Goal: Information Seeking & Learning: Learn about a topic

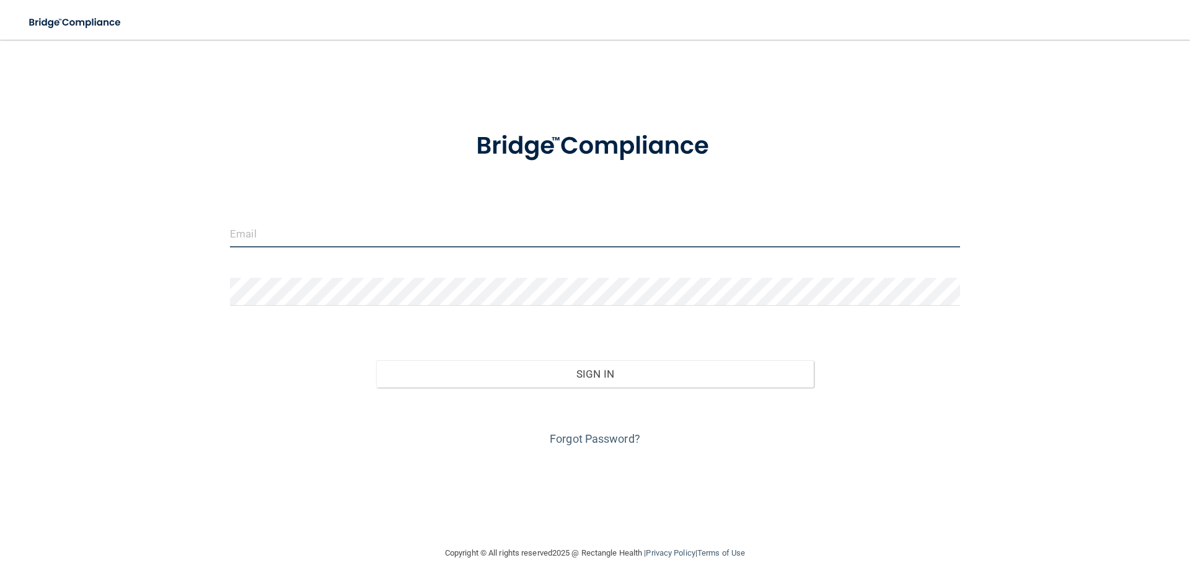
click at [281, 230] on input "email" at bounding box center [595, 233] width 730 height 28
type input "[EMAIL_ADDRESS][PERSON_NAME][DOMAIN_NAME]"
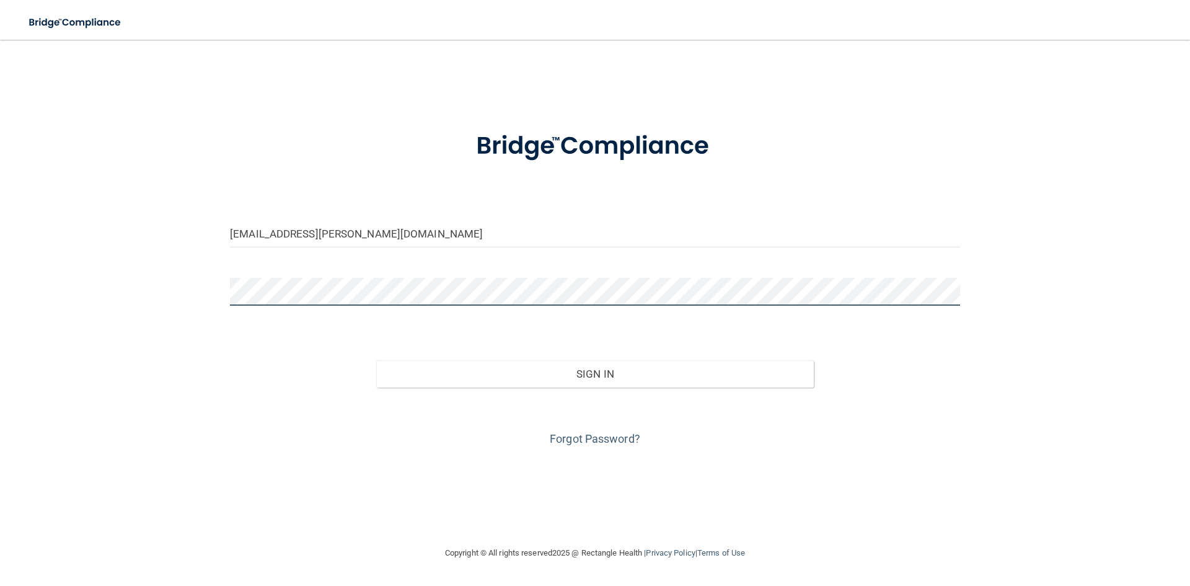
click at [376, 360] on button "Sign In" at bounding box center [595, 373] width 438 height 27
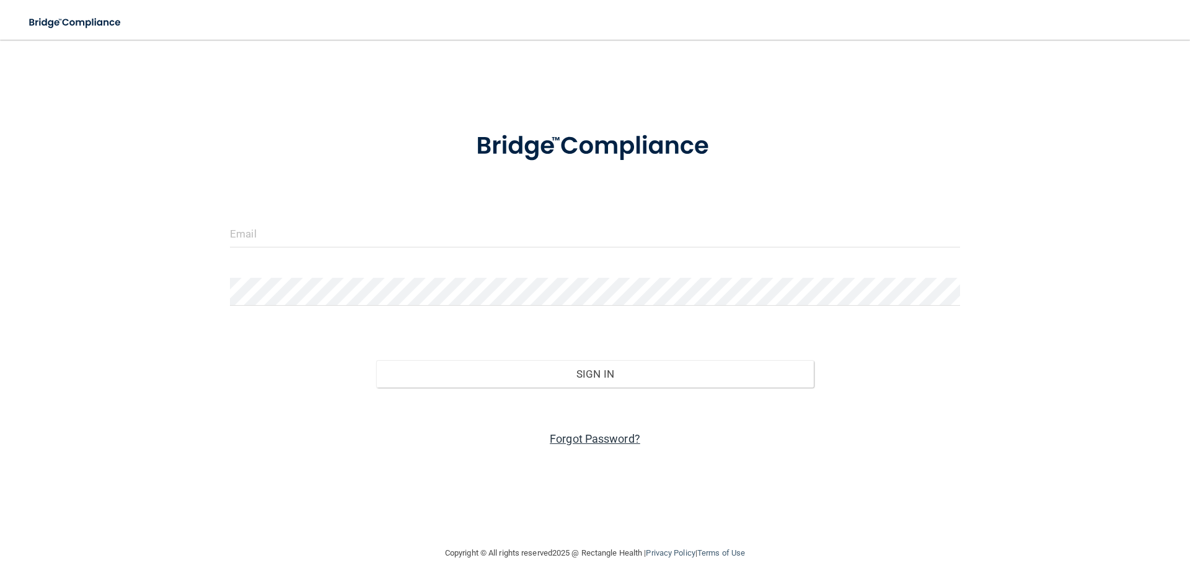
click at [599, 440] on link "Forgot Password?" at bounding box center [595, 438] width 90 height 13
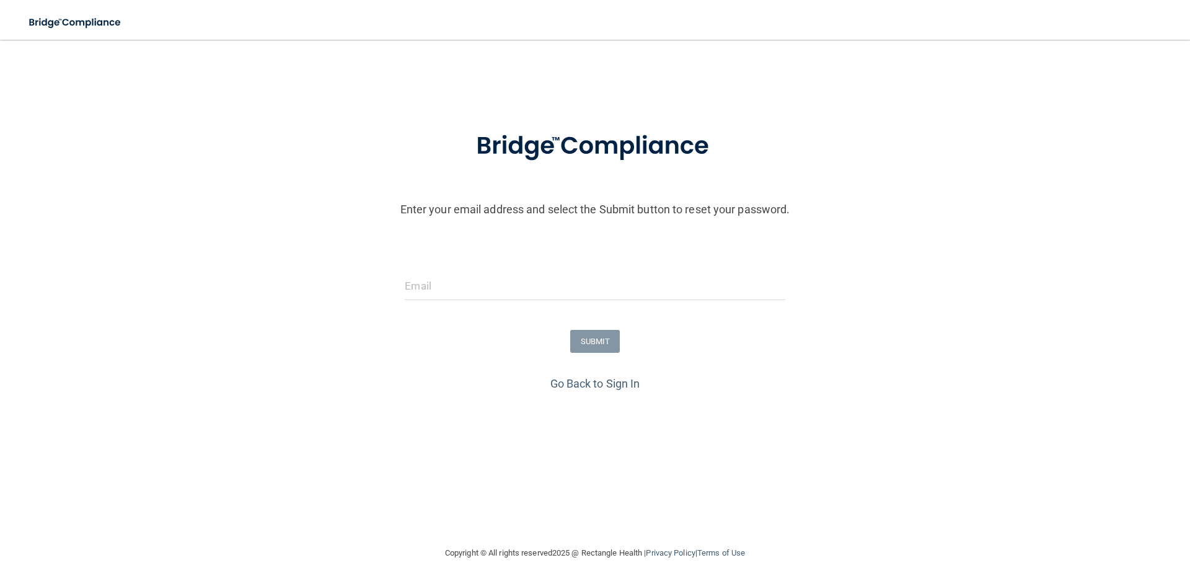
drag, startPoint x: 525, startPoint y: 304, endPoint x: 525, endPoint y: 292, distance: 11.2
click at [525, 302] on div at bounding box center [594, 290] width 398 height 37
click at [526, 291] on input "email" at bounding box center [595, 286] width 380 height 28
type input "loreal.torres@omsp.com"
click at [591, 344] on button "SUBMIT" at bounding box center [595, 341] width 50 height 23
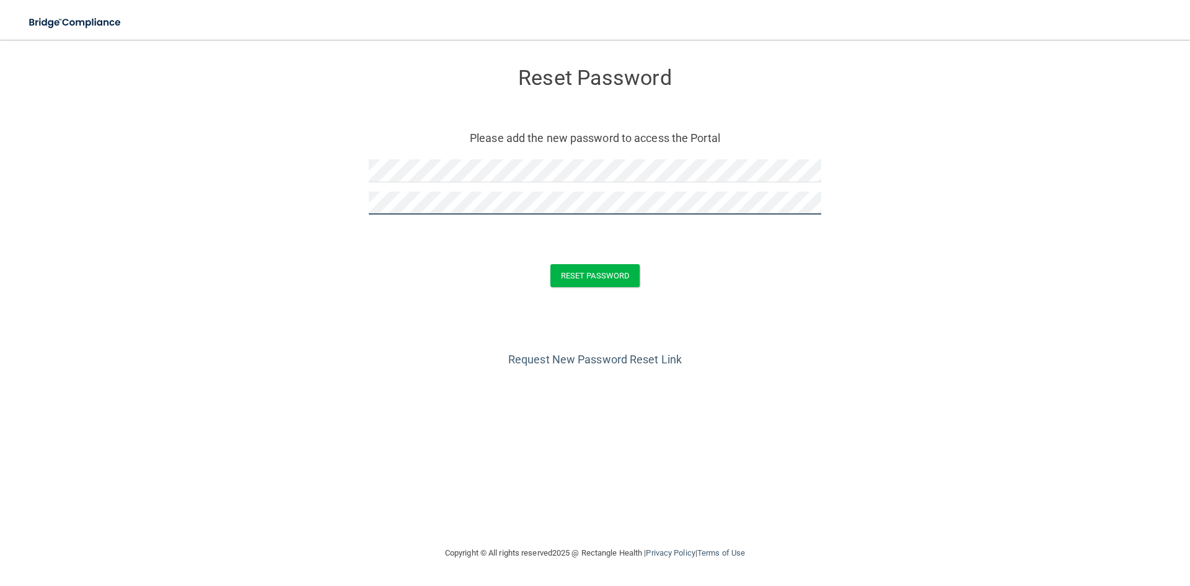
click at [550, 264] on button "Reset Password" at bounding box center [594, 275] width 89 height 23
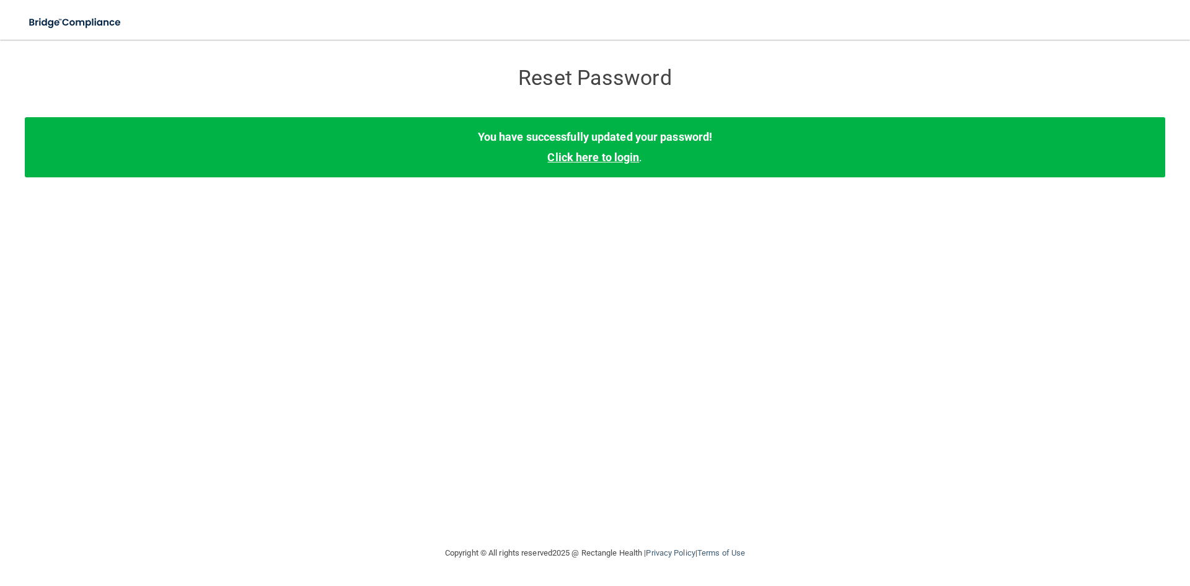
click at [590, 152] on link "Click here to login" at bounding box center [593, 157] width 92 height 13
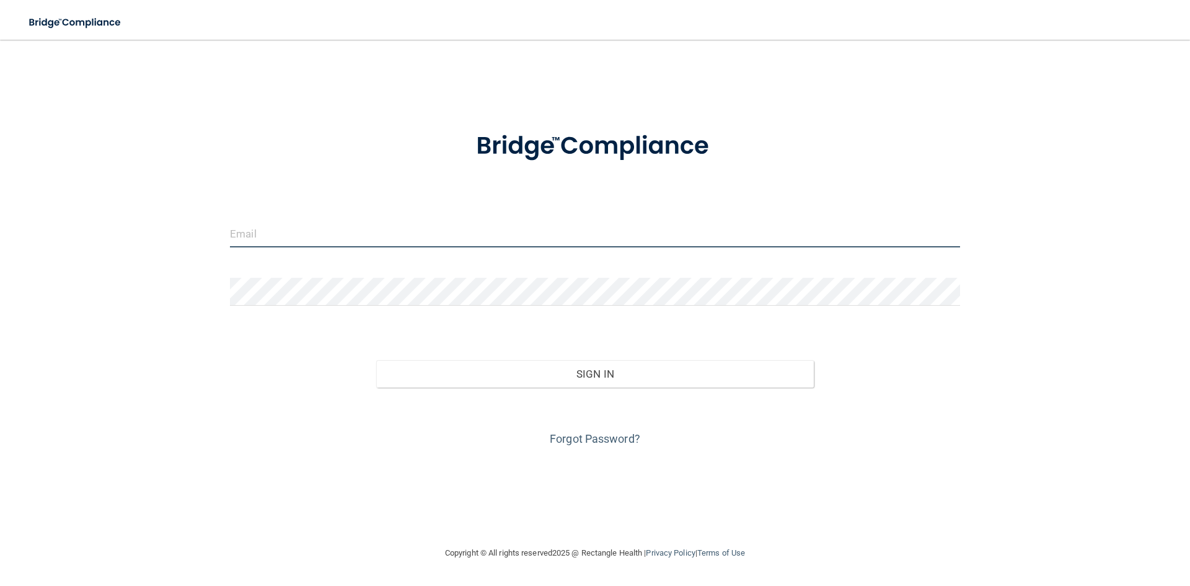
click at [349, 234] on input "email" at bounding box center [595, 233] width 730 height 28
type input "loreal.torres@omsp.com"
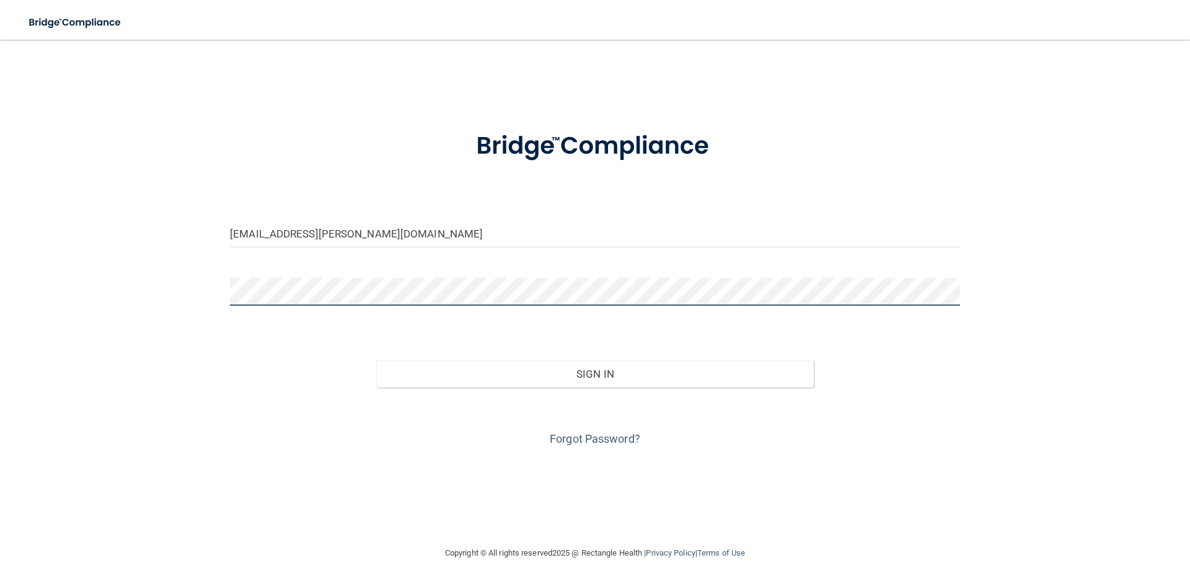
click at [376, 360] on button "Sign In" at bounding box center [595, 373] width 438 height 27
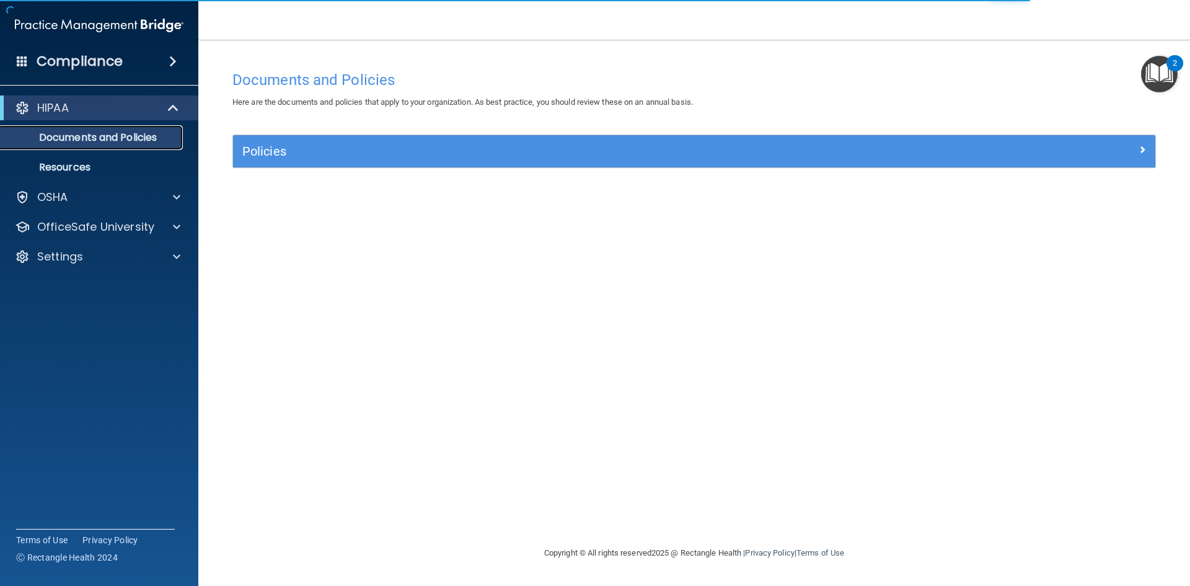
click at [109, 140] on p "Documents and Policies" at bounding box center [92, 137] width 169 height 12
click at [178, 199] on span at bounding box center [176, 197] width 7 height 15
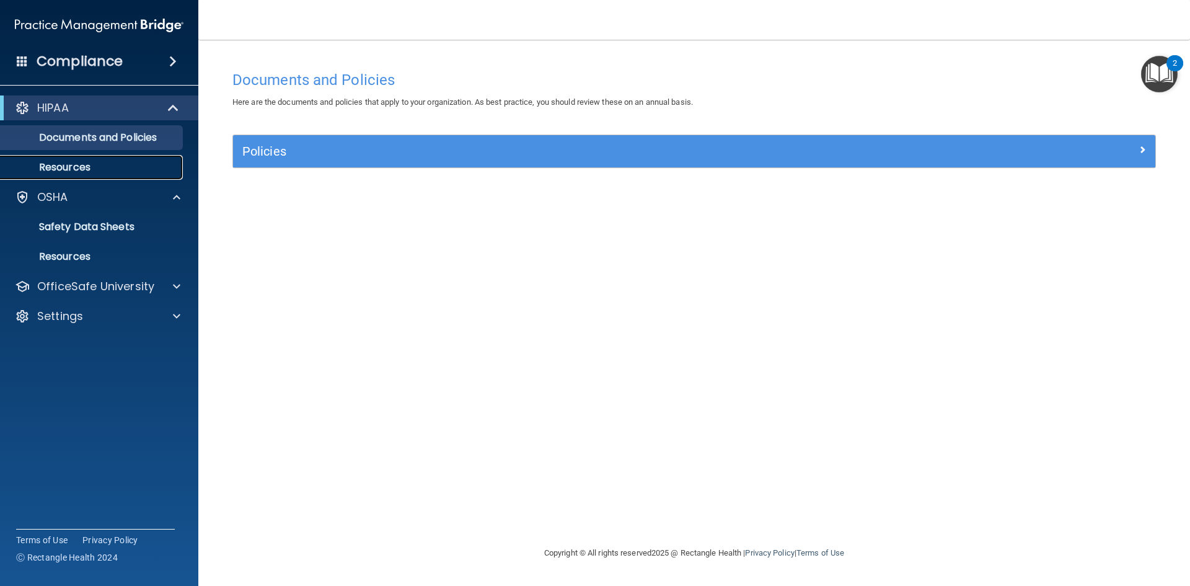
click at [79, 166] on p "Resources" at bounding box center [92, 167] width 169 height 12
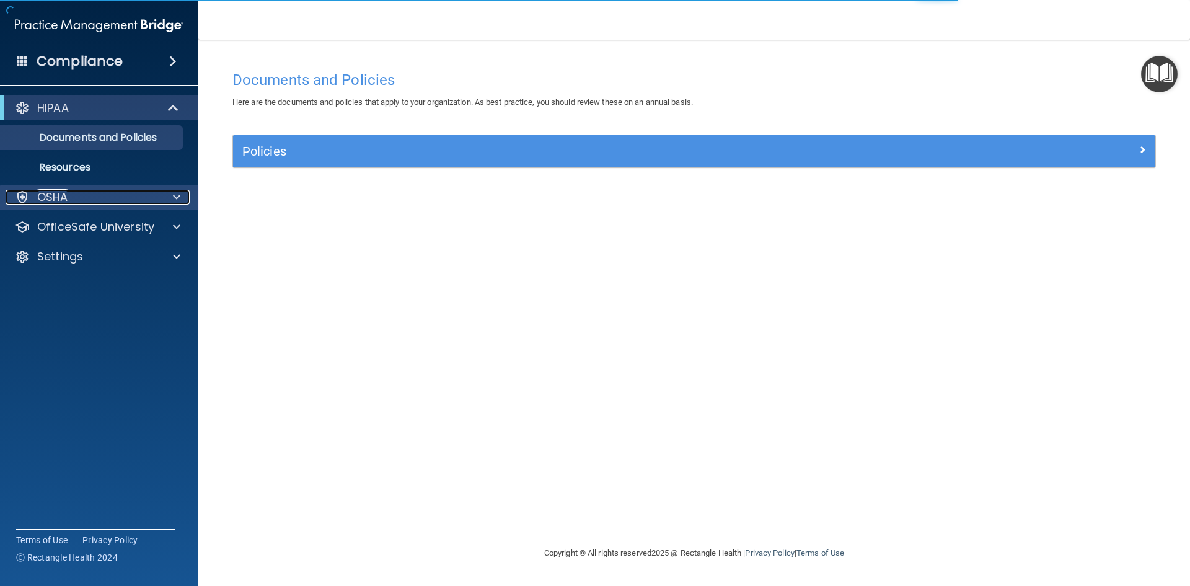
click at [51, 193] on p "OSHA" at bounding box center [52, 197] width 31 height 15
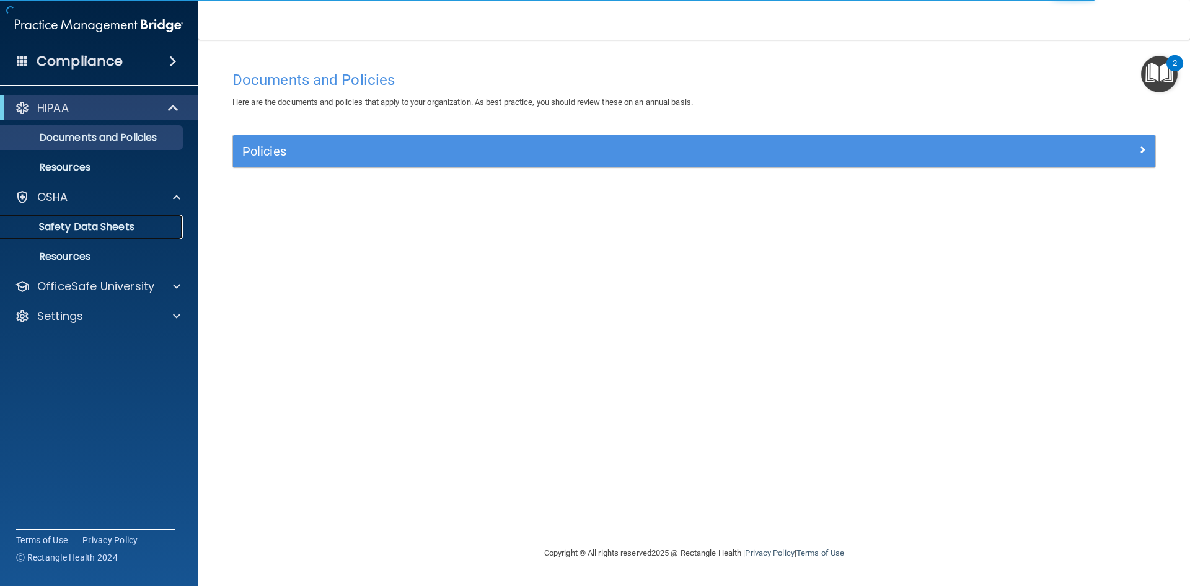
click at [83, 227] on p "Safety Data Sheets" at bounding box center [92, 227] width 169 height 12
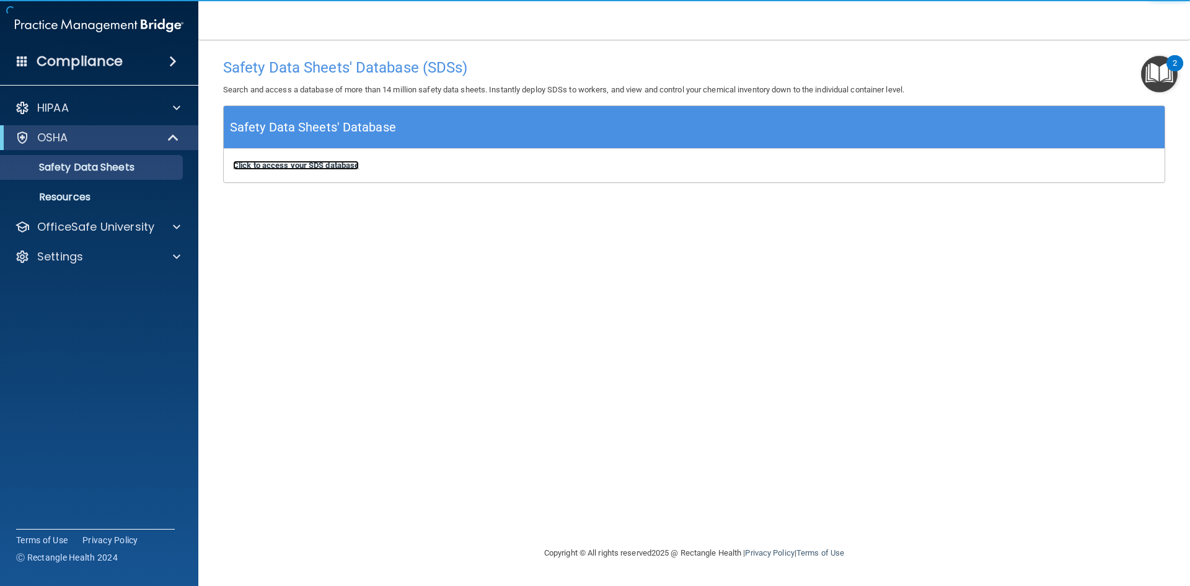
click at [283, 166] on b "Click to access your SDS database" at bounding box center [296, 164] width 126 height 9
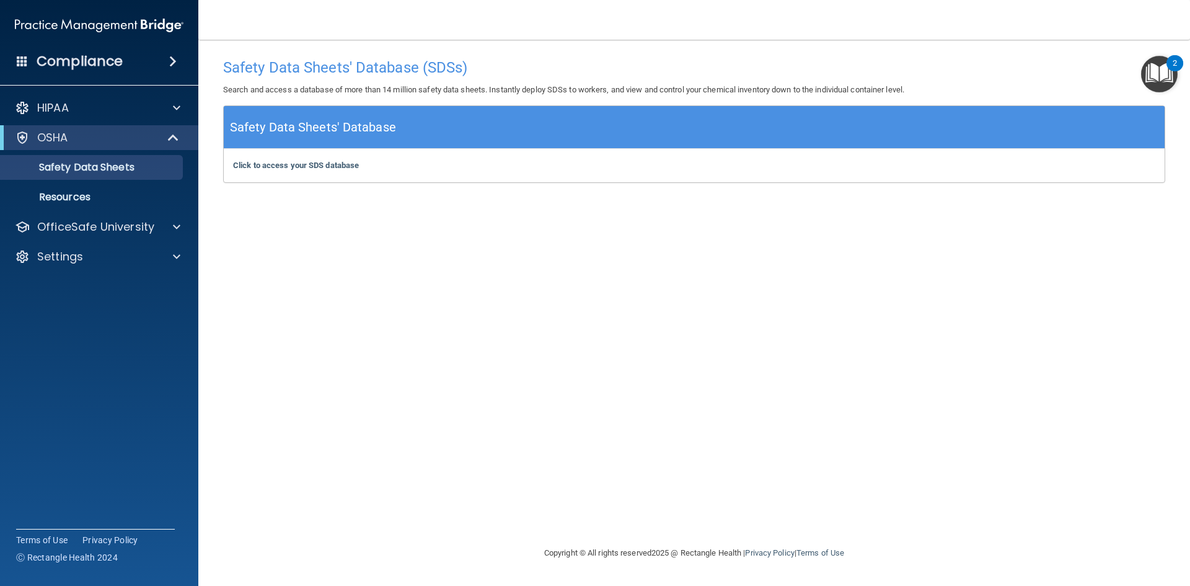
click at [87, 67] on h4 "Compliance" at bounding box center [80, 61] width 86 height 17
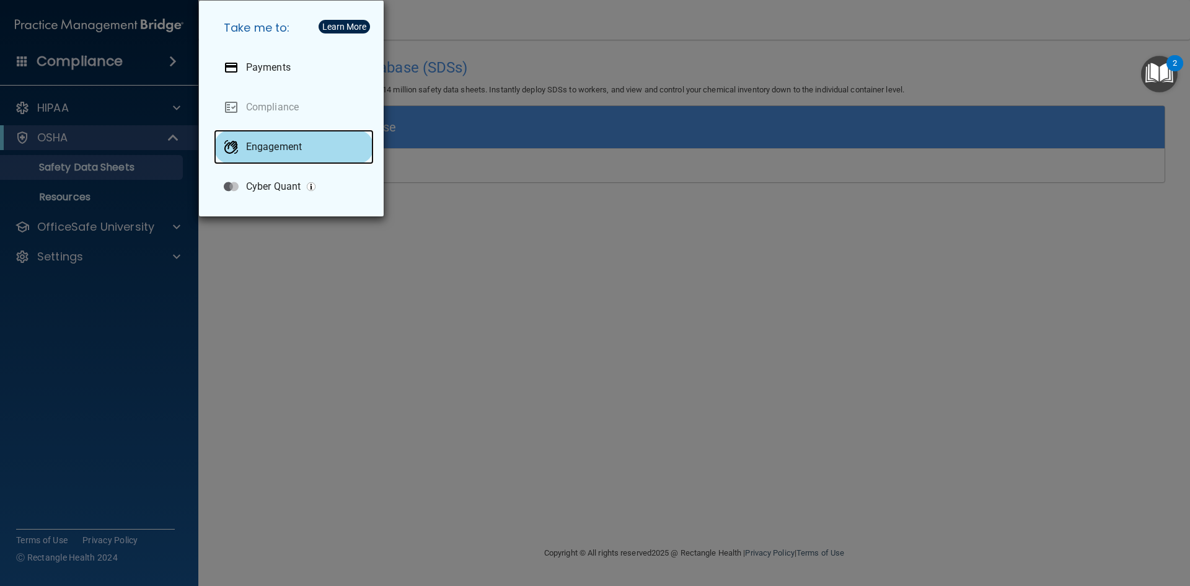
click at [300, 152] on p "Engagement" at bounding box center [274, 147] width 56 height 12
click at [283, 251] on div "Take me to: Payments Compliance Engagement Cyber Quant" at bounding box center [595, 293] width 1190 height 586
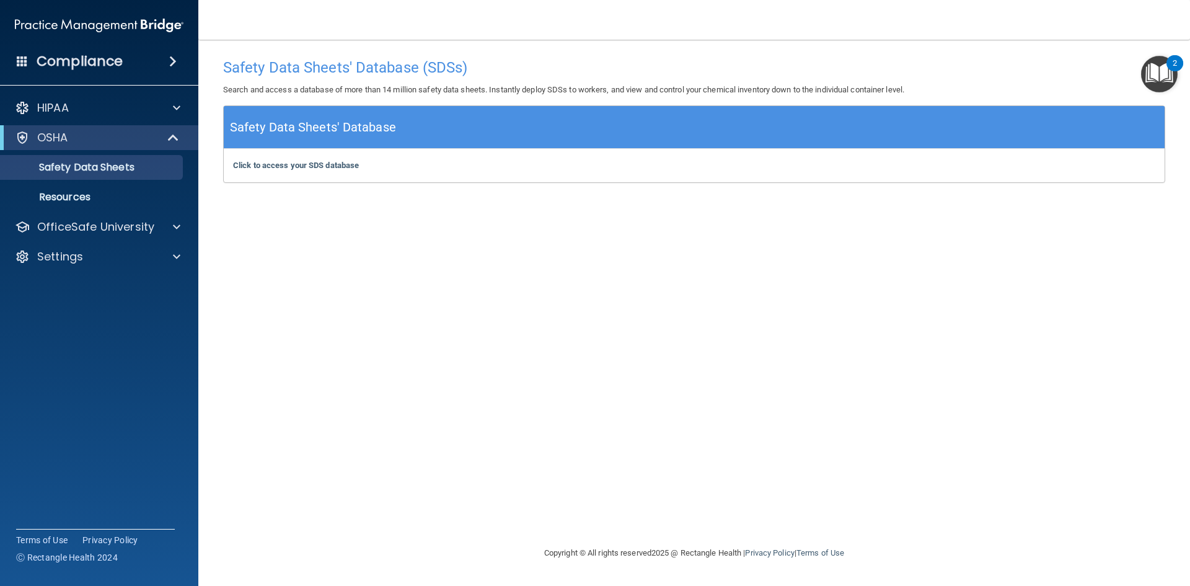
click at [25, 58] on span at bounding box center [22, 60] width 11 height 11
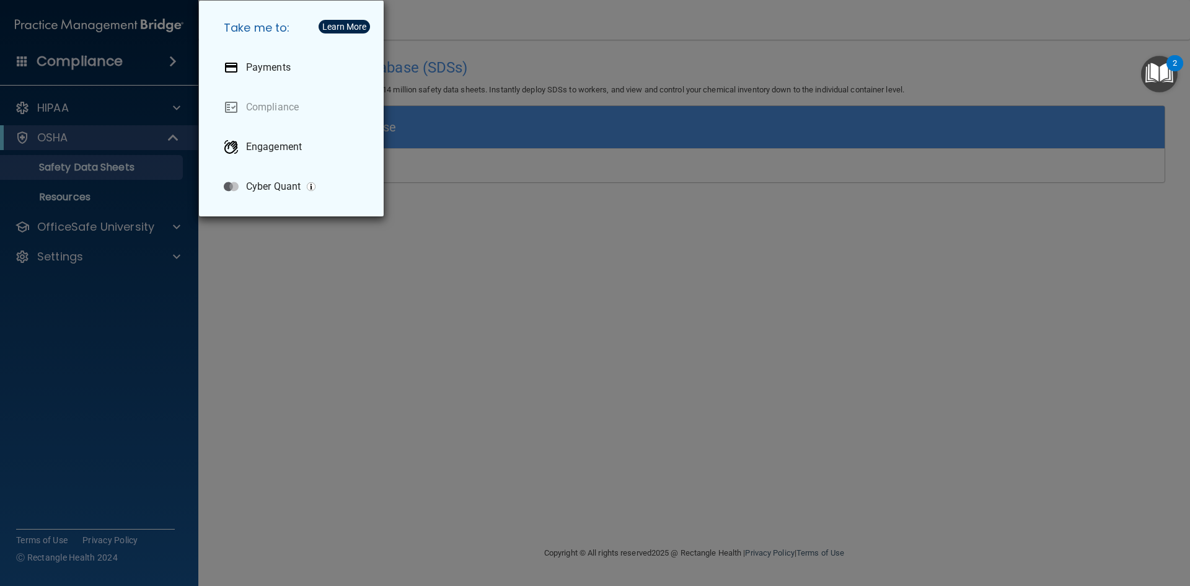
click at [266, 309] on div "Take me to: Payments Compliance Engagement Cyber Quant" at bounding box center [595, 293] width 1190 height 586
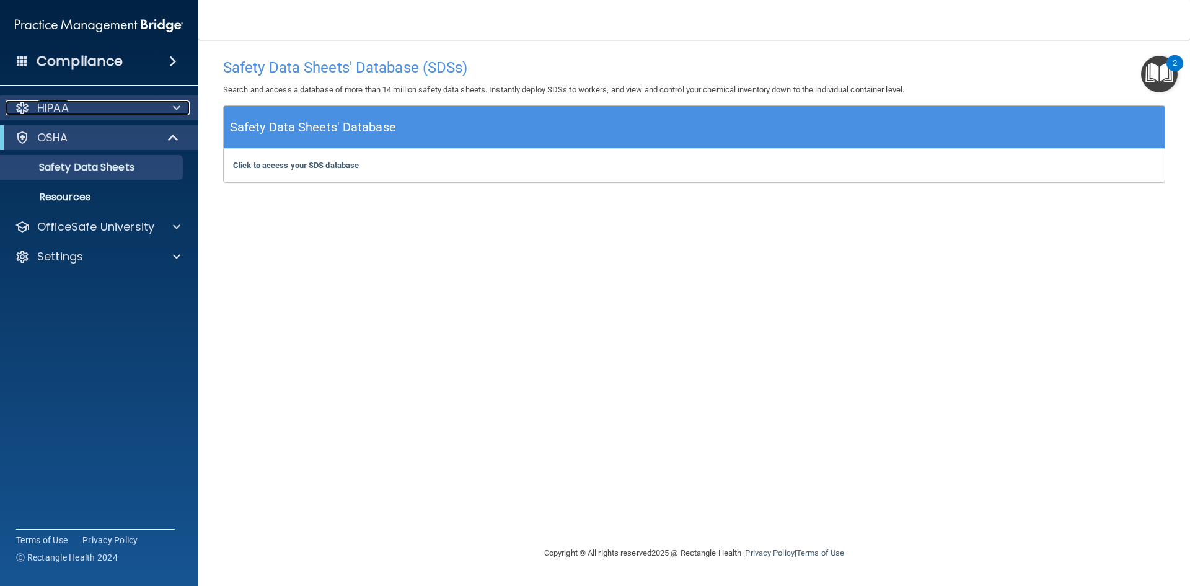
click at [55, 107] on p "HIPAA" at bounding box center [53, 107] width 32 height 15
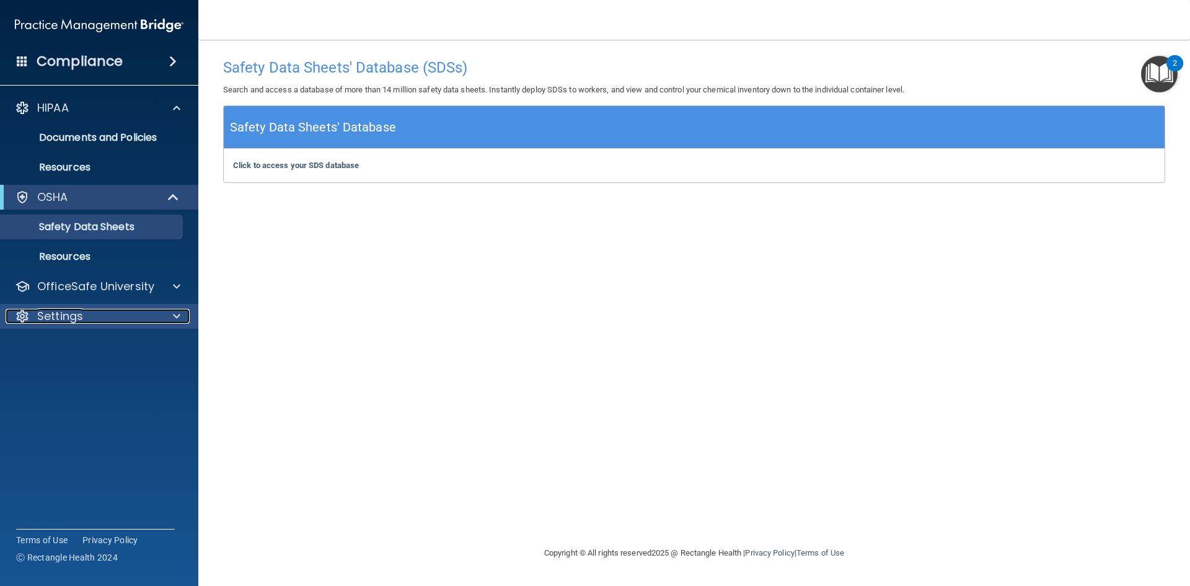
click at [74, 321] on p "Settings" at bounding box center [60, 316] width 46 height 15
click at [68, 345] on p "My Account" at bounding box center [92, 346] width 169 height 12
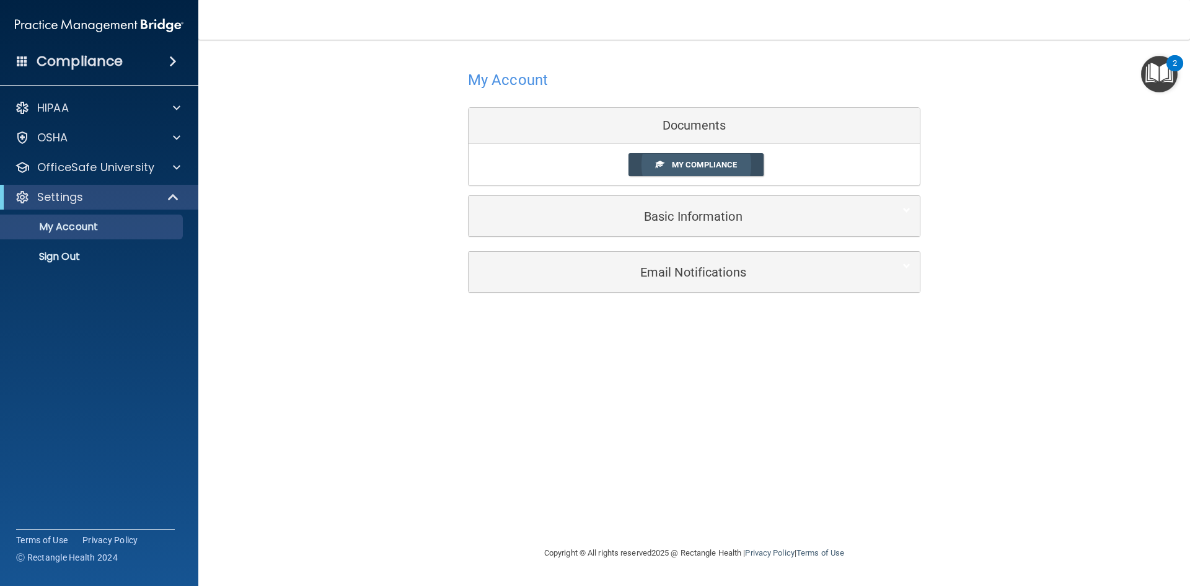
click at [705, 167] on span "My Compliance" at bounding box center [704, 164] width 65 height 9
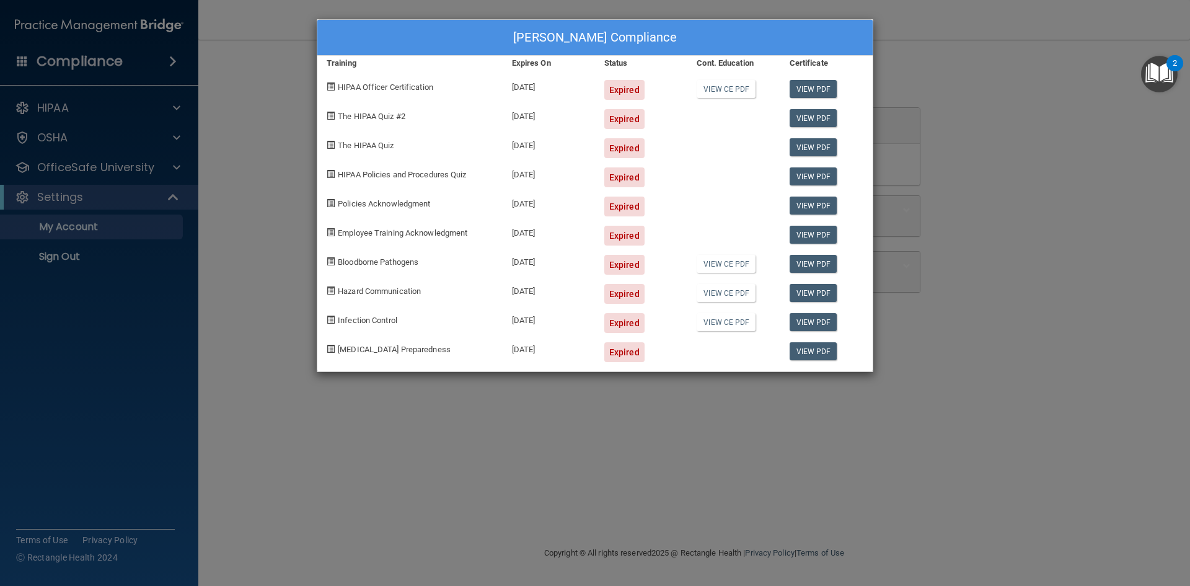
click at [920, 328] on div "Loreal Torres's Compliance Training Expires On Status Cont. Education Certifica…" at bounding box center [595, 293] width 1190 height 586
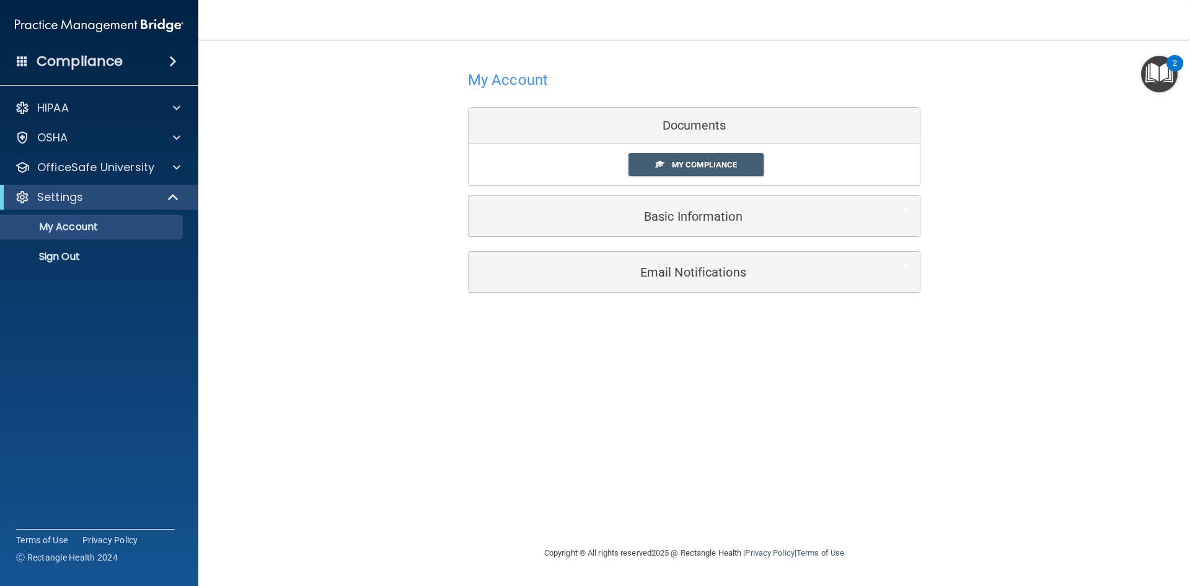
click at [1149, 71] on img "Open Resource Center, 2 new notifications" at bounding box center [1159, 74] width 37 height 37
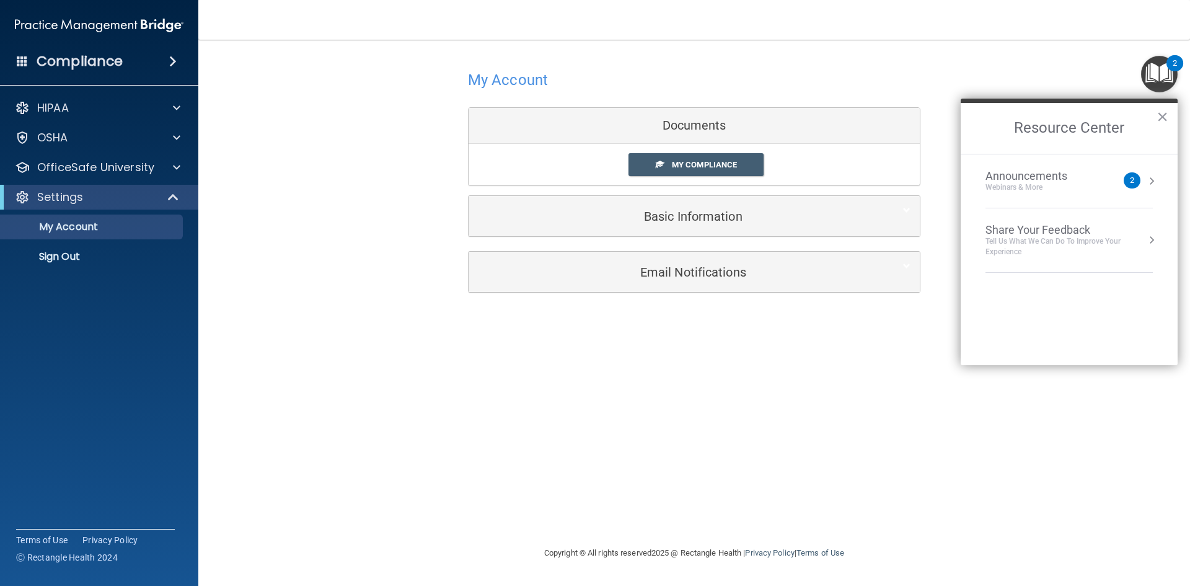
click at [1109, 178] on div "Announcements Webinars & More" at bounding box center [1050, 181] width 131 height 24
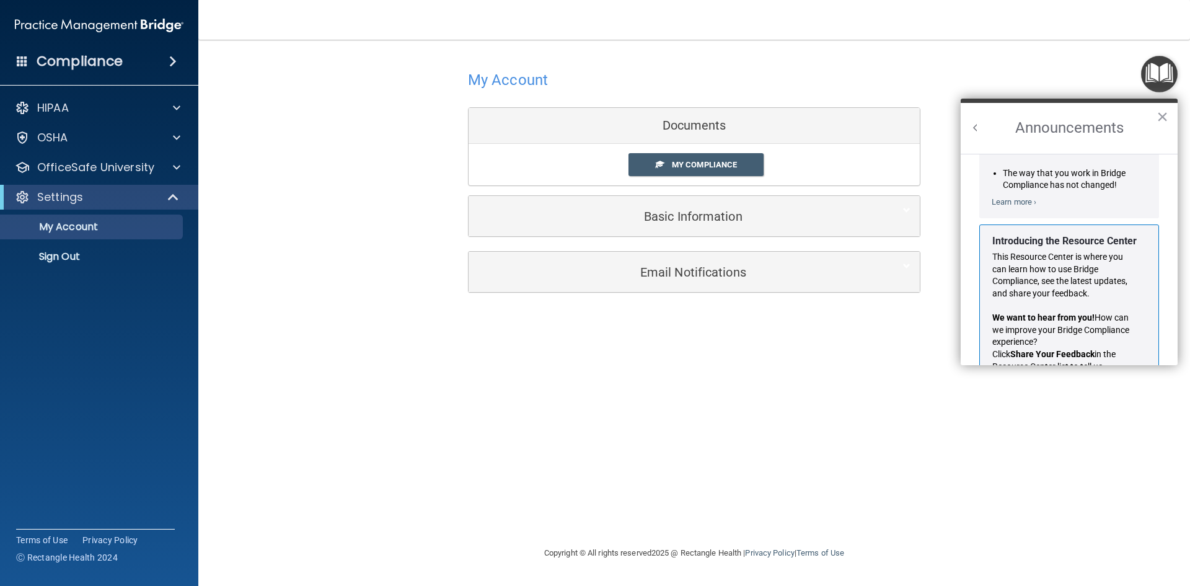
scroll to position [217, 0]
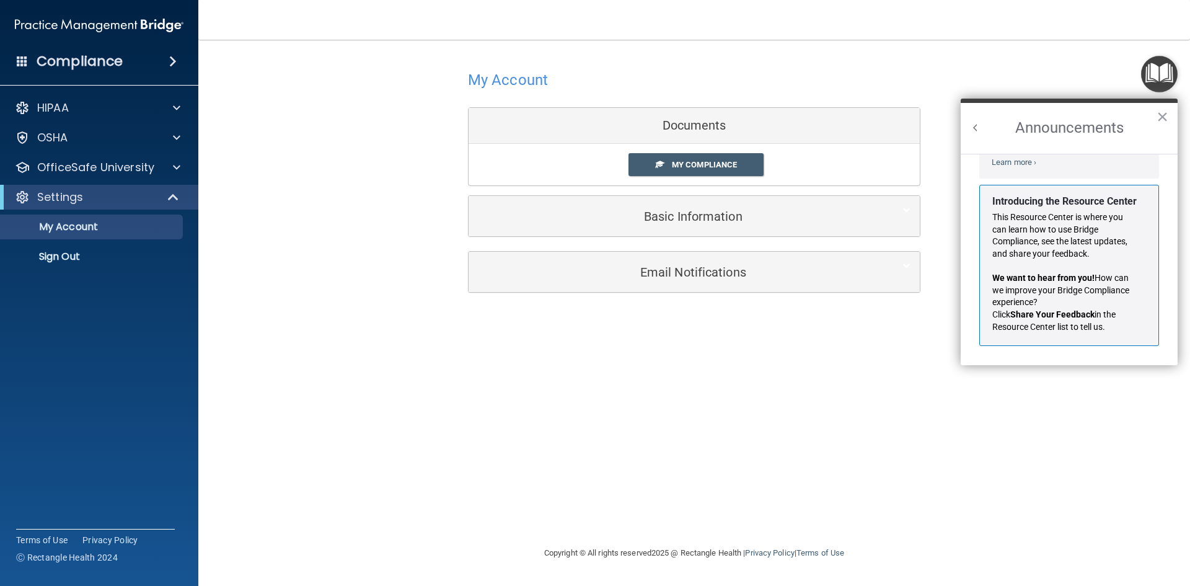
click at [903, 354] on div "My Account Documents My Compliance My Compliance My BAA Basic Information Full …" at bounding box center [694, 292] width 942 height 481
click at [699, 164] on span "My Compliance" at bounding box center [704, 164] width 65 height 9
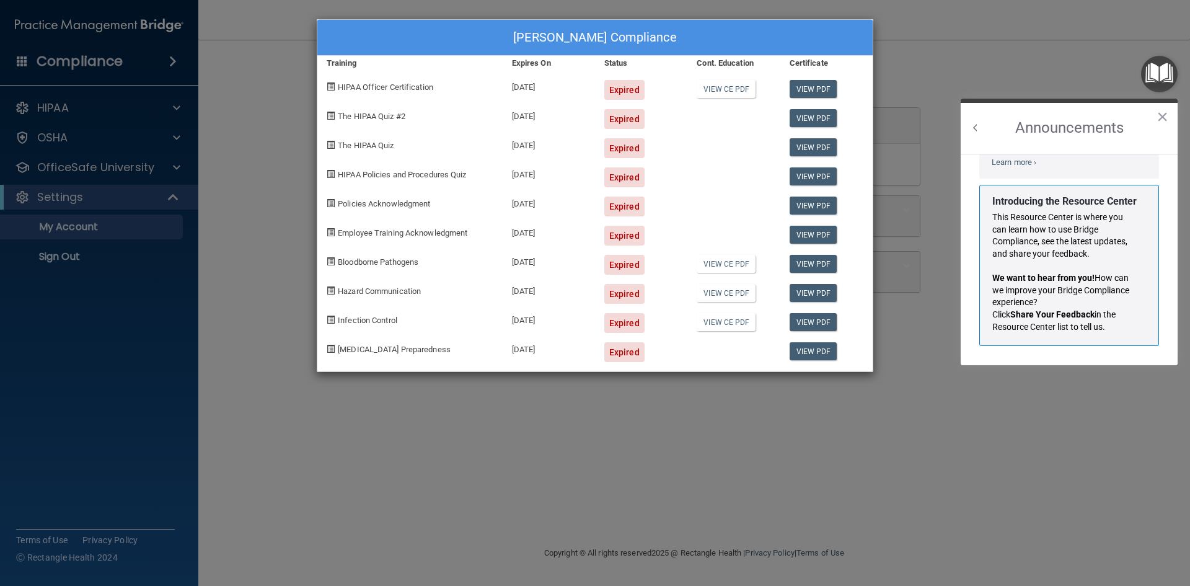
click at [329, 87] on span at bounding box center [331, 86] width 8 height 8
click at [531, 414] on div "Loreal Torres's Compliance Training Expires On Status Cont. Education Certifica…" at bounding box center [595, 293] width 1190 height 586
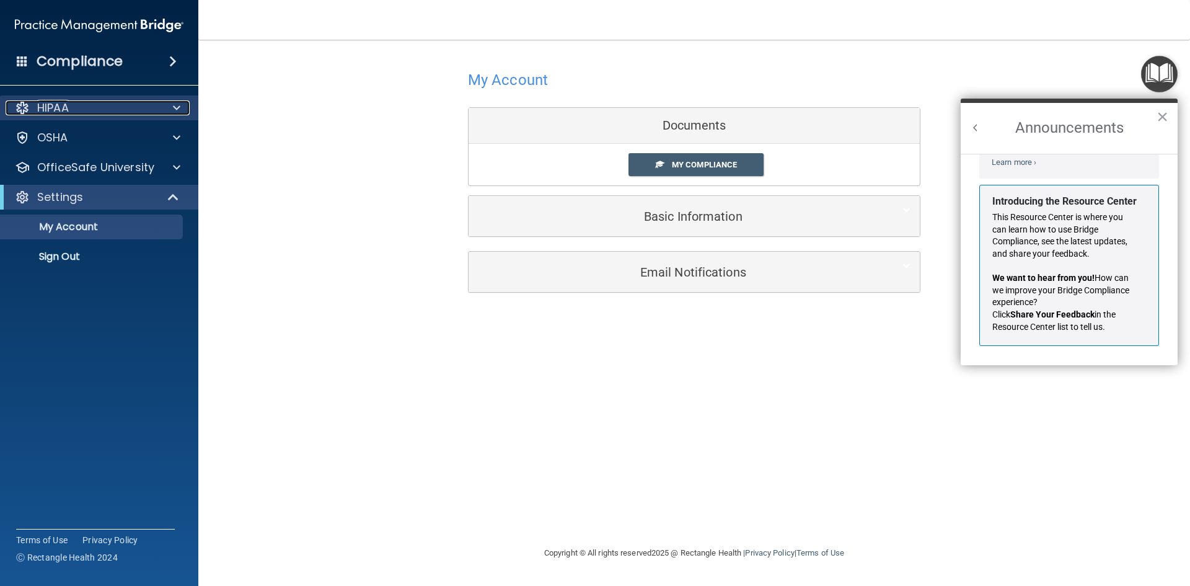
click at [58, 112] on p "HIPAA" at bounding box center [53, 107] width 32 height 15
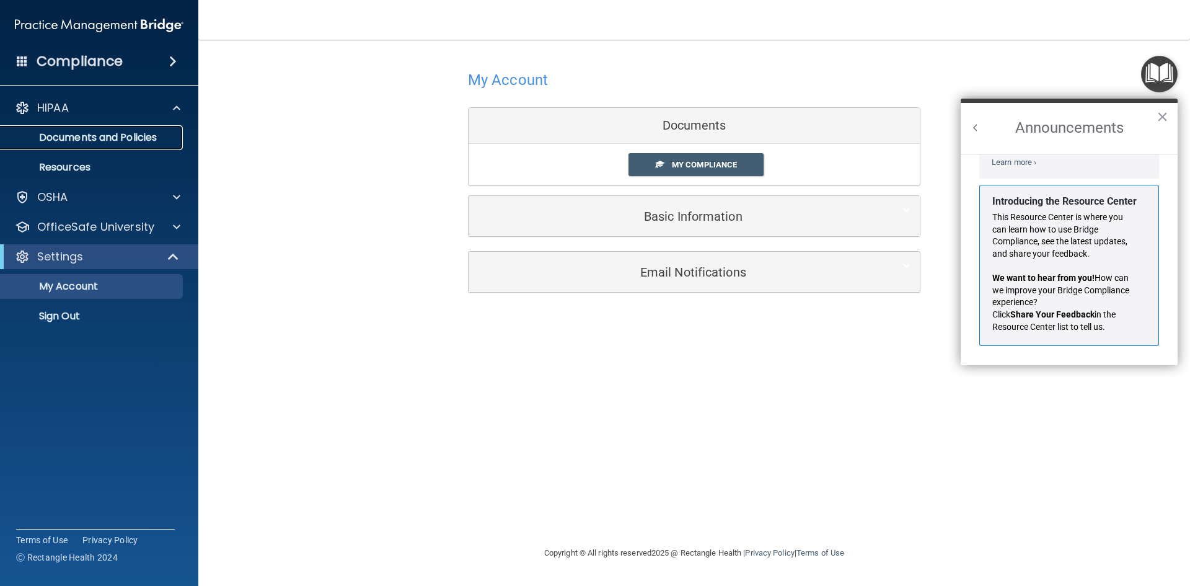
click at [59, 138] on p "Documents and Policies" at bounding box center [92, 137] width 169 height 12
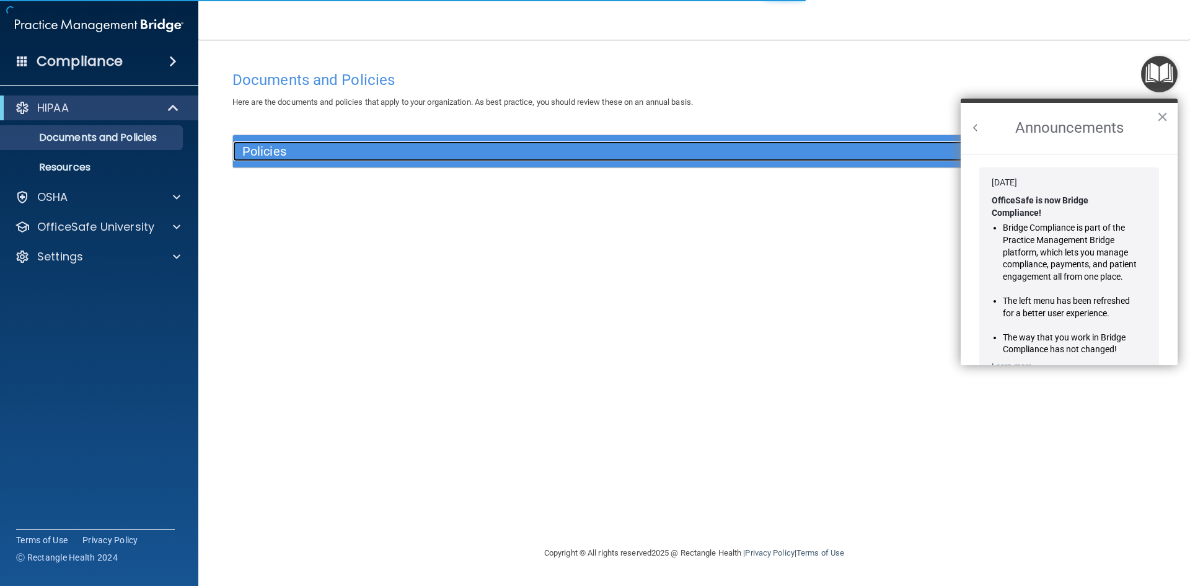
click at [274, 151] on h5 "Policies" at bounding box center [578, 151] width 673 height 14
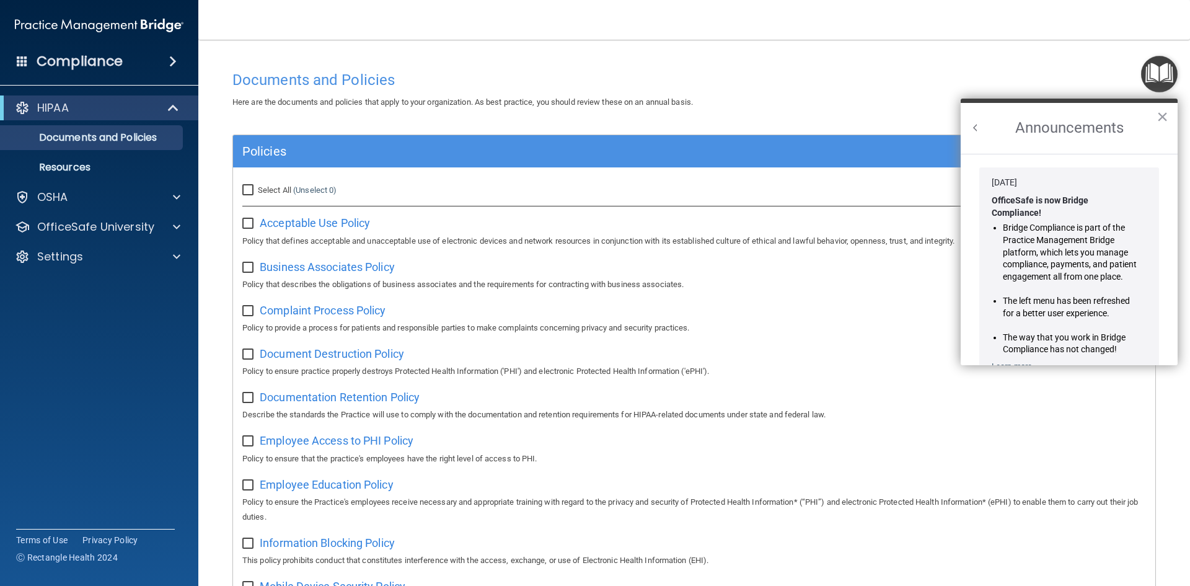
click at [1168, 116] on h2 "Announcements" at bounding box center [1068, 128] width 217 height 51
click at [1161, 117] on button "×" at bounding box center [1162, 117] width 12 height 20
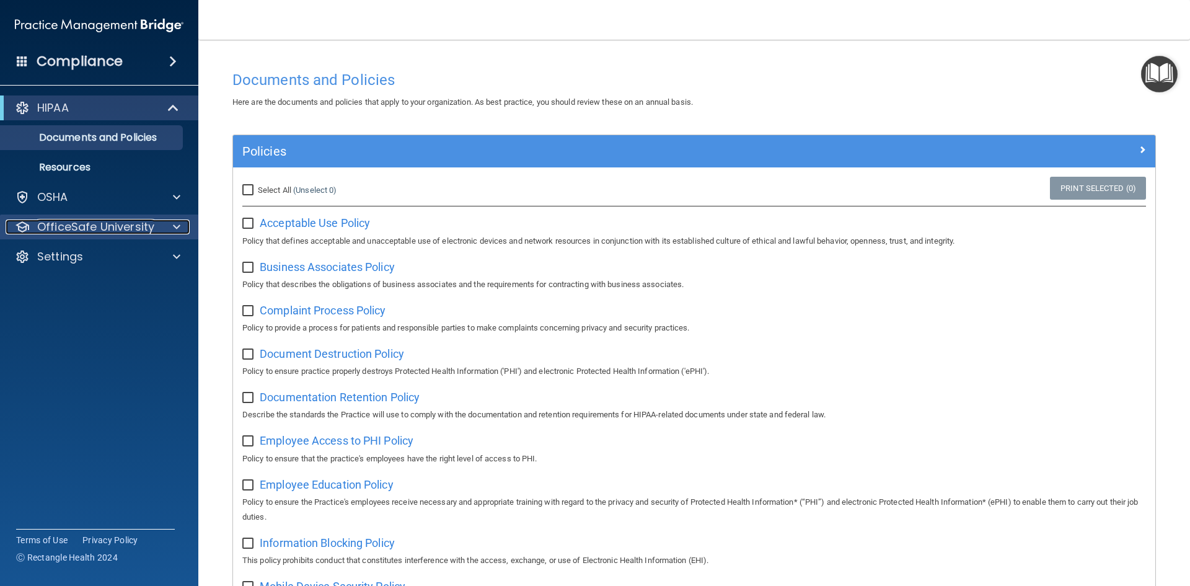
click at [132, 227] on p "OfficeSafe University" at bounding box center [95, 226] width 117 height 15
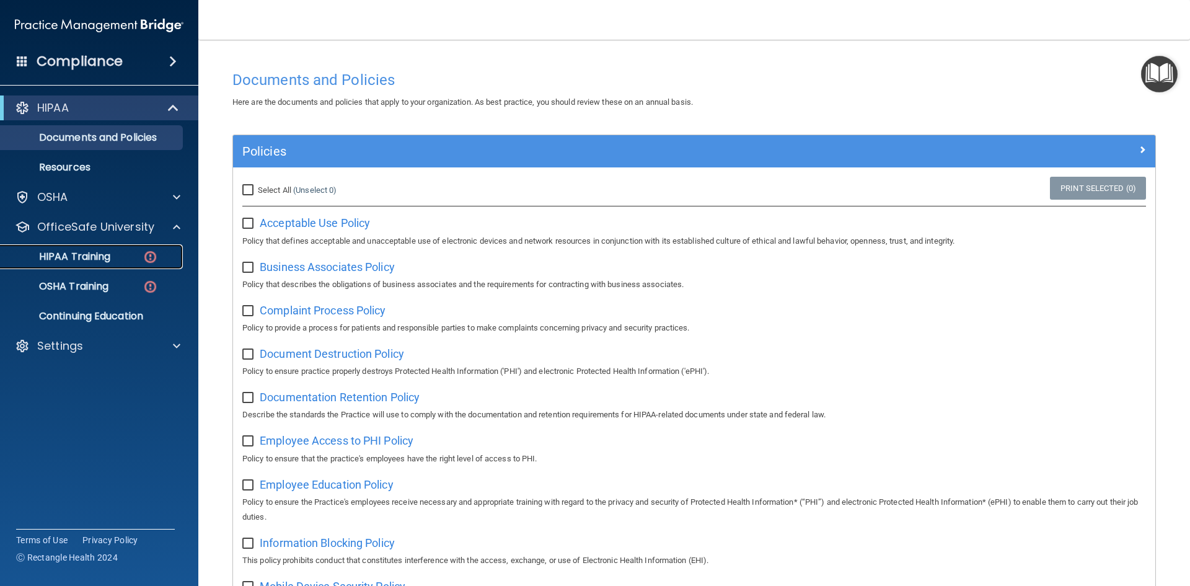
click at [109, 250] on p "HIPAA Training" at bounding box center [59, 256] width 102 height 12
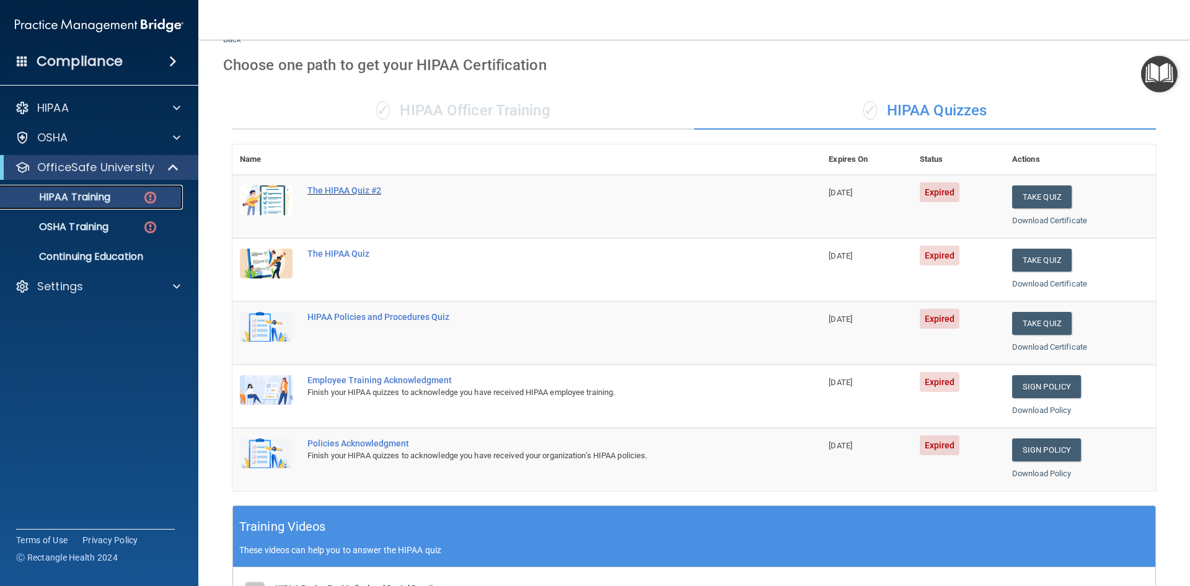
scroll to position [38, 0]
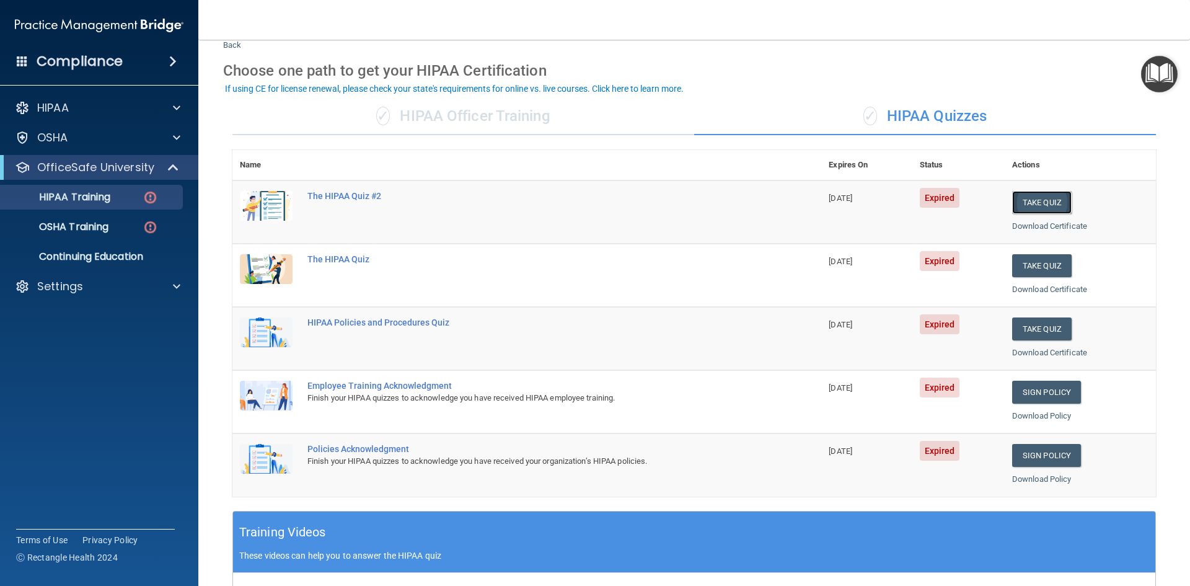
click at [1022, 204] on button "Take Quiz" at bounding box center [1041, 202] width 59 height 23
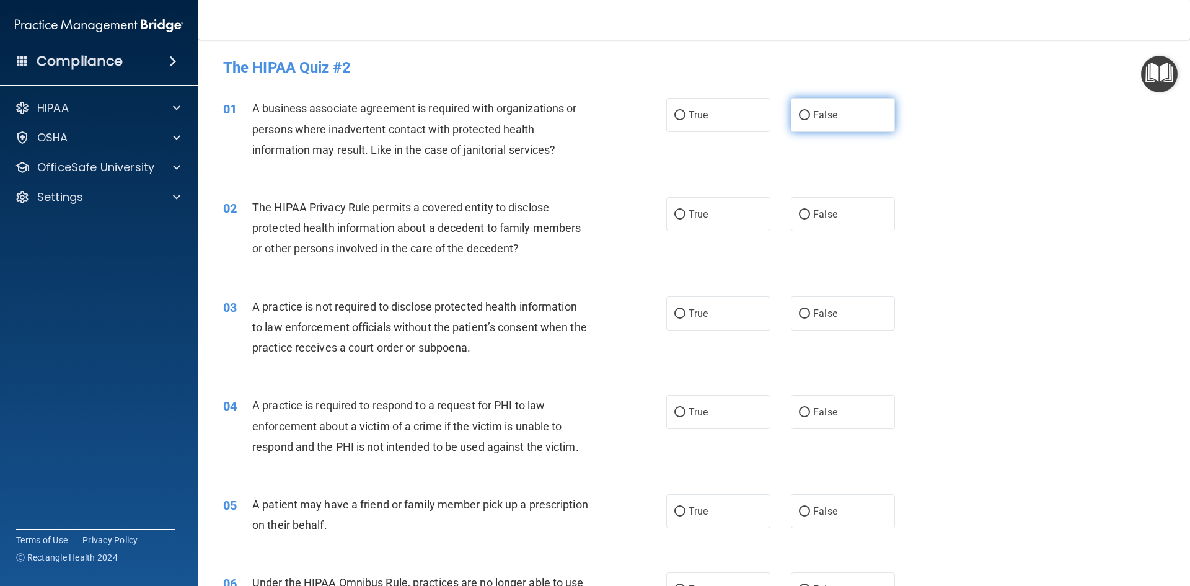
click at [813, 110] on span "False" at bounding box center [825, 115] width 24 height 12
click at [810, 111] on input "False" at bounding box center [804, 115] width 11 height 9
radio input "true"
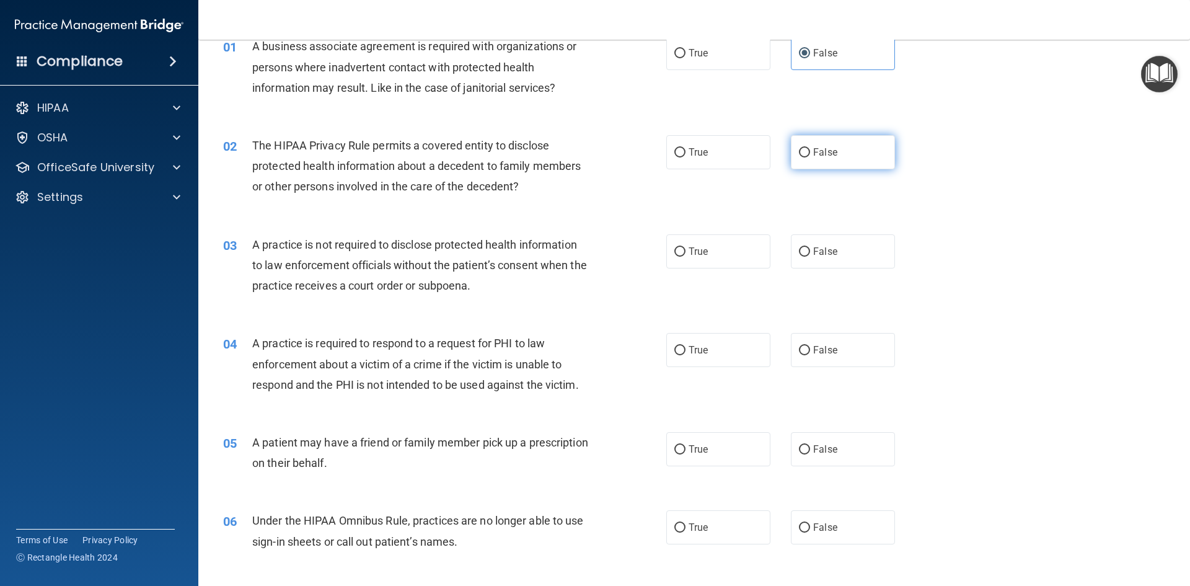
click at [800, 151] on input "False" at bounding box center [804, 152] width 11 height 9
radio input "true"
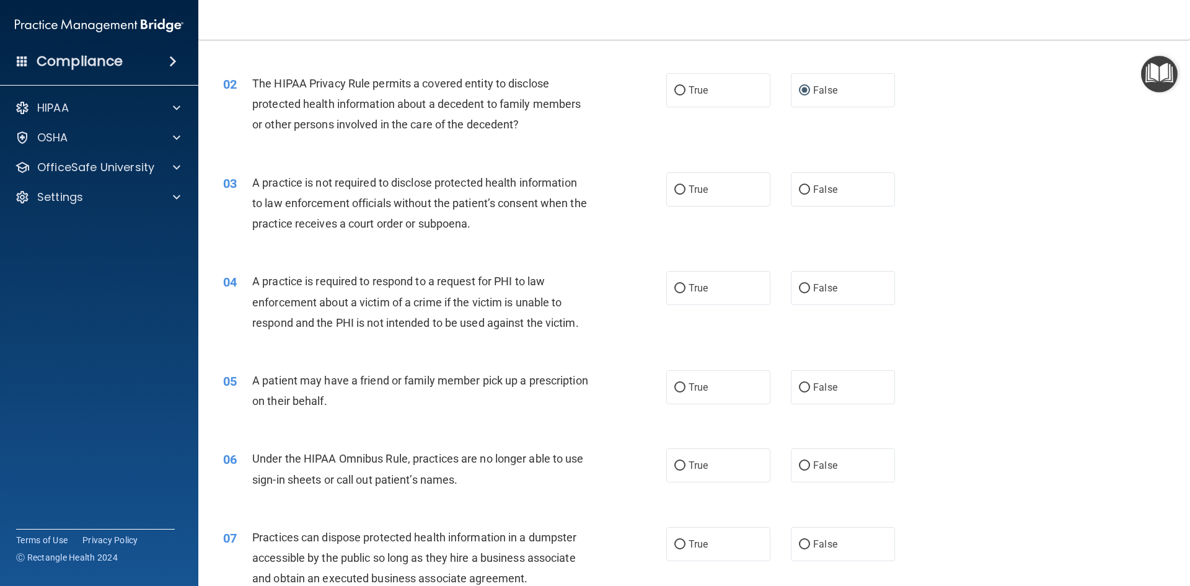
scroll to position [186, 0]
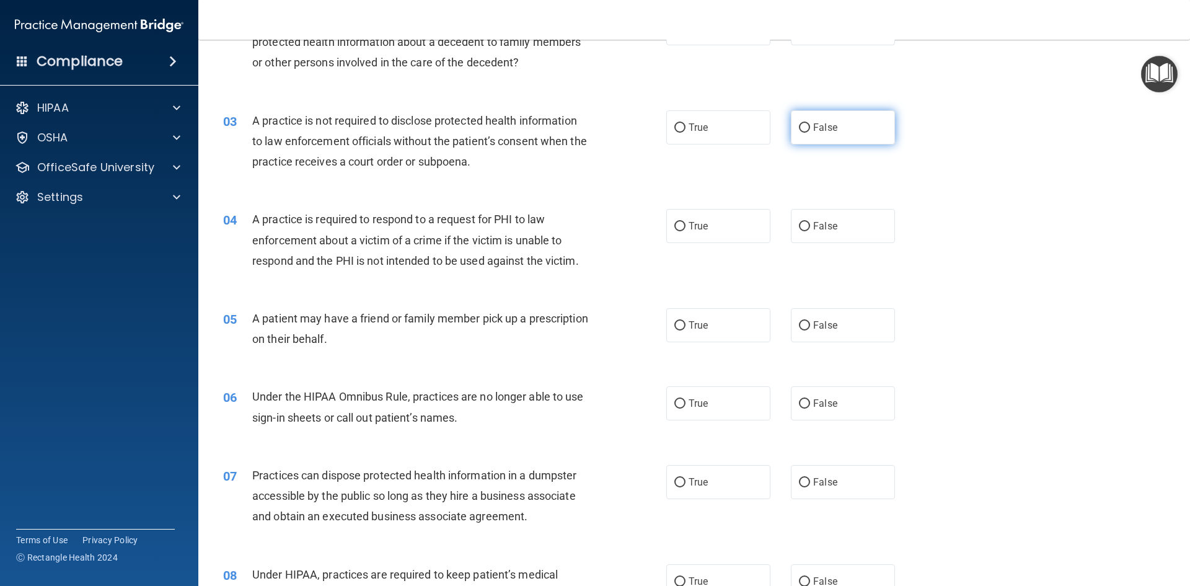
click at [801, 125] on input "False" at bounding box center [804, 127] width 11 height 9
radio input "true"
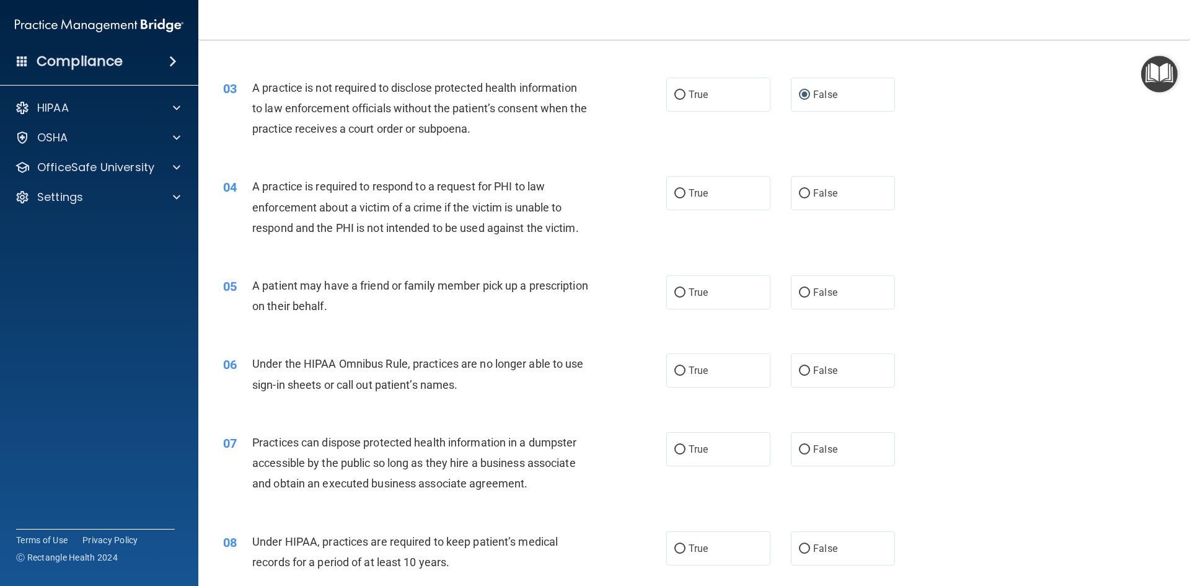
scroll to position [248, 0]
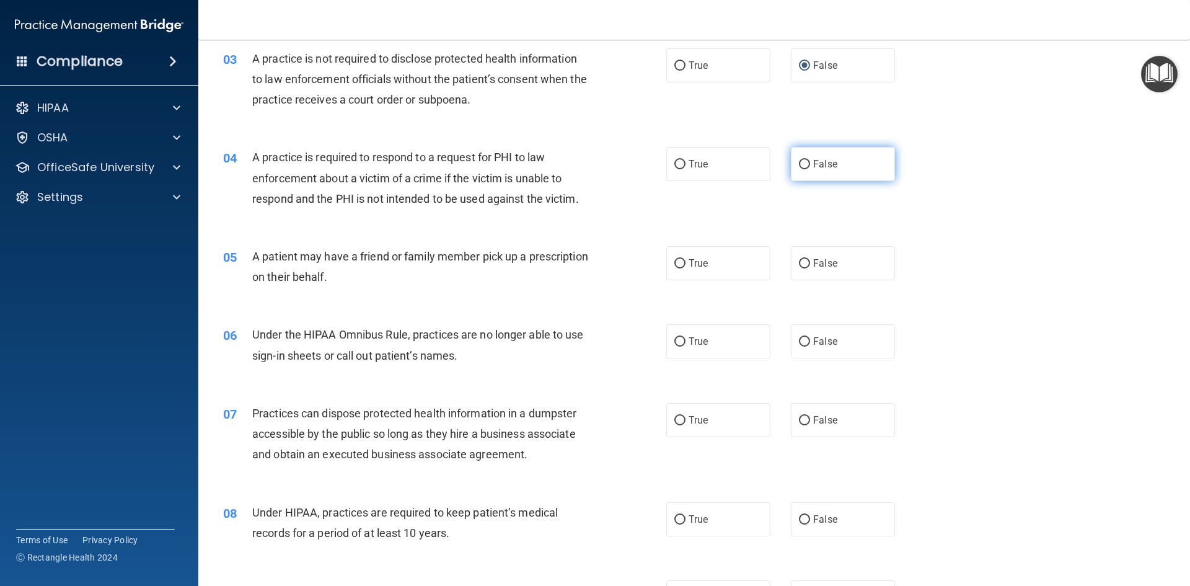
click at [813, 161] on span "False" at bounding box center [825, 164] width 24 height 12
click at [809, 161] on input "False" at bounding box center [804, 164] width 11 height 9
radio input "true"
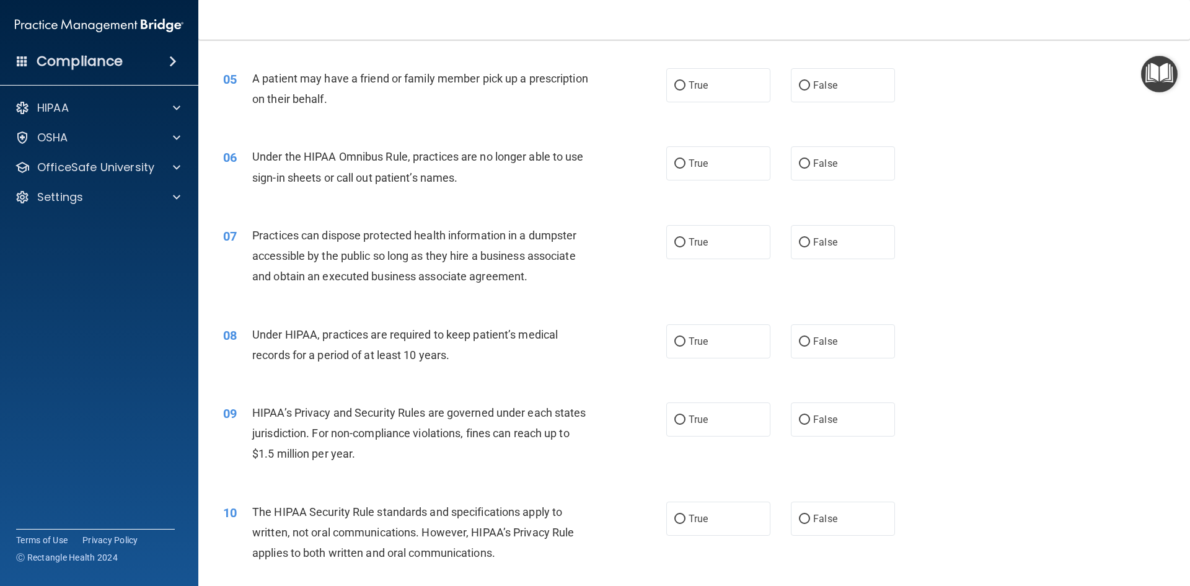
scroll to position [434, 0]
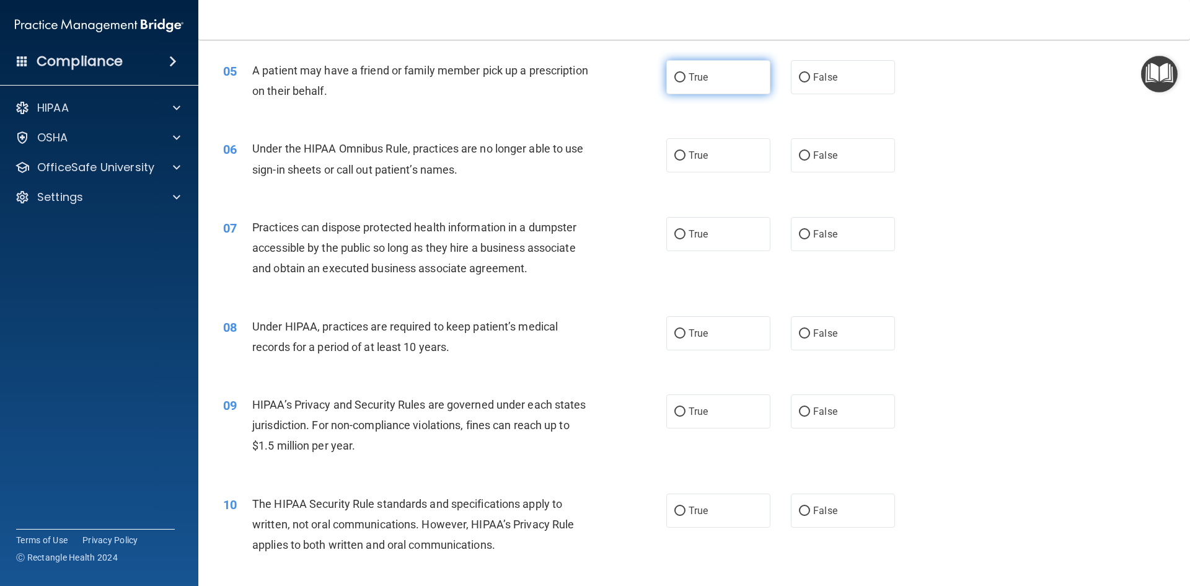
click at [675, 87] on label "True" at bounding box center [718, 77] width 104 height 34
click at [675, 82] on input "True" at bounding box center [679, 77] width 11 height 9
radio input "true"
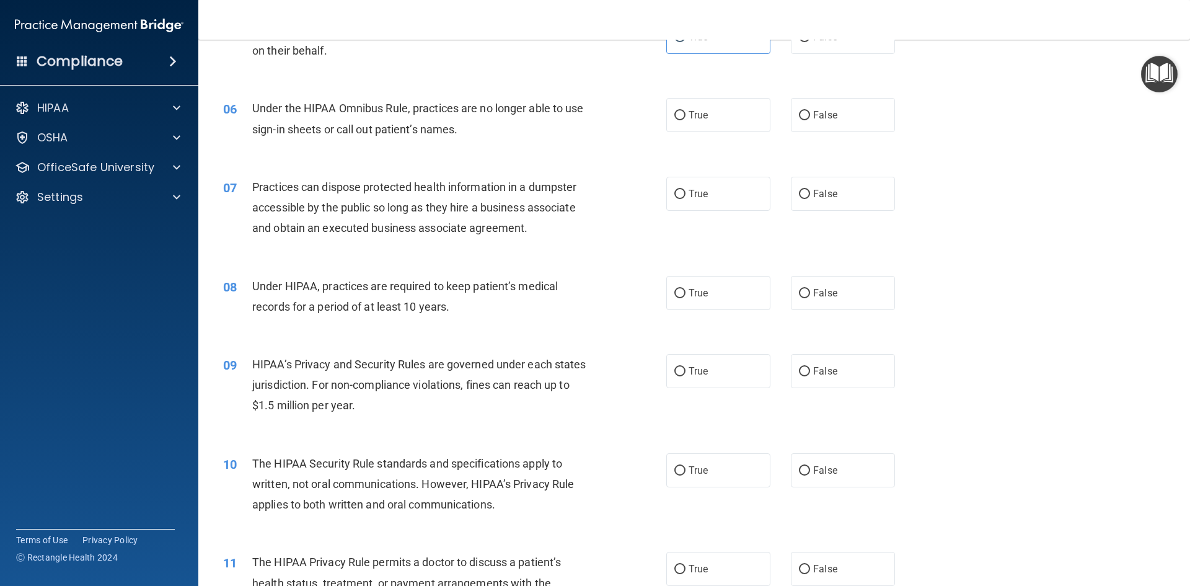
scroll to position [496, 0]
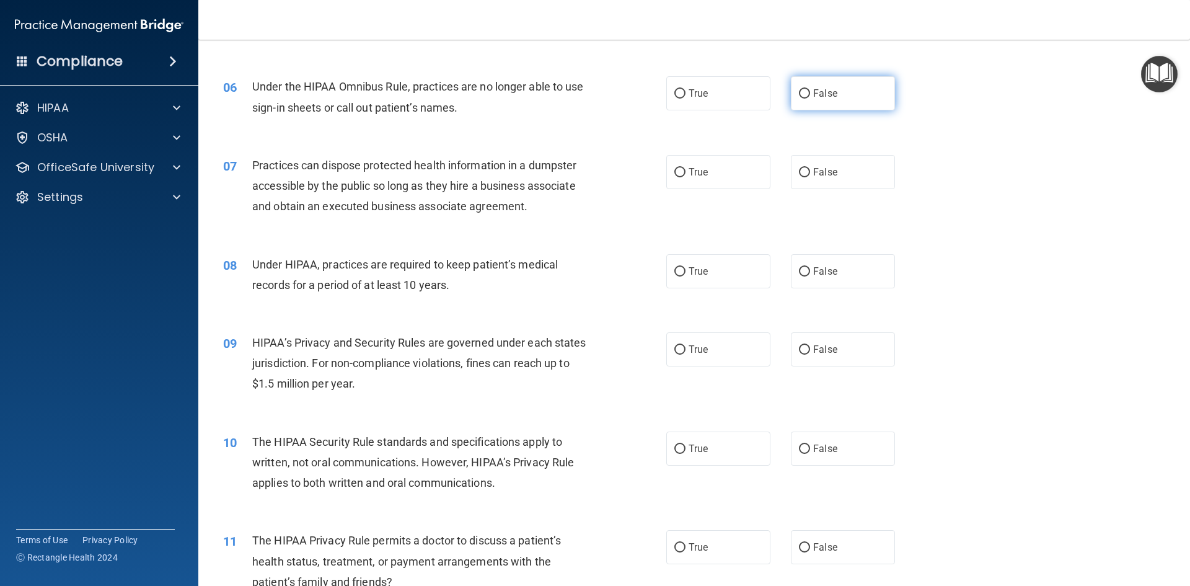
click at [809, 100] on label "False" at bounding box center [843, 93] width 104 height 34
click at [809, 99] on input "False" at bounding box center [804, 93] width 11 height 9
radio input "true"
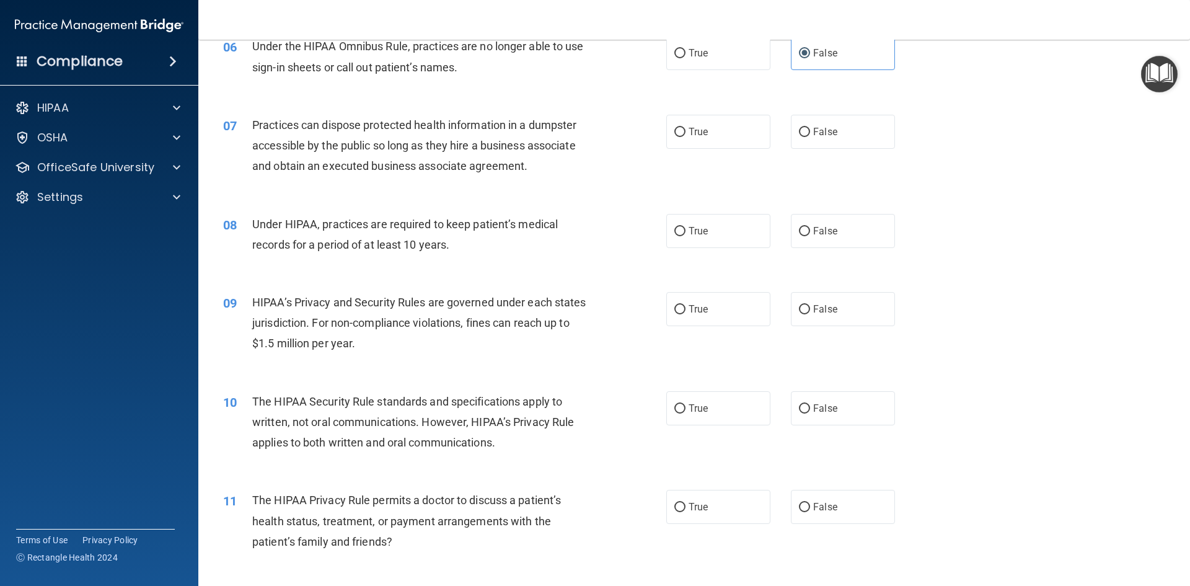
scroll to position [558, 0]
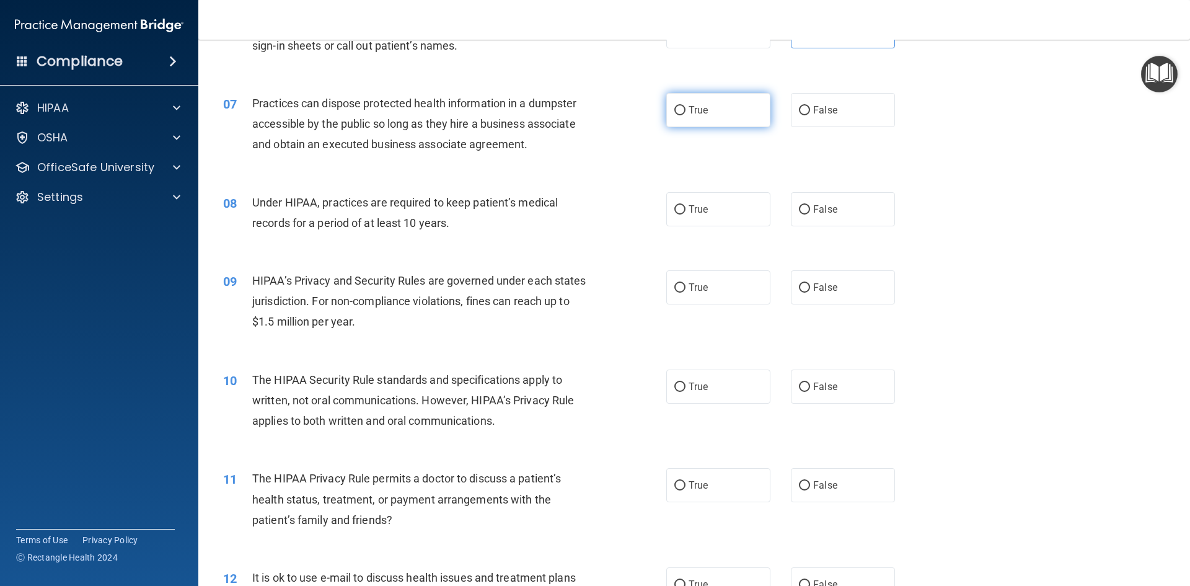
click at [675, 113] on input "True" at bounding box center [679, 110] width 11 height 9
radio input "true"
click at [796, 115] on label "False" at bounding box center [843, 110] width 104 height 34
click at [799, 115] on input "False" at bounding box center [804, 110] width 11 height 9
radio input "true"
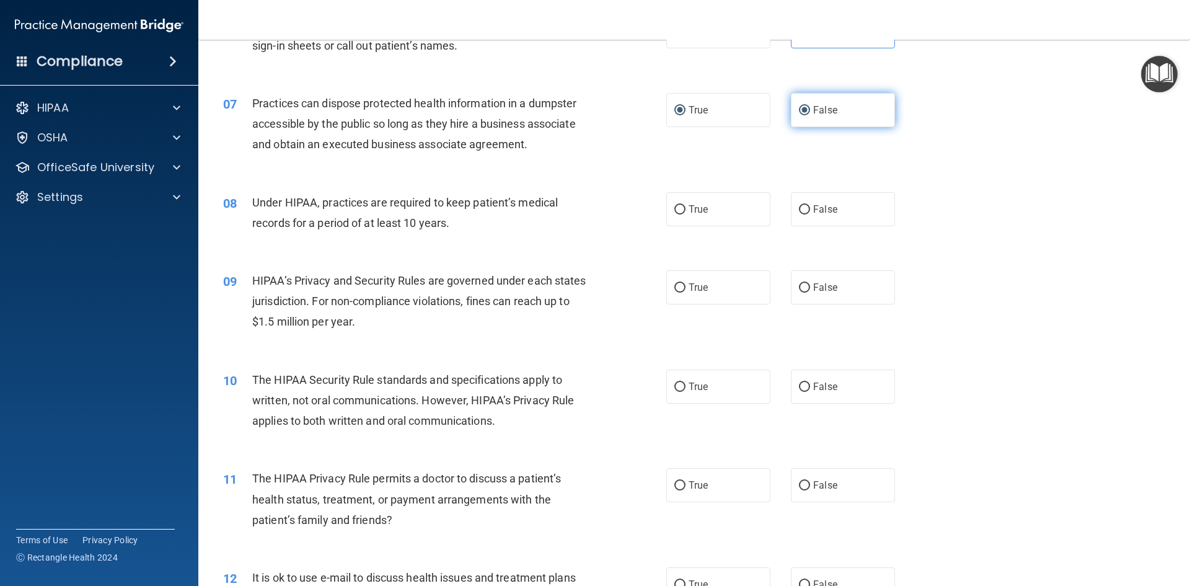
radio input "false"
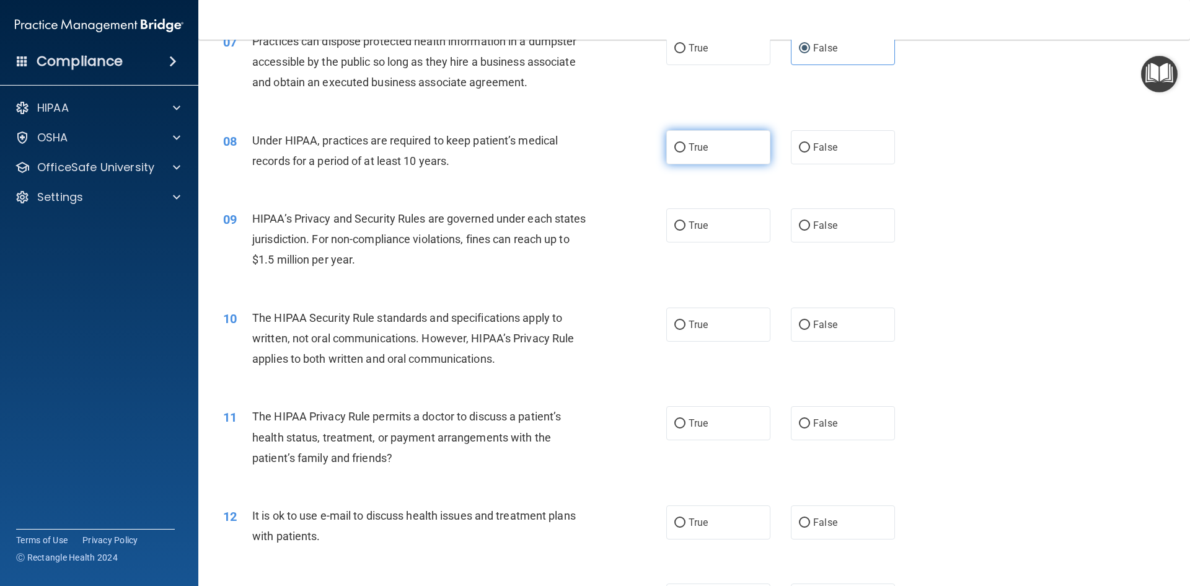
click at [680, 150] on input "True" at bounding box center [679, 147] width 11 height 9
radio input "true"
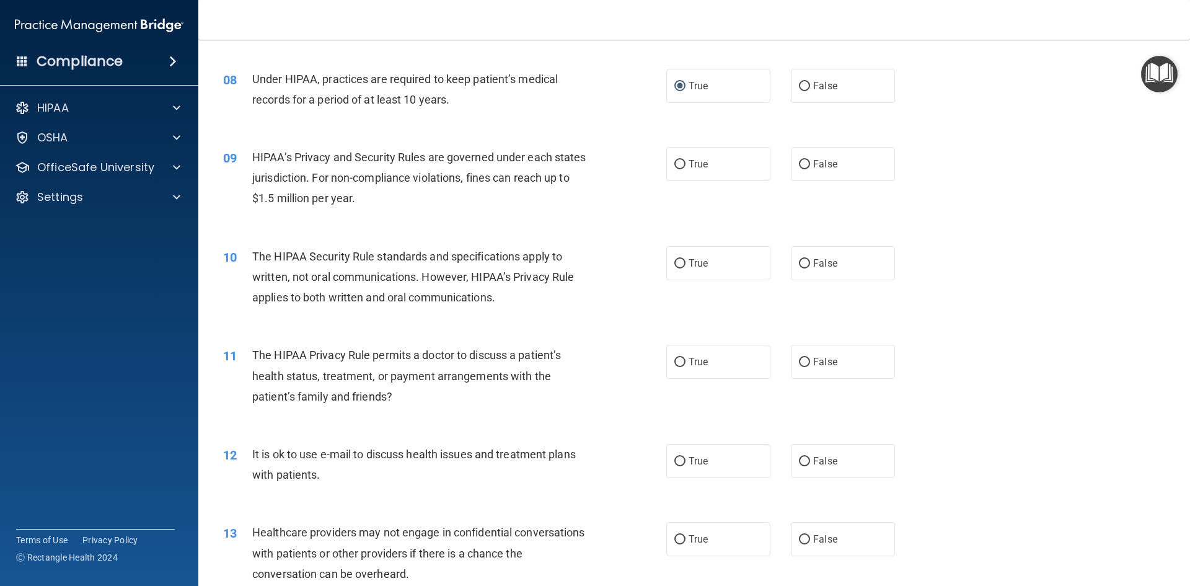
scroll to position [682, 0]
click at [728, 159] on label "True" at bounding box center [718, 163] width 104 height 34
click at [685, 159] on input "True" at bounding box center [679, 163] width 11 height 9
radio input "true"
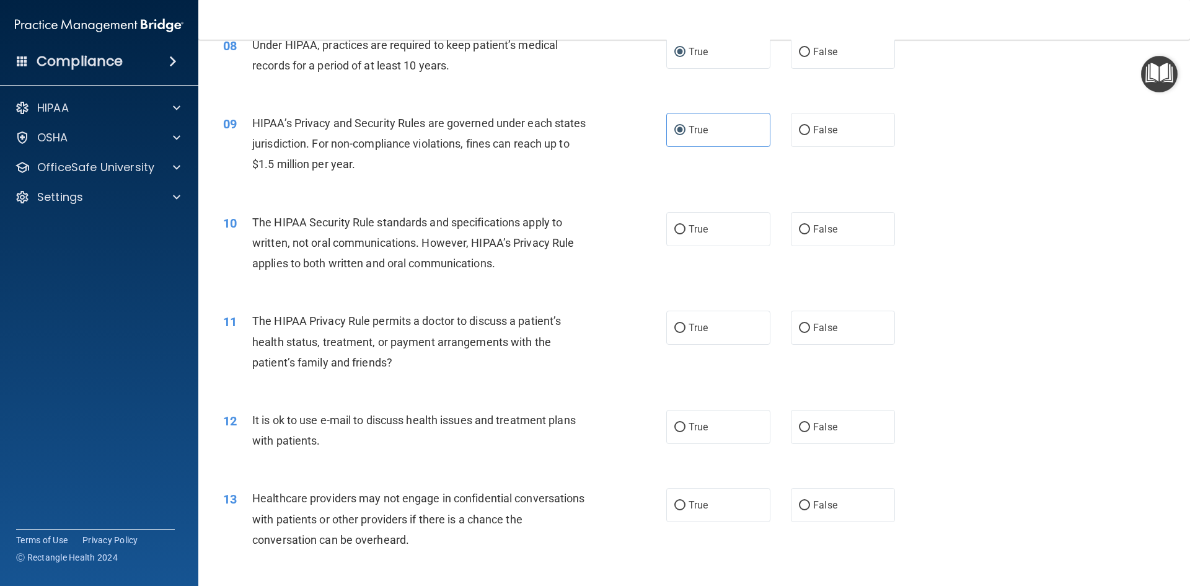
scroll to position [744, 0]
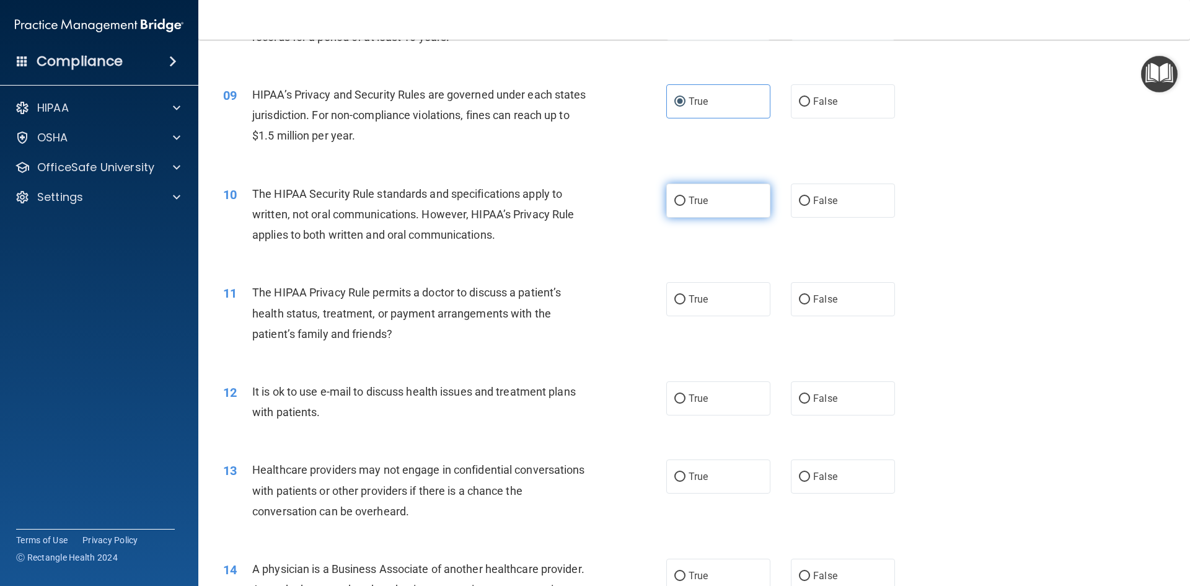
click at [725, 214] on label "True" at bounding box center [718, 200] width 104 height 34
click at [685, 206] on input "True" at bounding box center [679, 200] width 11 height 9
radio input "true"
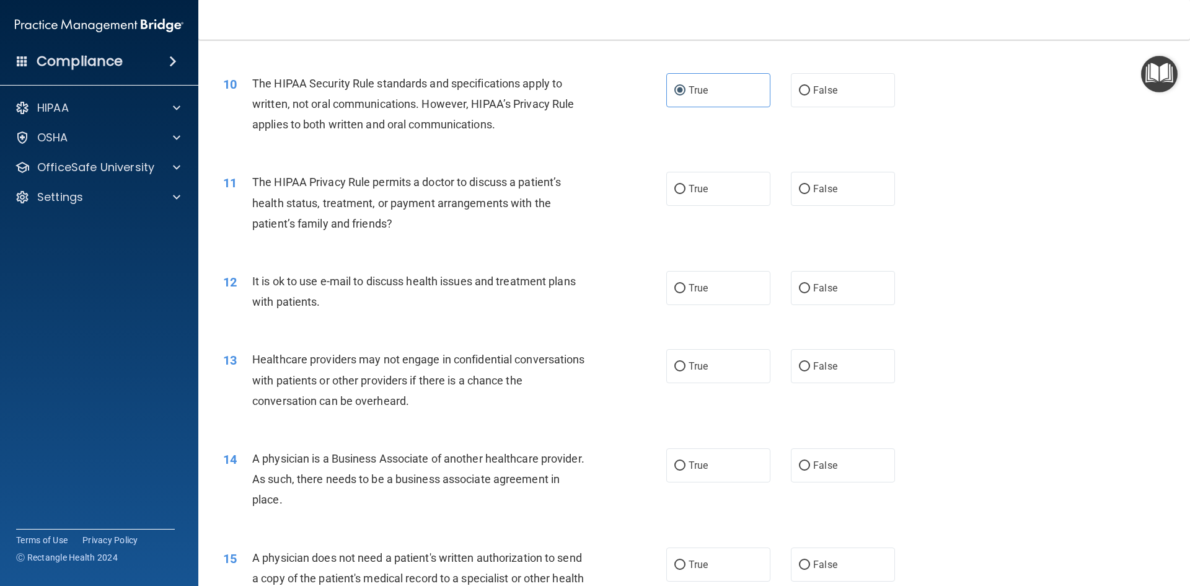
scroll to position [867, 0]
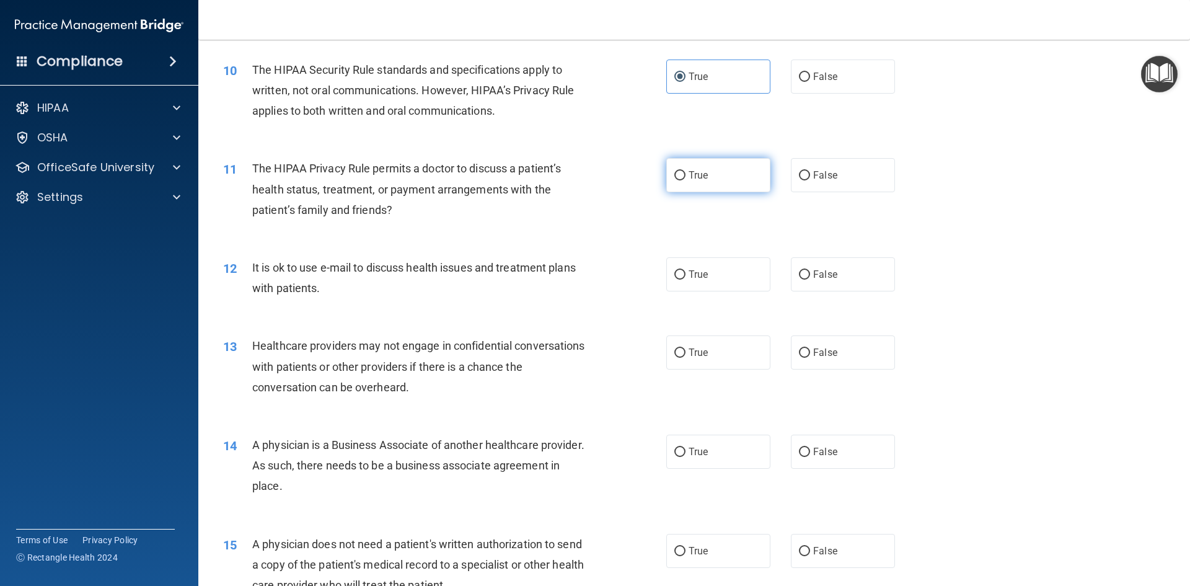
click at [690, 177] on span "True" at bounding box center [697, 175] width 19 height 12
click at [685, 177] on input "True" at bounding box center [679, 175] width 11 height 9
radio input "true"
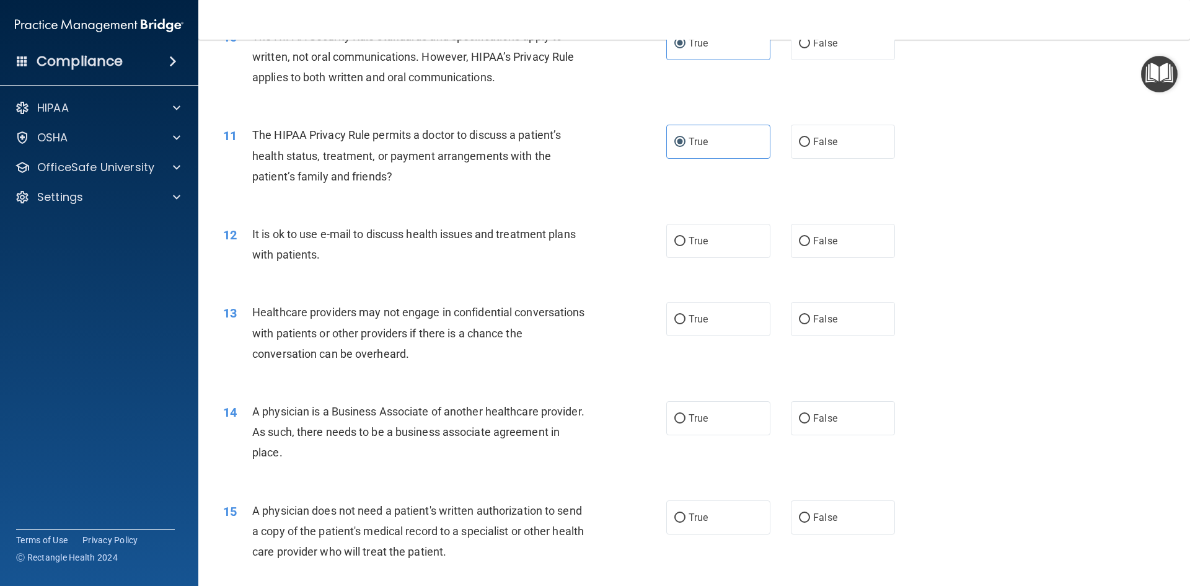
scroll to position [929, 0]
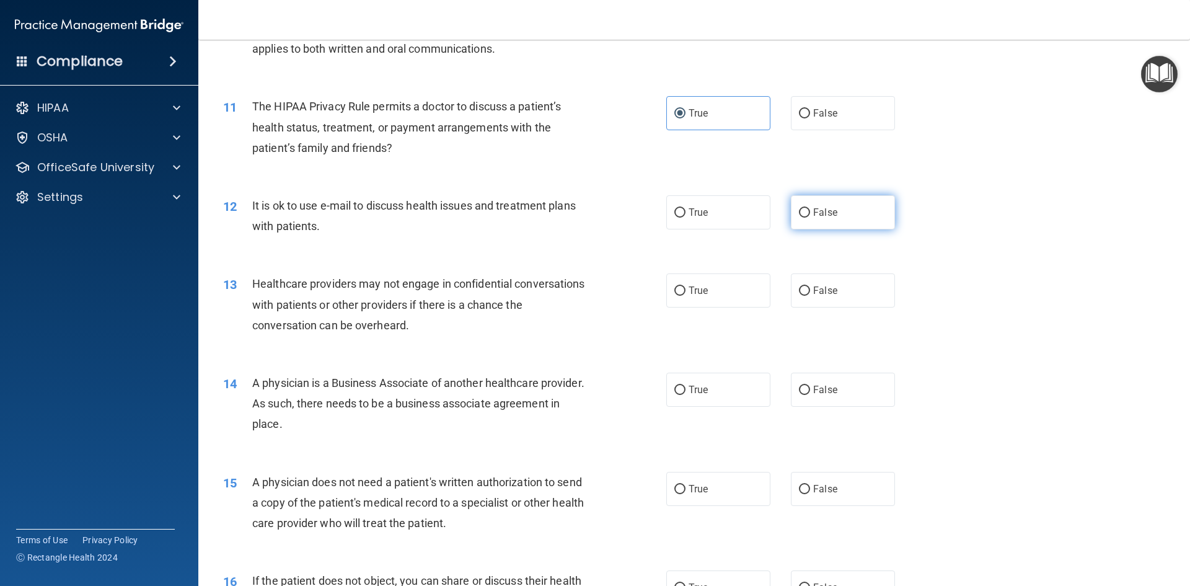
click at [813, 213] on span "False" at bounding box center [825, 212] width 24 height 12
click at [808, 213] on input "False" at bounding box center [804, 212] width 11 height 9
radio input "true"
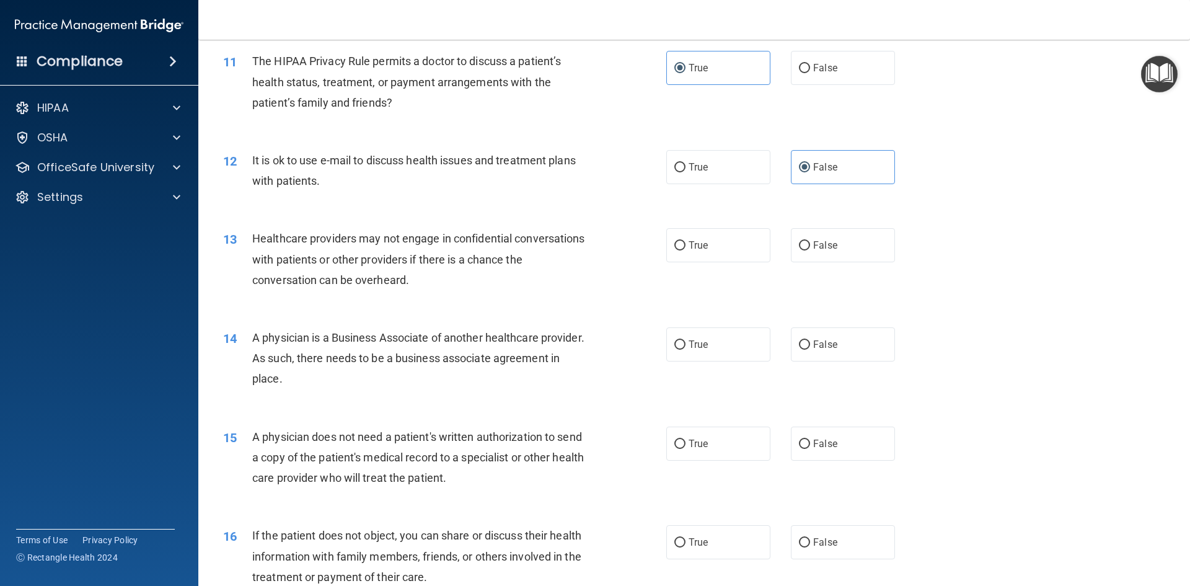
scroll to position [1053, 0]
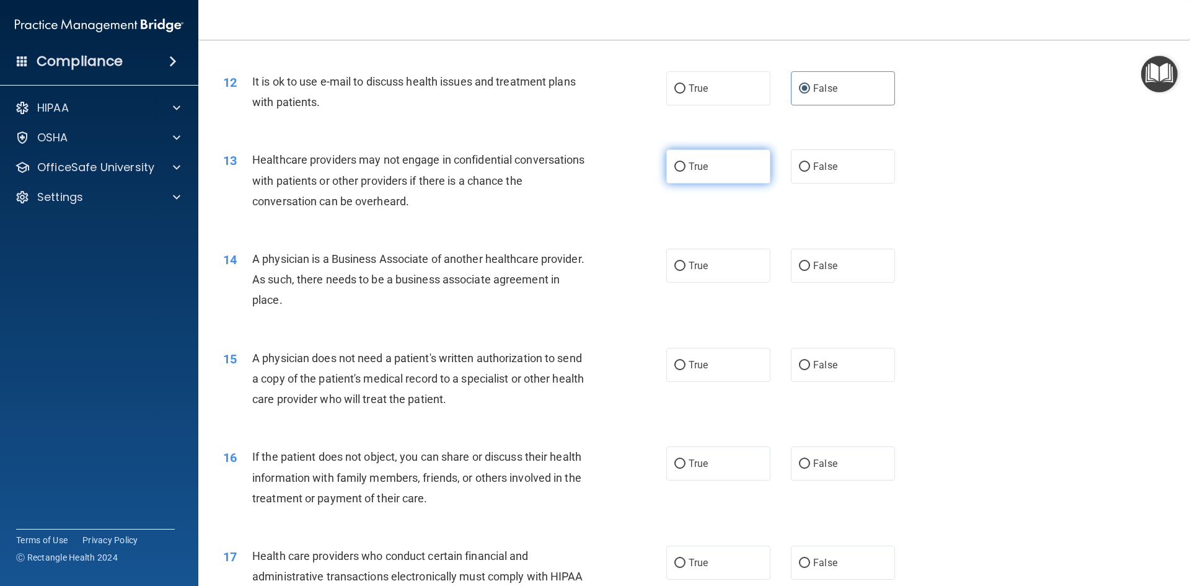
click at [709, 175] on label "True" at bounding box center [718, 166] width 104 height 34
click at [685, 172] on input "True" at bounding box center [679, 166] width 11 height 9
radio input "true"
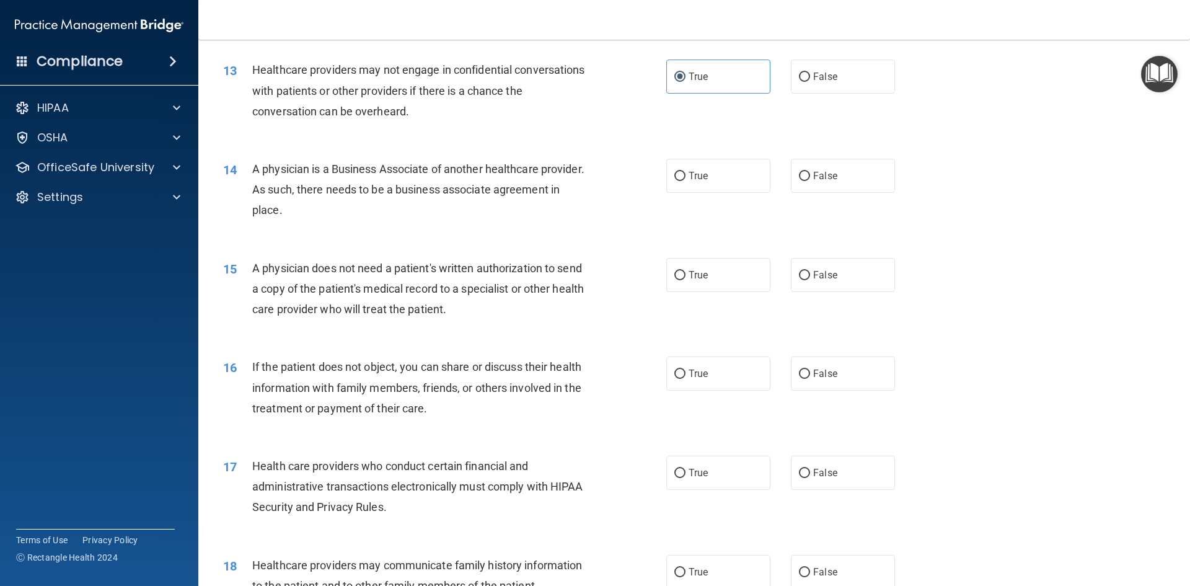
scroll to position [1115, 0]
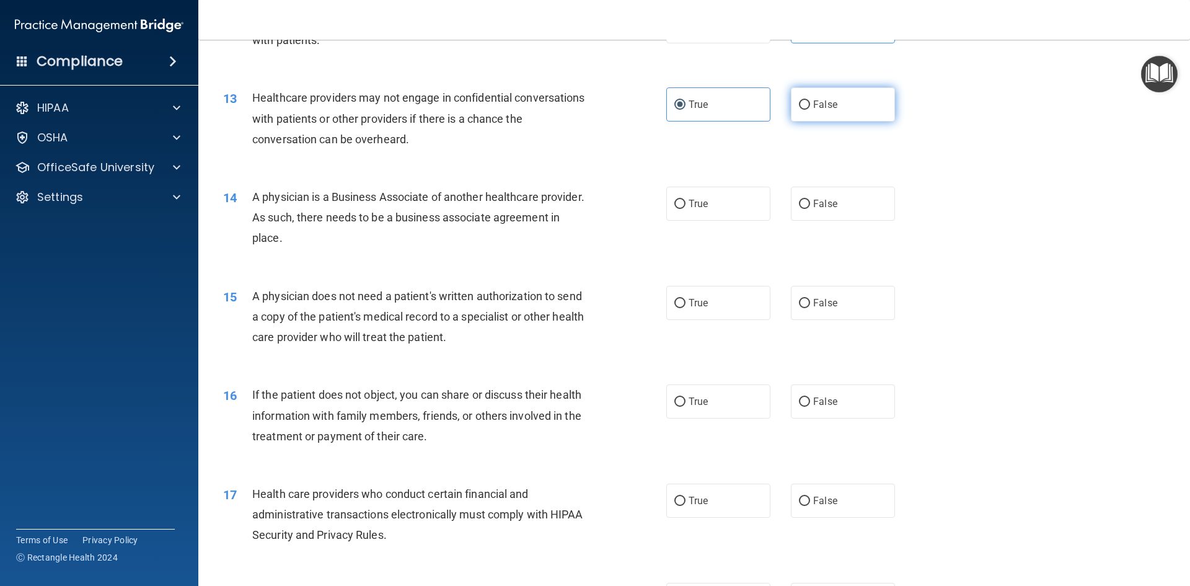
click at [843, 102] on label "False" at bounding box center [843, 104] width 104 height 34
click at [810, 102] on input "False" at bounding box center [804, 104] width 11 height 9
radio input "true"
radio input "false"
click at [606, 194] on div "14 A physician is a Business Associate of another healthcare provider. As such,…" at bounding box center [444, 221] width 480 height 68
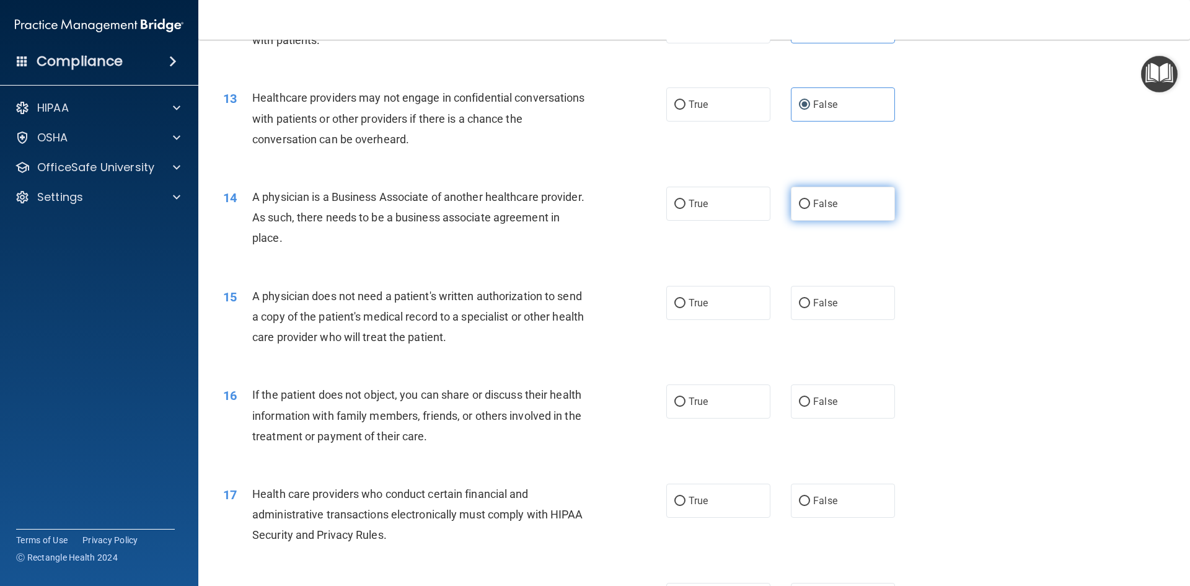
click at [813, 204] on span "False" at bounding box center [825, 204] width 24 height 12
click at [809, 204] on input "False" at bounding box center [804, 204] width 11 height 9
radio input "true"
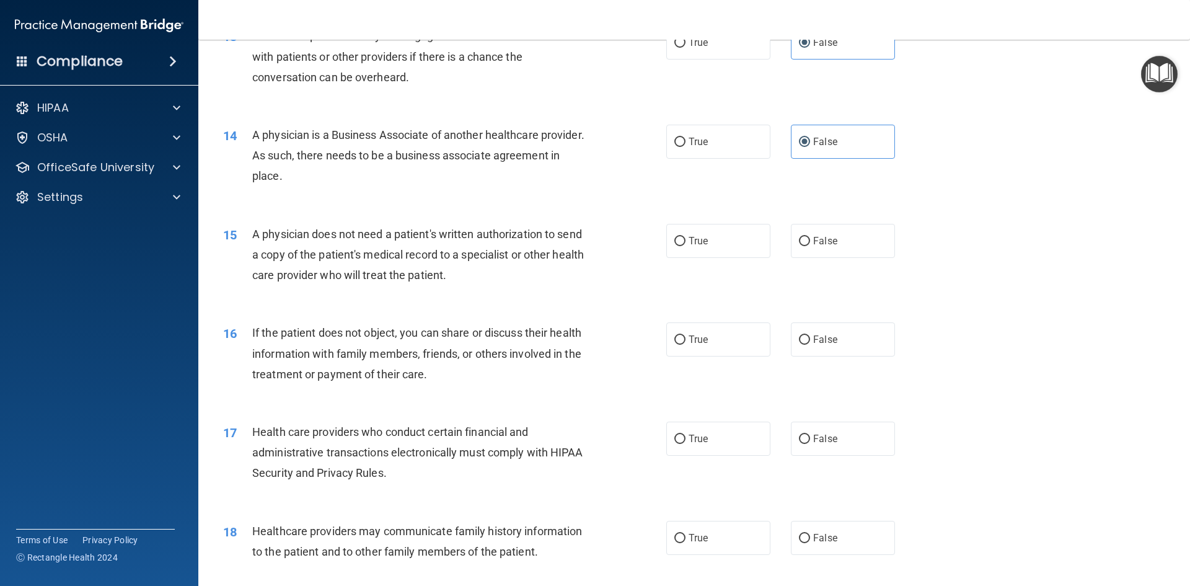
scroll to position [1239, 0]
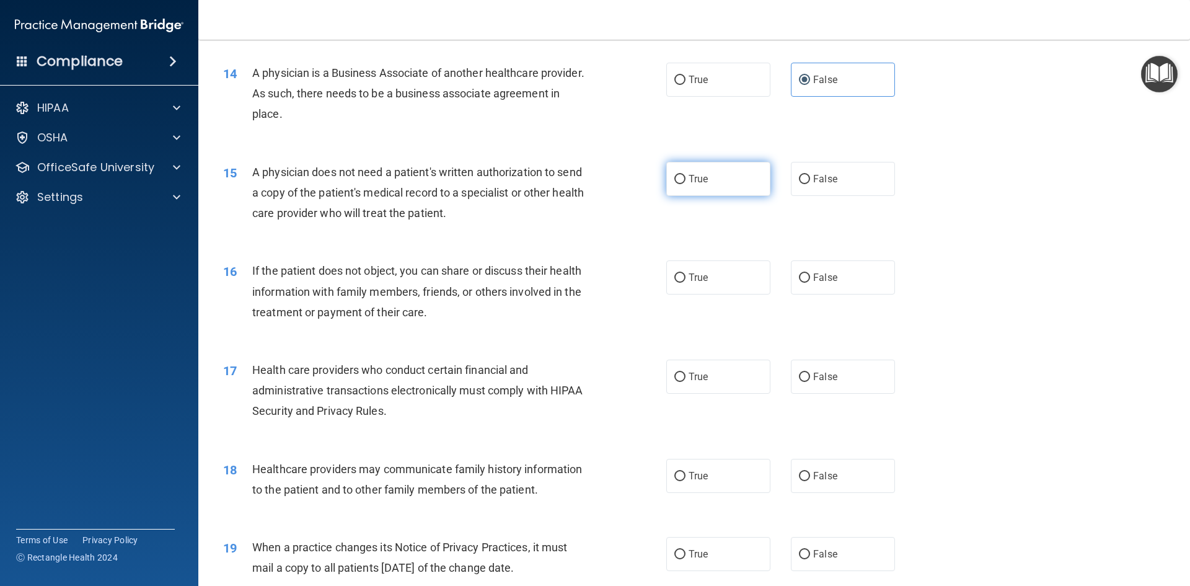
click at [697, 183] on span "True" at bounding box center [697, 179] width 19 height 12
click at [685, 183] on input "True" at bounding box center [679, 179] width 11 height 9
radio input "true"
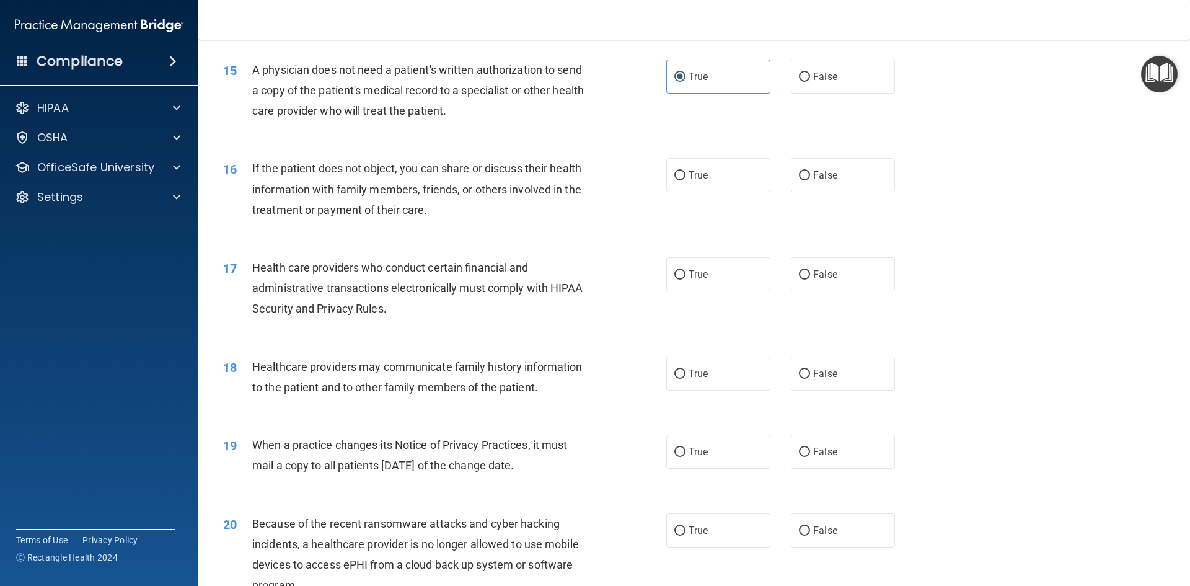
scroll to position [1363, 0]
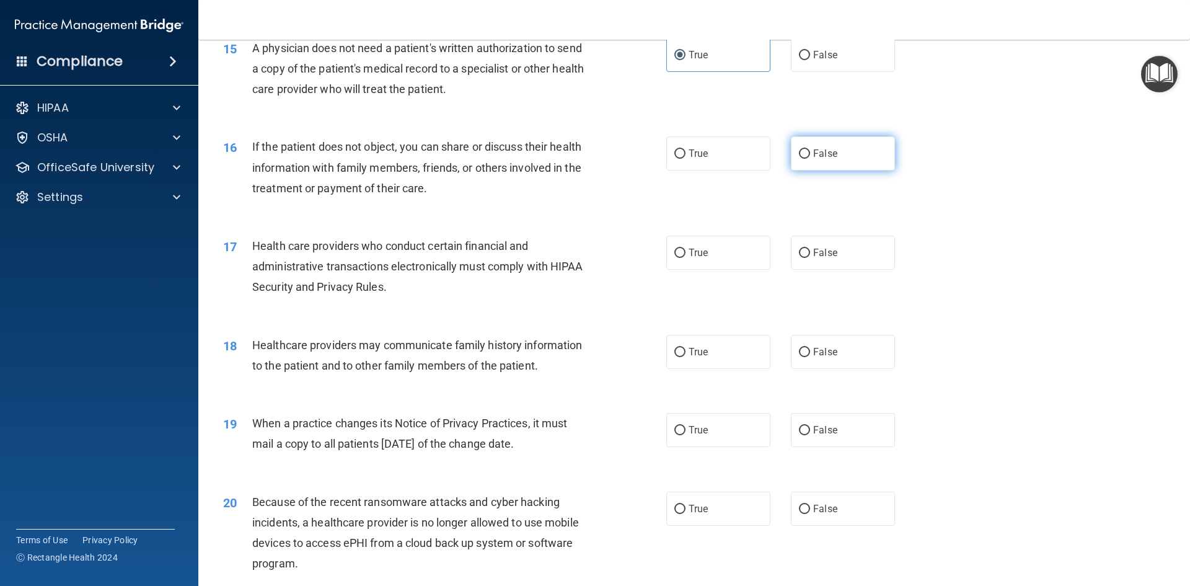
click at [799, 154] on input "False" at bounding box center [804, 153] width 11 height 9
radio input "true"
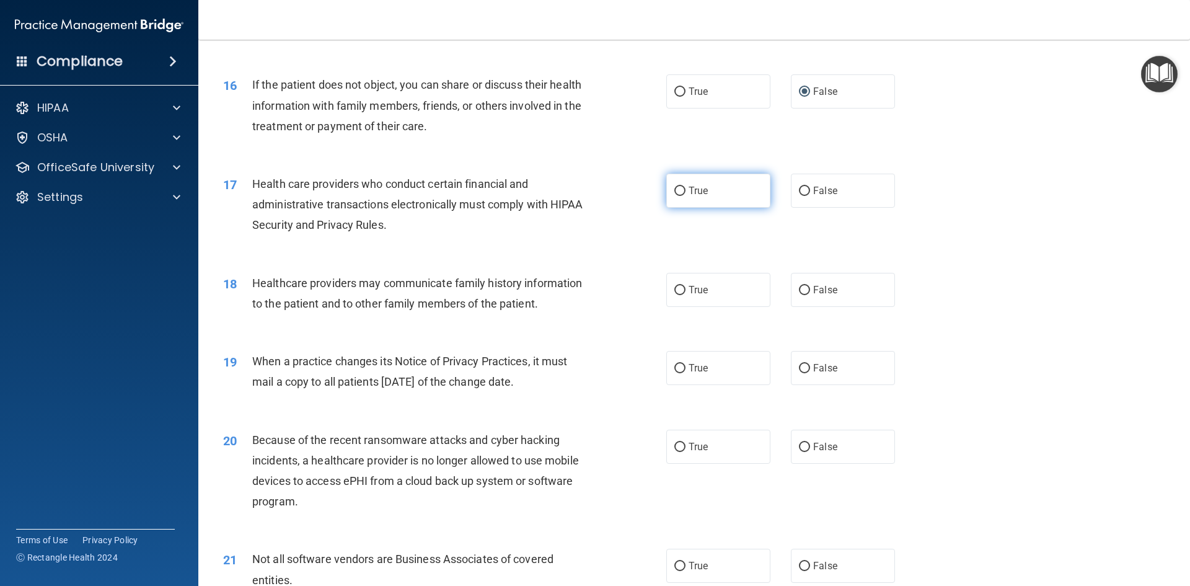
click at [739, 195] on label "True" at bounding box center [718, 190] width 104 height 34
click at [685, 195] on input "True" at bounding box center [679, 191] width 11 height 9
radio input "true"
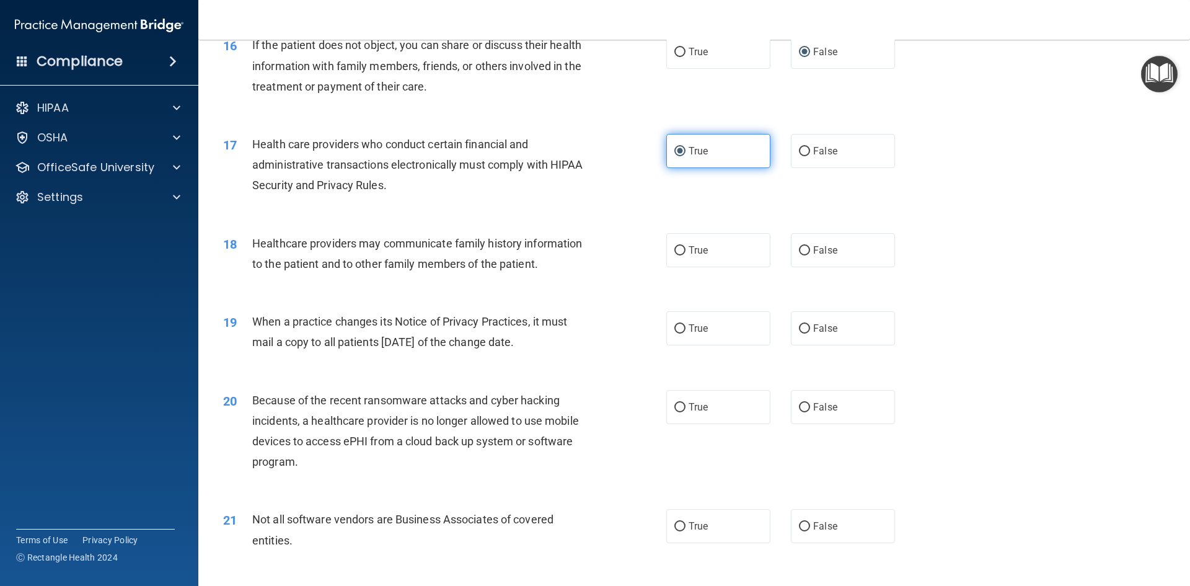
scroll to position [1487, 0]
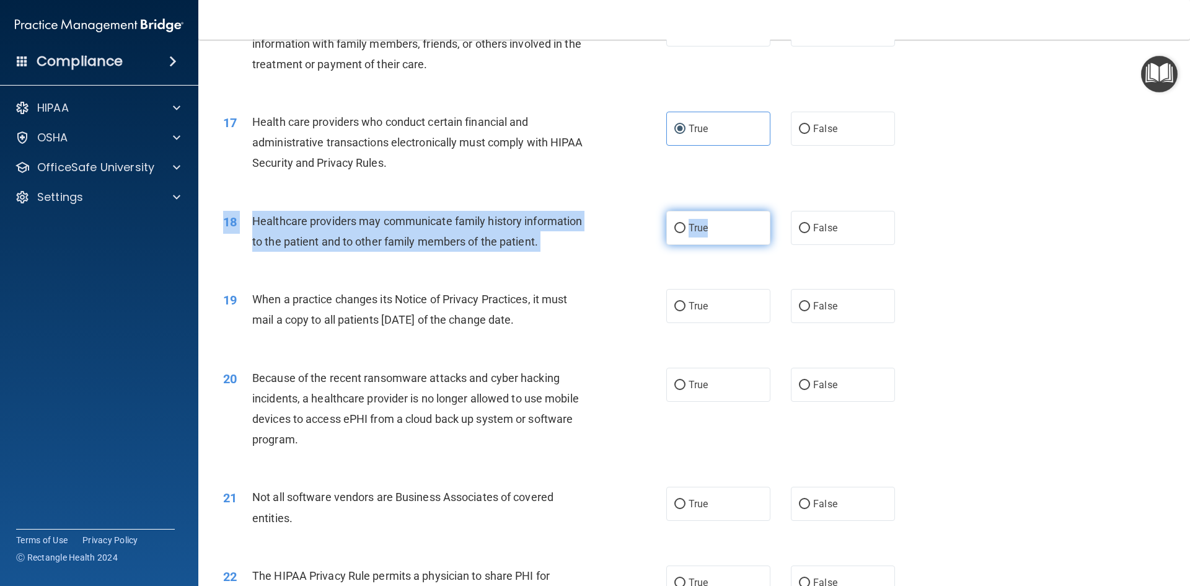
click at [727, 216] on div "18 Healthcare providers may communicate family history information to the patie…" at bounding box center [694, 234] width 960 height 78
click at [727, 217] on label "True" at bounding box center [718, 228] width 104 height 34
click at [685, 224] on input "True" at bounding box center [679, 228] width 11 height 9
radio input "true"
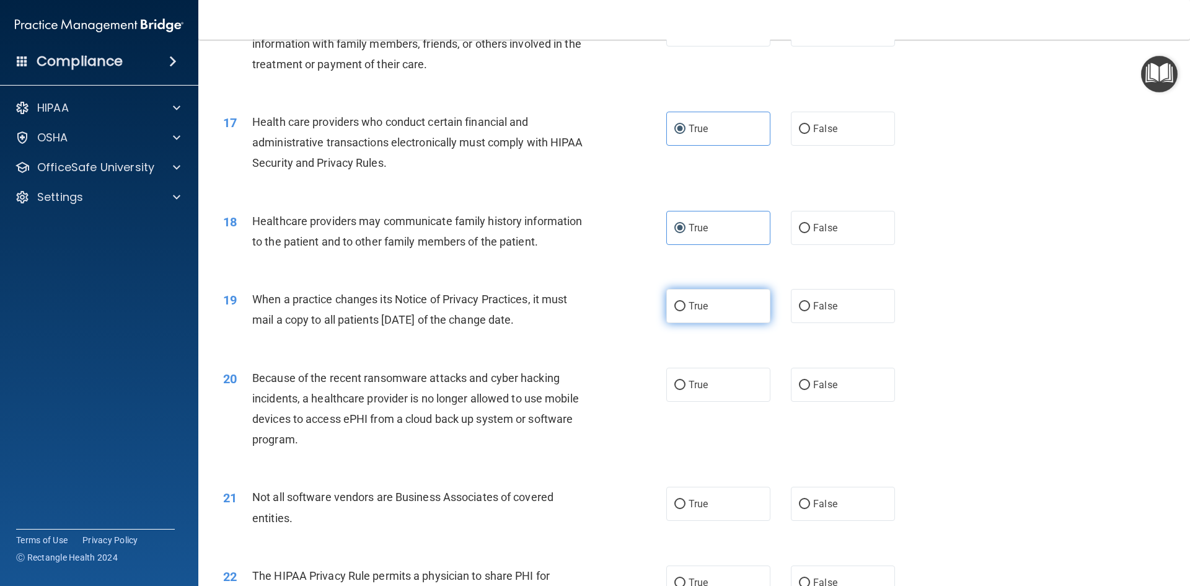
click at [713, 313] on label "True" at bounding box center [718, 306] width 104 height 34
click at [685, 311] on input "True" at bounding box center [679, 306] width 11 height 9
radio input "true"
click at [823, 403] on div "20 Because of the recent ransomware attacks and cyber hacking incidents, a heal…" at bounding box center [694, 412] width 960 height 120
click at [823, 386] on span "False" at bounding box center [825, 385] width 24 height 12
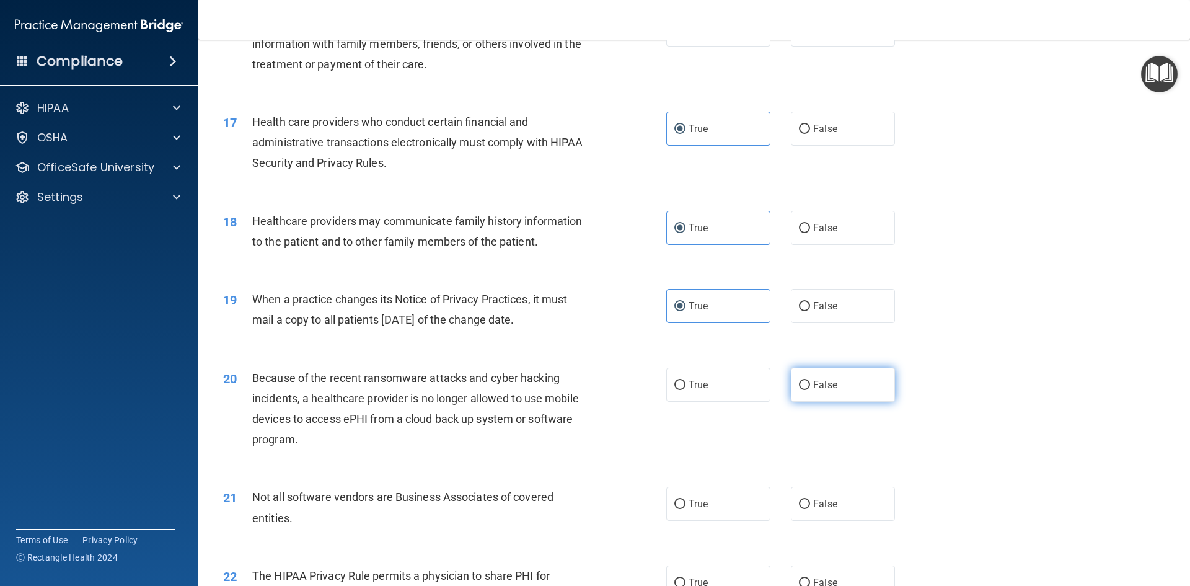
click at [810, 386] on input "False" at bounding box center [804, 384] width 11 height 9
radio input "true"
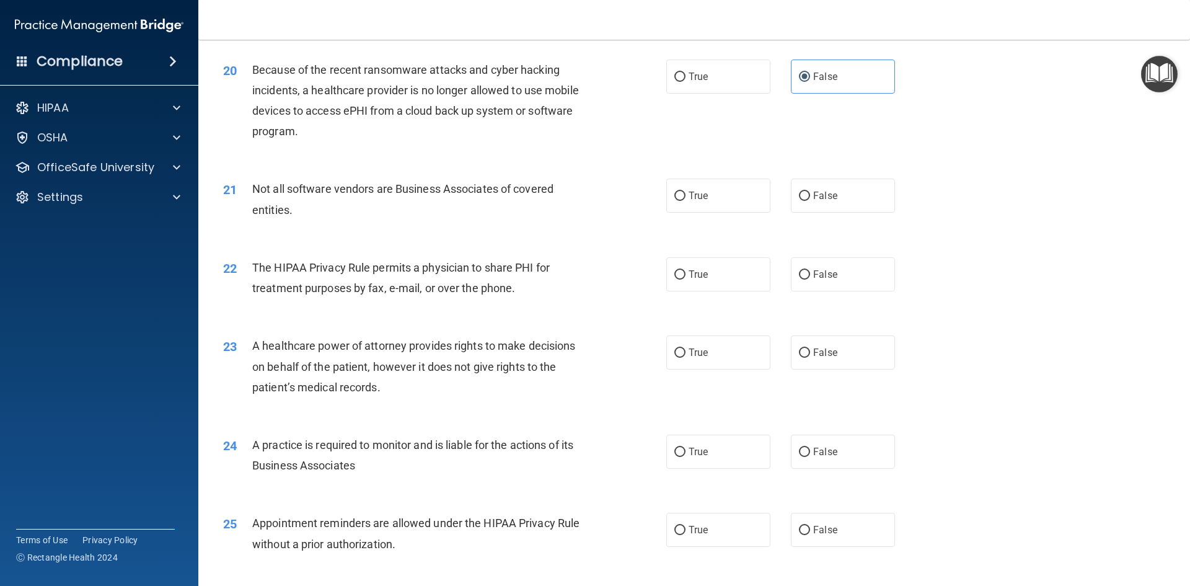
scroll to position [1797, 0]
click at [721, 204] on label "True" at bounding box center [718, 194] width 104 height 34
click at [685, 199] on input "True" at bounding box center [679, 194] width 11 height 9
radio input "true"
click at [715, 293] on div "22 The HIPAA Privacy Rule permits a physician to share PHI for treatment purpos…" at bounding box center [694, 279] width 960 height 78
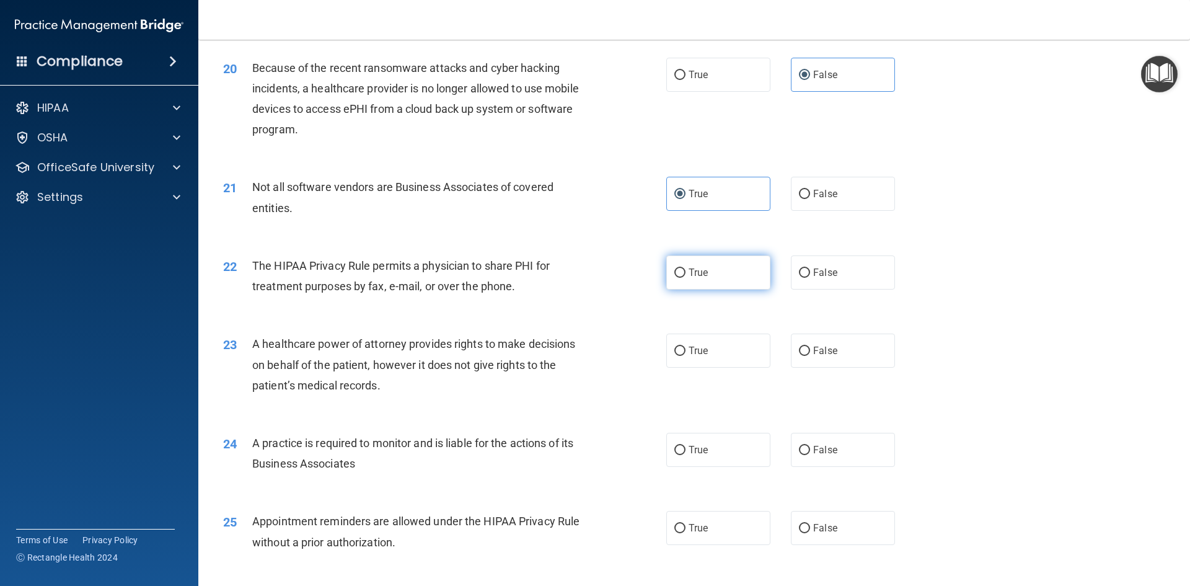
click at [718, 272] on label "True" at bounding box center [718, 272] width 104 height 34
click at [685, 272] on input "True" at bounding box center [679, 272] width 11 height 9
radio input "true"
click at [783, 348] on div "True False" at bounding box center [791, 350] width 250 height 34
click at [815, 346] on span "False" at bounding box center [825, 351] width 24 height 12
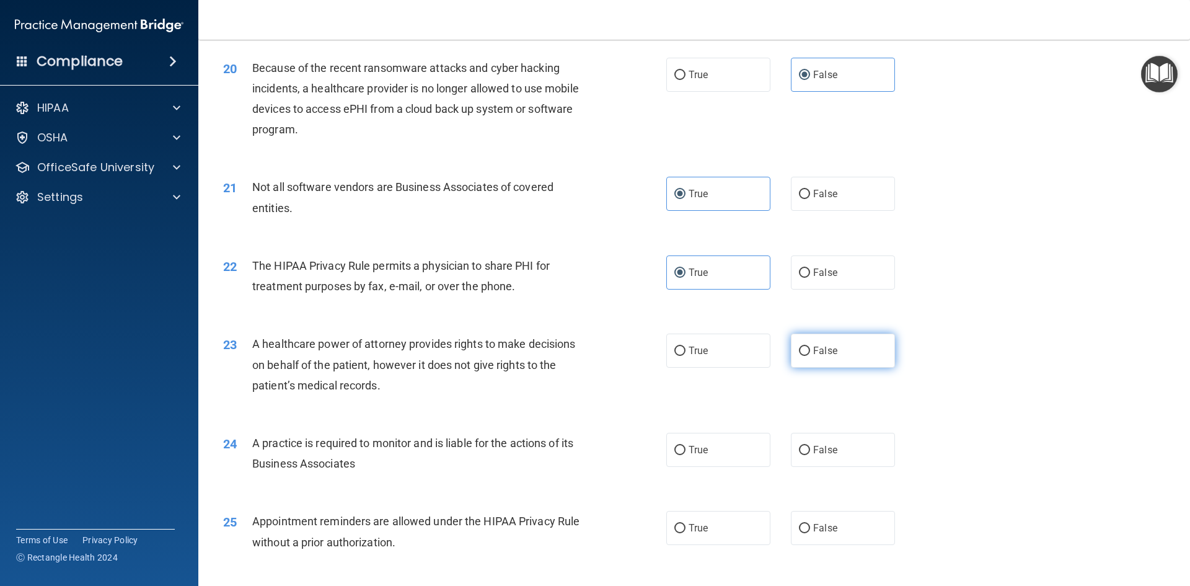
click at [810, 346] on input "False" at bounding box center [804, 350] width 11 height 9
radio input "true"
click at [828, 459] on label "False" at bounding box center [843, 449] width 104 height 34
click at [810, 455] on input "False" at bounding box center [804, 450] width 11 height 9
radio input "true"
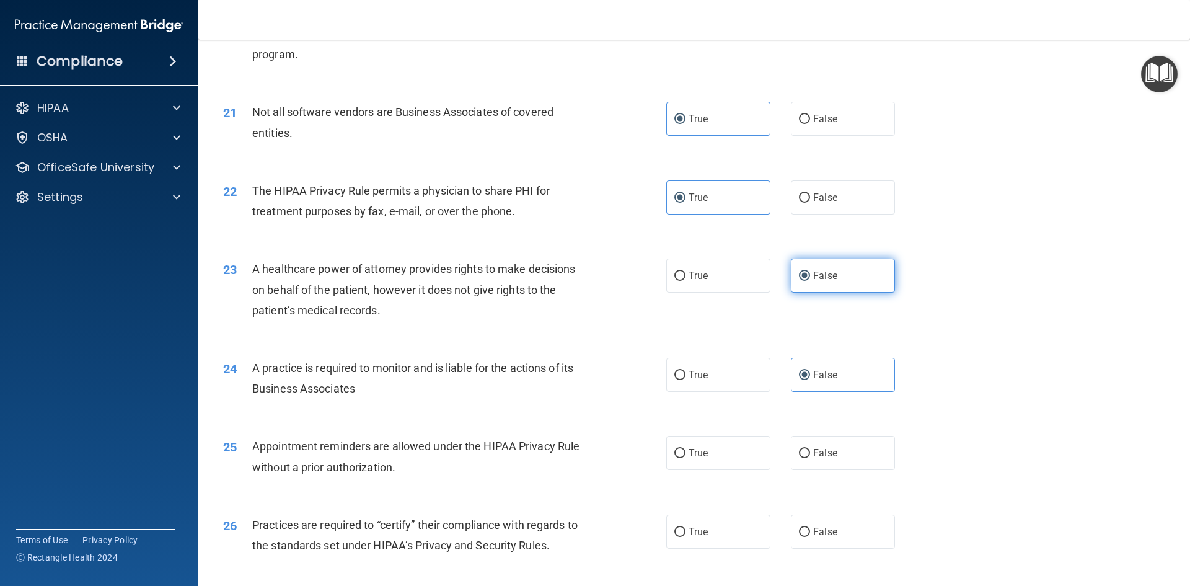
scroll to position [1983, 0]
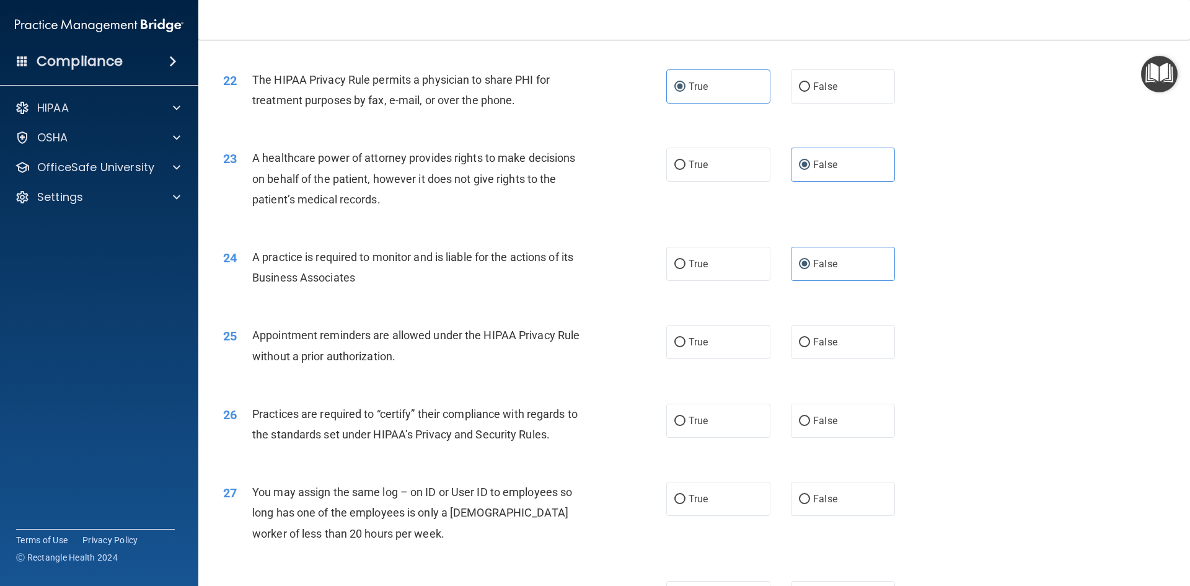
click at [817, 321] on div "25 Appointment reminders are allowed under the HIPAA Privacy Rule without a pri…" at bounding box center [694, 348] width 960 height 78
click at [712, 348] on label "True" at bounding box center [718, 342] width 104 height 34
click at [685, 347] on input "True" at bounding box center [679, 342] width 11 height 9
radio input "true"
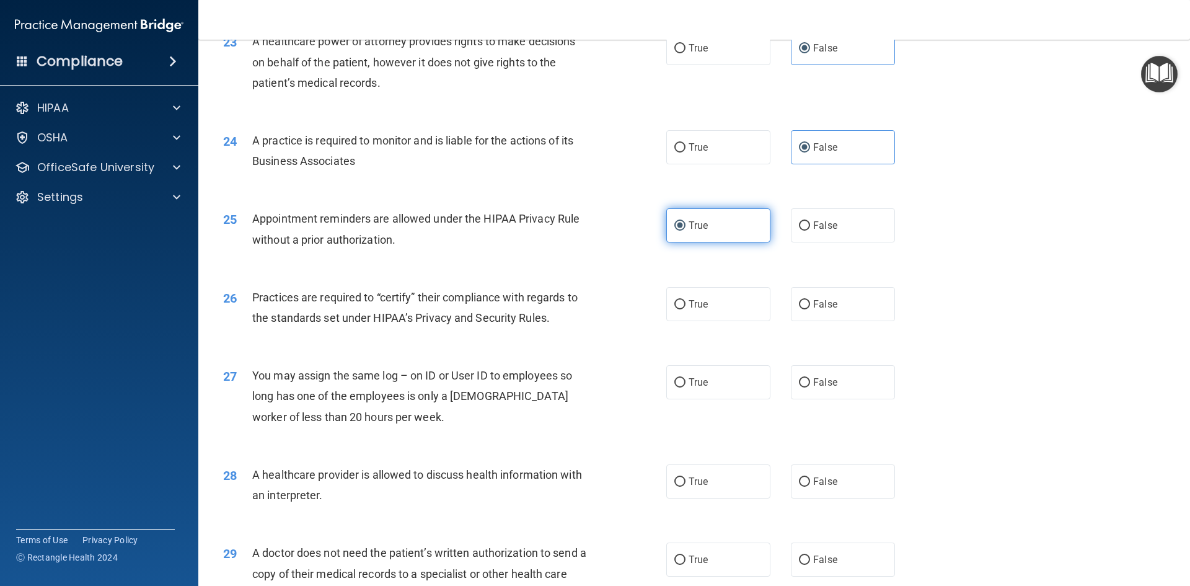
scroll to position [2107, 0]
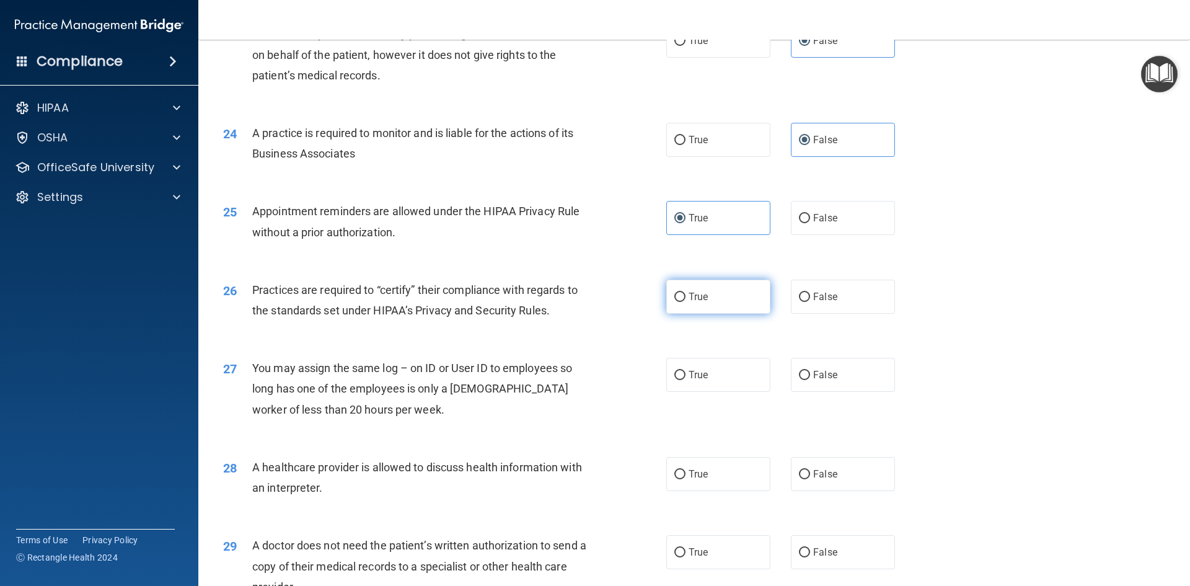
click at [733, 306] on label "True" at bounding box center [718, 296] width 104 height 34
click at [685, 302] on input "True" at bounding box center [679, 296] width 11 height 9
radio input "true"
click at [822, 375] on span "False" at bounding box center [825, 375] width 24 height 12
click at [810, 375] on input "False" at bounding box center [804, 375] width 11 height 9
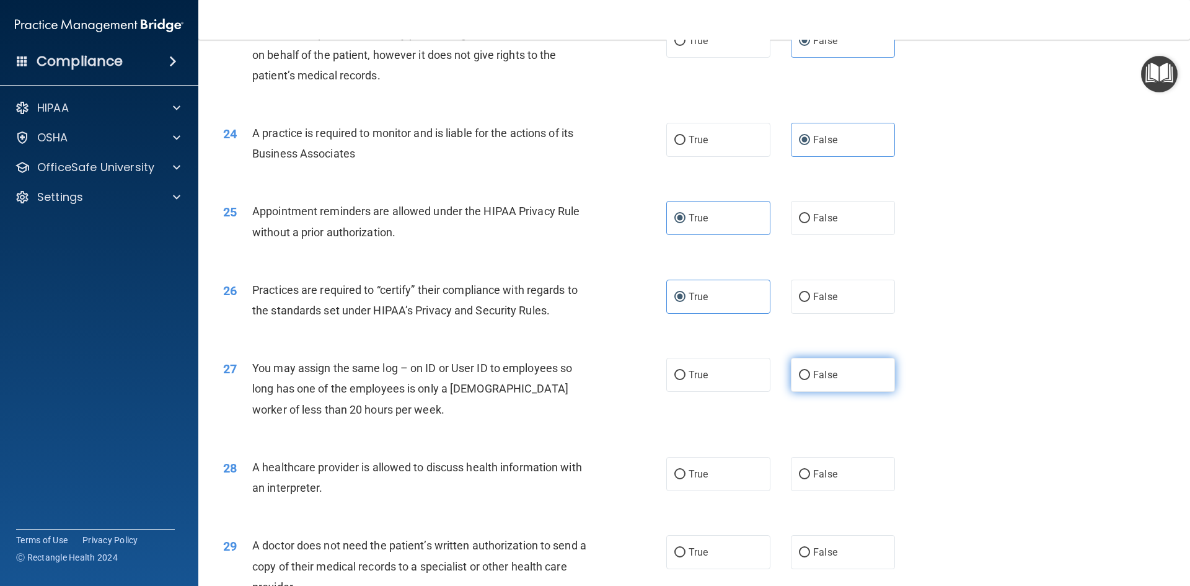
radio input "true"
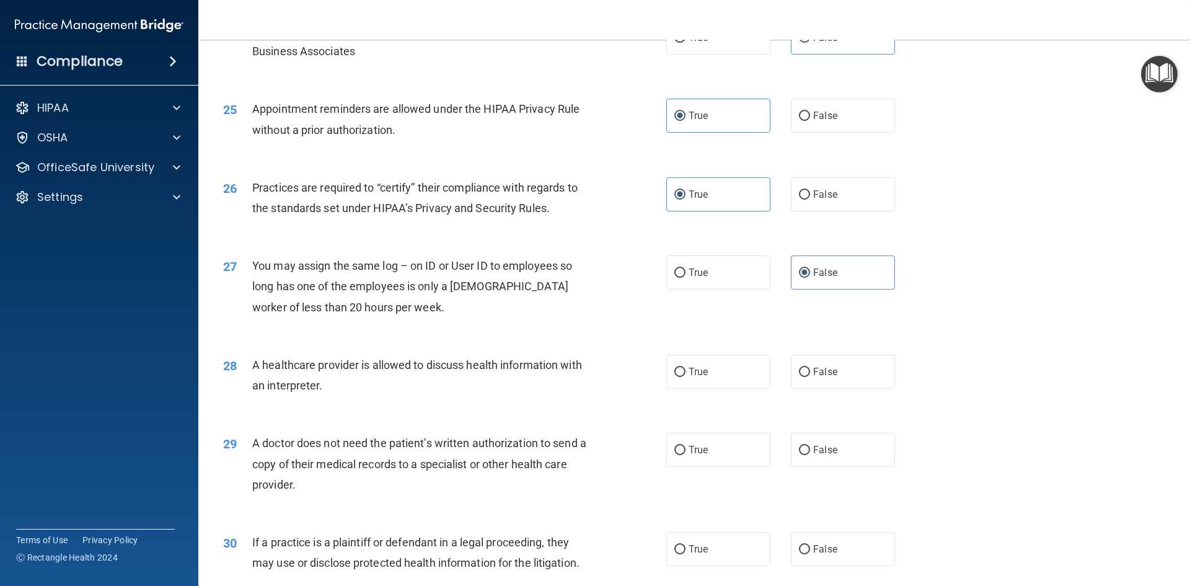
scroll to position [2231, 0]
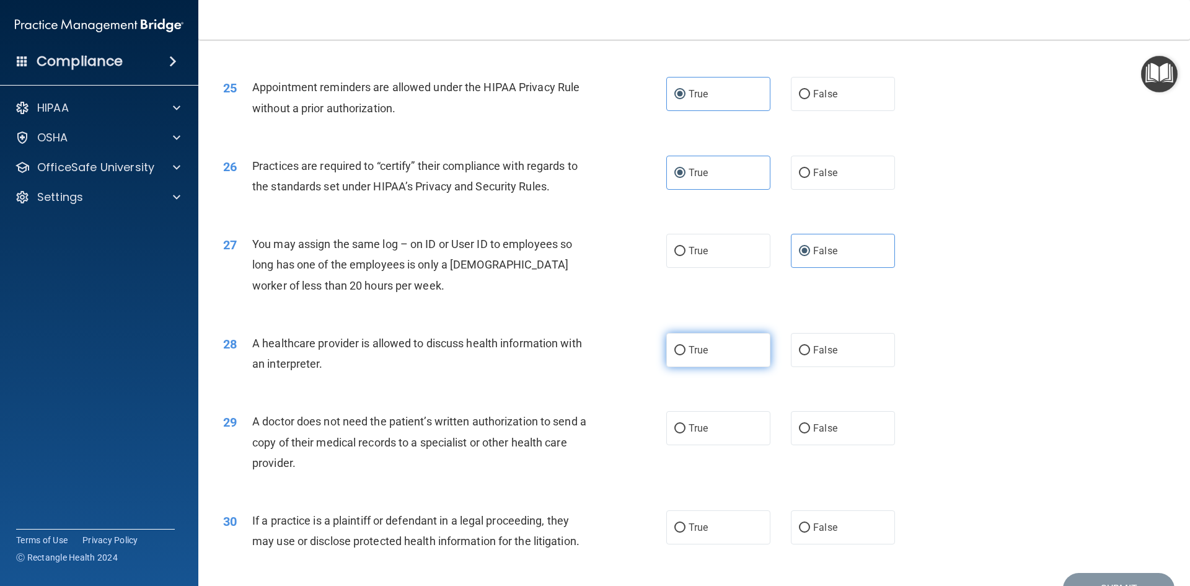
click at [700, 364] on label "True" at bounding box center [718, 350] width 104 height 34
click at [685, 355] on input "True" at bounding box center [679, 350] width 11 height 9
radio input "true"
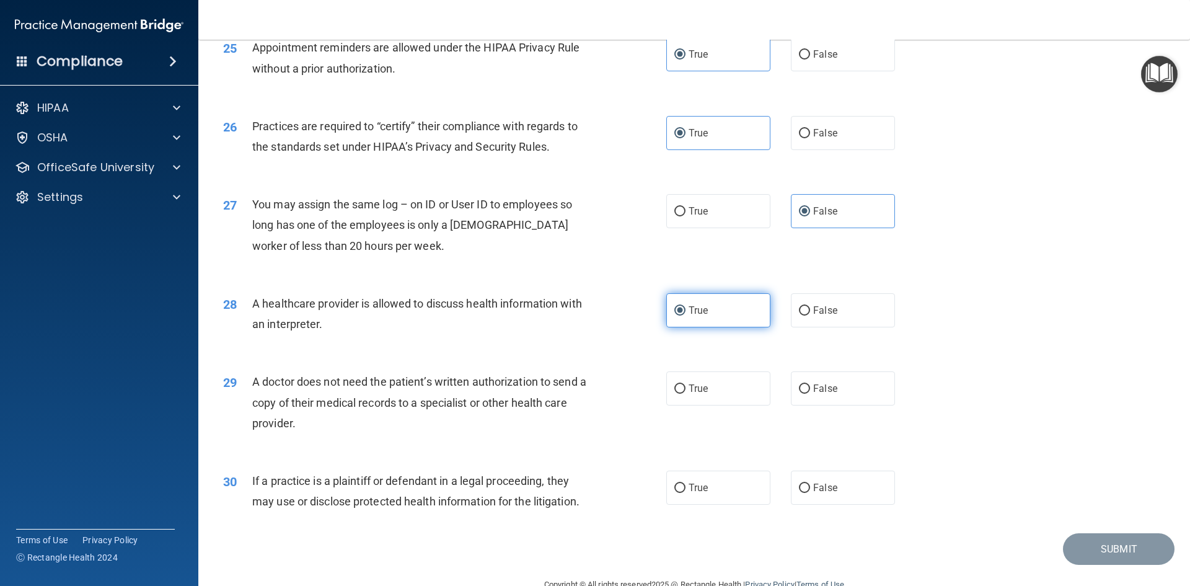
scroll to position [2293, 0]
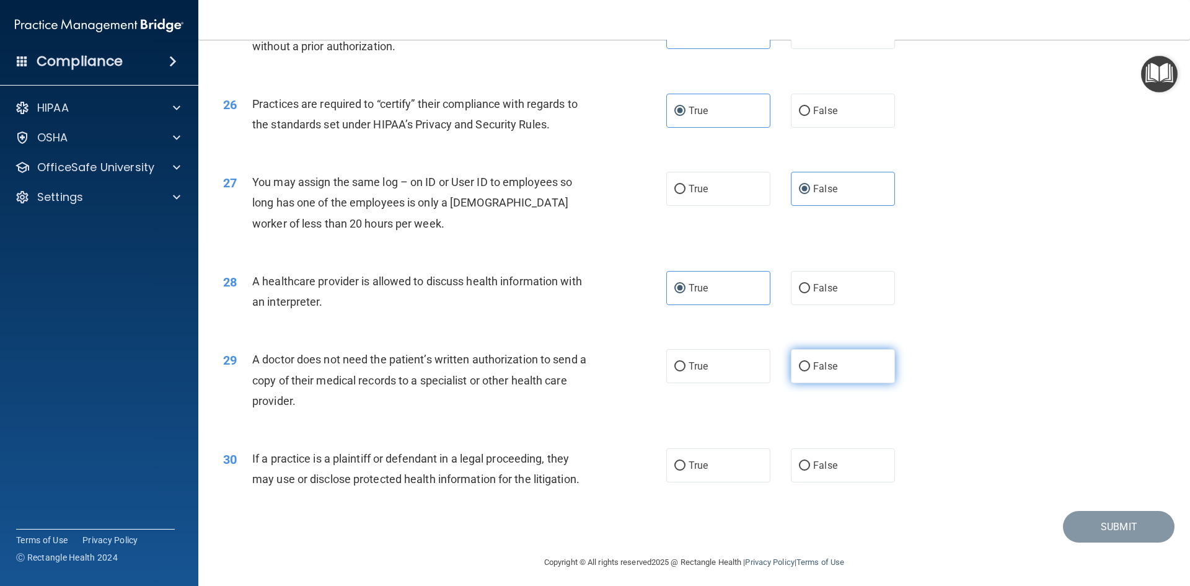
click at [799, 364] on input "False" at bounding box center [804, 366] width 11 height 9
radio input "true"
click at [696, 467] on span "True" at bounding box center [697, 465] width 19 height 12
click at [685, 467] on input "True" at bounding box center [679, 465] width 11 height 9
radio input "true"
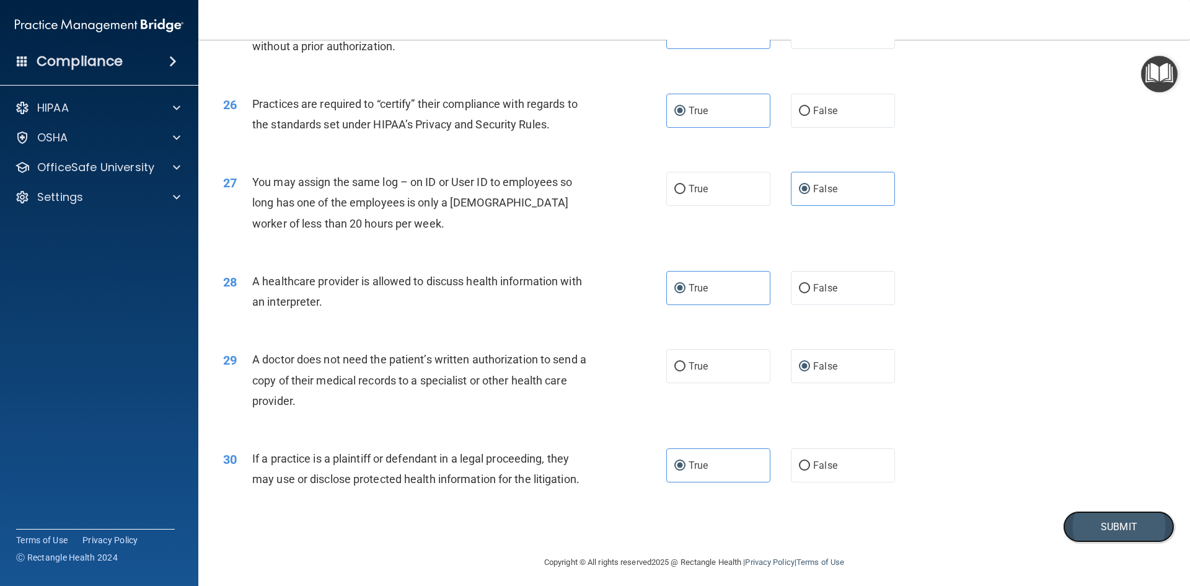
click at [1086, 524] on button "Submit" at bounding box center [1119, 527] width 112 height 32
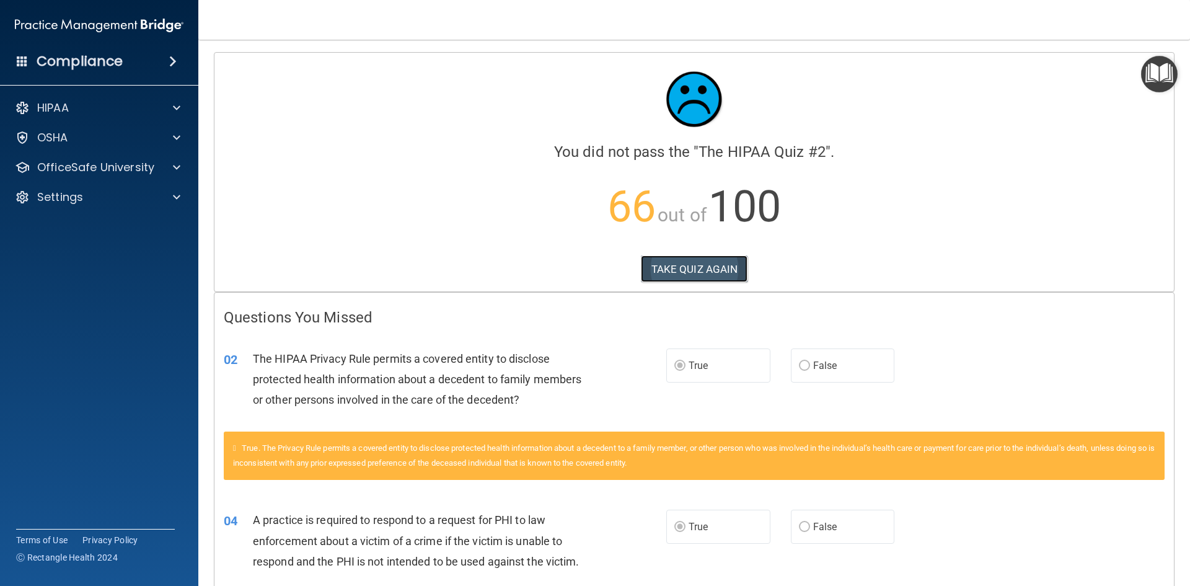
click at [662, 265] on button "TAKE QUIZ AGAIN" at bounding box center [694, 268] width 107 height 27
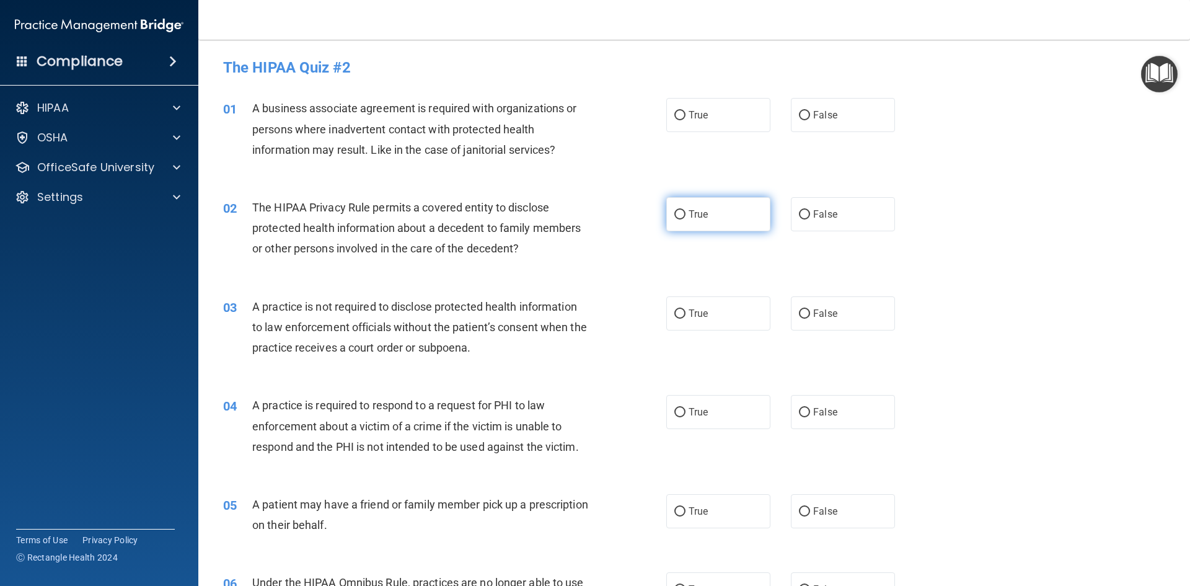
click at [740, 219] on label "True" at bounding box center [718, 214] width 104 height 34
click at [685, 219] on input "True" at bounding box center [679, 214] width 11 height 9
radio input "true"
click at [821, 122] on label "False" at bounding box center [843, 115] width 104 height 34
click at [810, 120] on input "False" at bounding box center [804, 115] width 11 height 9
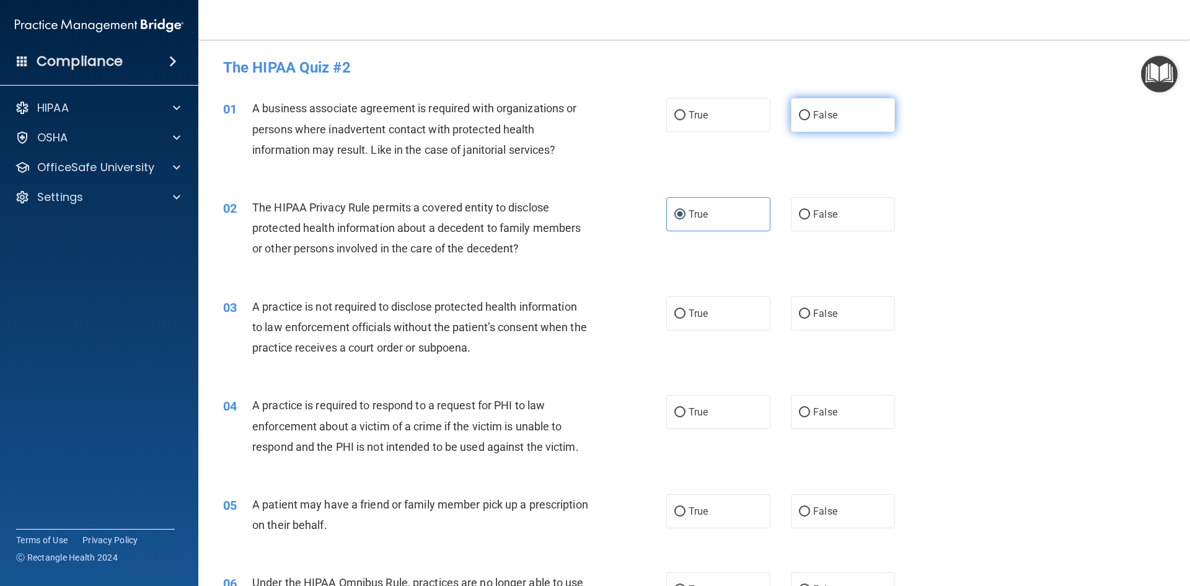
radio input "true"
click at [799, 317] on input "False" at bounding box center [804, 313] width 11 height 9
radio input "true"
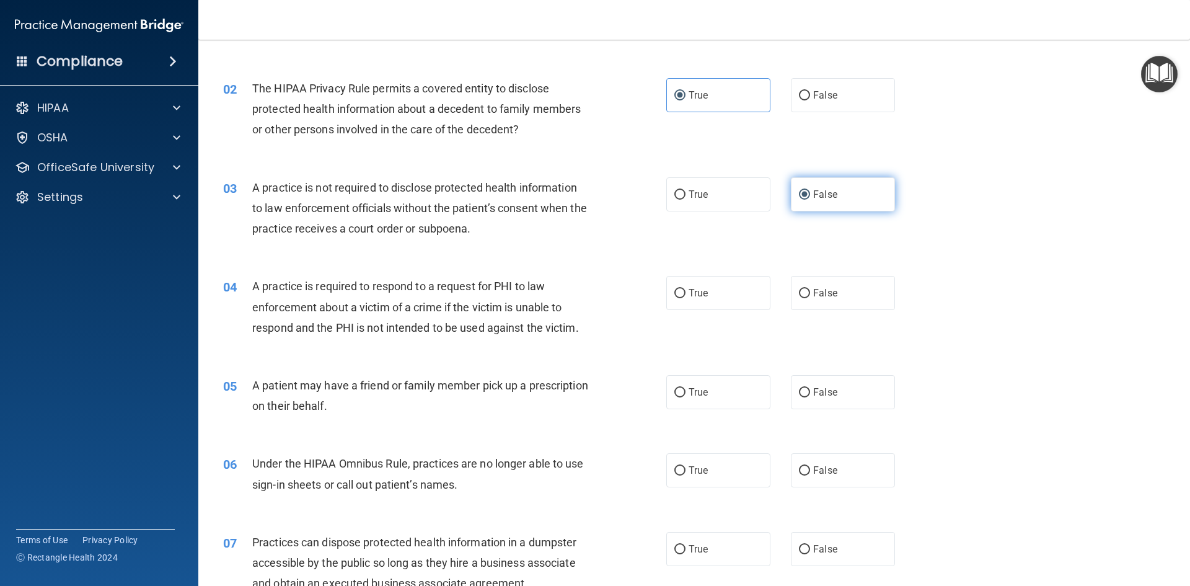
scroll to position [124, 0]
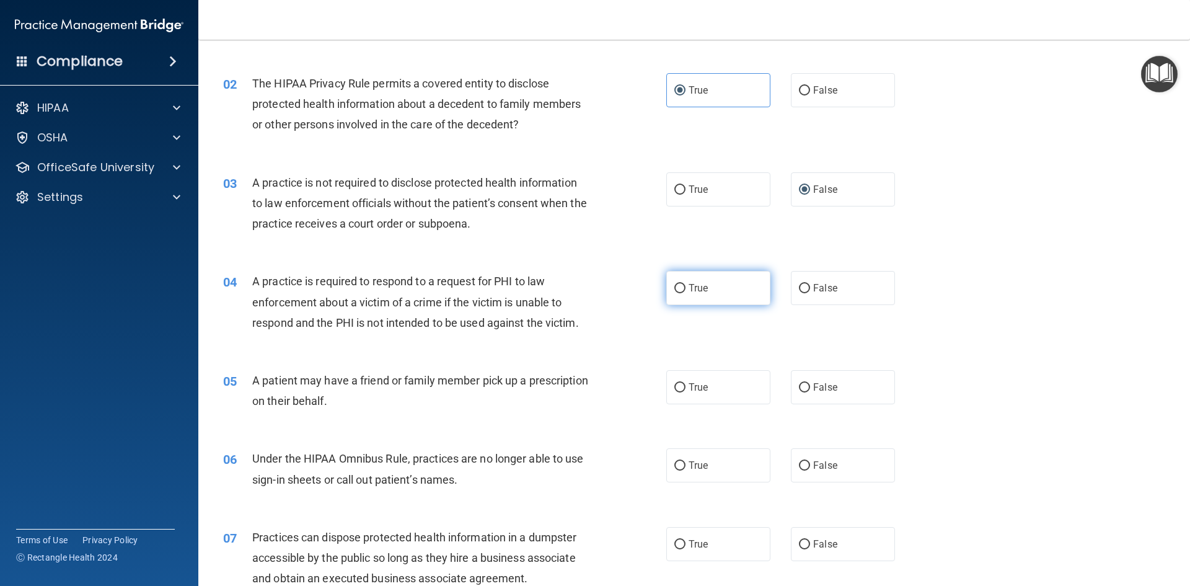
click at [705, 287] on label "True" at bounding box center [718, 288] width 104 height 34
click at [685, 287] on input "True" at bounding box center [679, 288] width 11 height 9
radio input "true"
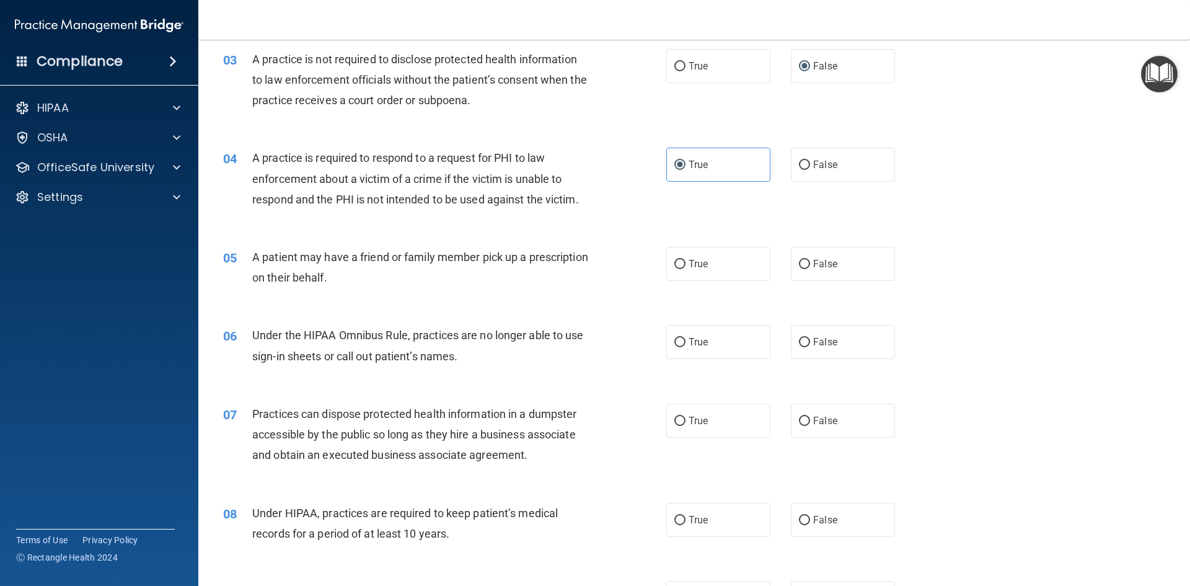
scroll to position [248, 0]
click at [737, 279] on label "True" at bounding box center [718, 263] width 104 height 34
click at [685, 268] on input "True" at bounding box center [679, 263] width 11 height 9
radio input "true"
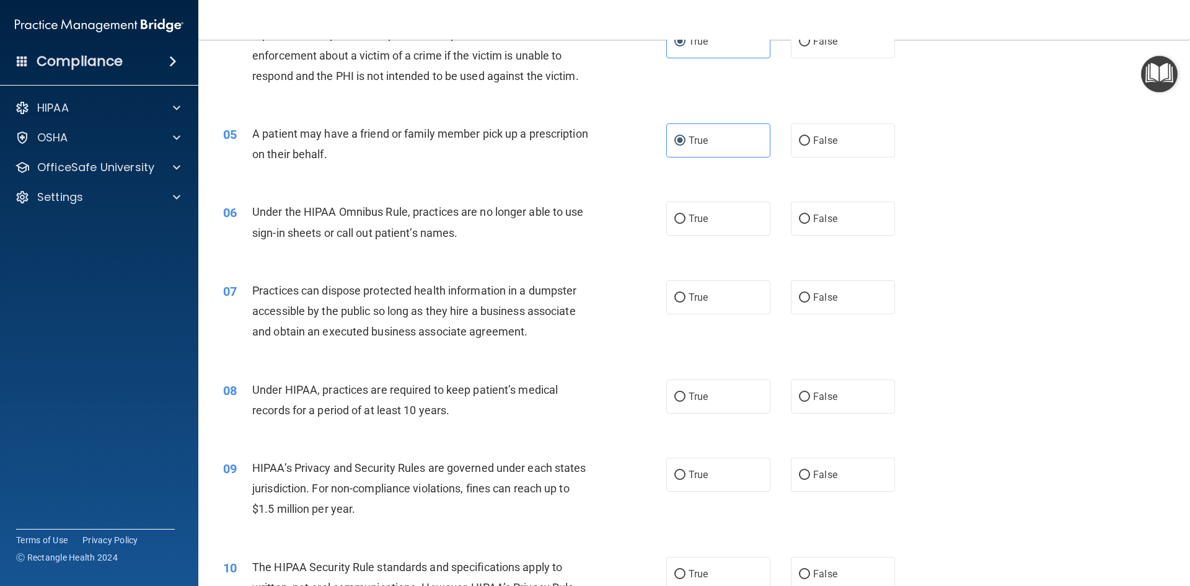
scroll to position [372, 0]
click at [813, 219] on span "False" at bounding box center [825, 217] width 24 height 12
click at [807, 219] on input "False" at bounding box center [804, 217] width 11 height 9
radio input "true"
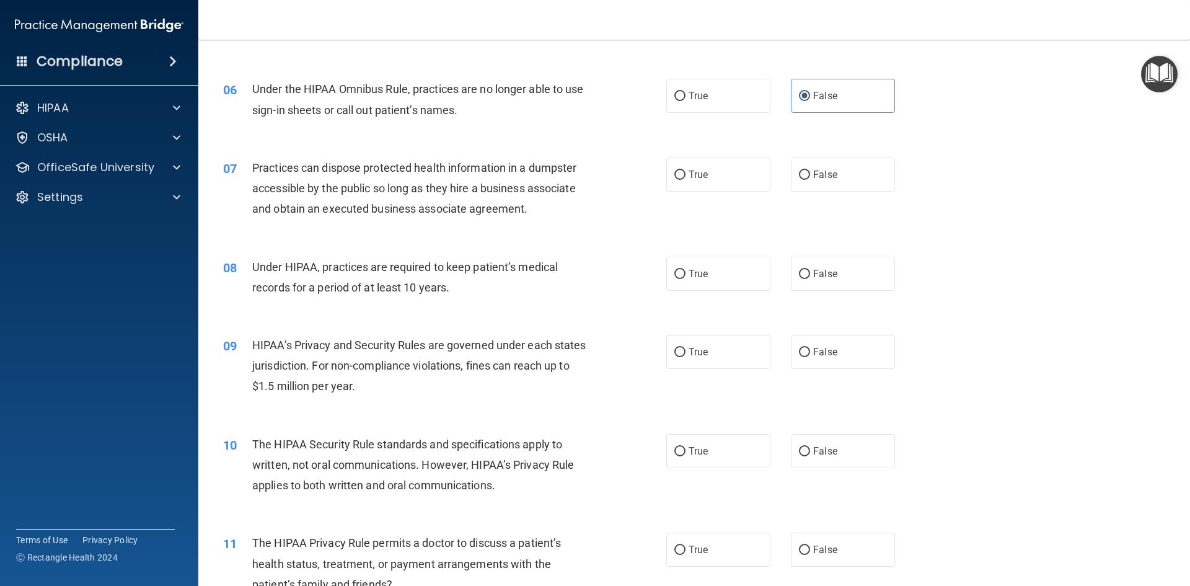
scroll to position [496, 0]
click at [803, 178] on label "False" at bounding box center [843, 172] width 104 height 34
click at [803, 177] on input "False" at bounding box center [804, 172] width 11 height 9
radio input "true"
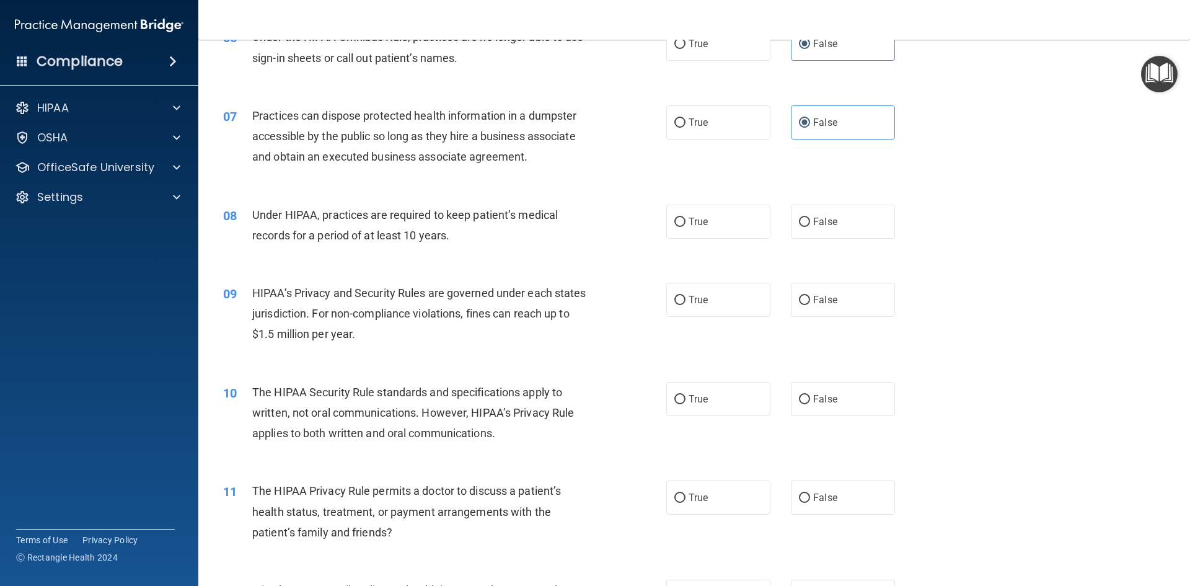
scroll to position [620, 0]
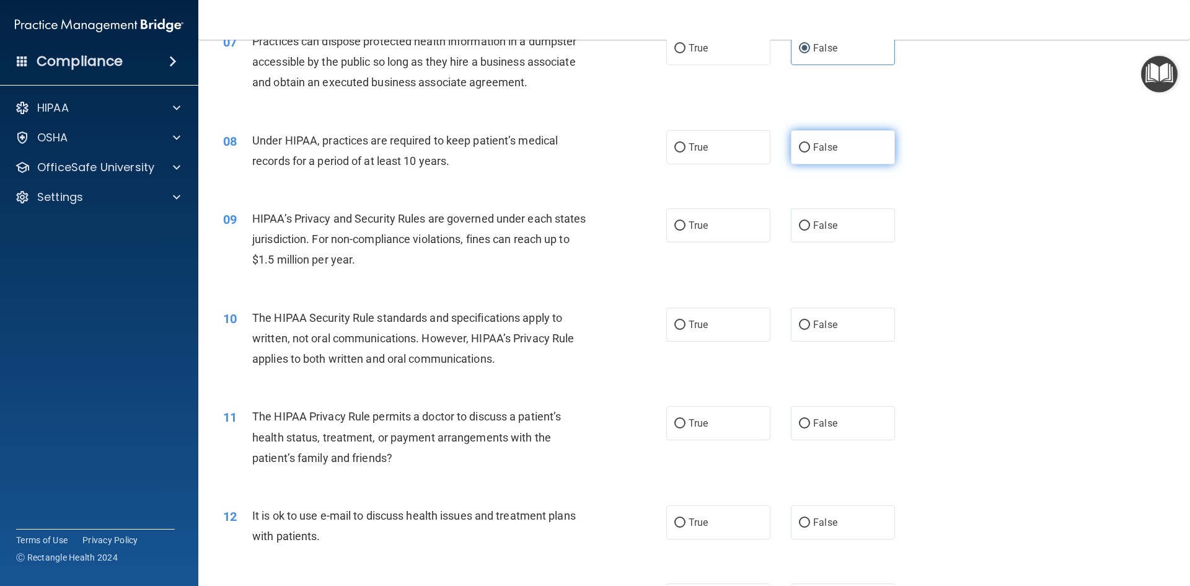
click at [815, 152] on span "False" at bounding box center [825, 147] width 24 height 12
click at [810, 152] on input "False" at bounding box center [804, 147] width 11 height 9
radio input "true"
click at [801, 227] on input "False" at bounding box center [804, 225] width 11 height 9
radio input "true"
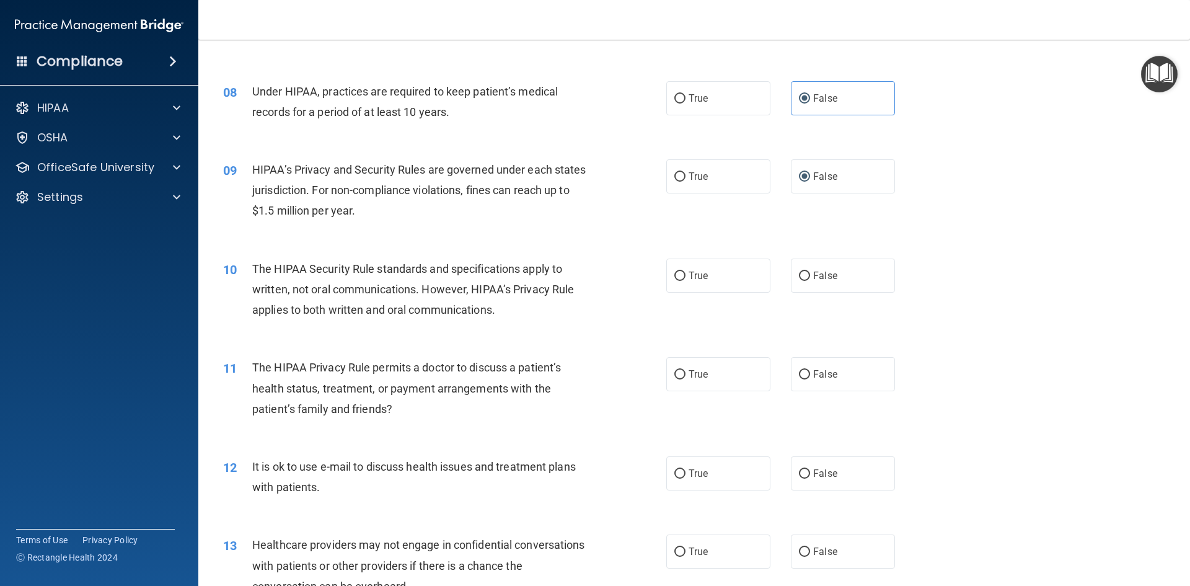
scroll to position [744, 0]
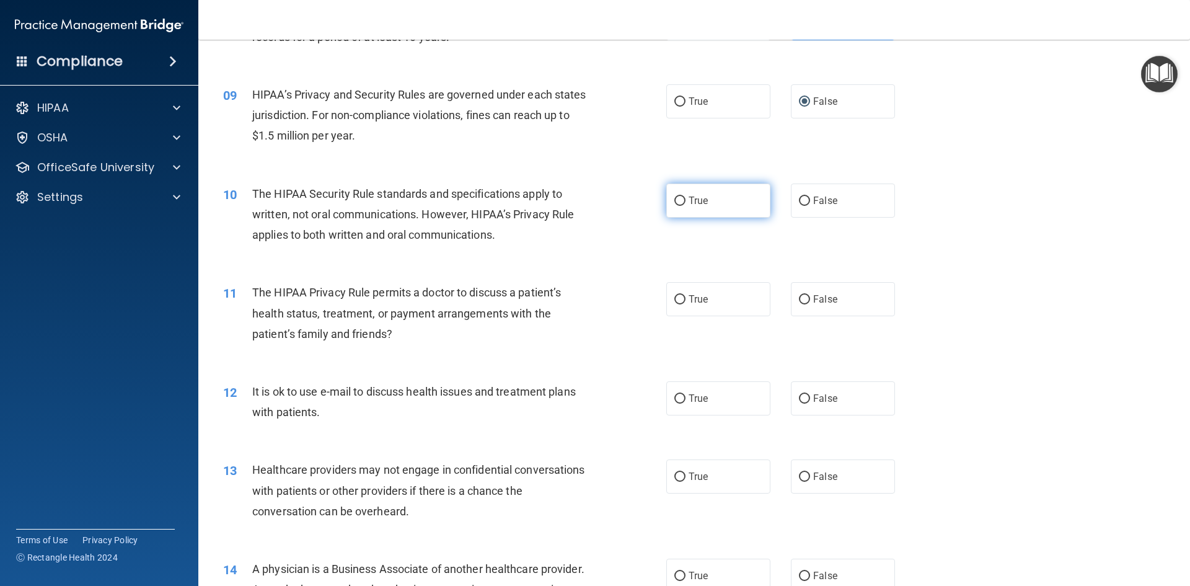
click at [696, 199] on span "True" at bounding box center [697, 201] width 19 height 12
click at [685, 199] on input "True" at bounding box center [679, 200] width 11 height 9
radio input "true"
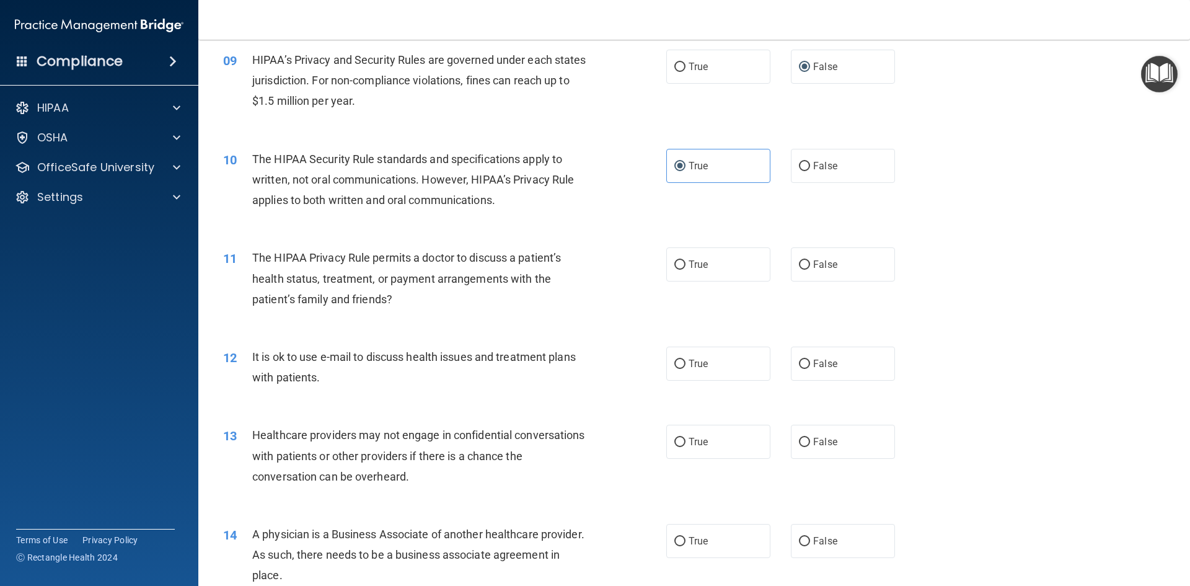
scroll to position [867, 0]
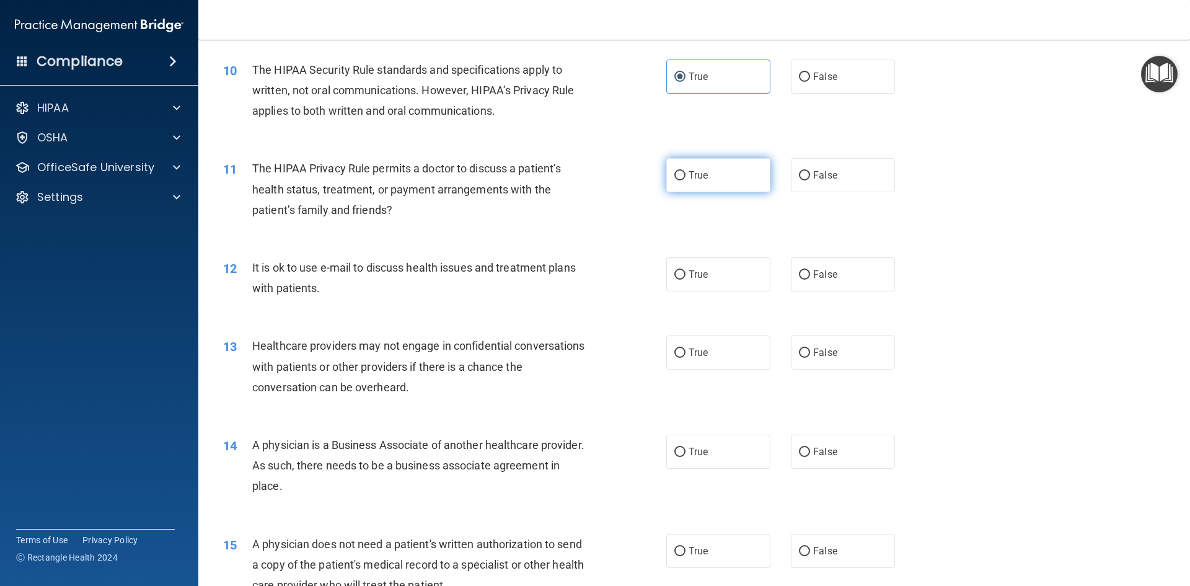
click at [682, 189] on label "True" at bounding box center [718, 175] width 104 height 34
click at [682, 180] on input "True" at bounding box center [679, 175] width 11 height 9
radio input "true"
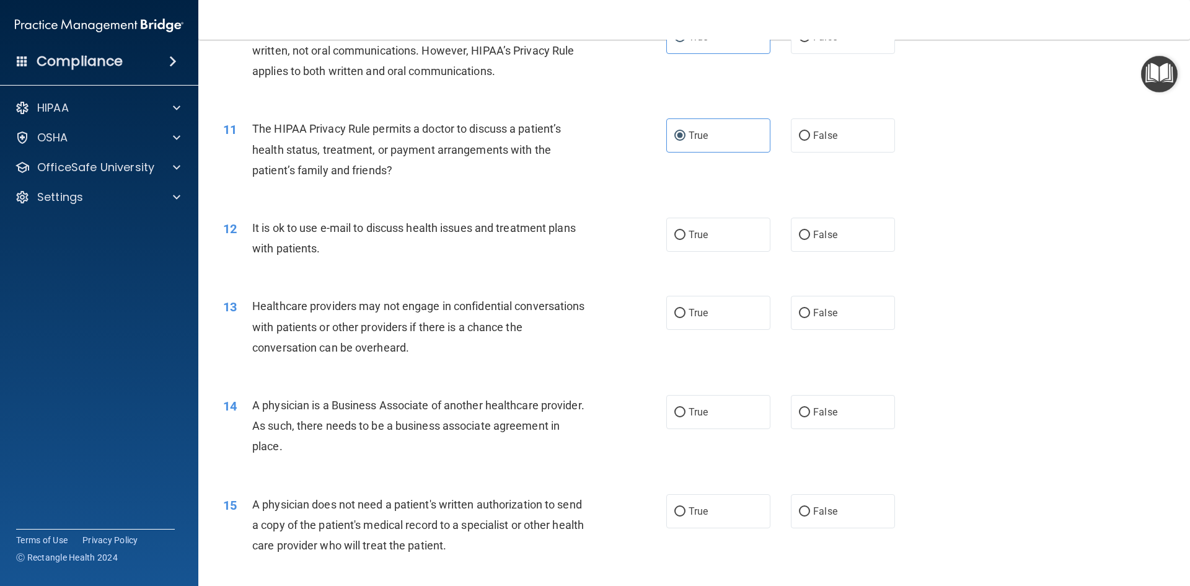
scroll to position [929, 0]
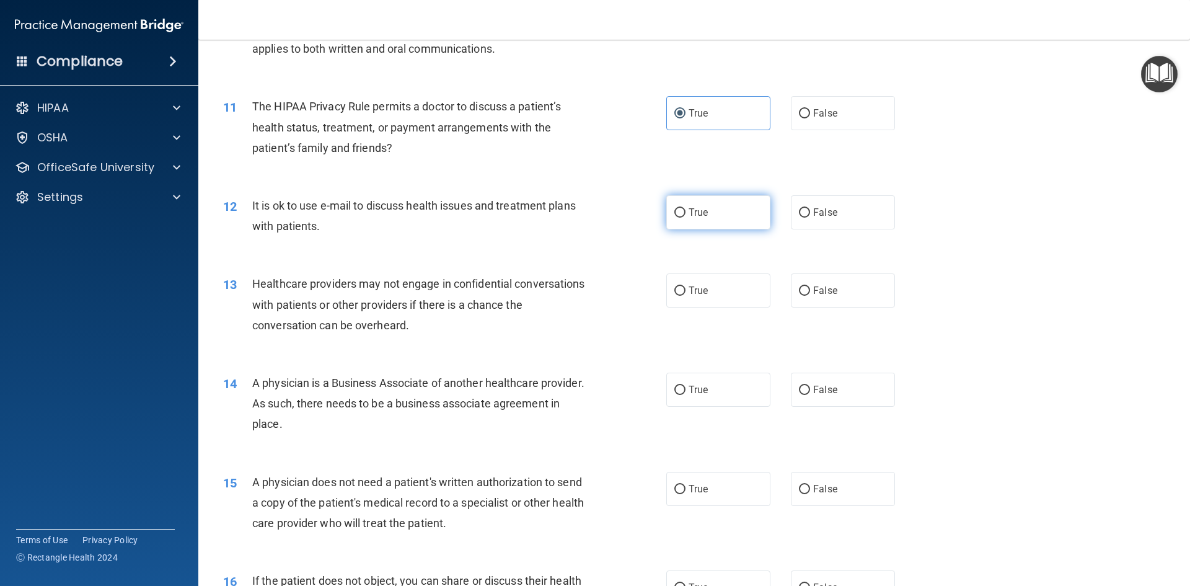
click at [746, 217] on label "True" at bounding box center [718, 212] width 104 height 34
click at [685, 217] on input "True" at bounding box center [679, 212] width 11 height 9
radio input "true"
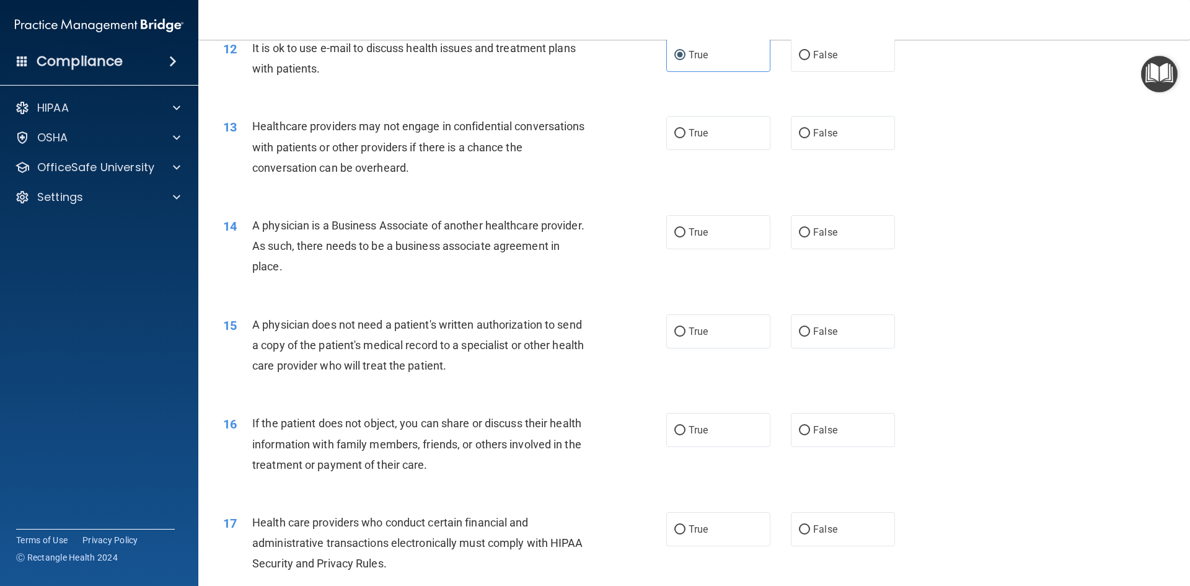
scroll to position [1239, 0]
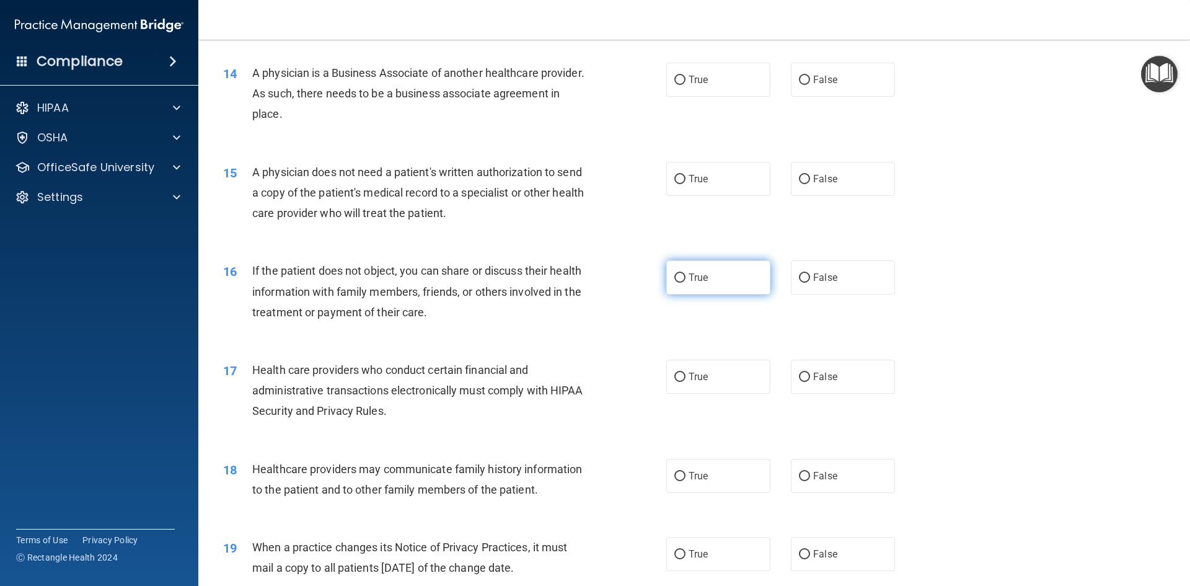
click at [678, 271] on label "True" at bounding box center [718, 277] width 104 height 34
click at [678, 273] on input "True" at bounding box center [679, 277] width 11 height 9
radio input "true"
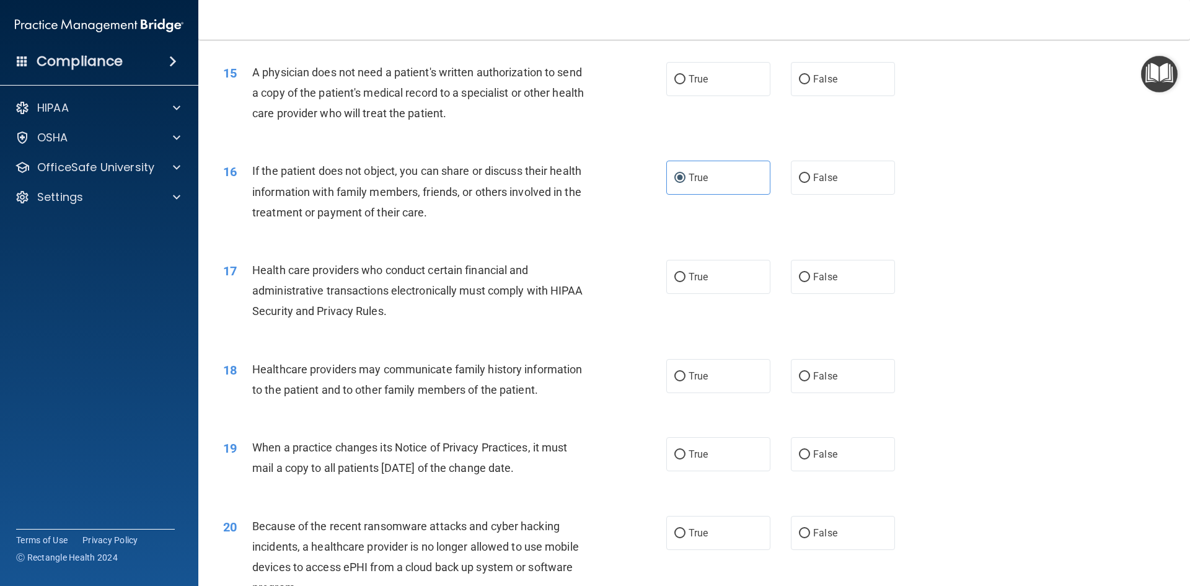
scroll to position [1363, 0]
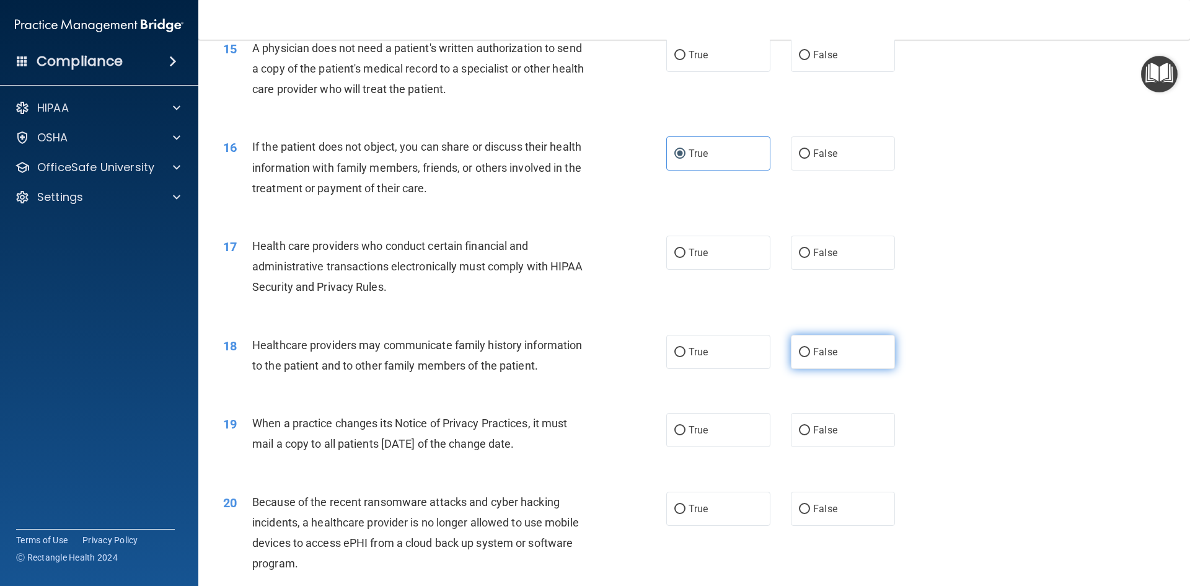
click at [841, 346] on label "False" at bounding box center [843, 352] width 104 height 34
click at [810, 348] on input "False" at bounding box center [804, 352] width 11 height 9
radio input "true"
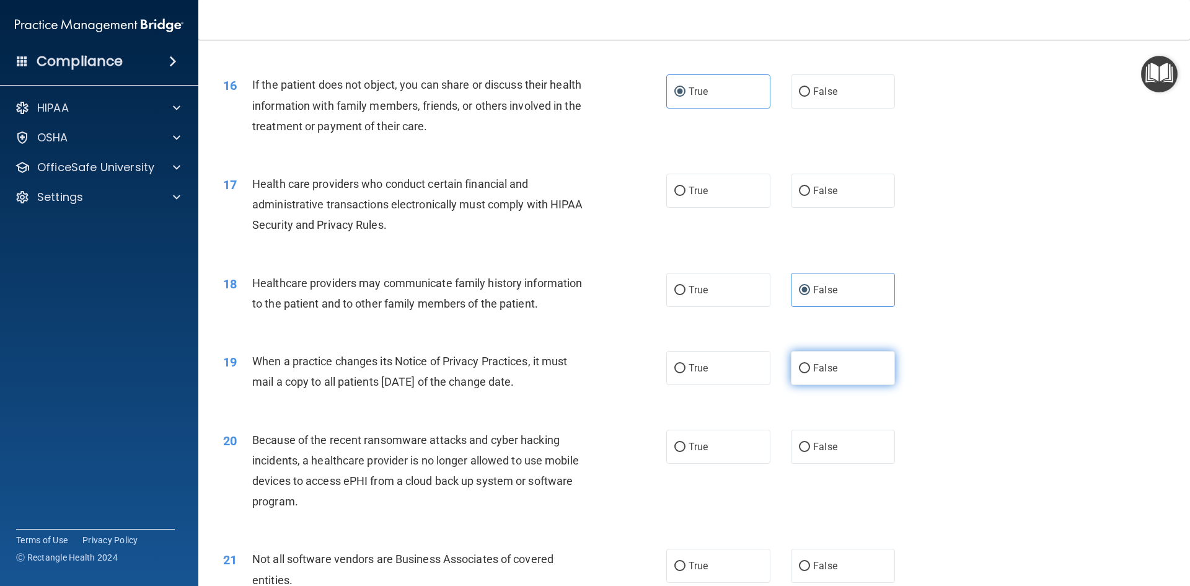
click at [813, 373] on span "False" at bounding box center [825, 368] width 24 height 12
click at [810, 373] on input "False" at bounding box center [804, 368] width 11 height 9
radio input "true"
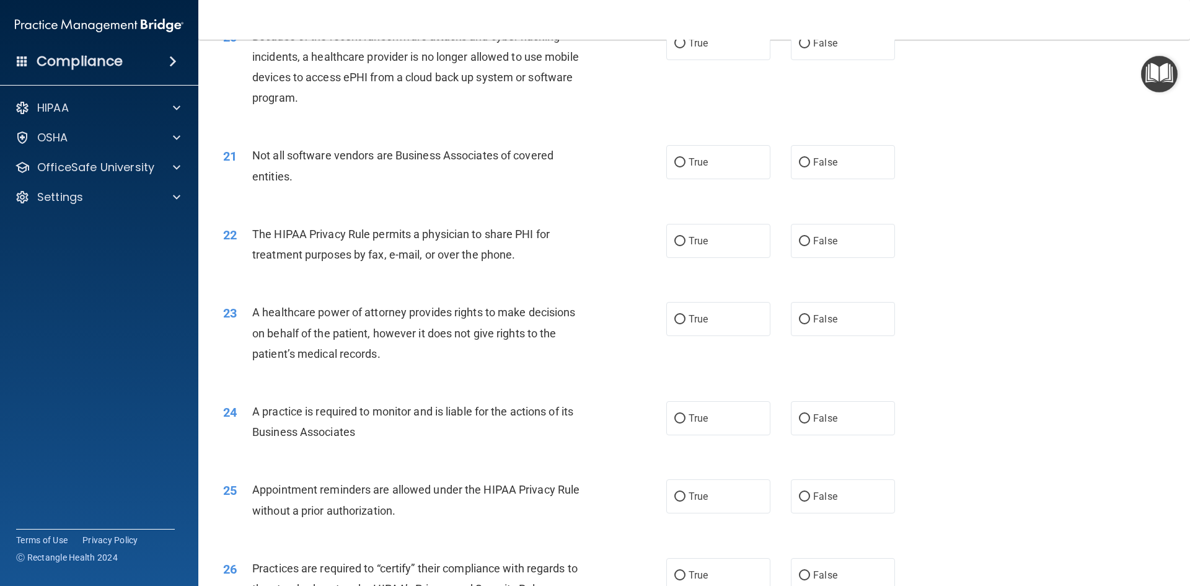
scroll to position [1921, 0]
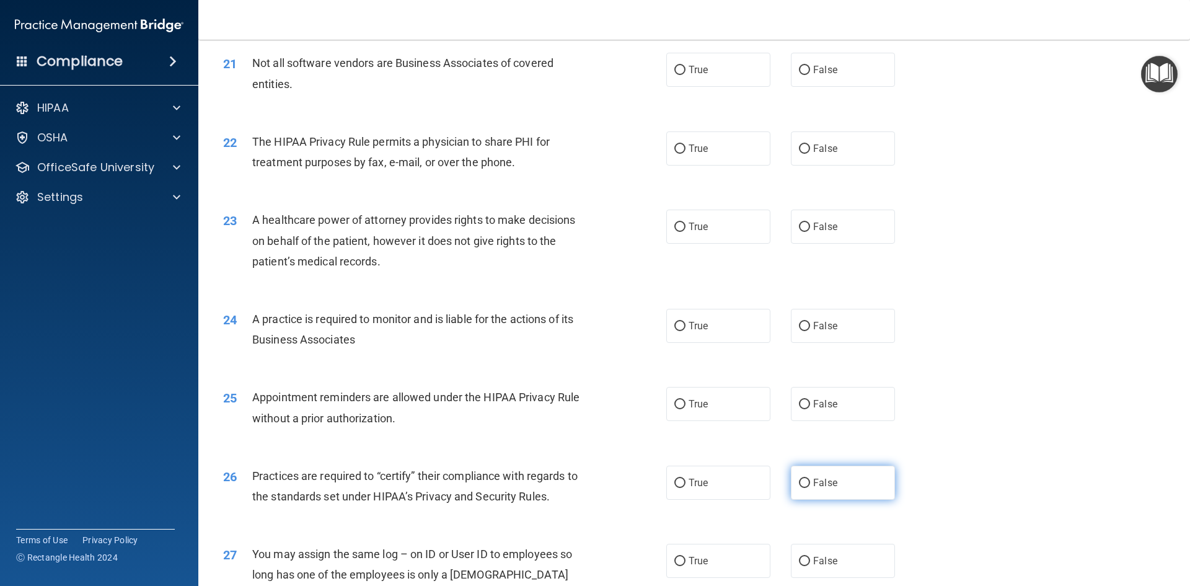
click at [813, 485] on span "False" at bounding box center [825, 482] width 24 height 12
click at [809, 485] on input "False" at bounding box center [804, 482] width 11 height 9
radio input "true"
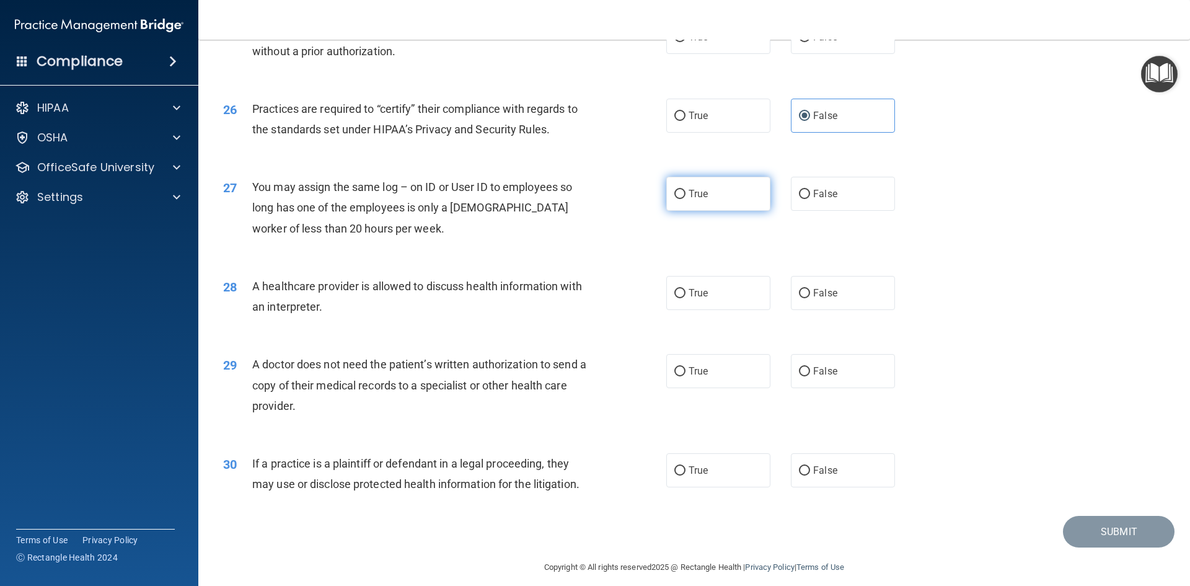
scroll to position [2293, 0]
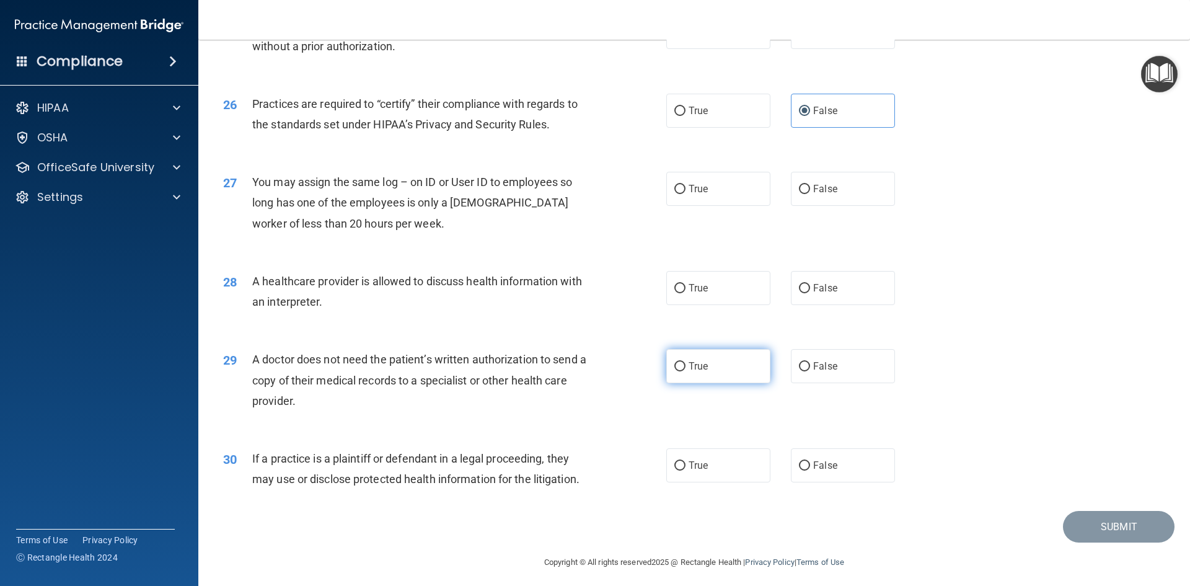
click at [715, 366] on label "True" at bounding box center [718, 366] width 104 height 34
click at [685, 366] on input "True" at bounding box center [679, 366] width 11 height 9
radio input "true"
click at [822, 463] on span "False" at bounding box center [825, 465] width 24 height 12
click at [810, 463] on input "False" at bounding box center [804, 465] width 11 height 9
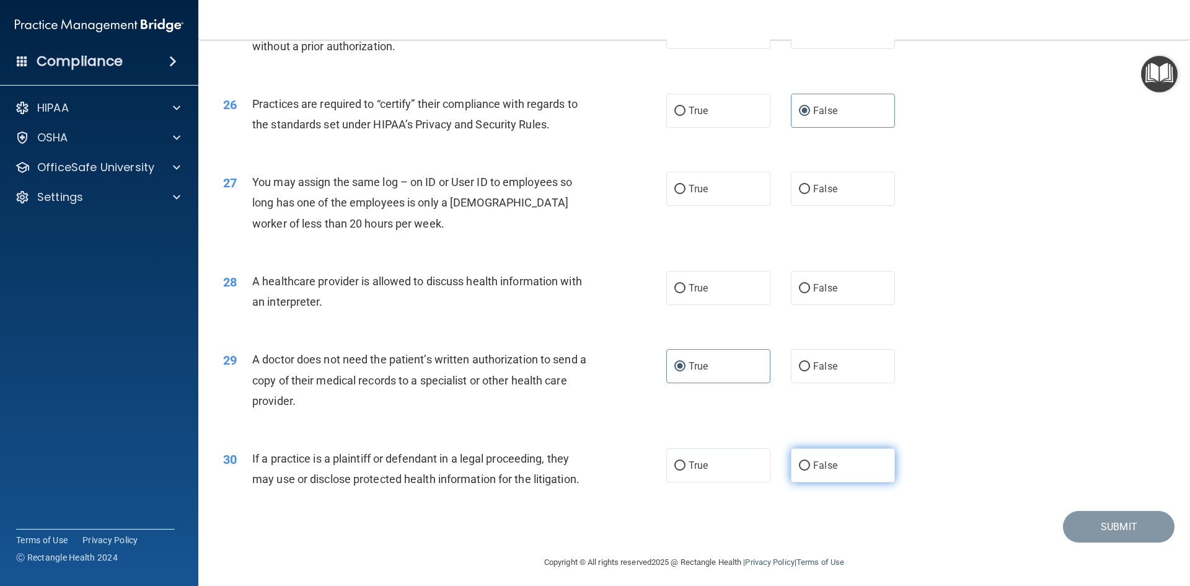
radio input "true"
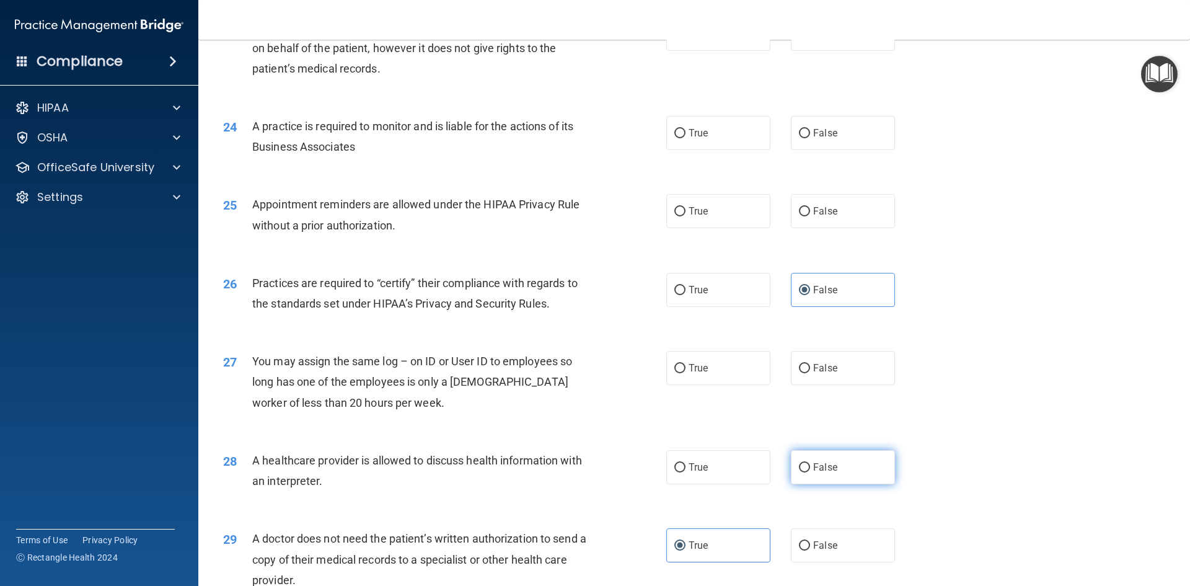
scroll to position [2107, 0]
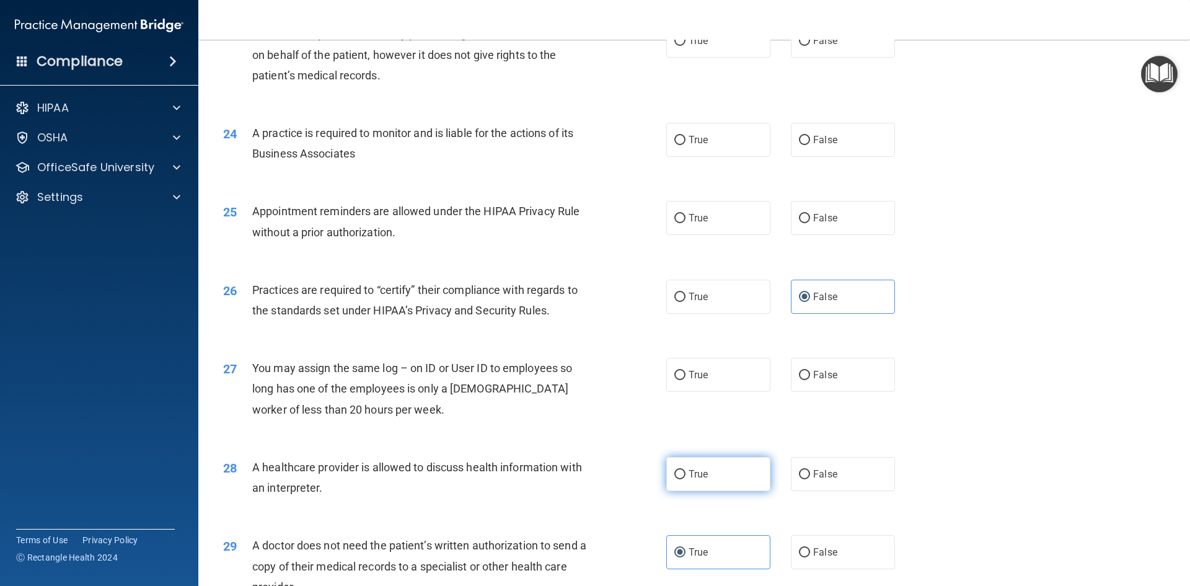
click at [733, 473] on label "True" at bounding box center [718, 474] width 104 height 34
click at [685, 473] on input "True" at bounding box center [679, 474] width 11 height 9
radio input "true"
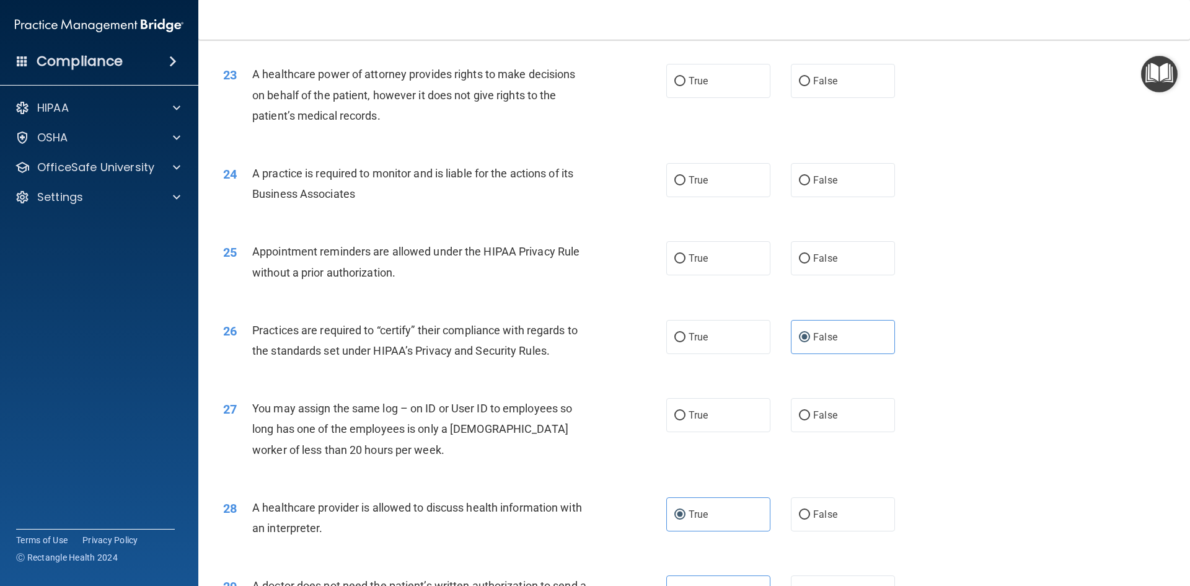
scroll to position [2045, 0]
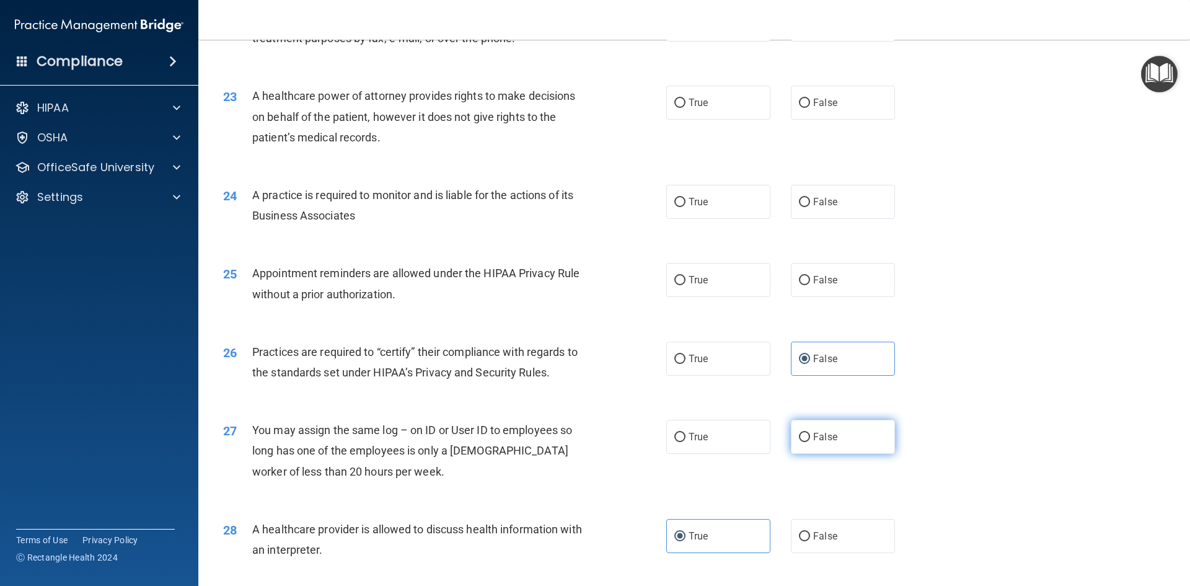
click at [784, 434] on div "True False" at bounding box center [791, 436] width 250 height 34
click at [808, 428] on label "False" at bounding box center [843, 436] width 104 height 34
click at [808, 432] on input "False" at bounding box center [804, 436] width 11 height 9
radio input "true"
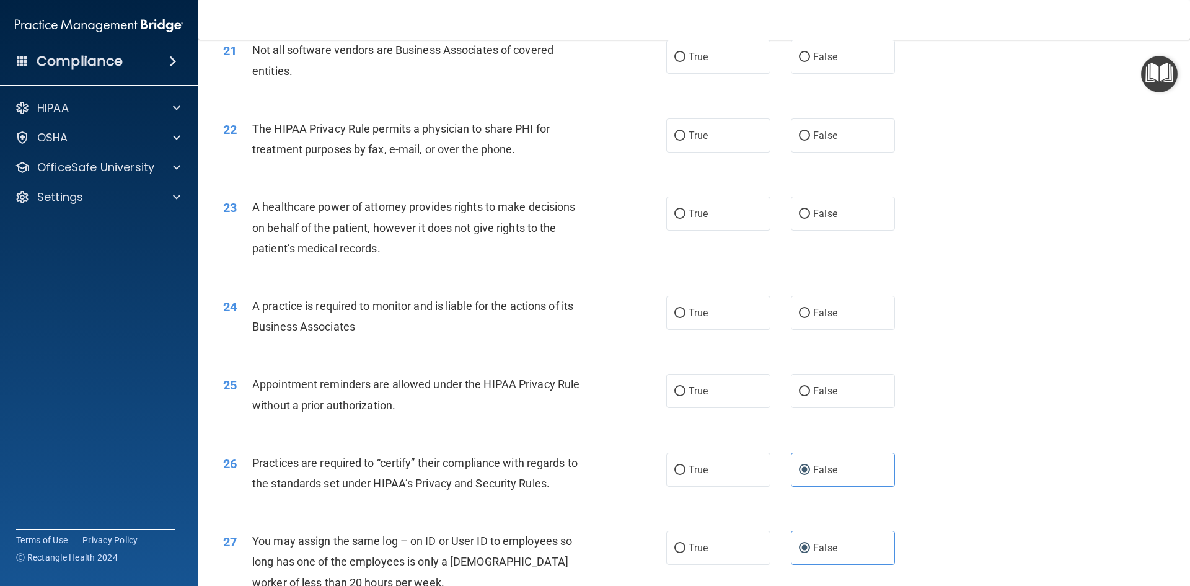
scroll to position [1921, 0]
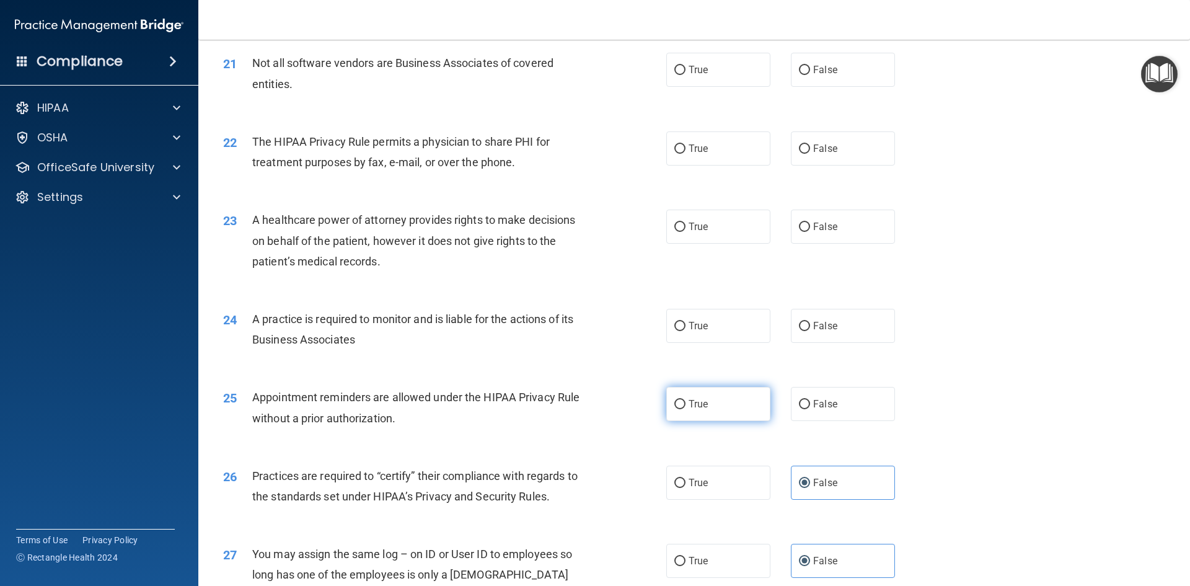
click at [731, 403] on label "True" at bounding box center [718, 404] width 104 height 34
click at [685, 403] on input "True" at bounding box center [679, 404] width 11 height 9
radio input "true"
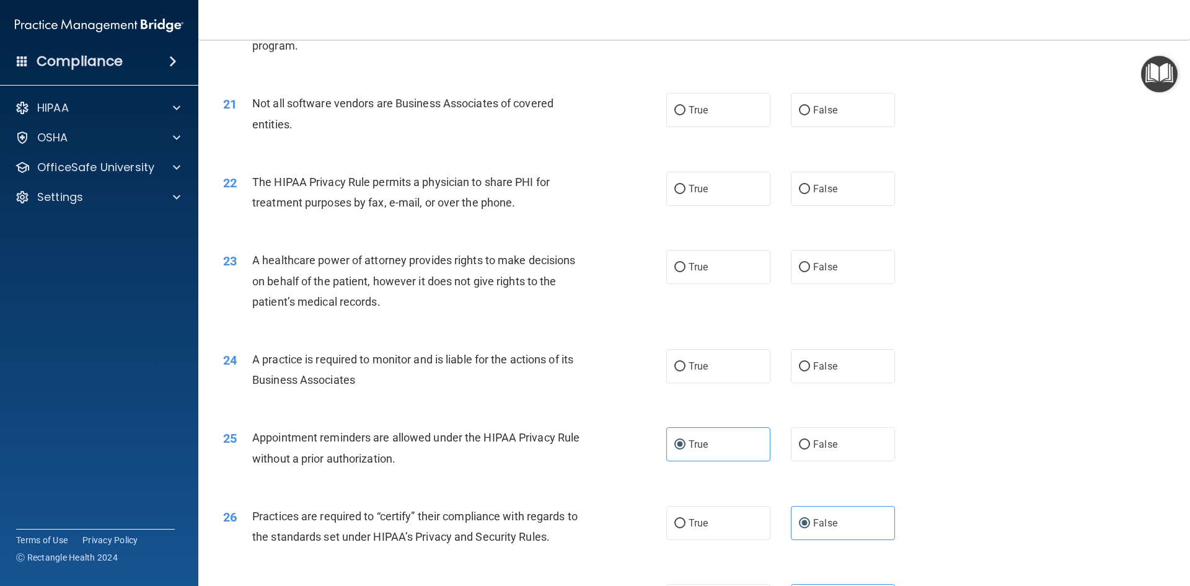
scroll to position [1859, 0]
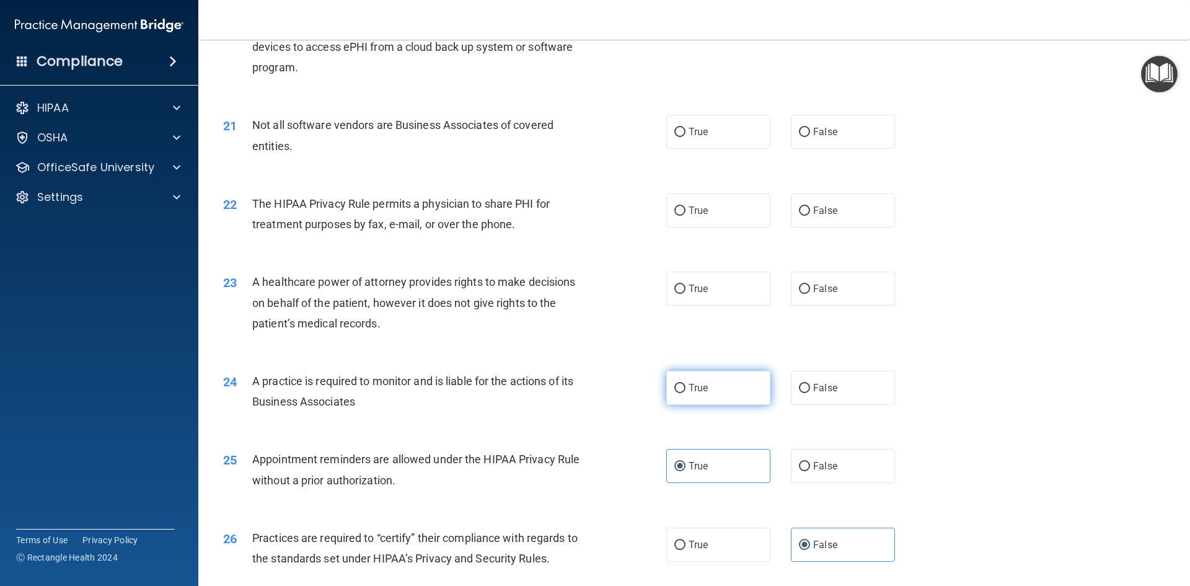
click at [695, 394] on label "True" at bounding box center [718, 388] width 104 height 34
click at [685, 393] on input "True" at bounding box center [679, 388] width 11 height 9
radio input "true"
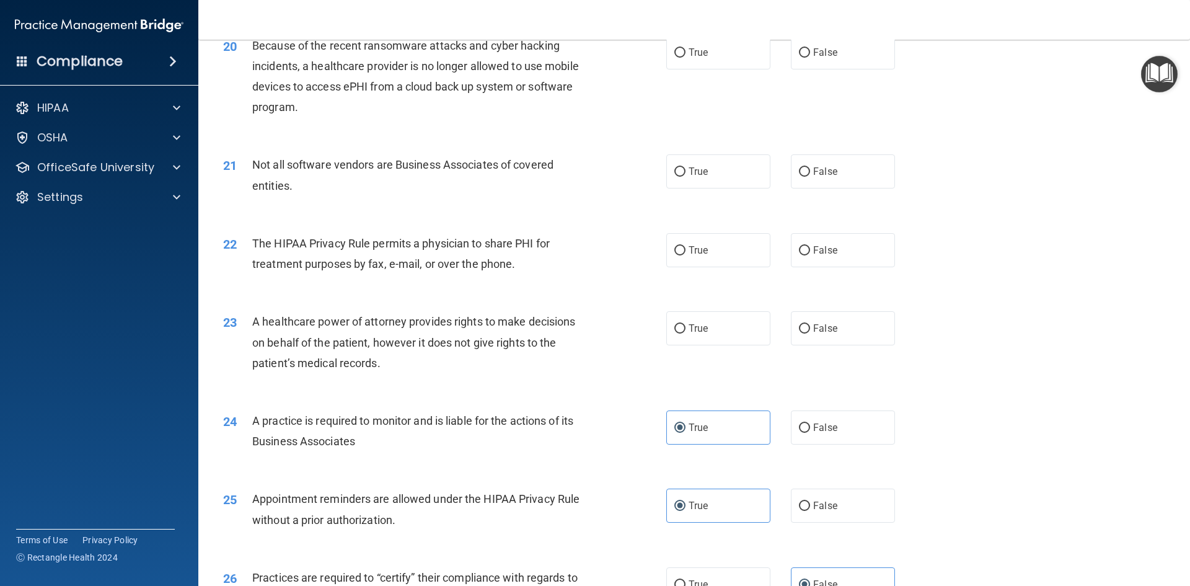
scroll to position [1797, 0]
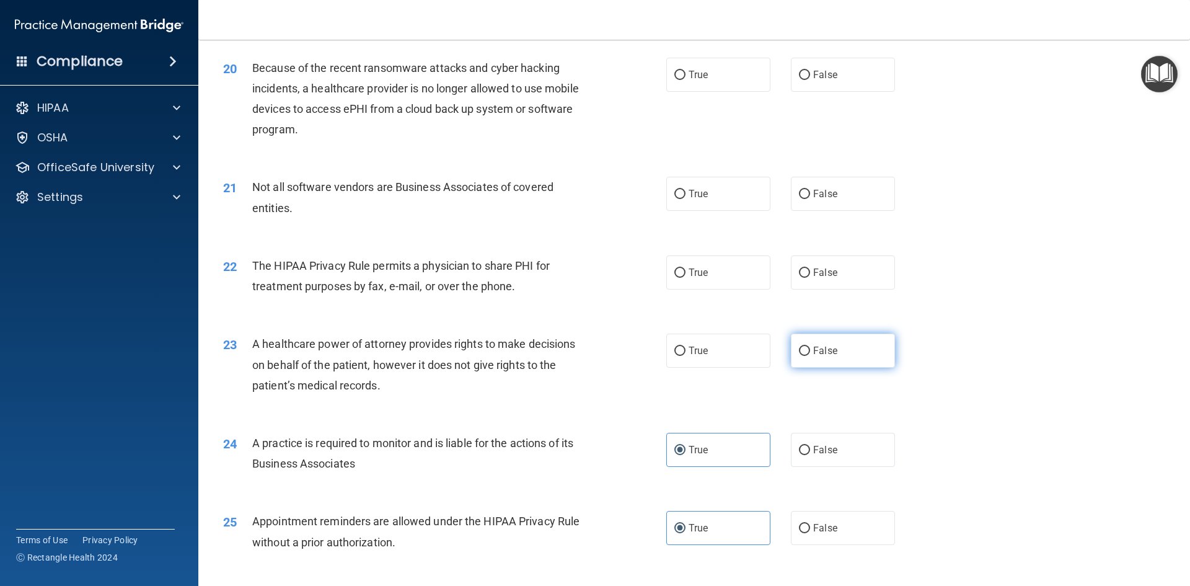
click at [834, 359] on label "False" at bounding box center [843, 350] width 104 height 34
click at [810, 356] on input "False" at bounding box center [804, 350] width 11 height 9
radio input "true"
click at [751, 358] on label "True" at bounding box center [718, 350] width 104 height 34
click at [685, 356] on input "True" at bounding box center [679, 350] width 11 height 9
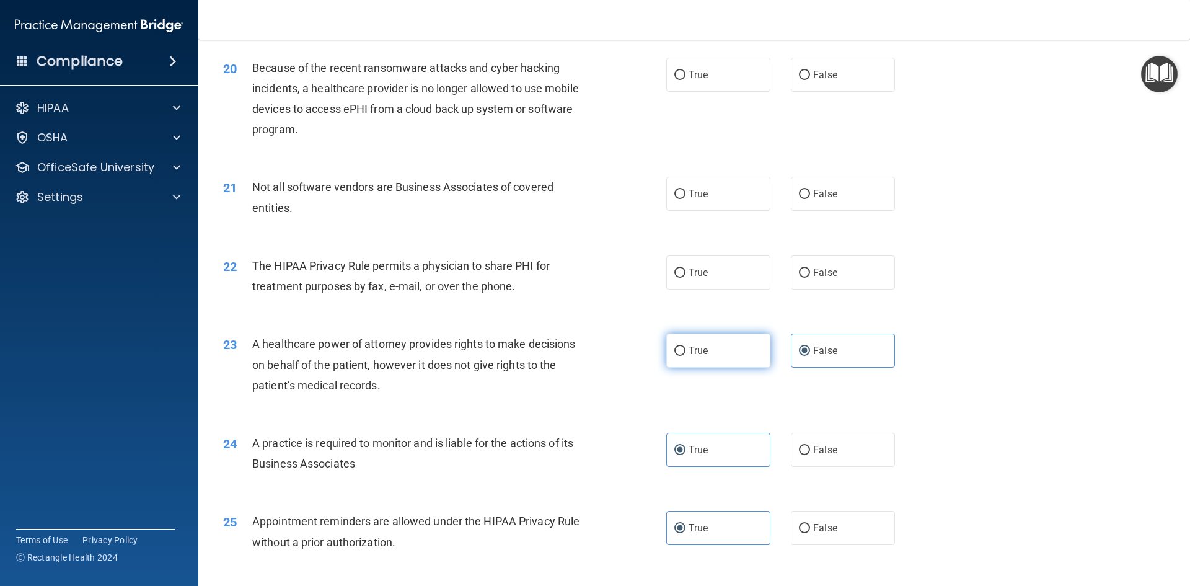
radio input "true"
radio input "false"
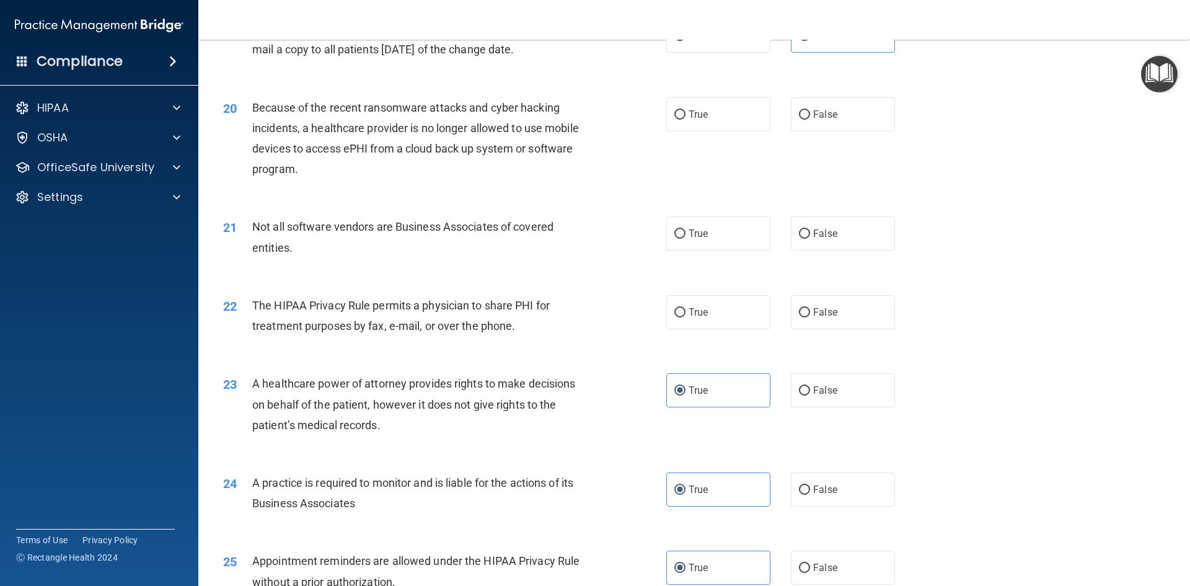
scroll to position [1735, 0]
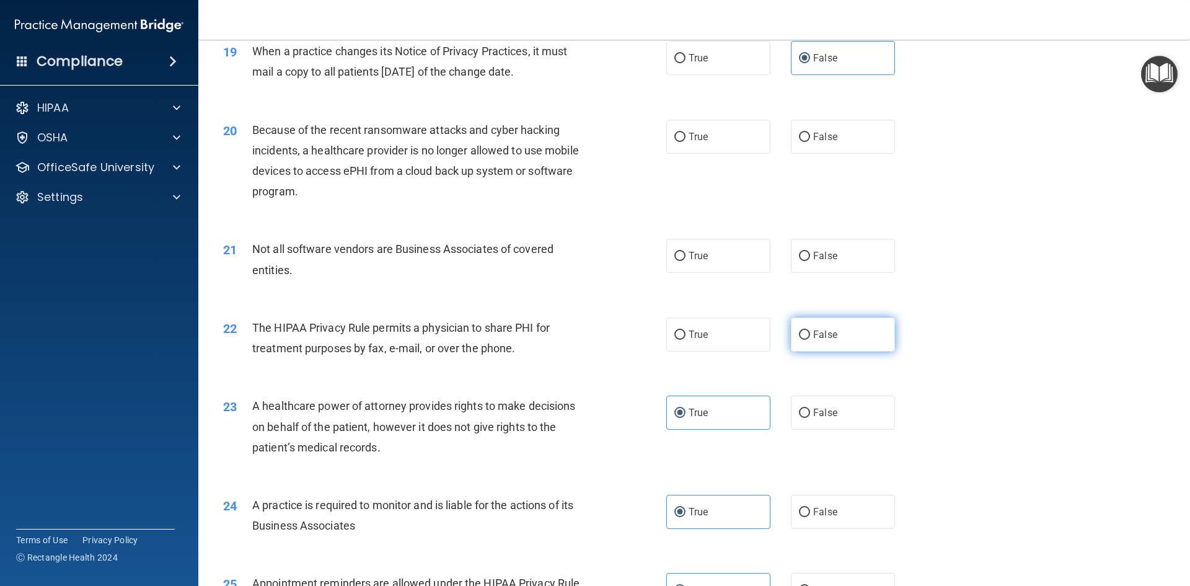
click at [801, 340] on label "False" at bounding box center [843, 334] width 104 height 34
click at [801, 340] on input "False" at bounding box center [804, 334] width 11 height 9
radio input "true"
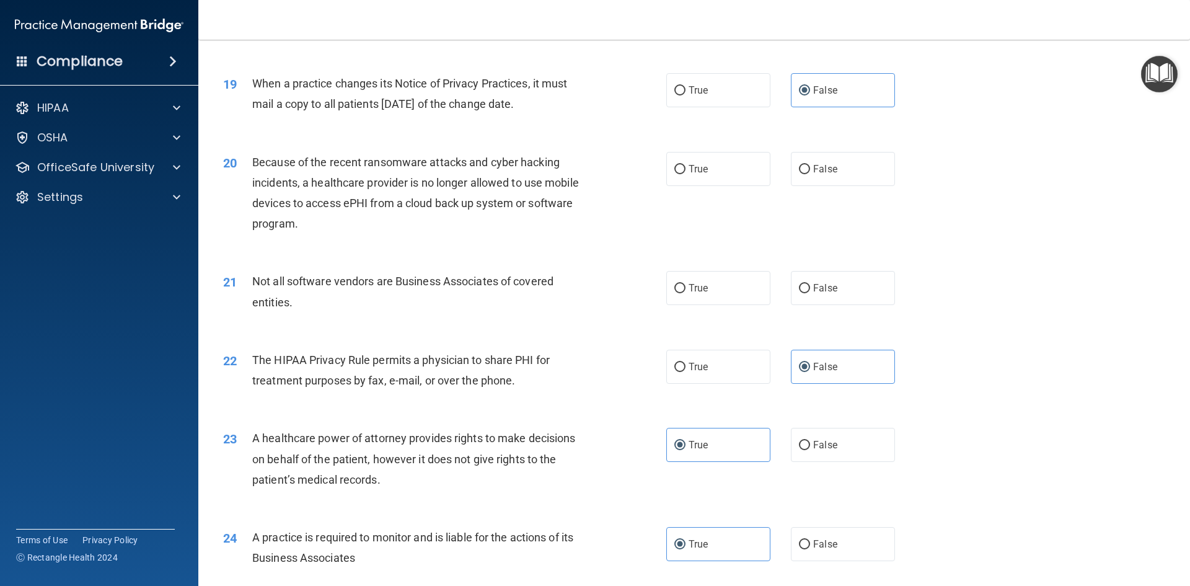
scroll to position [1673, 0]
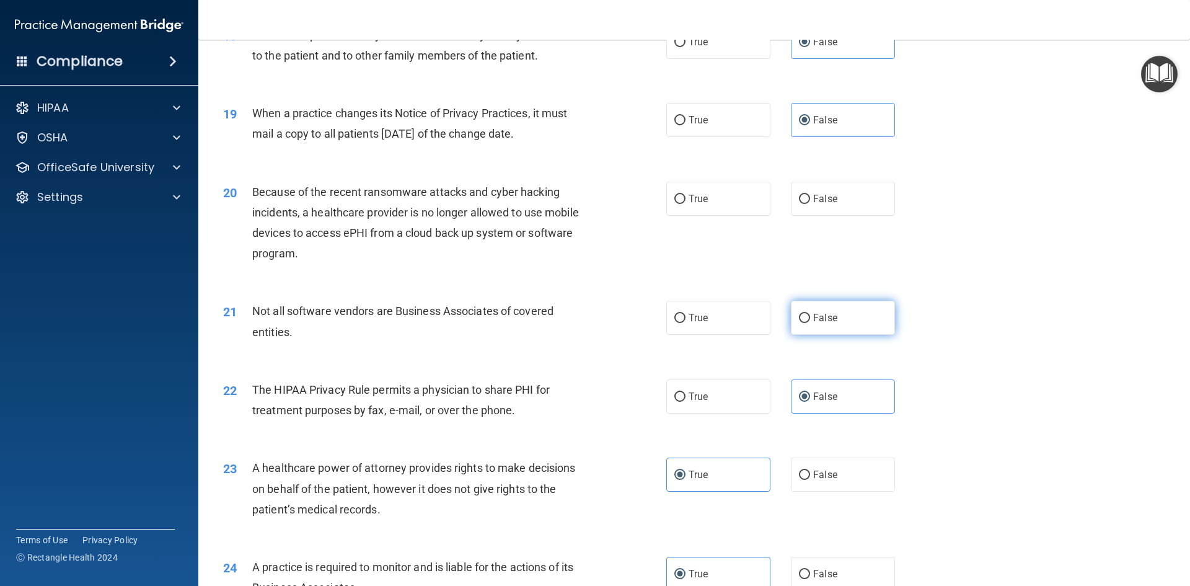
click at [797, 324] on label "False" at bounding box center [843, 318] width 104 height 34
click at [799, 323] on input "False" at bounding box center [804, 318] width 11 height 9
radio input "true"
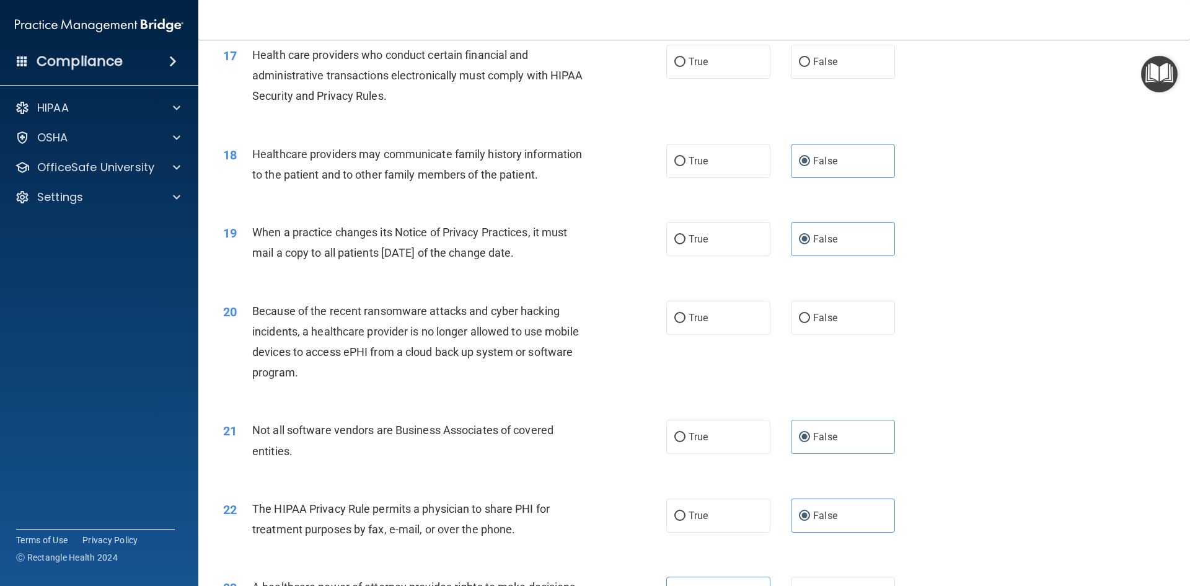
scroll to position [1549, 0]
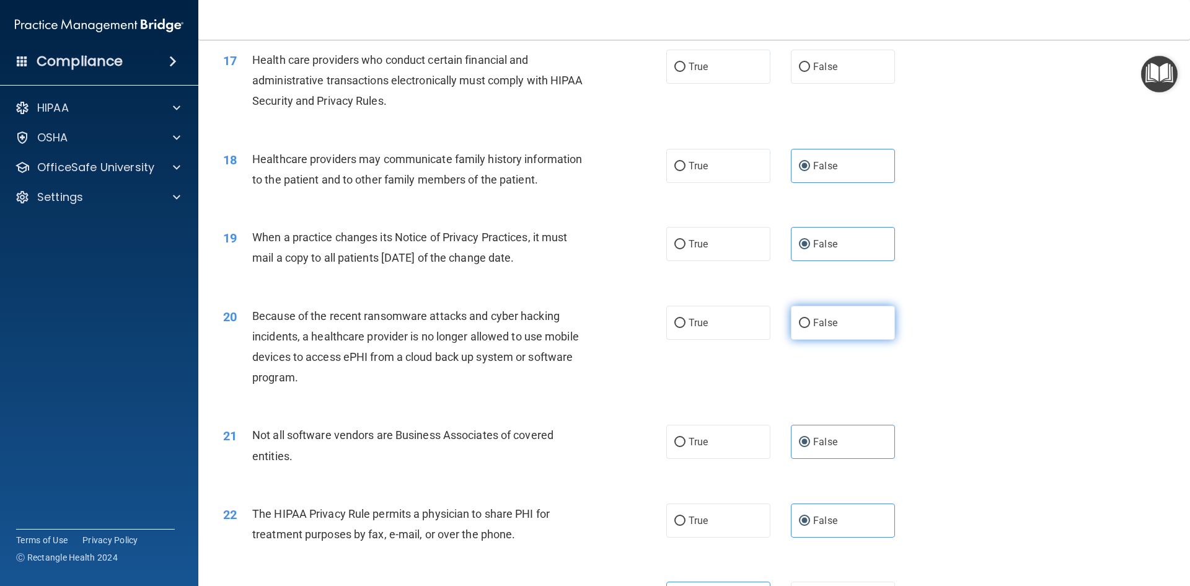
click at [799, 323] on input "False" at bounding box center [804, 322] width 11 height 9
radio input "true"
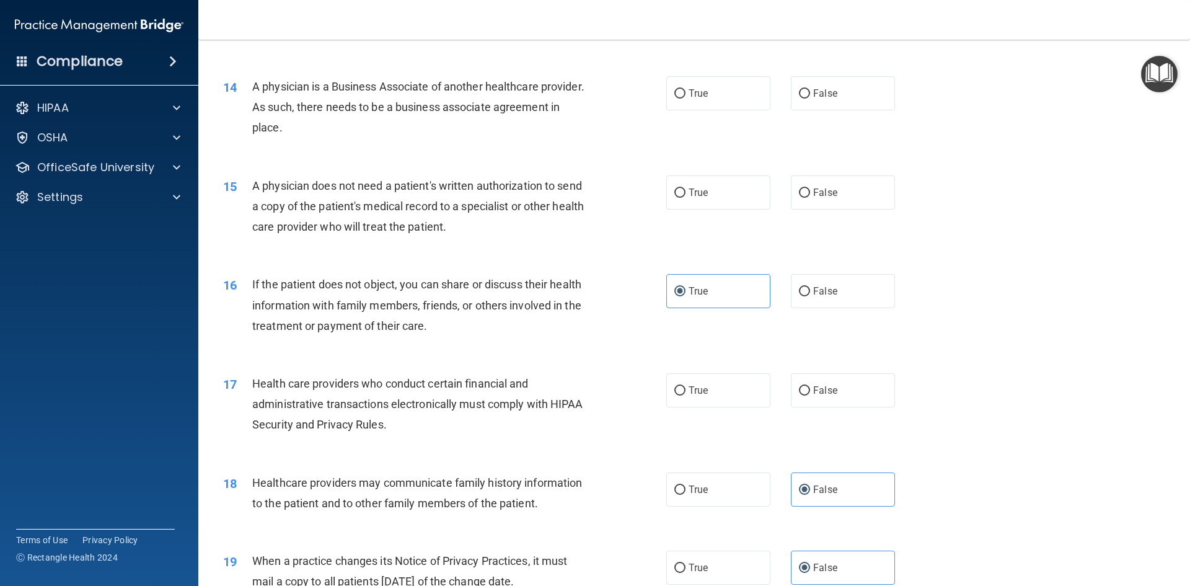
scroll to position [1183, 0]
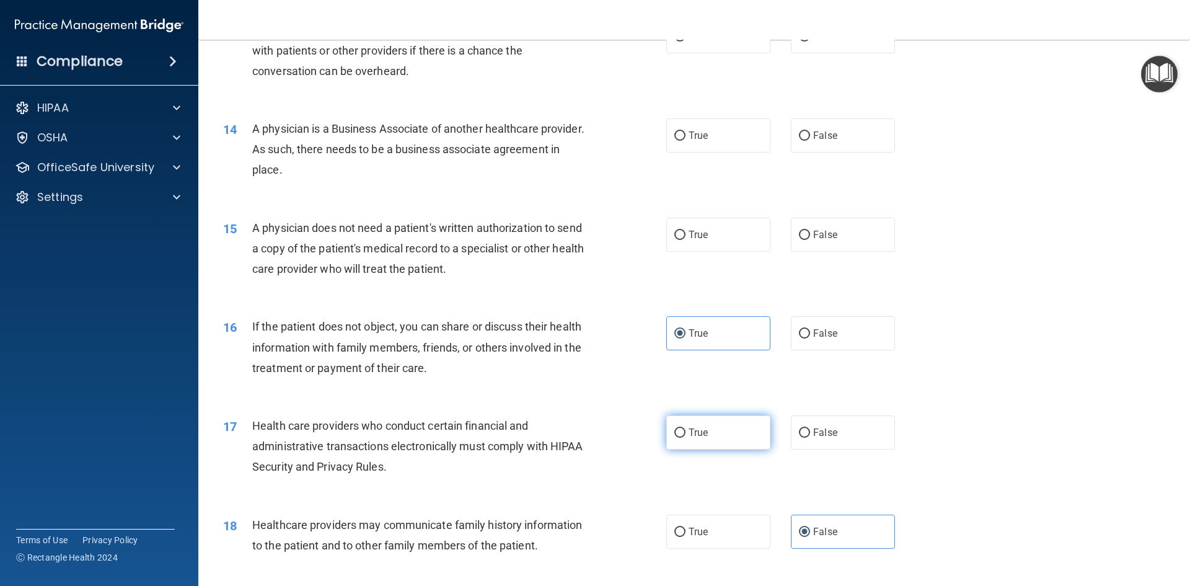
click at [741, 432] on label "True" at bounding box center [718, 432] width 104 height 34
click at [685, 432] on input "True" at bounding box center [679, 432] width 11 height 9
radio input "true"
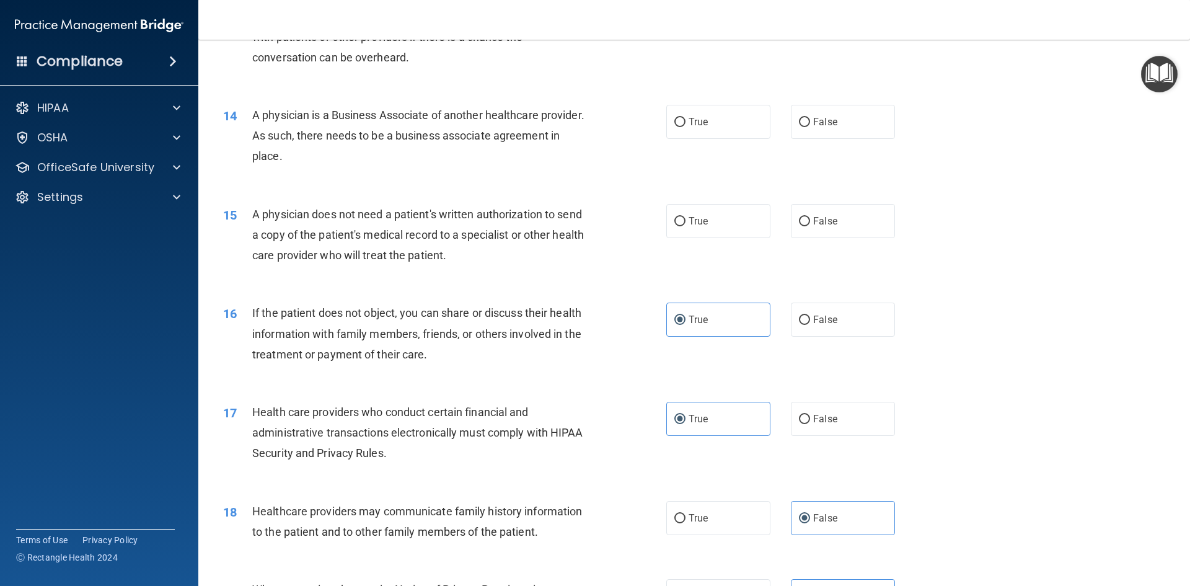
scroll to position [1122, 0]
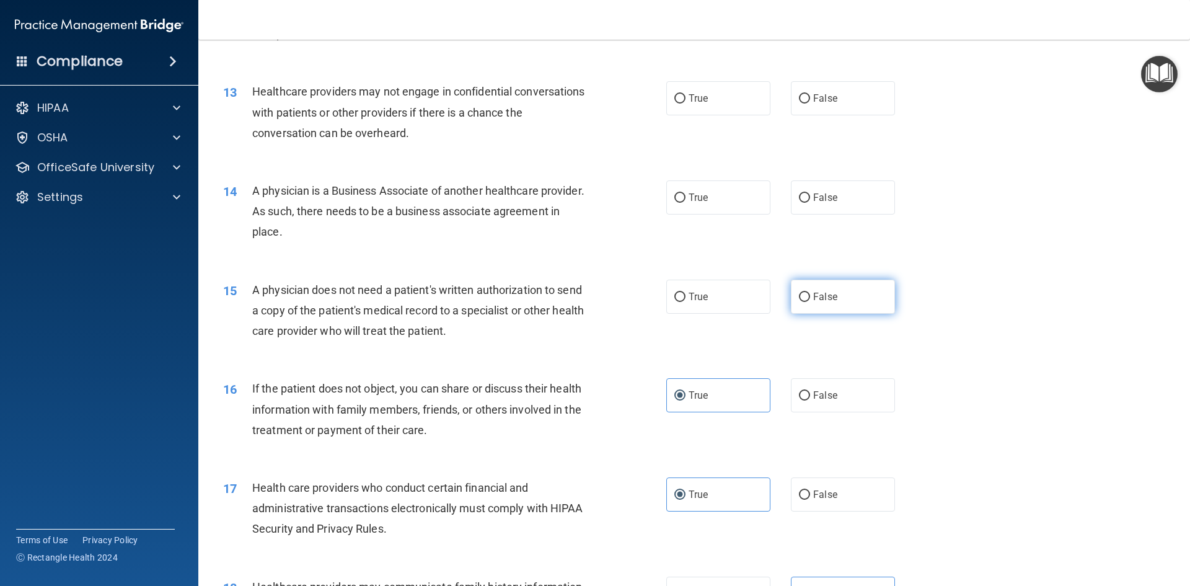
click at [813, 296] on span "False" at bounding box center [825, 297] width 24 height 12
click at [808, 296] on input "False" at bounding box center [804, 296] width 11 height 9
radio input "true"
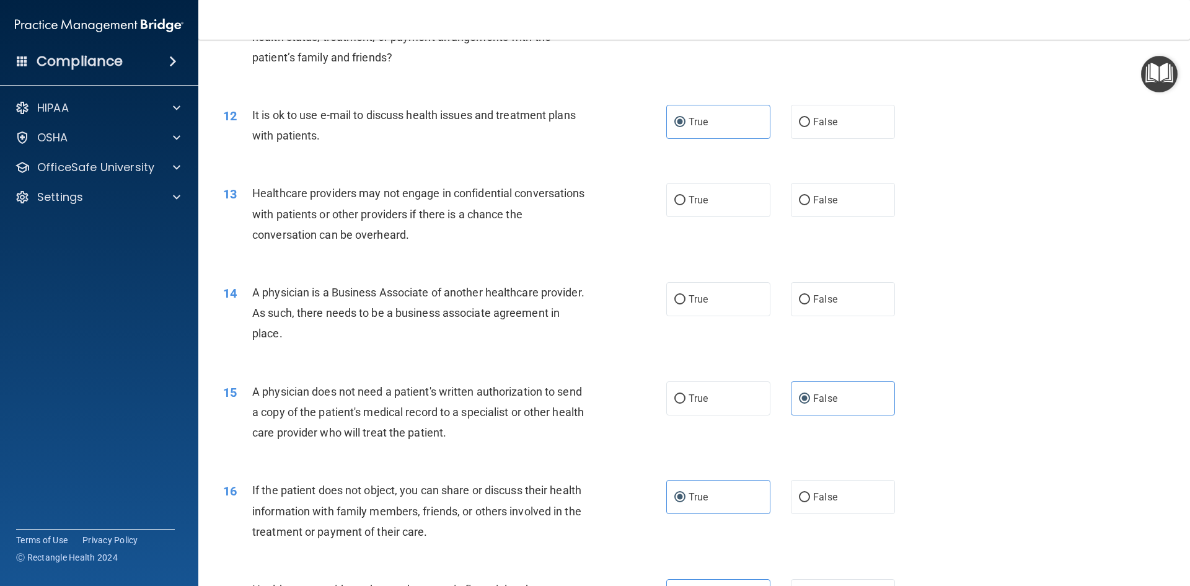
scroll to position [998, 0]
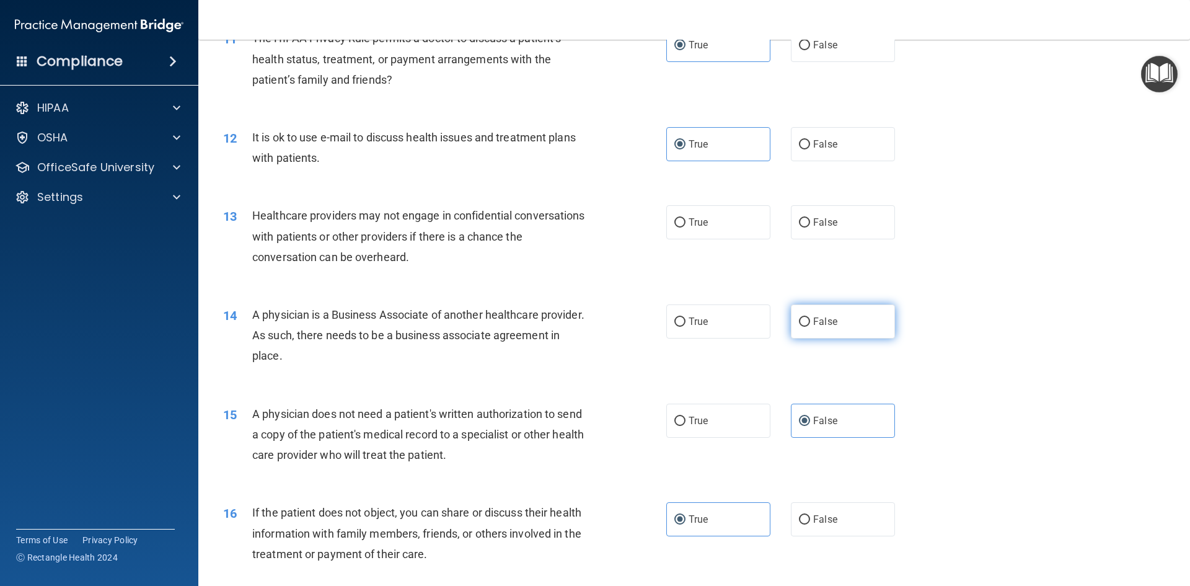
click at [804, 323] on input "False" at bounding box center [804, 321] width 11 height 9
radio input "true"
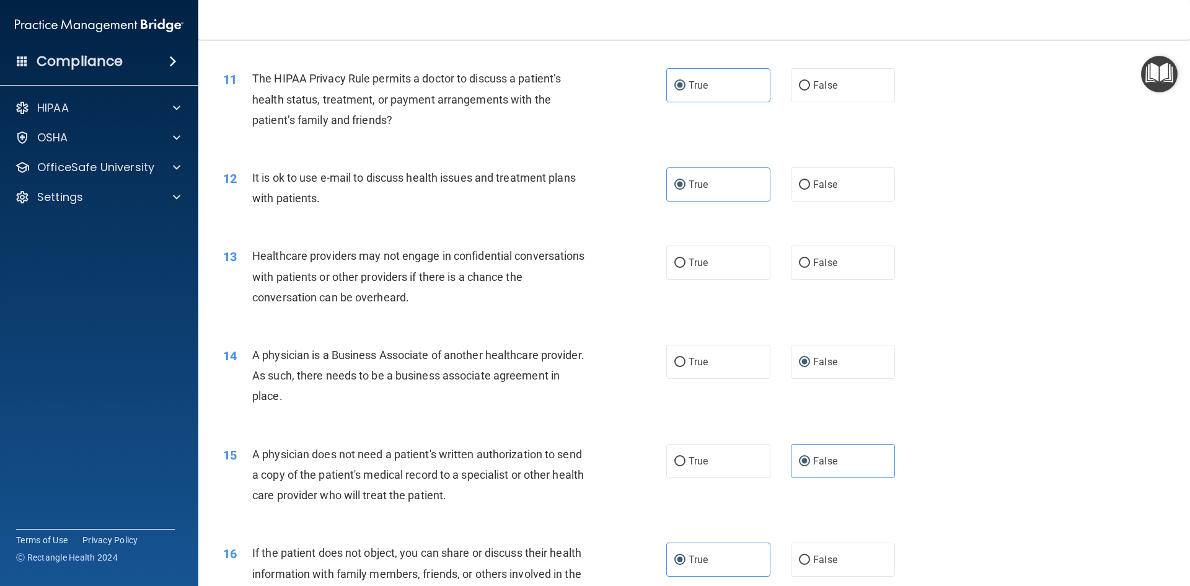
scroll to position [936, 0]
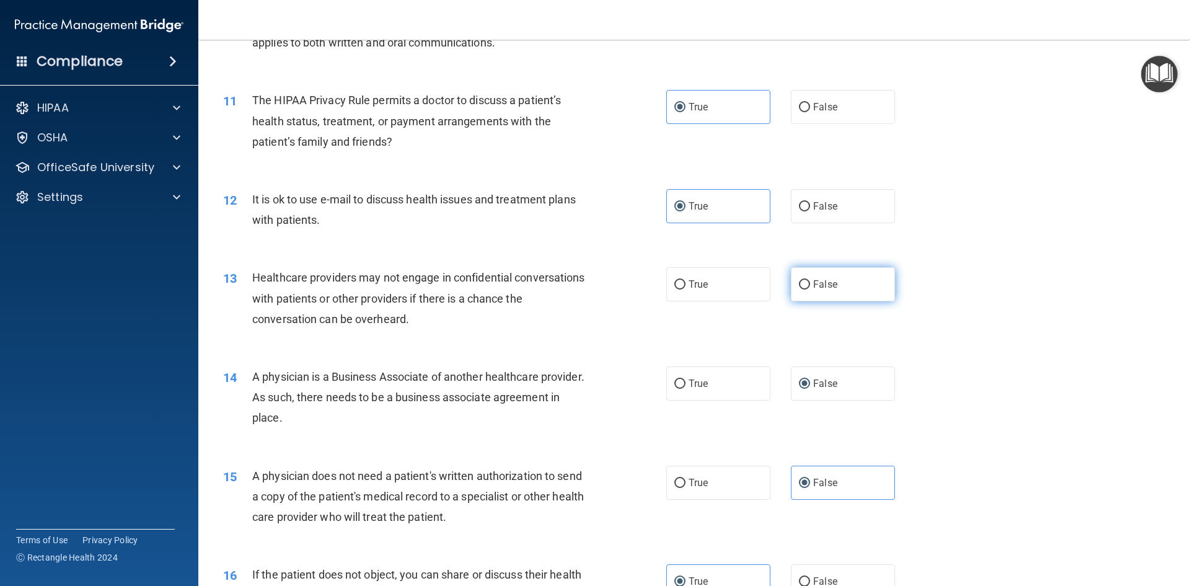
click at [799, 284] on input "False" at bounding box center [804, 284] width 11 height 9
radio input "true"
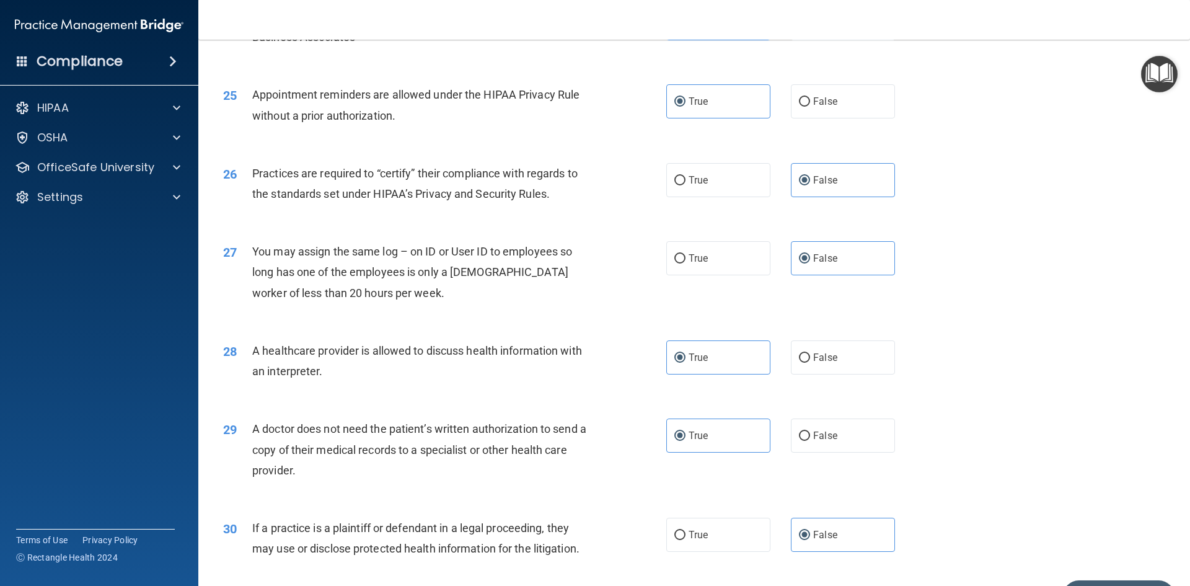
scroll to position [2299, 0]
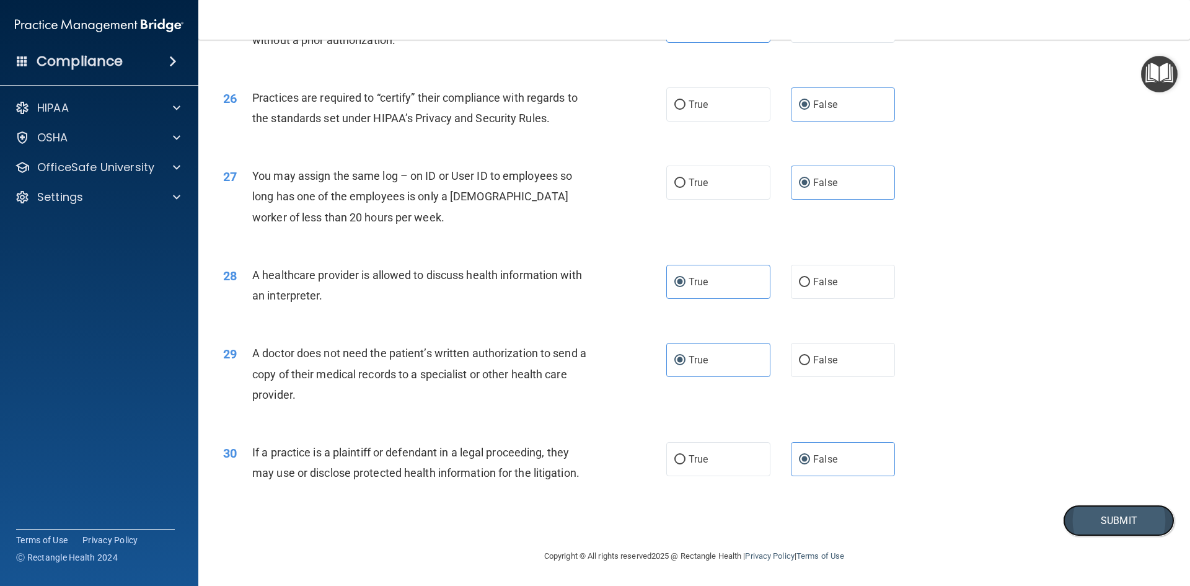
click at [1115, 525] on button "Submit" at bounding box center [1119, 520] width 112 height 32
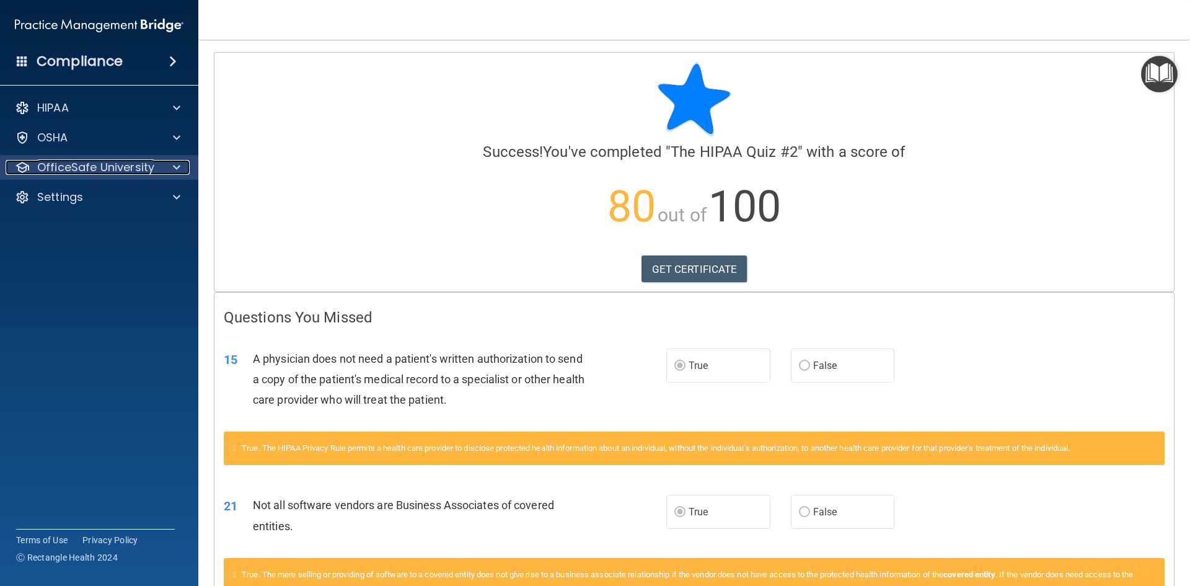
click at [111, 170] on p "OfficeSafe University" at bounding box center [95, 167] width 117 height 15
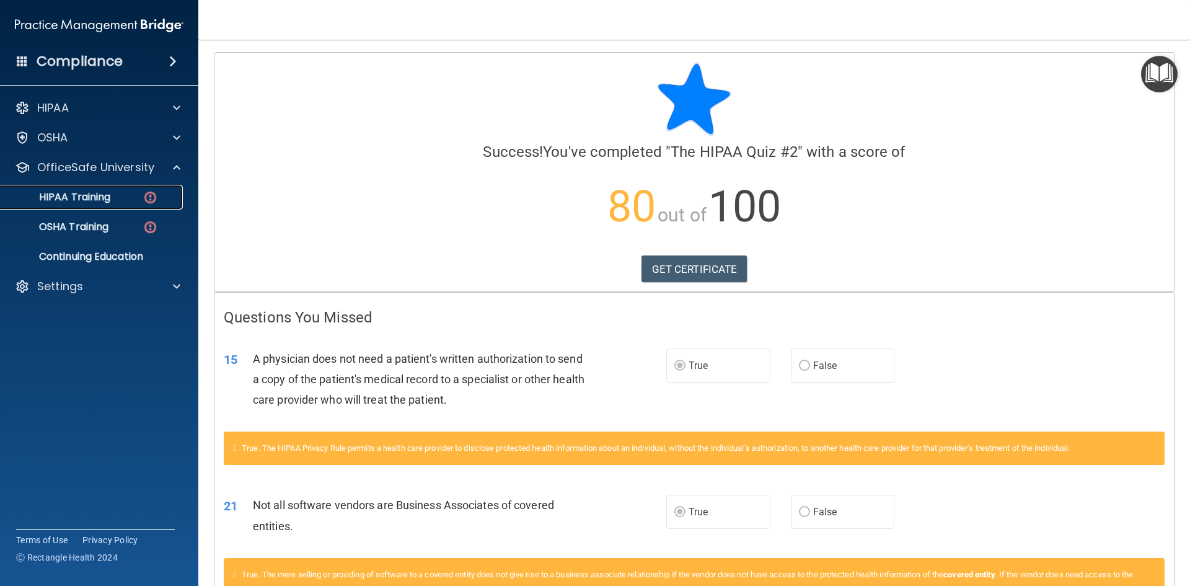
click at [91, 197] on p "HIPAA Training" at bounding box center [59, 197] width 102 height 12
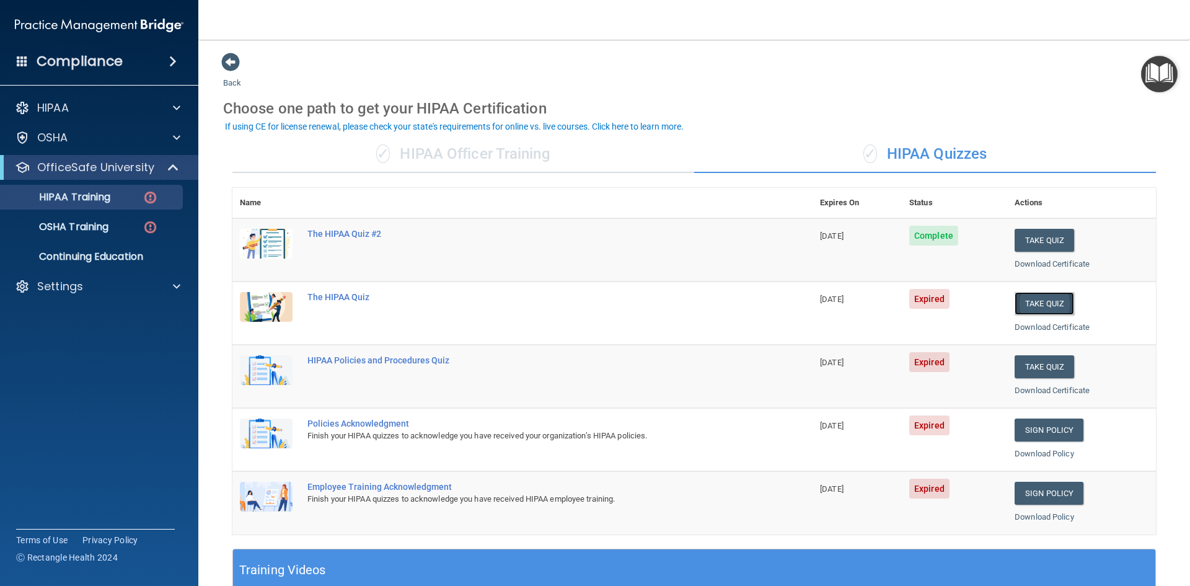
click at [1017, 301] on button "Take Quiz" at bounding box center [1043, 303] width 59 height 23
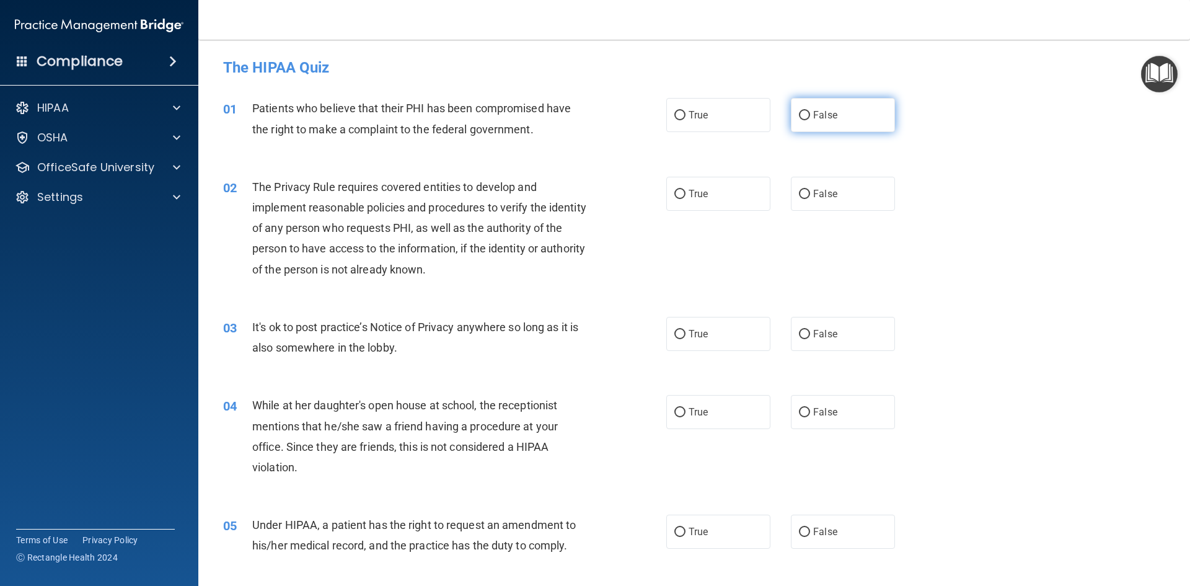
click at [806, 116] on label "False" at bounding box center [843, 115] width 104 height 34
click at [806, 116] on input "False" at bounding box center [804, 115] width 11 height 9
radio input "true"
click at [682, 199] on label "True" at bounding box center [718, 194] width 104 height 34
click at [682, 199] on input "True" at bounding box center [679, 194] width 11 height 9
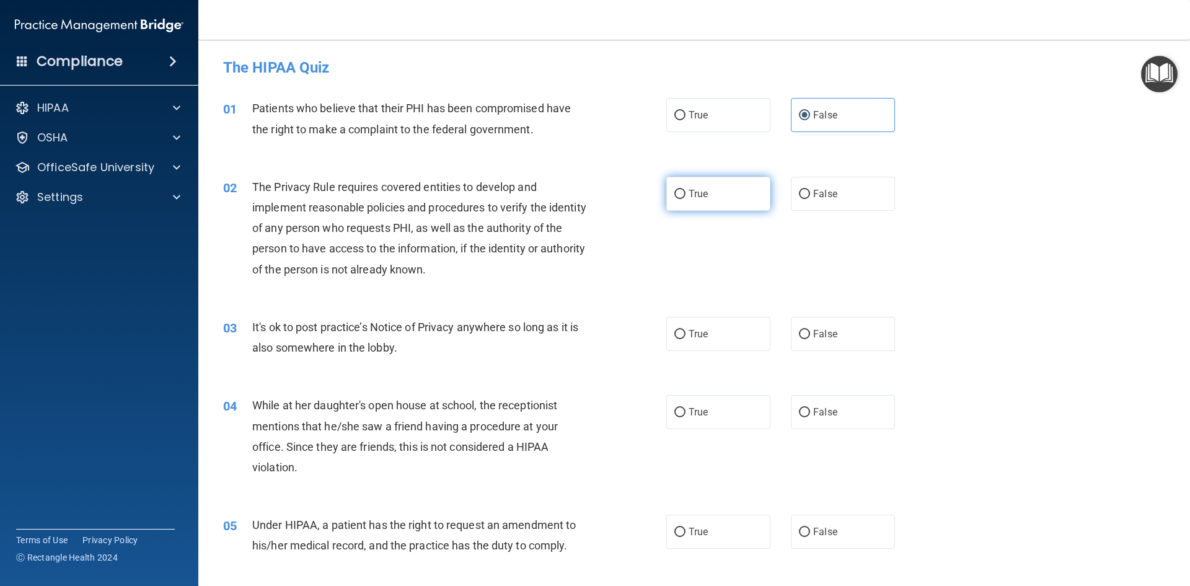
radio input "true"
click at [741, 345] on label "True" at bounding box center [718, 334] width 104 height 34
click at [685, 339] on input "True" at bounding box center [679, 334] width 11 height 9
radio input "true"
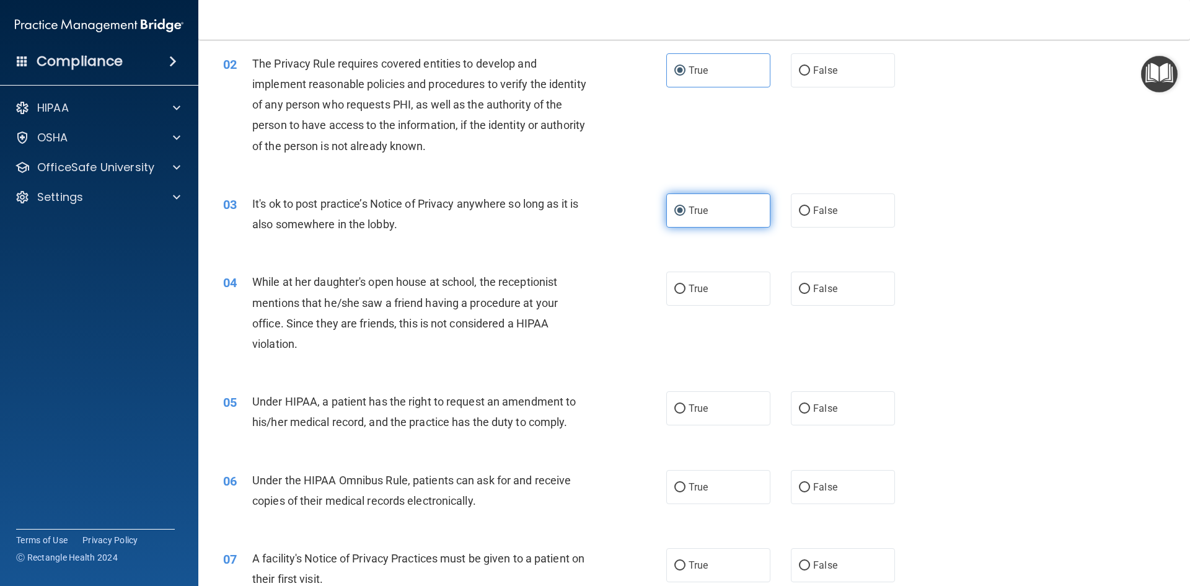
scroll to position [124, 0]
click at [836, 291] on label "False" at bounding box center [843, 288] width 104 height 34
click at [810, 291] on input "False" at bounding box center [804, 288] width 11 height 9
radio input "true"
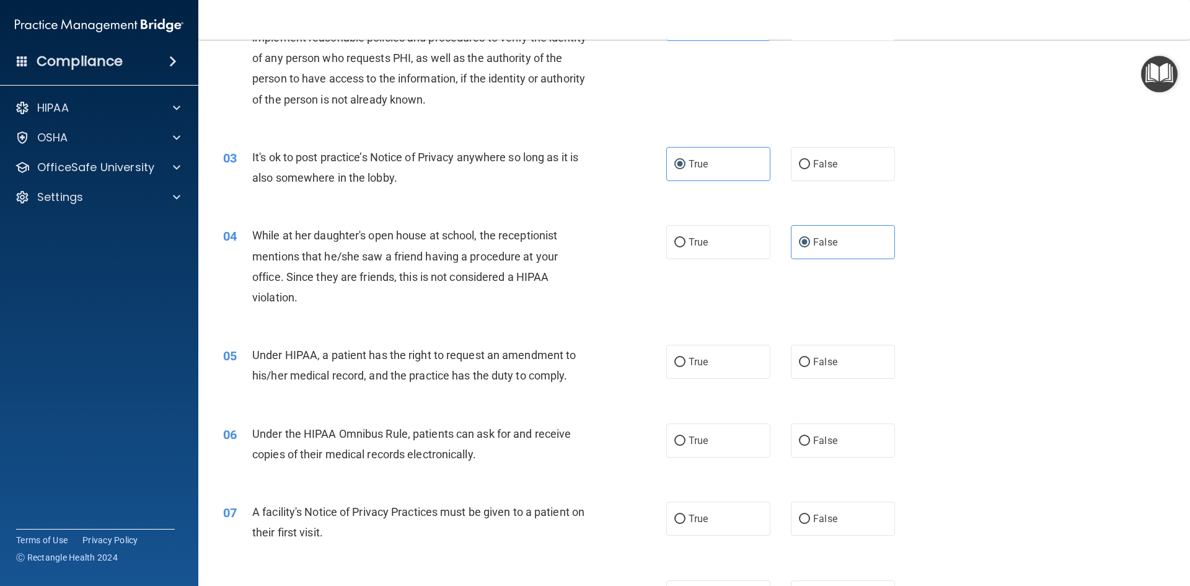
scroll to position [248, 0]
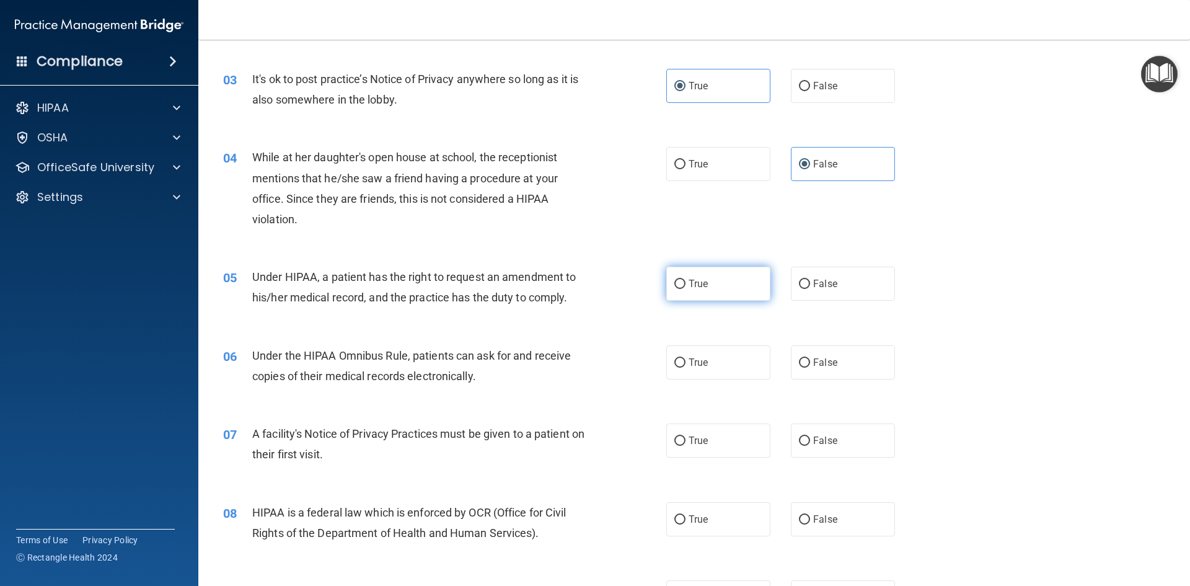
click at [716, 289] on label "True" at bounding box center [718, 283] width 104 height 34
click at [685, 289] on input "True" at bounding box center [679, 283] width 11 height 9
radio input "true"
click at [791, 364] on label "False" at bounding box center [843, 362] width 104 height 34
click at [799, 364] on input "False" at bounding box center [804, 362] width 11 height 9
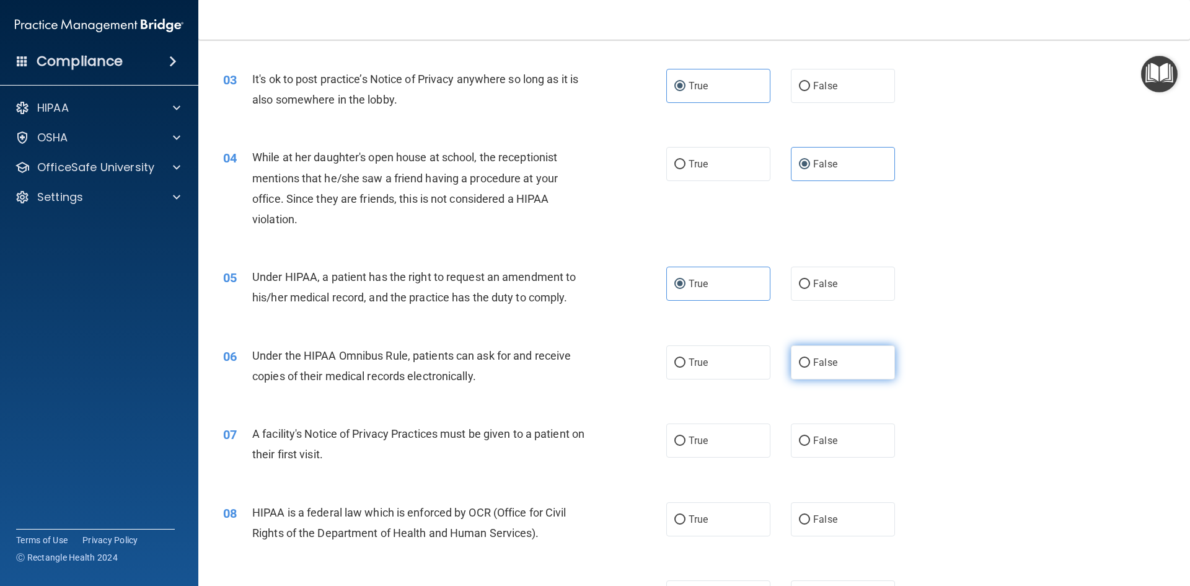
radio input "true"
click at [701, 438] on span "True" at bounding box center [697, 440] width 19 height 12
click at [685, 438] on input "True" at bounding box center [679, 440] width 11 height 9
radio input "true"
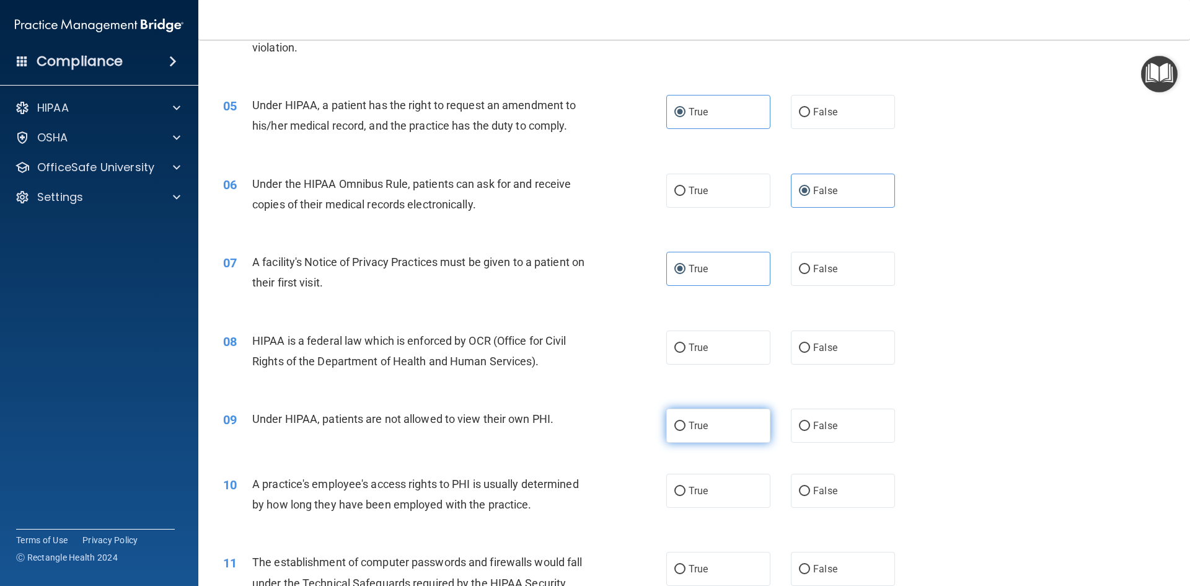
scroll to position [434, 0]
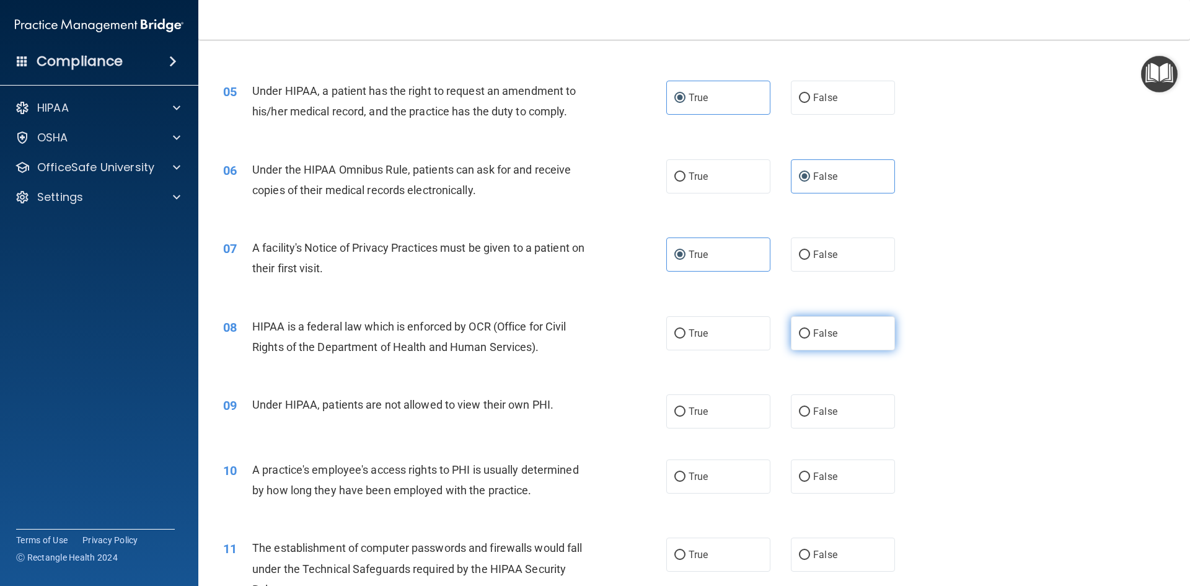
click at [830, 340] on label "False" at bounding box center [843, 333] width 104 height 34
click at [810, 338] on input "False" at bounding box center [804, 333] width 11 height 9
radio input "true"
click at [805, 410] on label "False" at bounding box center [843, 411] width 104 height 34
click at [805, 410] on input "False" at bounding box center [804, 411] width 11 height 9
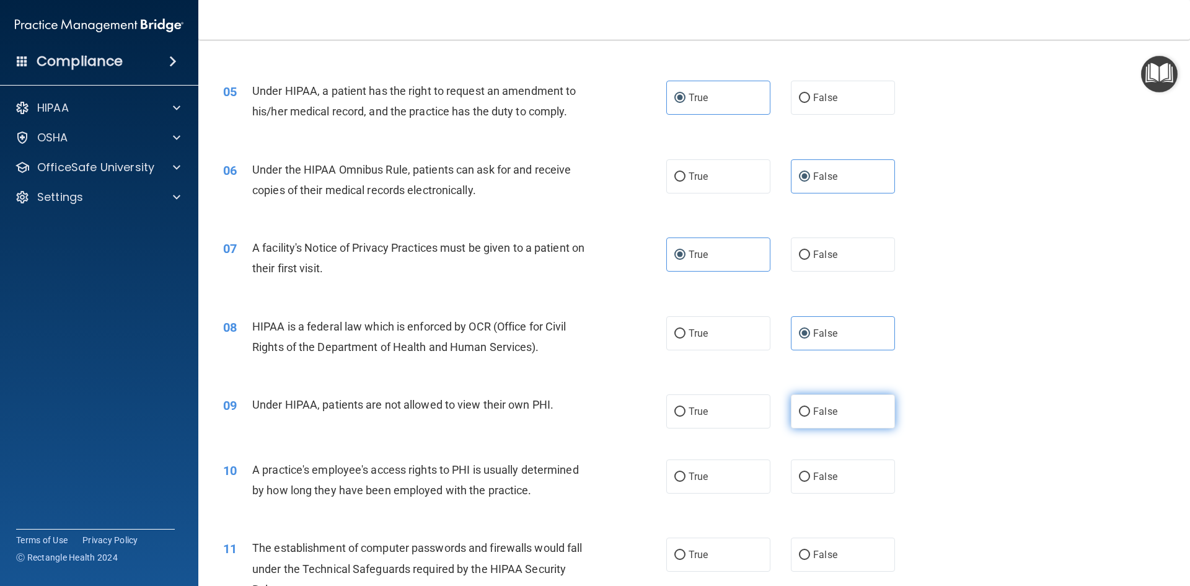
radio input "true"
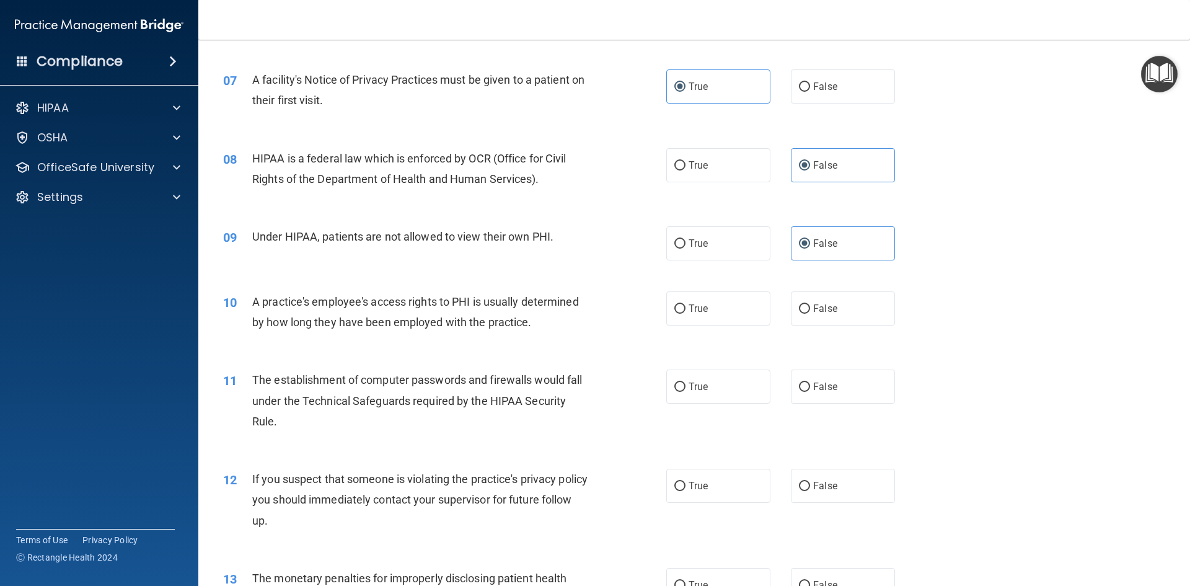
scroll to position [620, 0]
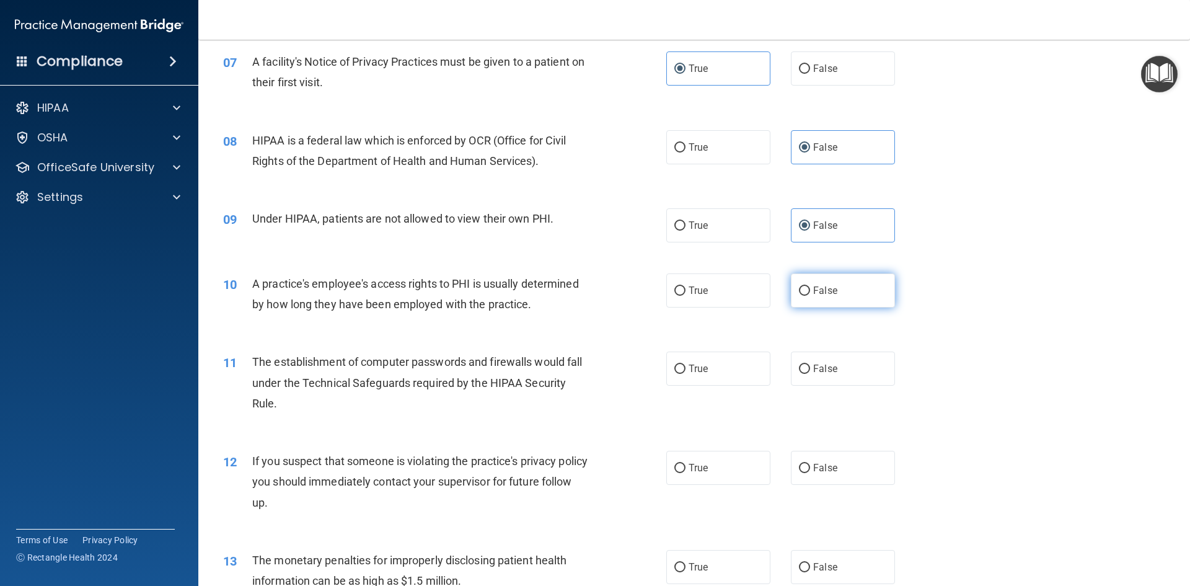
click at [819, 294] on span "False" at bounding box center [825, 290] width 24 height 12
click at [810, 294] on input "False" at bounding box center [804, 290] width 11 height 9
radio input "true"
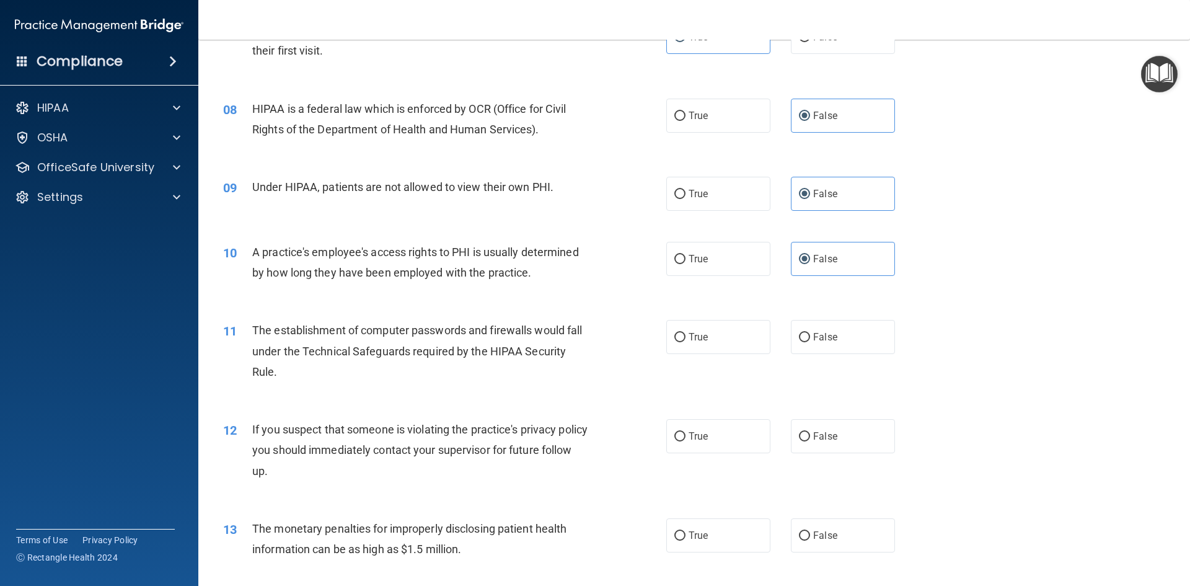
scroll to position [682, 0]
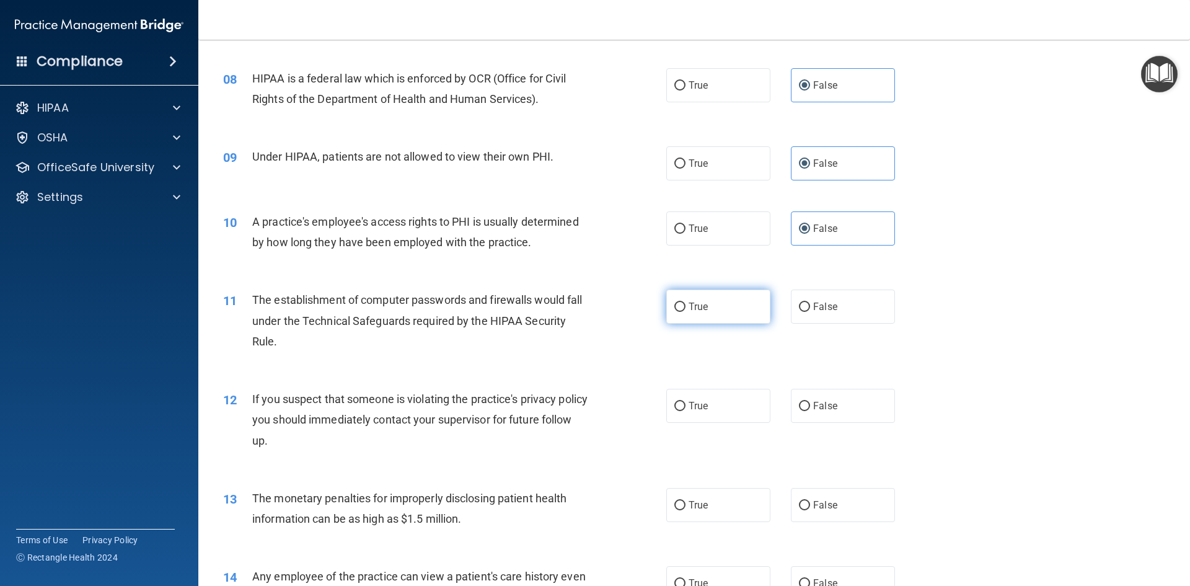
click at [732, 312] on label "True" at bounding box center [718, 306] width 104 height 34
click at [685, 312] on input "True" at bounding box center [679, 306] width 11 height 9
radio input "true"
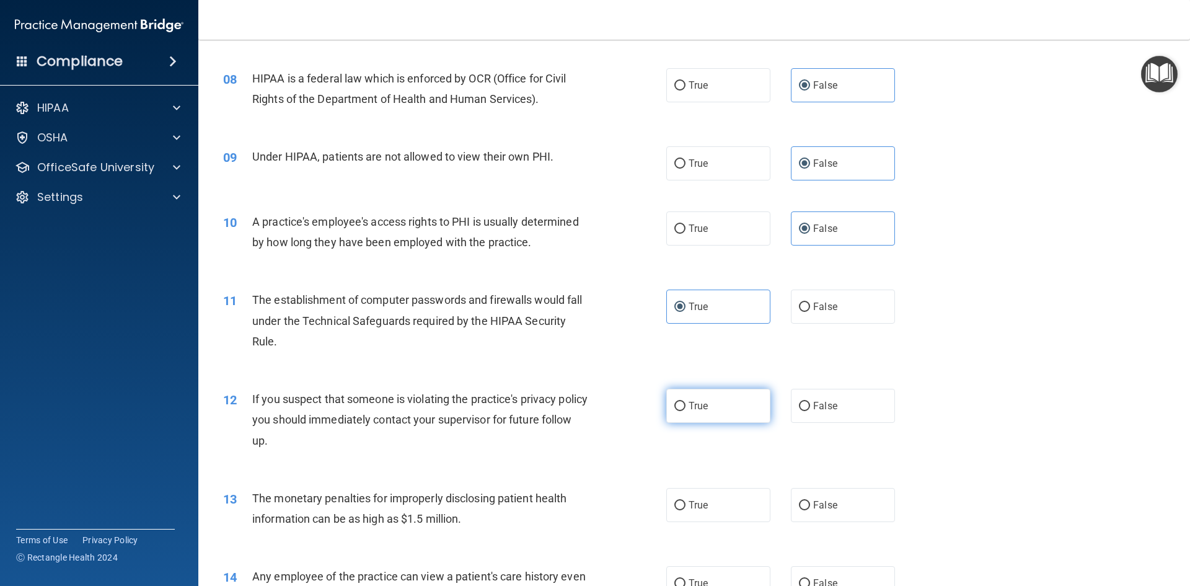
click at [724, 405] on label "True" at bounding box center [718, 406] width 104 height 34
click at [685, 405] on input "True" at bounding box center [679, 406] width 11 height 9
radio input "true"
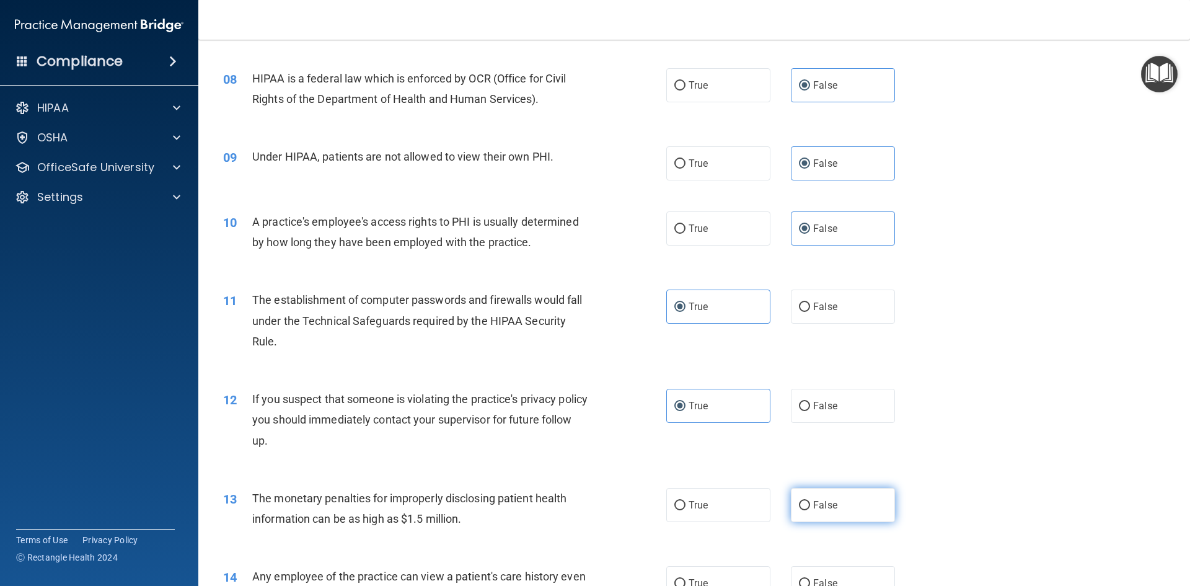
click at [838, 508] on label "False" at bounding box center [843, 505] width 104 height 34
click at [810, 508] on input "False" at bounding box center [804, 505] width 11 height 9
radio input "true"
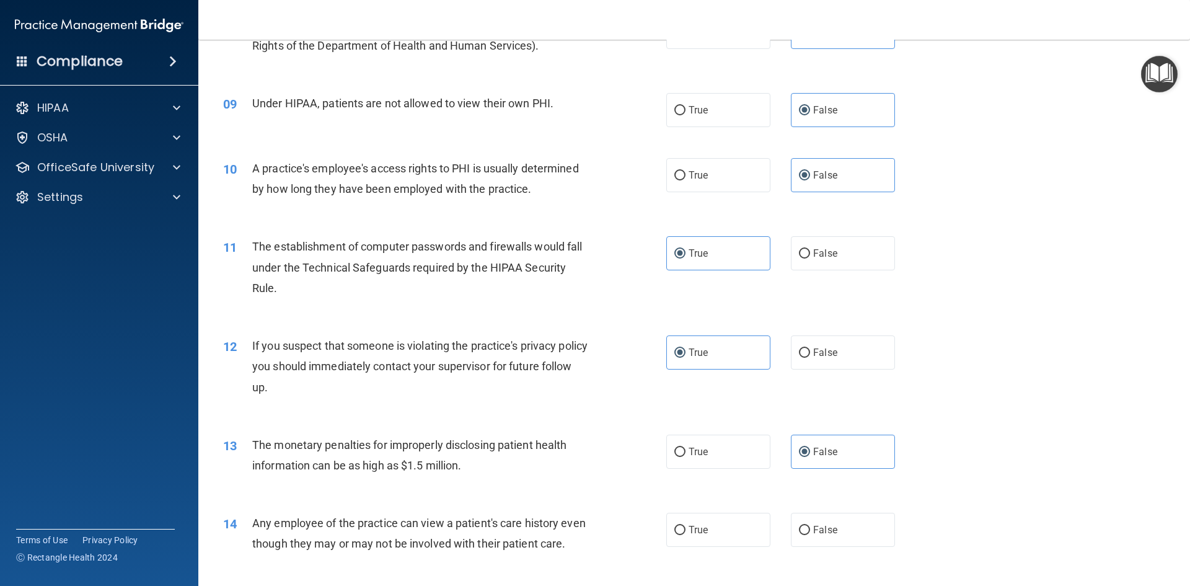
scroll to position [867, 0]
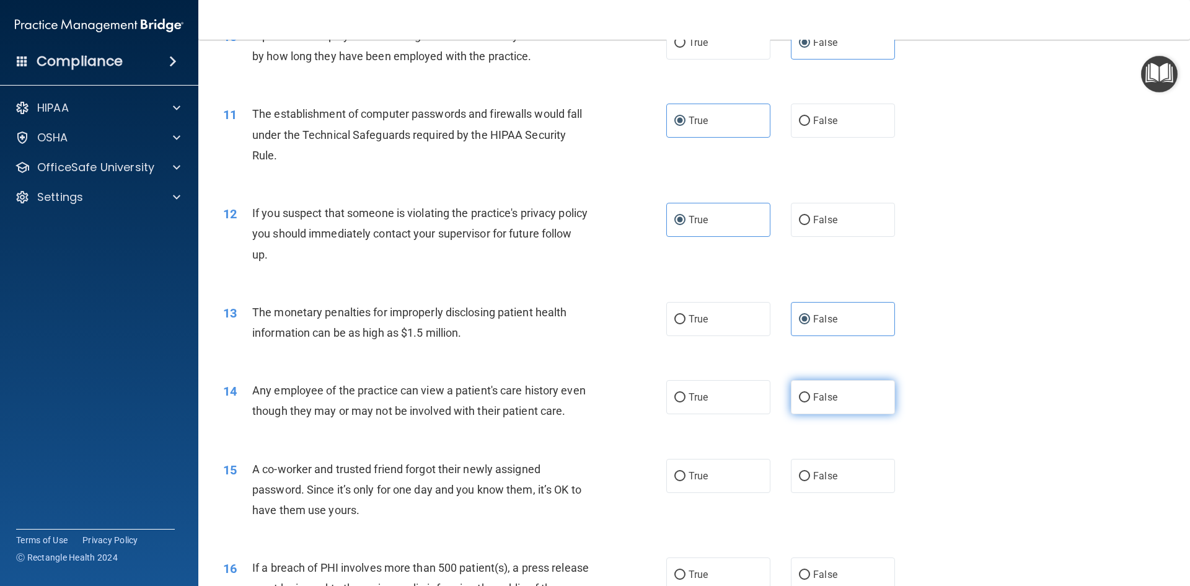
click at [806, 390] on label "False" at bounding box center [843, 397] width 104 height 34
click at [806, 393] on input "False" at bounding box center [804, 397] width 11 height 9
radio input "true"
click at [736, 491] on label "True" at bounding box center [718, 476] width 104 height 34
click at [685, 481] on input "True" at bounding box center [679, 476] width 11 height 9
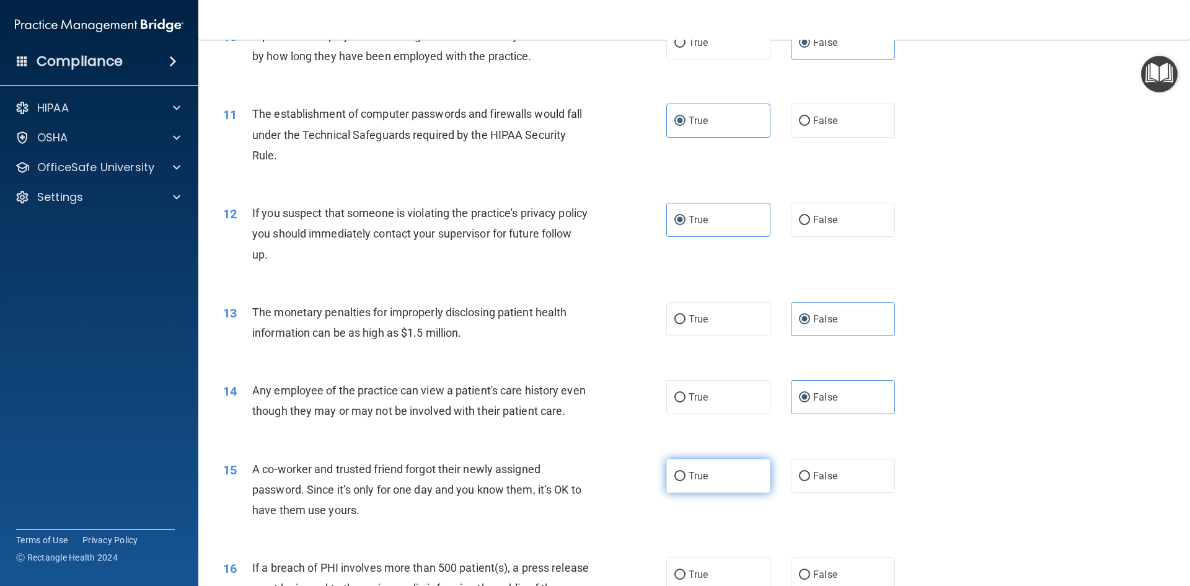
radio input "true"
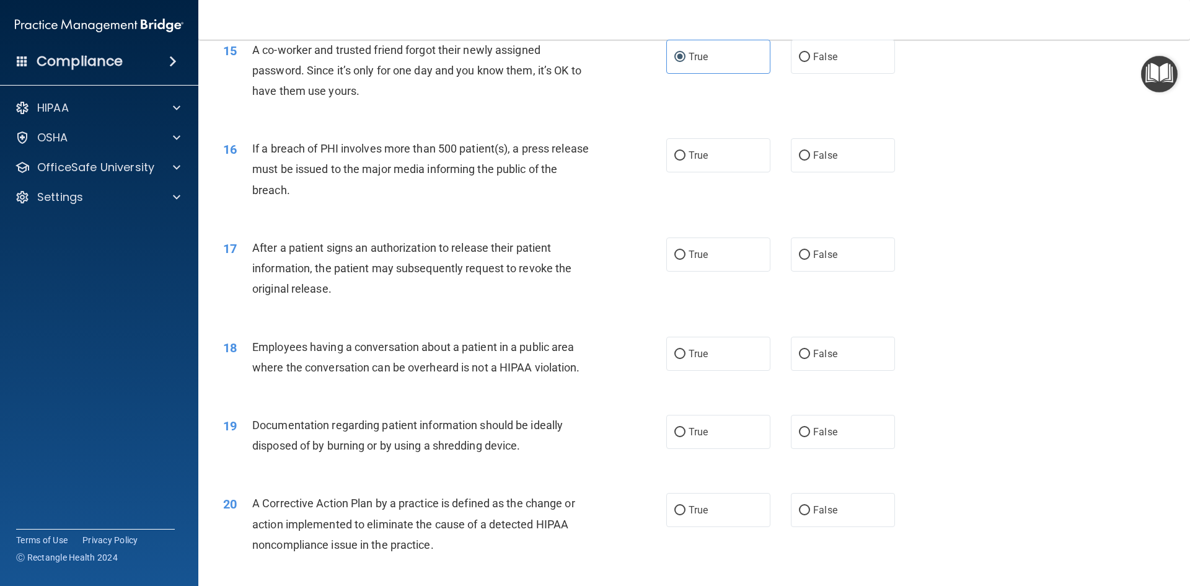
scroll to position [1301, 0]
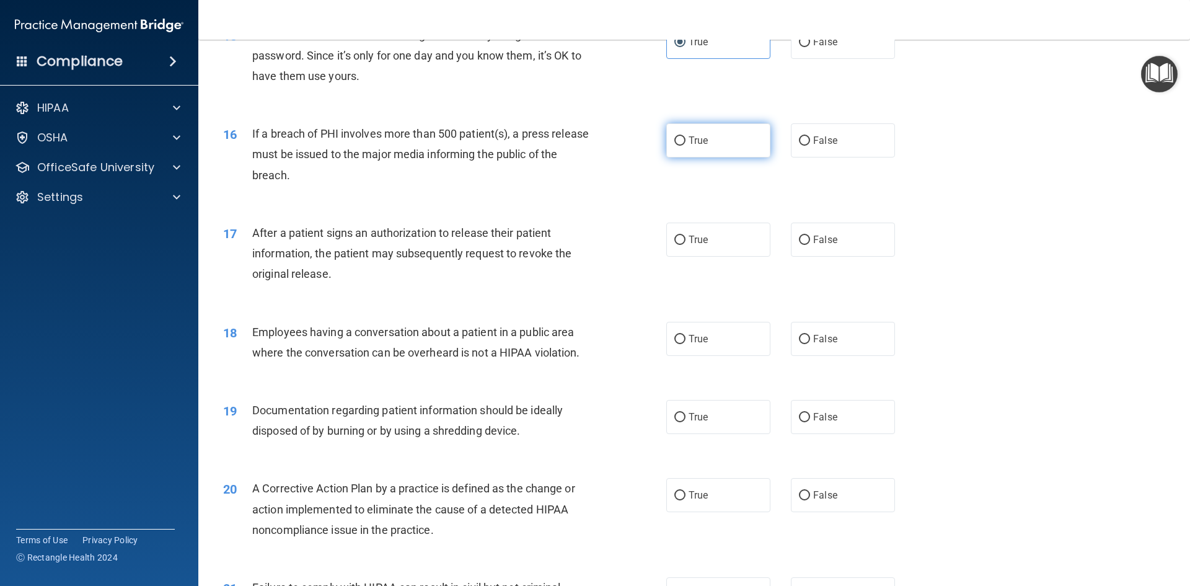
click at [700, 157] on label "True" at bounding box center [718, 140] width 104 height 34
click at [685, 146] on input "True" at bounding box center [679, 140] width 11 height 9
radio input "true"
click at [703, 245] on span "True" at bounding box center [697, 240] width 19 height 12
click at [685, 245] on input "True" at bounding box center [679, 239] width 11 height 9
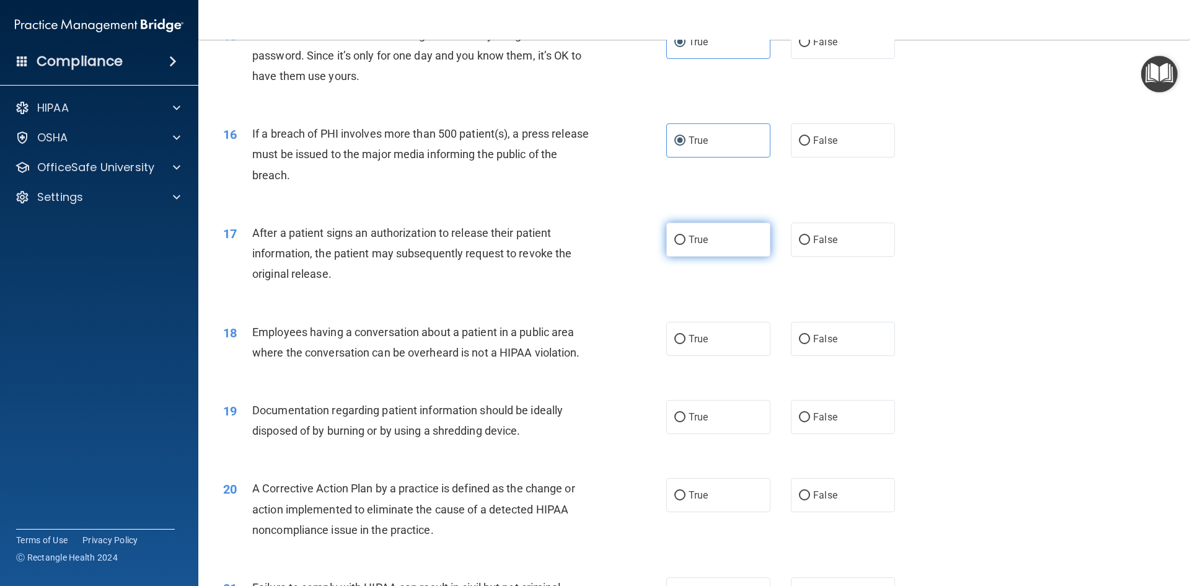
radio input "true"
click at [845, 356] on label "False" at bounding box center [843, 339] width 104 height 34
click at [810, 344] on input "False" at bounding box center [804, 339] width 11 height 9
radio input "true"
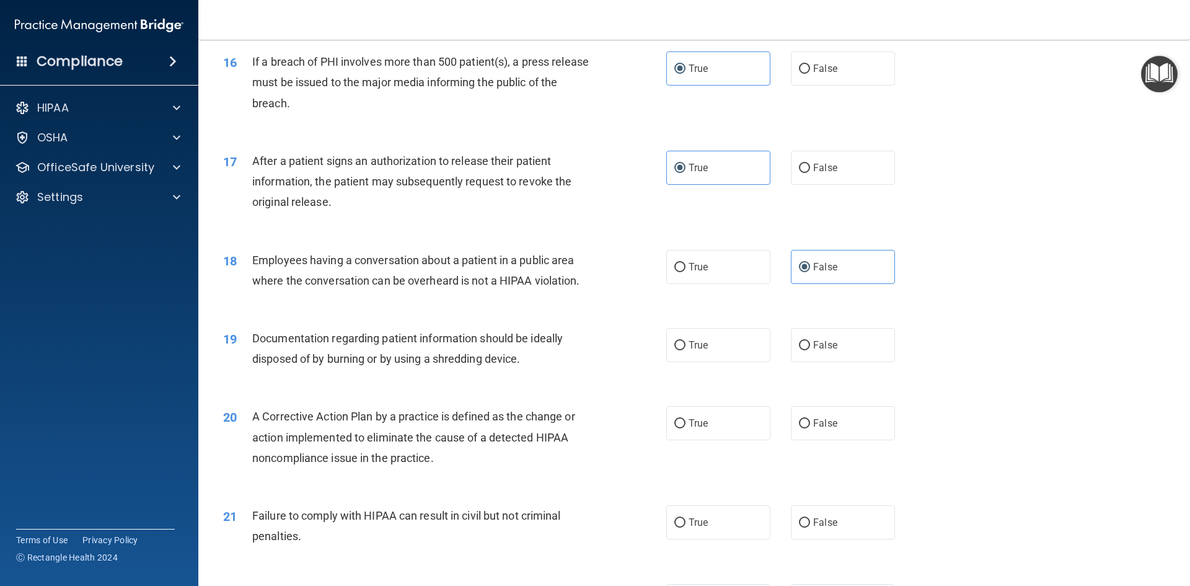
scroll to position [1487, 0]
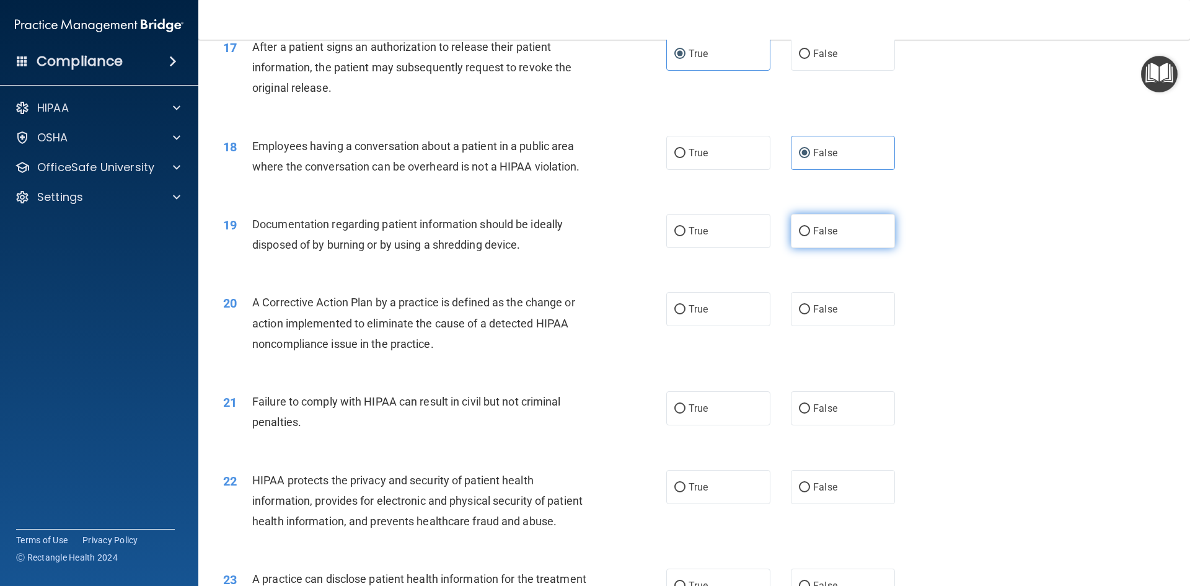
click at [813, 237] on span "False" at bounding box center [825, 231] width 24 height 12
click at [810, 236] on input "False" at bounding box center [804, 231] width 11 height 9
radio input "true"
click at [688, 315] on span "True" at bounding box center [697, 309] width 19 height 12
click at [685, 314] on input "True" at bounding box center [679, 309] width 11 height 9
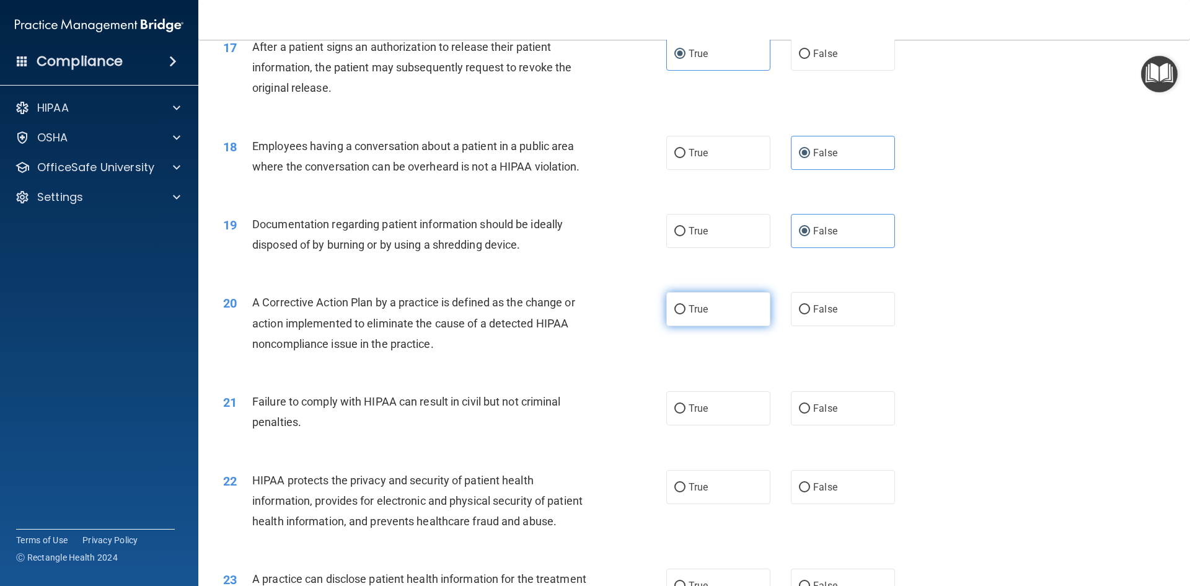
radio input "true"
click at [812, 420] on label "False" at bounding box center [843, 408] width 104 height 34
click at [810, 413] on input "False" at bounding box center [804, 408] width 11 height 9
radio input "true"
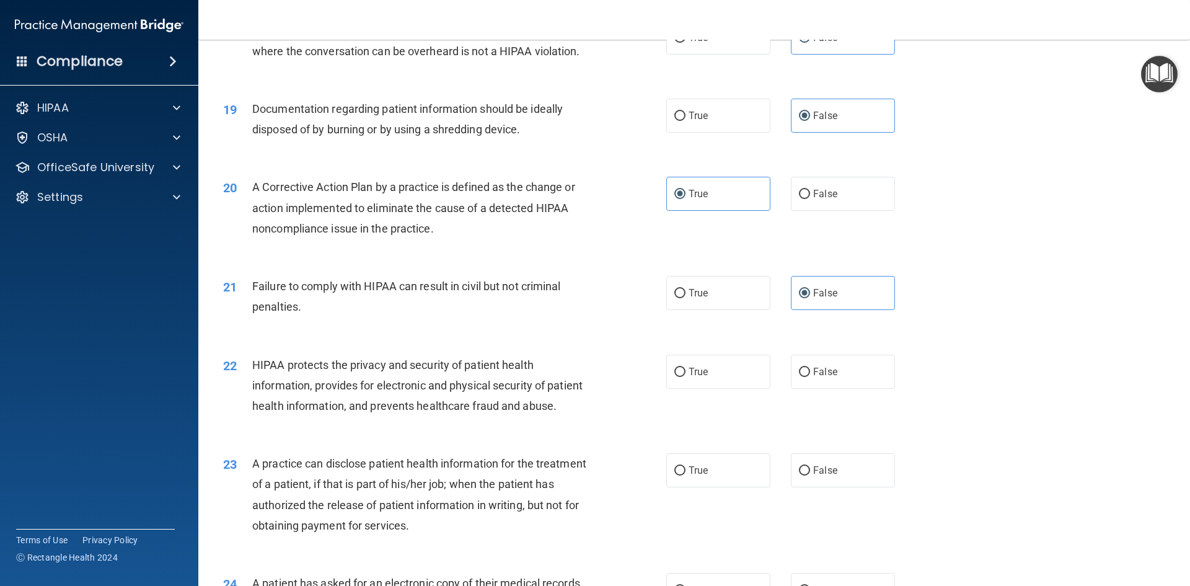
scroll to position [1611, 0]
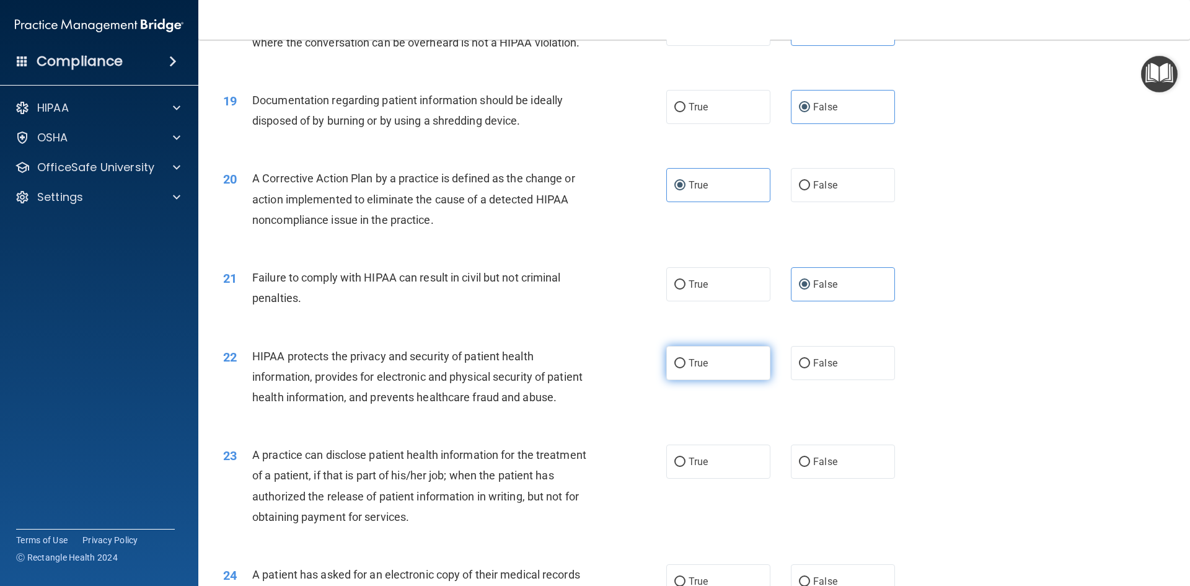
click at [707, 380] on label "True" at bounding box center [718, 363] width 104 height 34
click at [685, 368] on input "True" at bounding box center [679, 363] width 11 height 9
radio input "true"
click at [712, 478] on label "True" at bounding box center [718, 461] width 104 height 34
click at [685, 467] on input "True" at bounding box center [679, 461] width 11 height 9
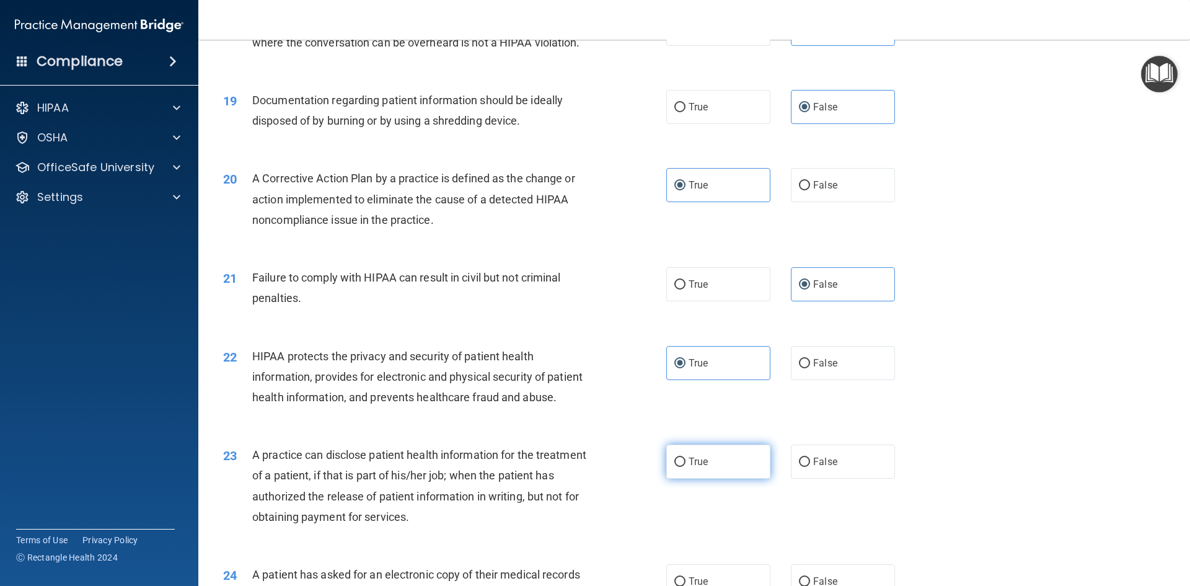
radio input "true"
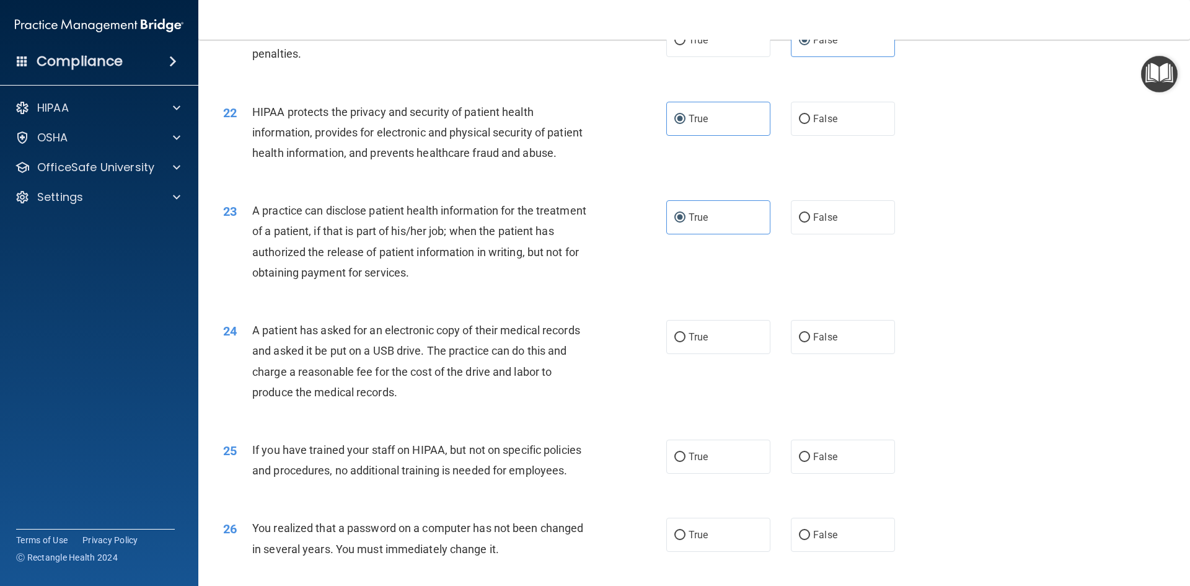
scroll to position [1921, 0]
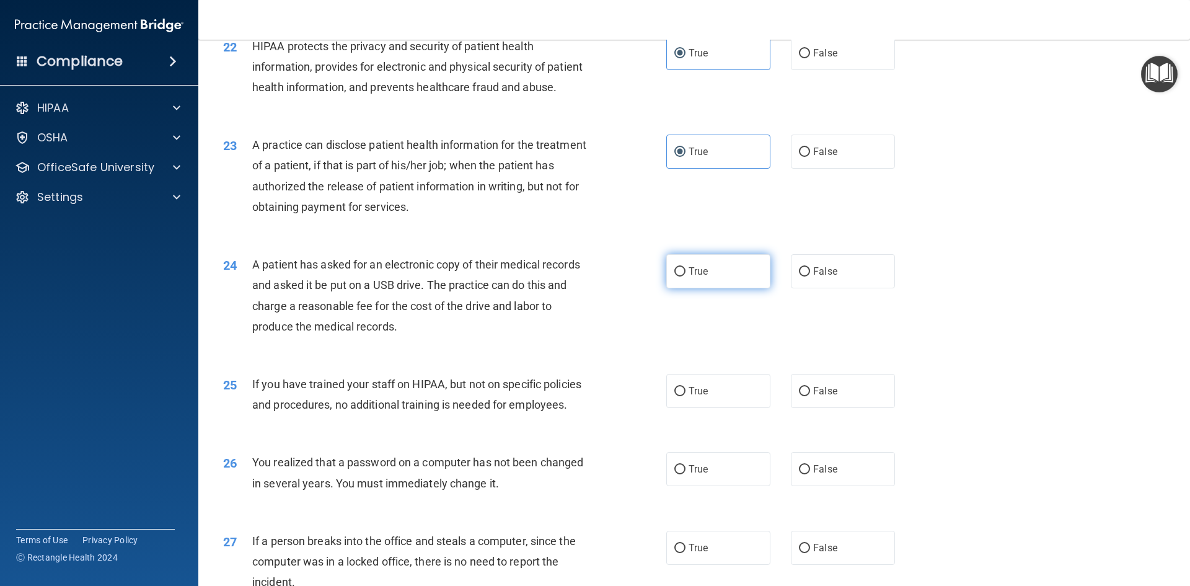
click at [714, 288] on label "True" at bounding box center [718, 271] width 104 height 34
click at [685, 276] on input "True" at bounding box center [679, 271] width 11 height 9
radio input "true"
click at [828, 397] on span "False" at bounding box center [825, 391] width 24 height 12
click at [810, 396] on input "False" at bounding box center [804, 391] width 11 height 9
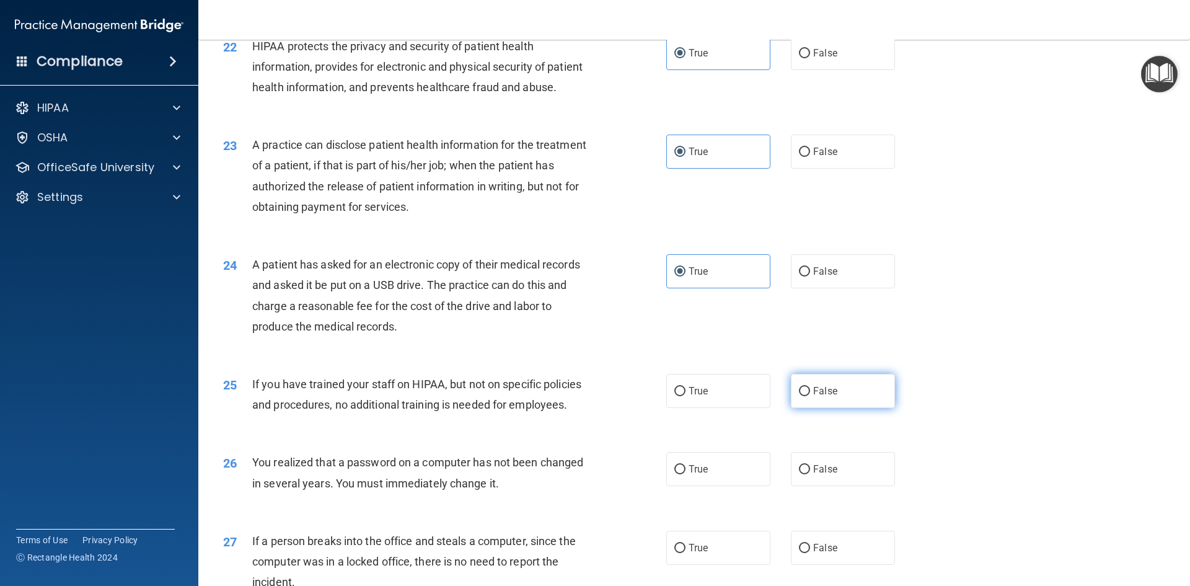
radio input "true"
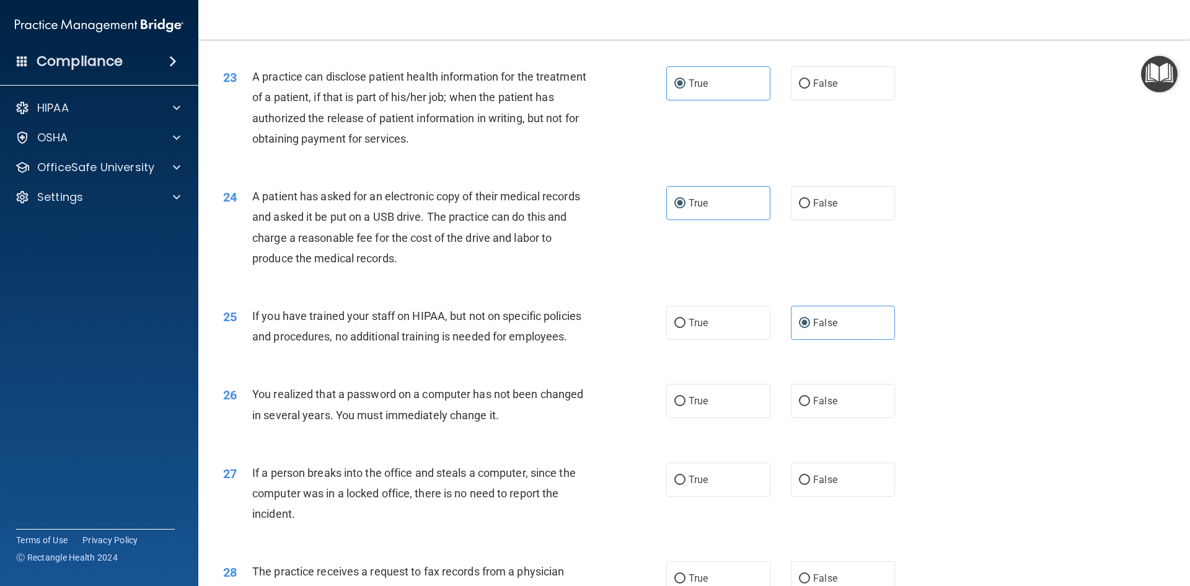
scroll to position [2107, 0]
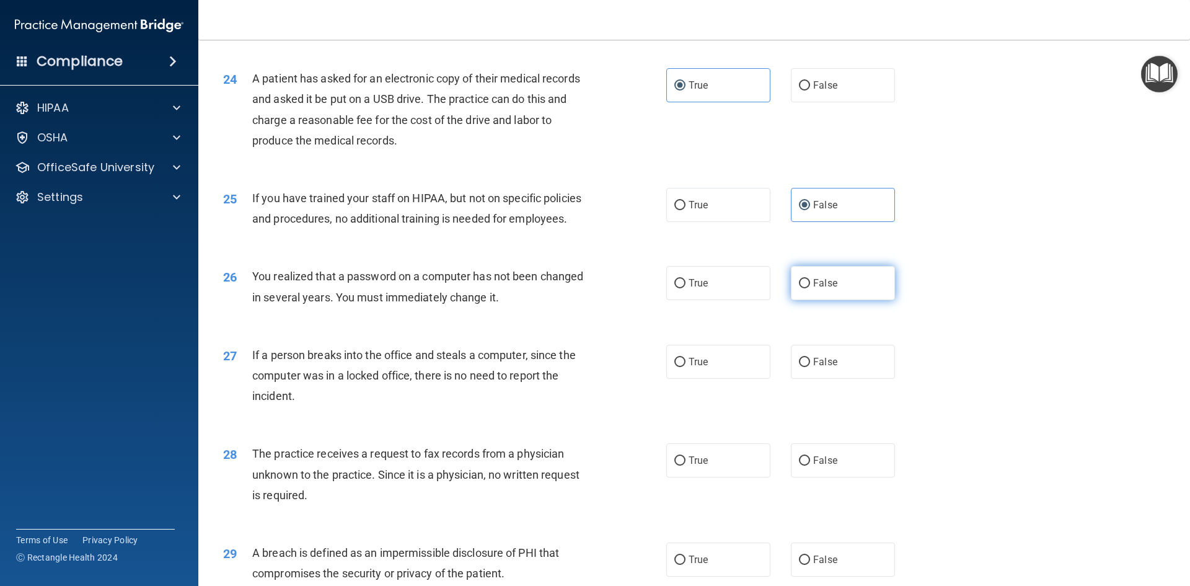
click at [793, 300] on label "False" at bounding box center [843, 283] width 104 height 34
click at [799, 288] on input "False" at bounding box center [804, 283] width 11 height 9
radio input "true"
click at [739, 379] on label "True" at bounding box center [718, 362] width 104 height 34
click at [685, 367] on input "True" at bounding box center [679, 362] width 11 height 9
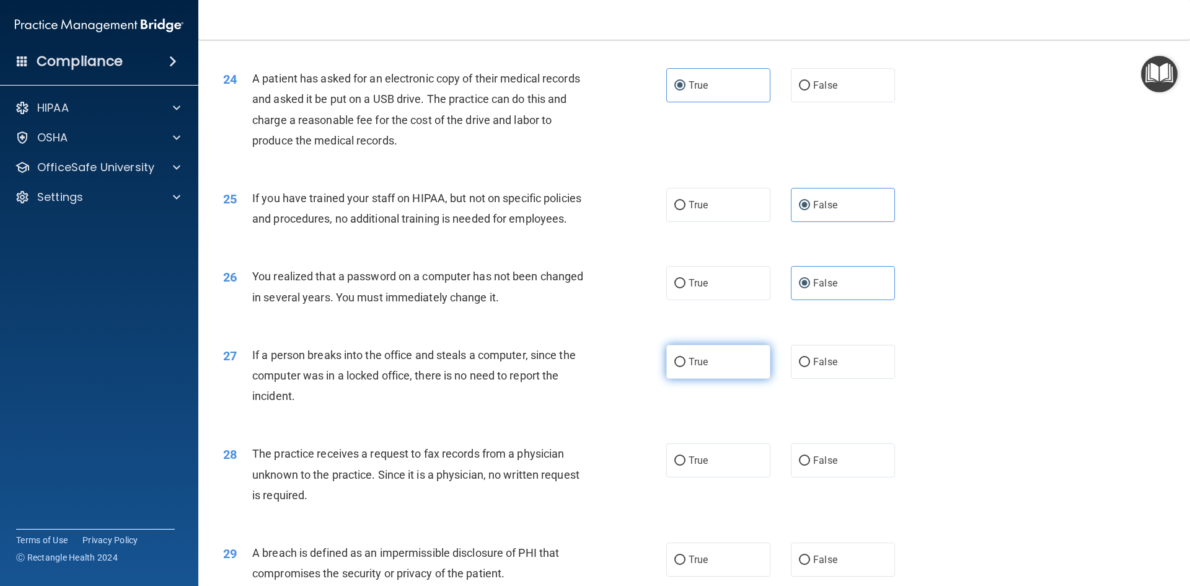
radio input "true"
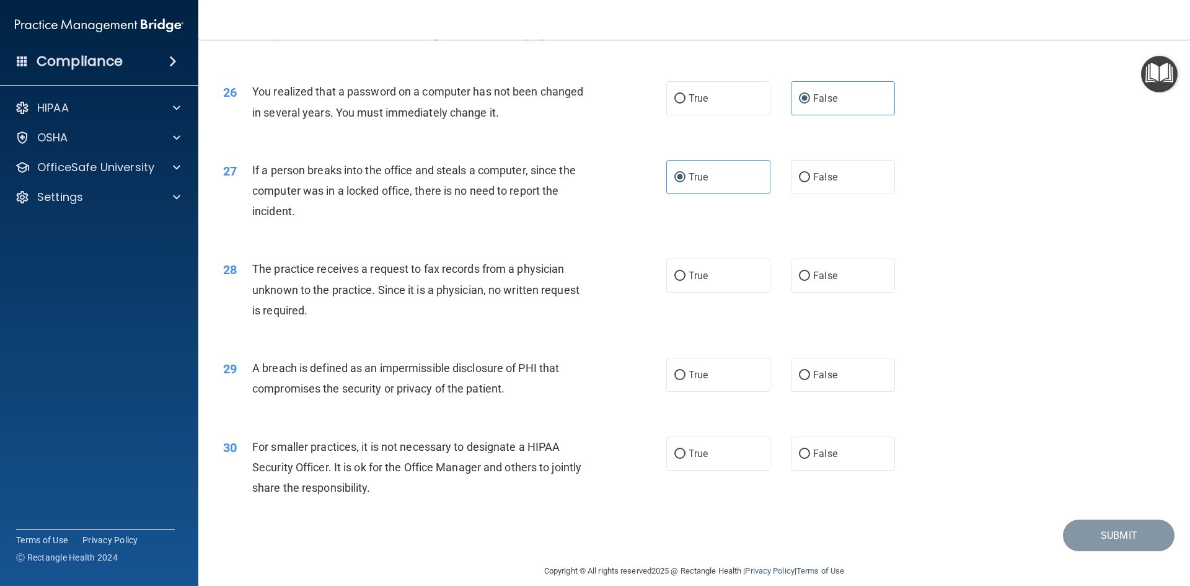
scroll to position [2293, 0]
click at [706, 291] on label "True" at bounding box center [718, 274] width 104 height 34
click at [685, 279] on input "True" at bounding box center [679, 274] width 11 height 9
radio input "true"
click at [822, 379] on span "False" at bounding box center [825, 373] width 24 height 12
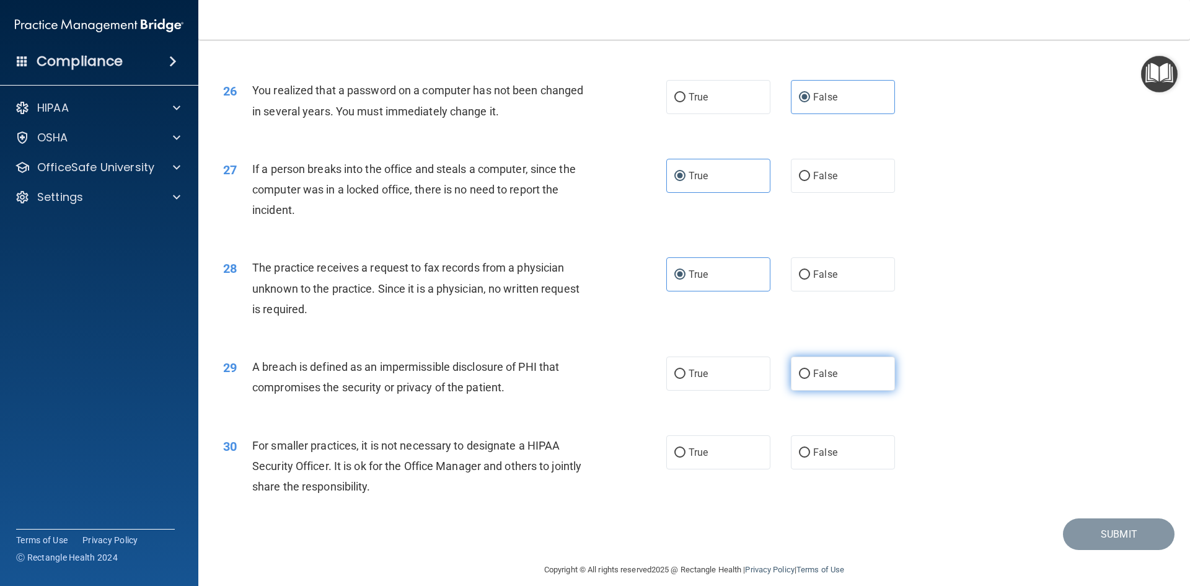
click at [810, 379] on input "False" at bounding box center [804, 373] width 11 height 9
radio input "true"
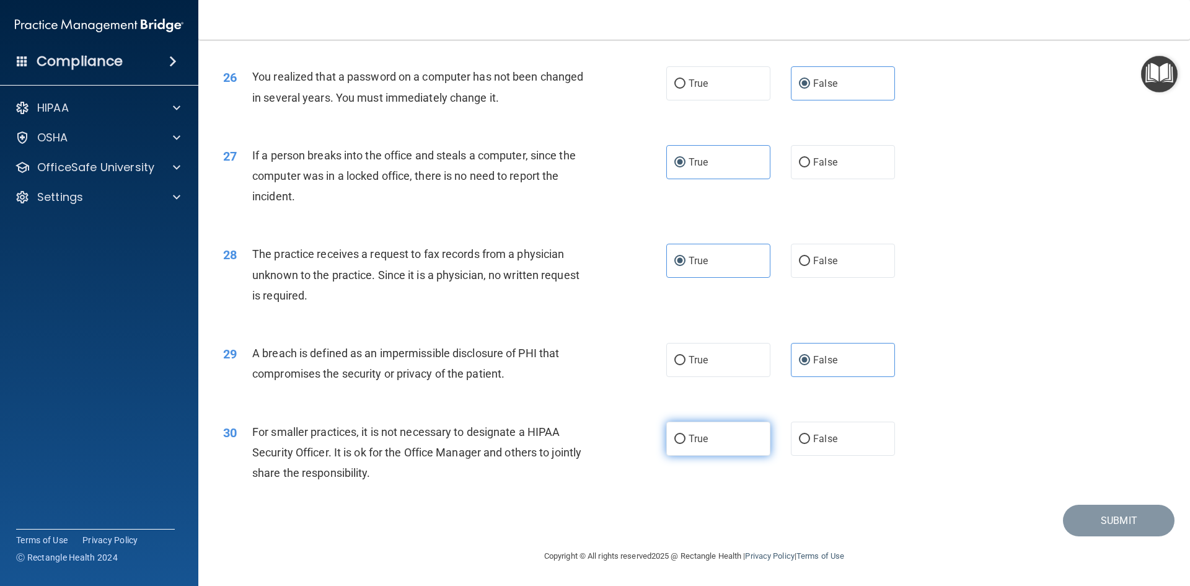
click at [715, 431] on label "True" at bounding box center [718, 438] width 104 height 34
click at [685, 434] on input "True" at bounding box center [679, 438] width 11 height 9
radio input "true"
click at [1093, 526] on button "Submit" at bounding box center [1119, 520] width 112 height 32
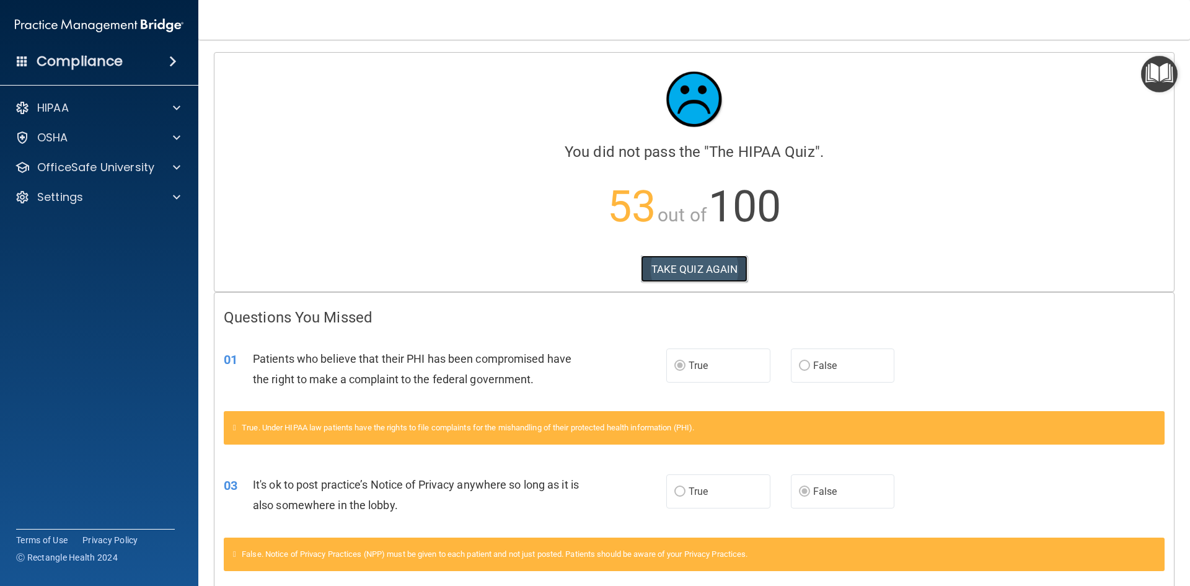
click at [686, 261] on button "TAKE QUIZ AGAIN" at bounding box center [694, 268] width 107 height 27
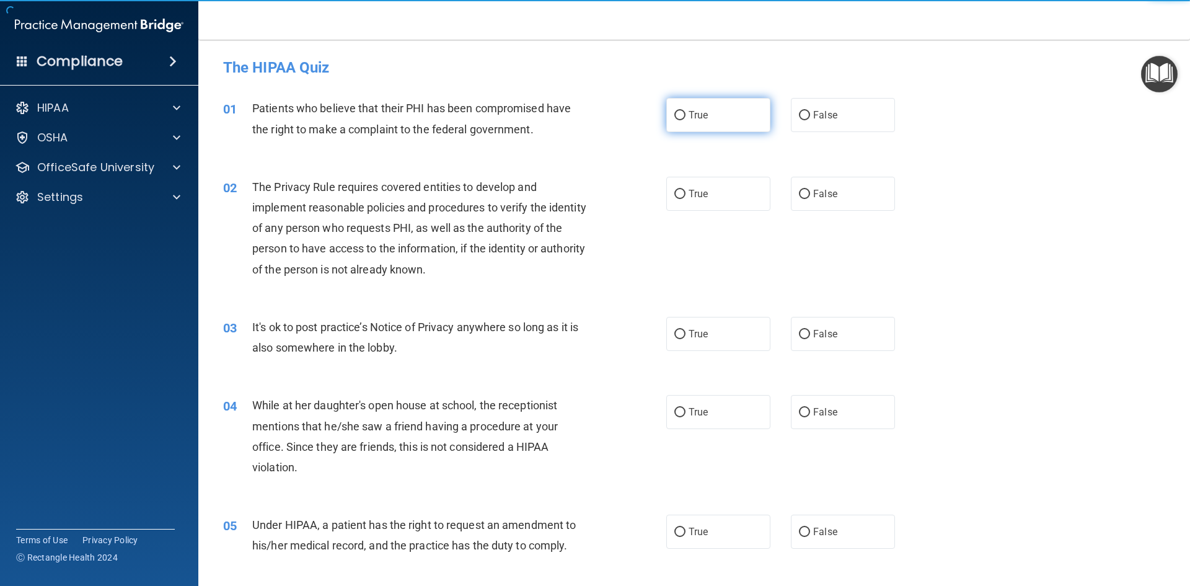
click at [725, 114] on label "True" at bounding box center [718, 115] width 104 height 34
click at [685, 114] on input "True" at bounding box center [679, 115] width 11 height 9
radio input "true"
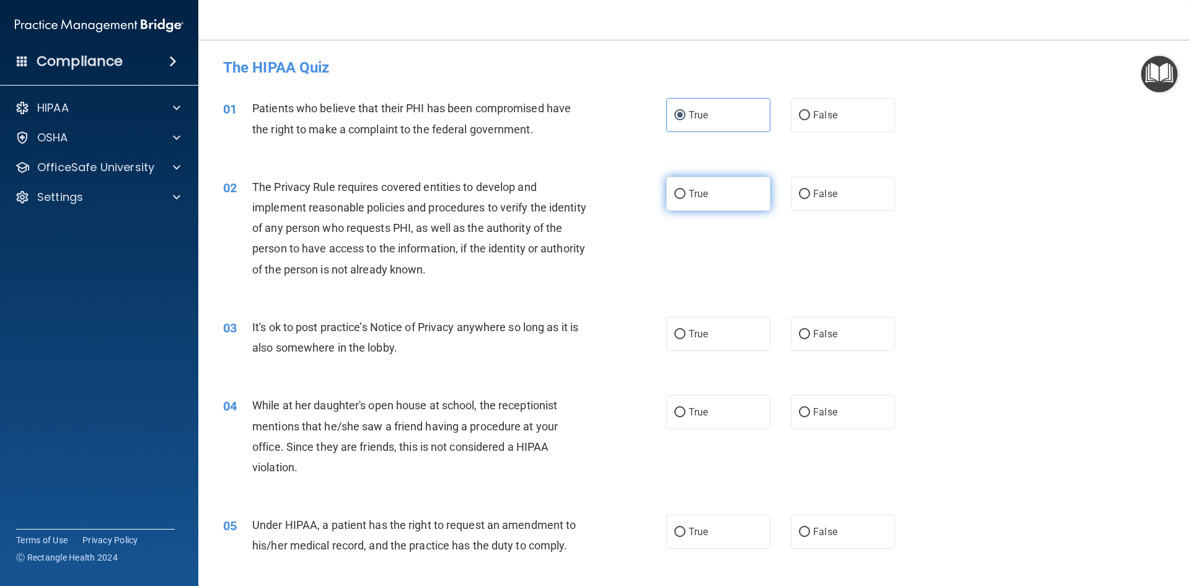
click at [720, 209] on label "True" at bounding box center [718, 194] width 104 height 34
click at [685, 199] on input "True" at bounding box center [679, 194] width 11 height 9
radio input "true"
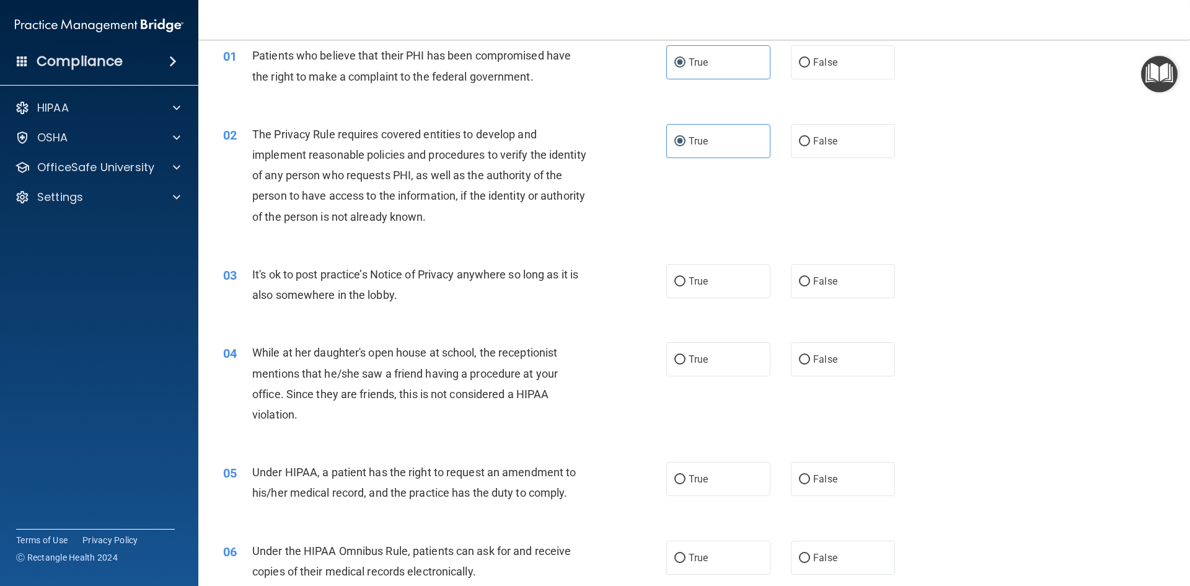
scroll to position [124, 0]
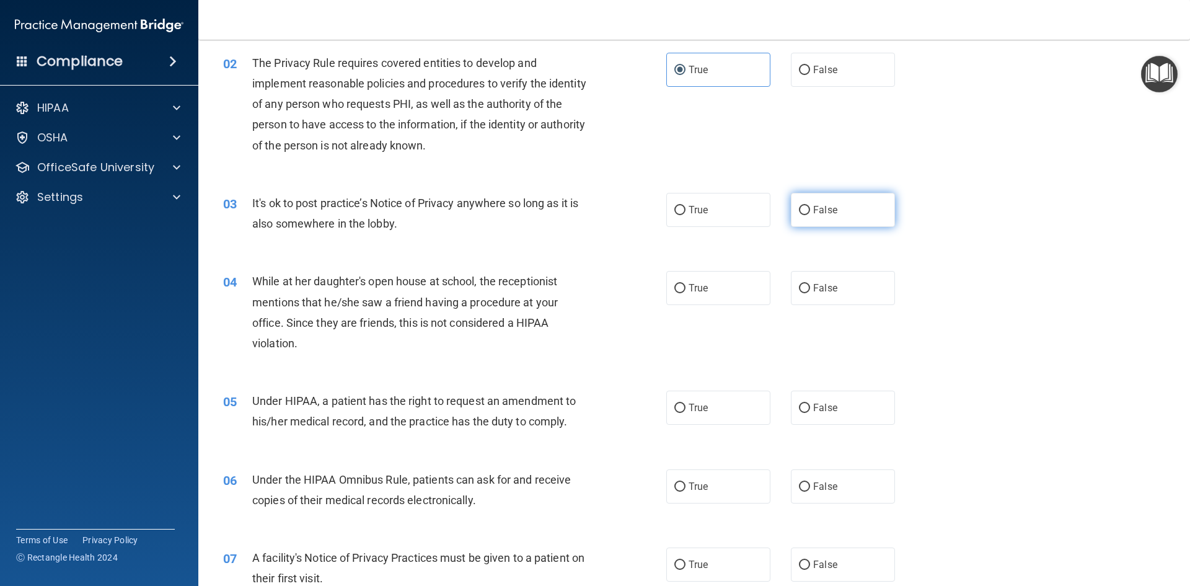
click at [819, 216] on label "False" at bounding box center [843, 210] width 104 height 34
click at [810, 215] on input "False" at bounding box center [804, 210] width 11 height 9
radio input "true"
click at [813, 284] on span "False" at bounding box center [825, 288] width 24 height 12
click at [810, 284] on input "False" at bounding box center [804, 288] width 11 height 9
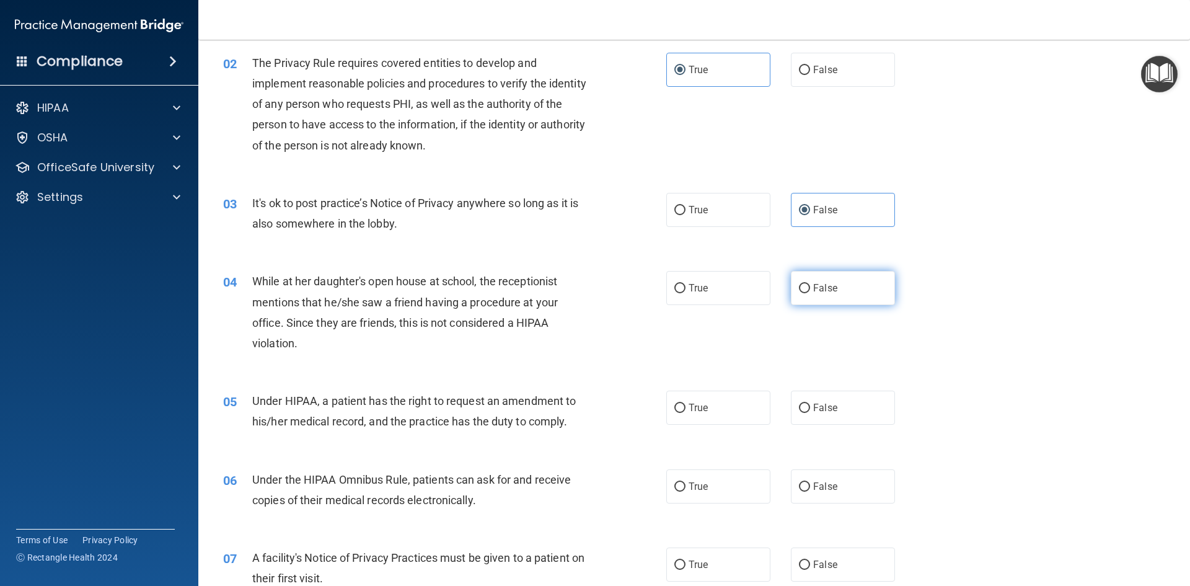
radio input "true"
click at [825, 410] on span "False" at bounding box center [825, 408] width 24 height 12
click at [810, 410] on input "False" at bounding box center [804, 407] width 11 height 9
radio input "true"
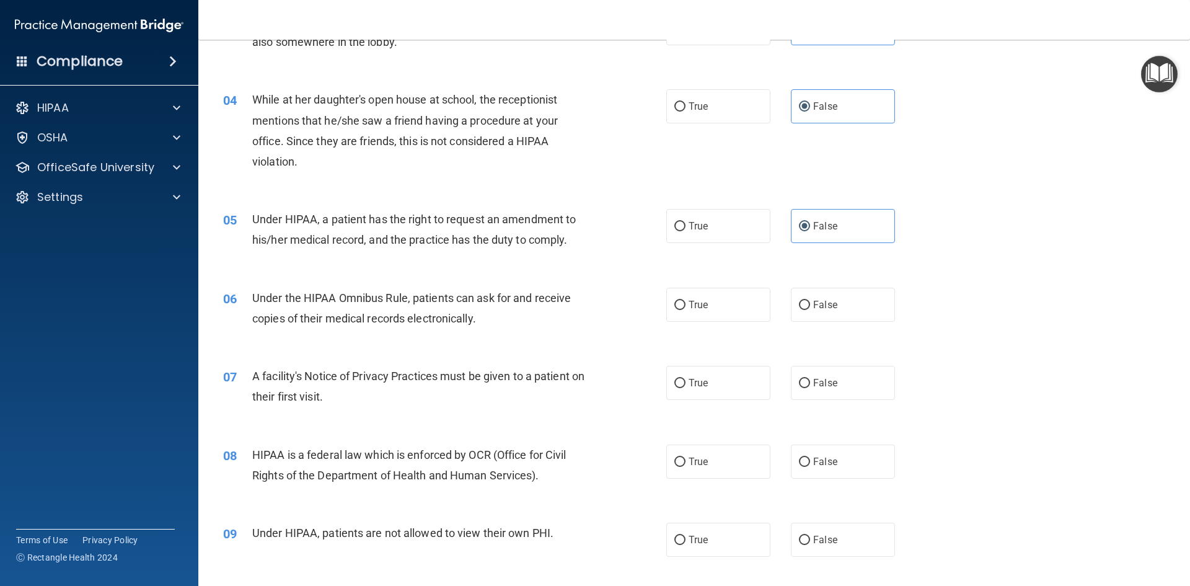
scroll to position [310, 0]
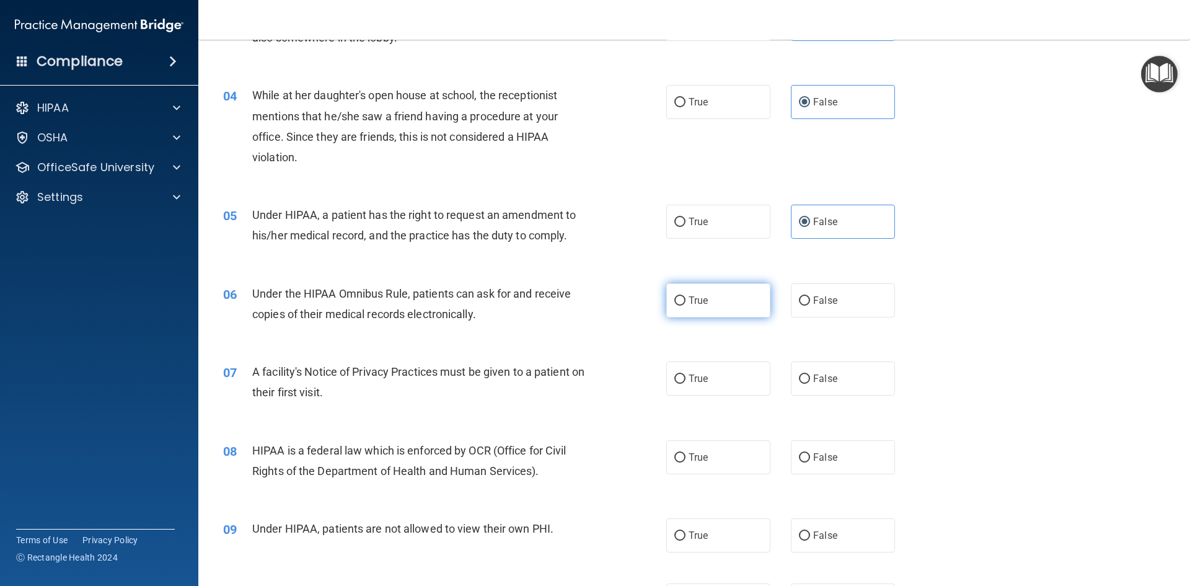
click at [706, 307] on label "True" at bounding box center [718, 300] width 104 height 34
click at [685, 305] on input "True" at bounding box center [679, 300] width 11 height 9
radio input "true"
click at [711, 382] on label "True" at bounding box center [718, 378] width 104 height 34
click at [685, 382] on input "True" at bounding box center [679, 378] width 11 height 9
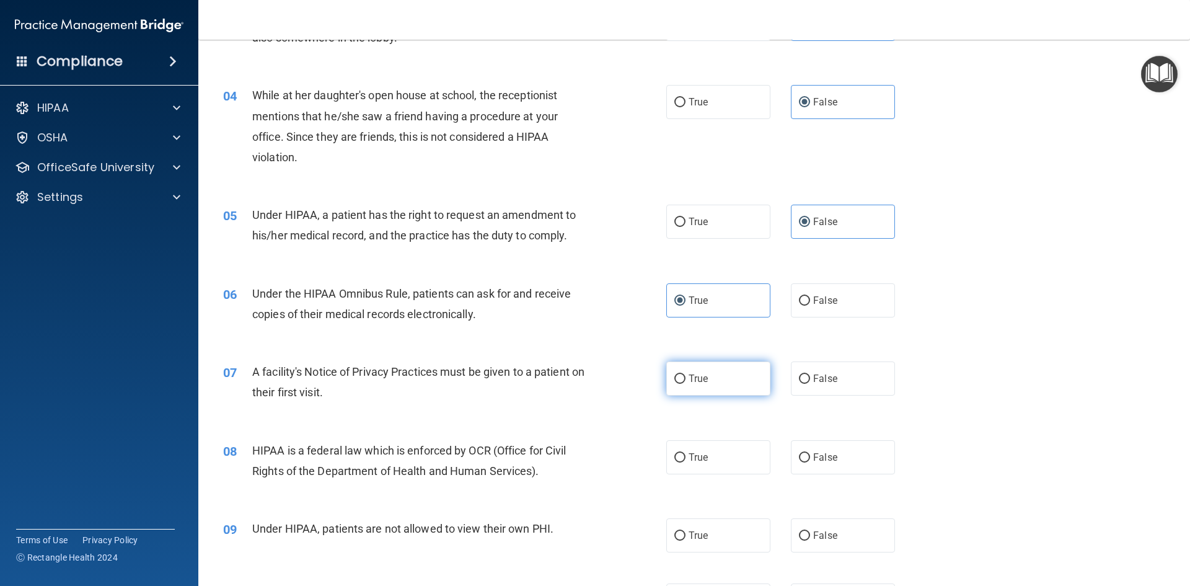
radio input "true"
click at [719, 441] on label "True" at bounding box center [718, 457] width 104 height 34
click at [685, 453] on input "True" at bounding box center [679, 457] width 11 height 9
radio input "true"
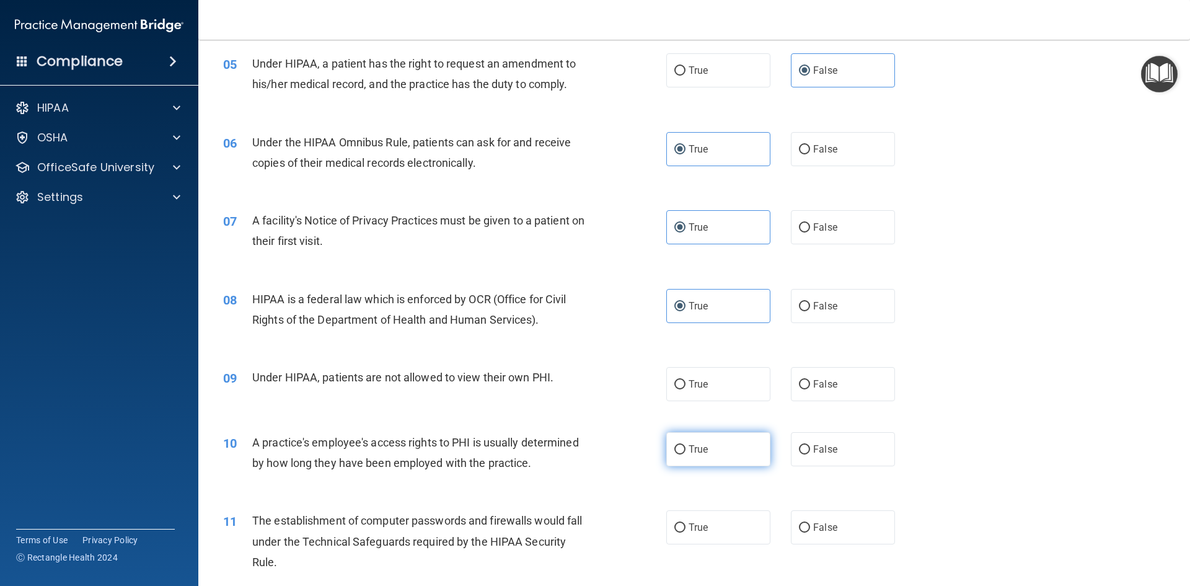
scroll to position [496, 0]
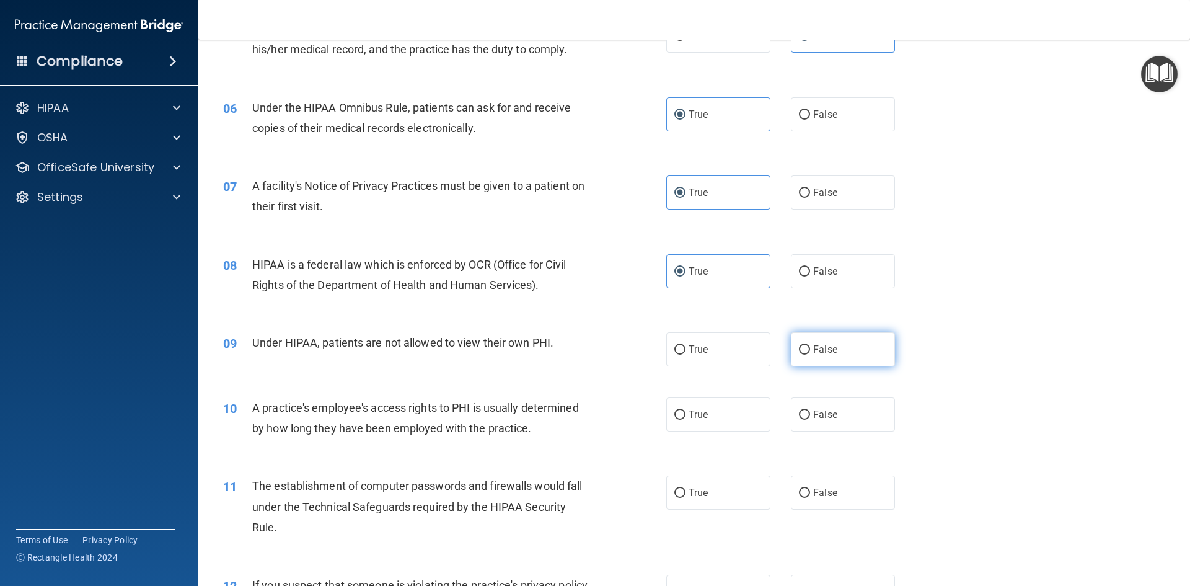
click at [865, 345] on label "False" at bounding box center [843, 349] width 104 height 34
click at [810, 345] on input "False" at bounding box center [804, 349] width 11 height 9
radio input "true"
click at [845, 424] on label "False" at bounding box center [843, 414] width 104 height 34
click at [810, 419] on input "False" at bounding box center [804, 414] width 11 height 9
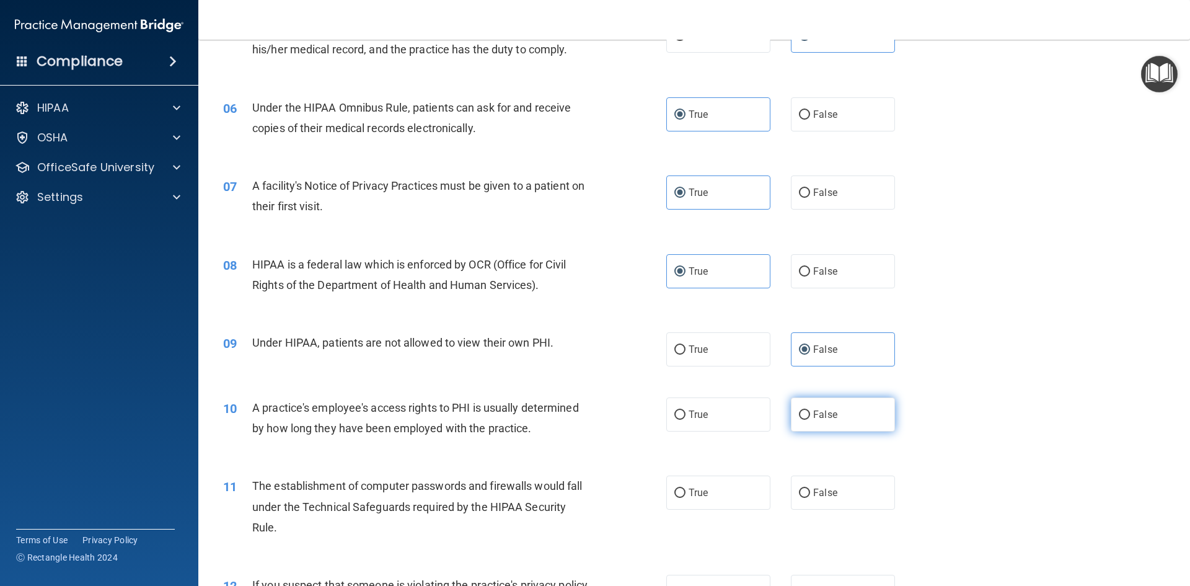
radio input "true"
click at [731, 505] on label "True" at bounding box center [718, 492] width 104 height 34
click at [685, 498] on input "True" at bounding box center [679, 492] width 11 height 9
radio input "true"
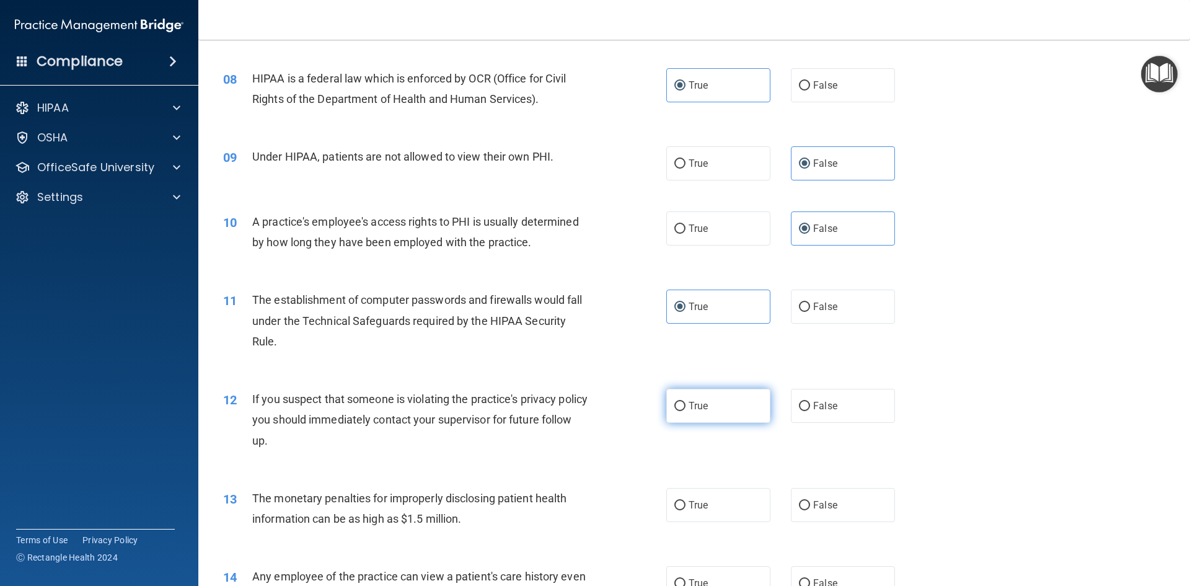
drag, startPoint x: 736, startPoint y: 391, endPoint x: 736, endPoint y: 399, distance: 8.1
click at [736, 393] on label "True" at bounding box center [718, 406] width 104 height 34
click at [685, 402] on input "True" at bounding box center [679, 406] width 11 height 9
radio input "true"
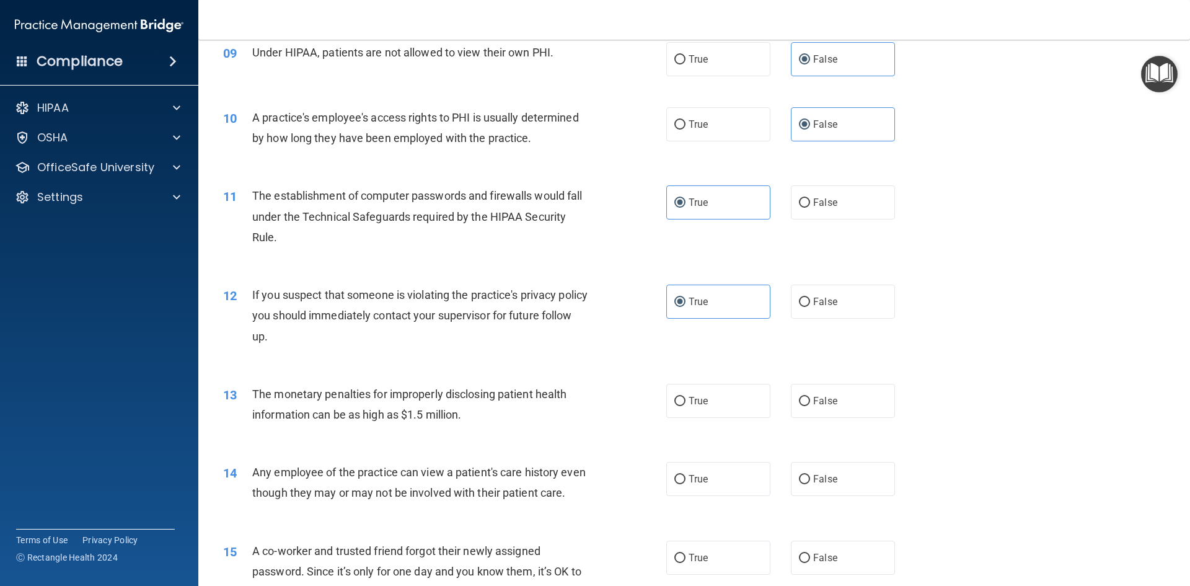
scroll to position [806, 0]
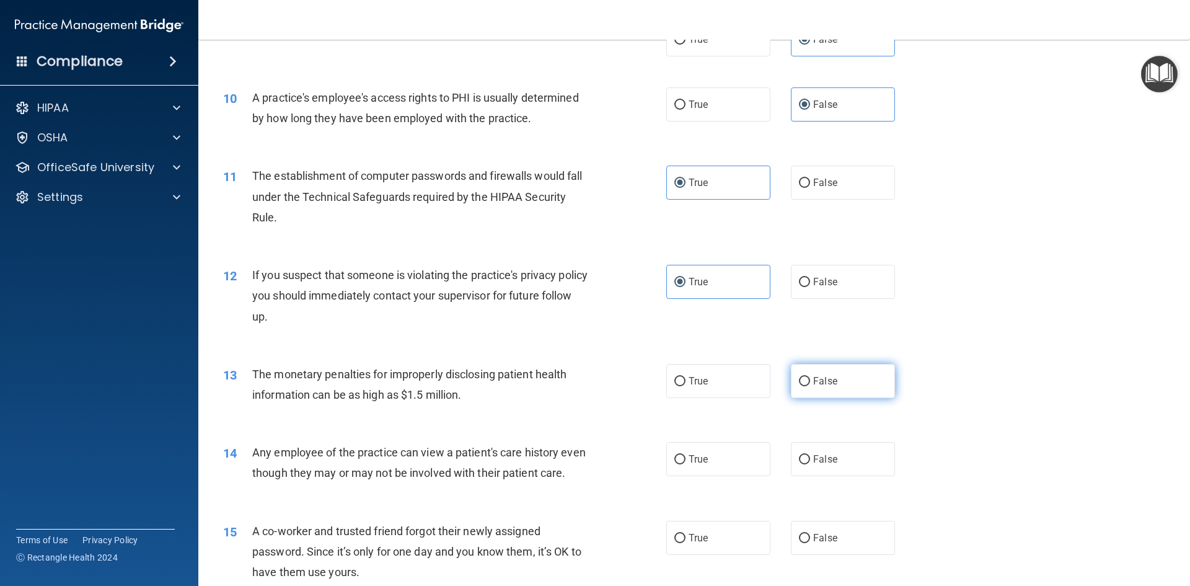
click at [810, 394] on label "False" at bounding box center [843, 381] width 104 height 34
click at [810, 386] on input "False" at bounding box center [804, 381] width 11 height 9
radio input "true"
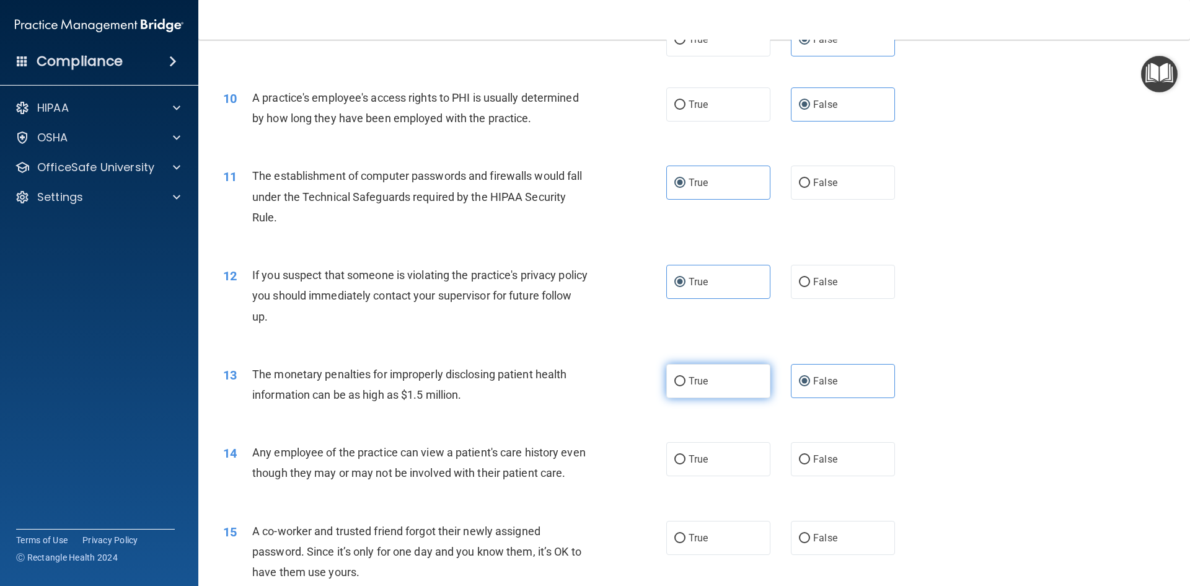
click at [745, 393] on label "True" at bounding box center [718, 381] width 104 height 34
click at [685, 386] on input "True" at bounding box center [679, 381] width 11 height 9
radio input "true"
radio input "false"
click at [814, 452] on label "False" at bounding box center [843, 459] width 104 height 34
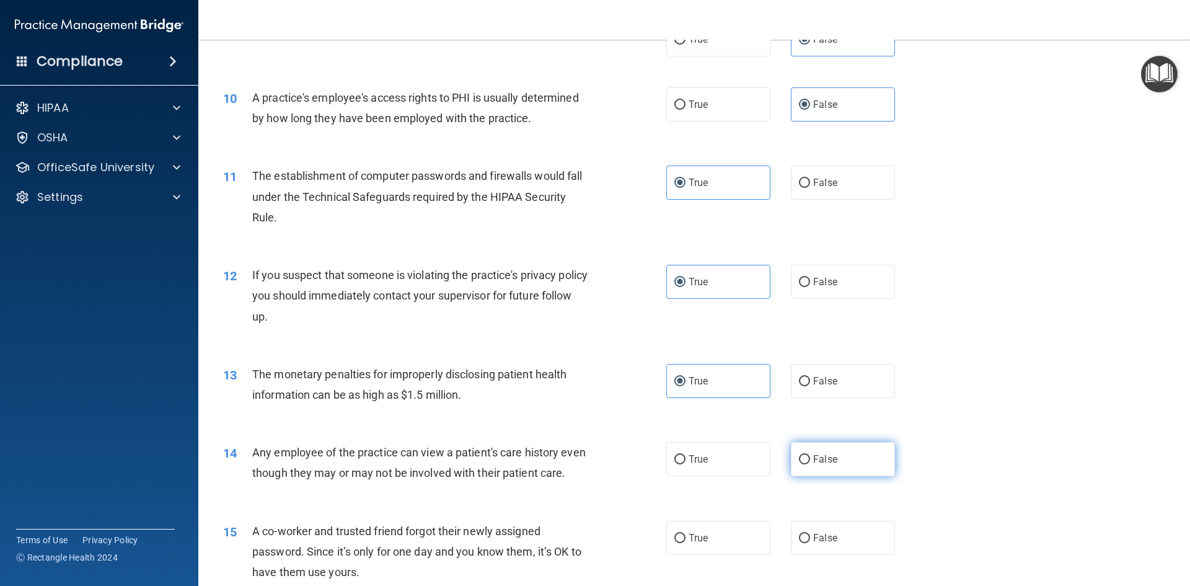
click at [810, 455] on input "False" at bounding box center [804, 459] width 11 height 9
radio input "true"
click at [820, 543] on span "False" at bounding box center [825, 538] width 24 height 12
click at [810, 543] on input "False" at bounding box center [804, 537] width 11 height 9
radio input "true"
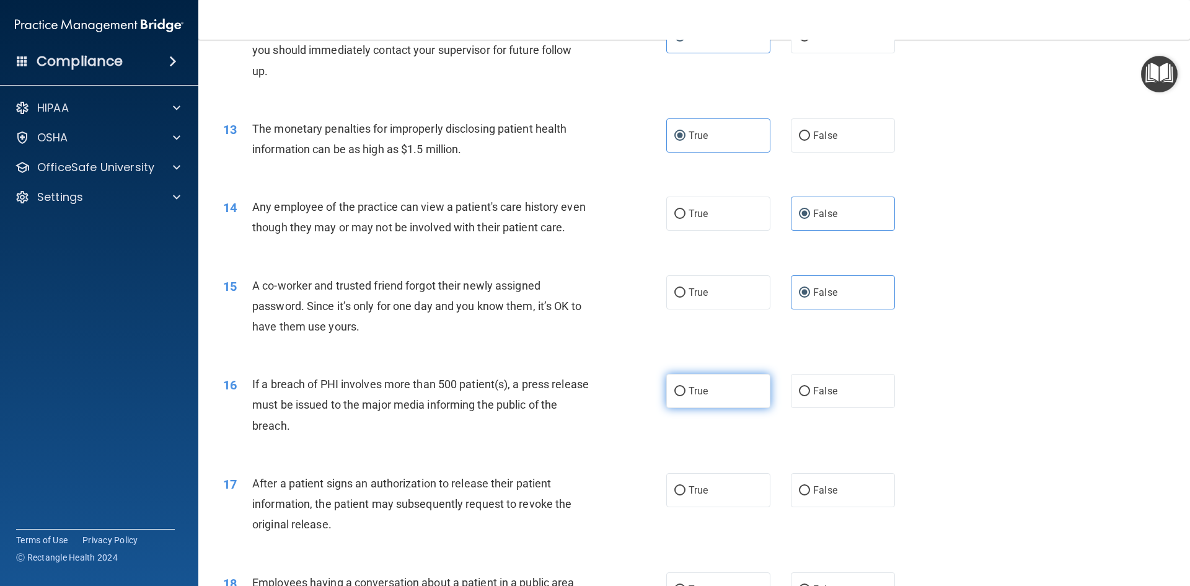
scroll to position [1053, 0]
click at [721, 405] on label "True" at bounding box center [718, 388] width 104 height 34
click at [685, 393] on input "True" at bounding box center [679, 388] width 11 height 9
radio input "true"
click at [724, 504] on label "True" at bounding box center [718, 487] width 104 height 34
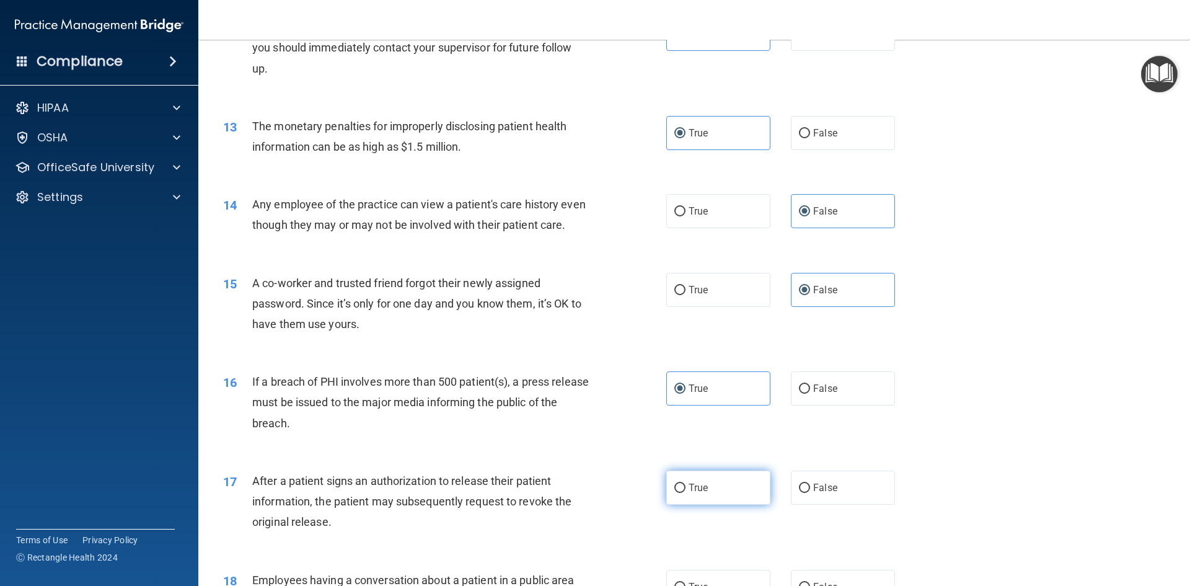
click at [685, 493] on input "True" at bounding box center [679, 487] width 11 height 9
radio input "true"
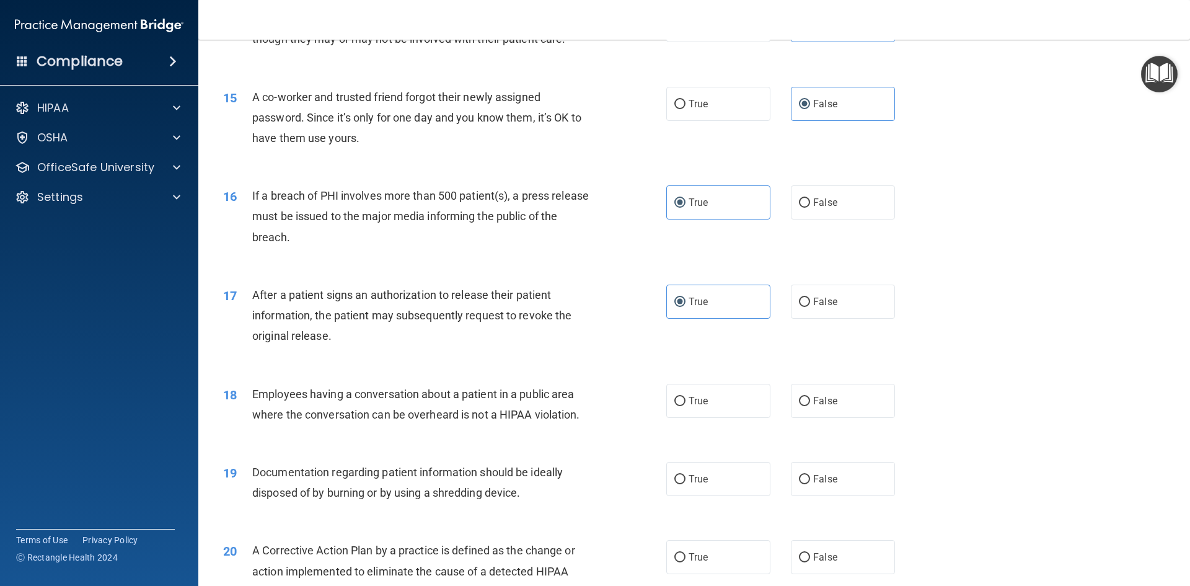
click at [802, 441] on div "18 Employees having a conversation about a patient in a public area where the c…" at bounding box center [694, 407] width 960 height 78
click at [806, 418] on label "False" at bounding box center [843, 401] width 104 height 34
click at [806, 406] on input "False" at bounding box center [804, 401] width 11 height 9
radio input "true"
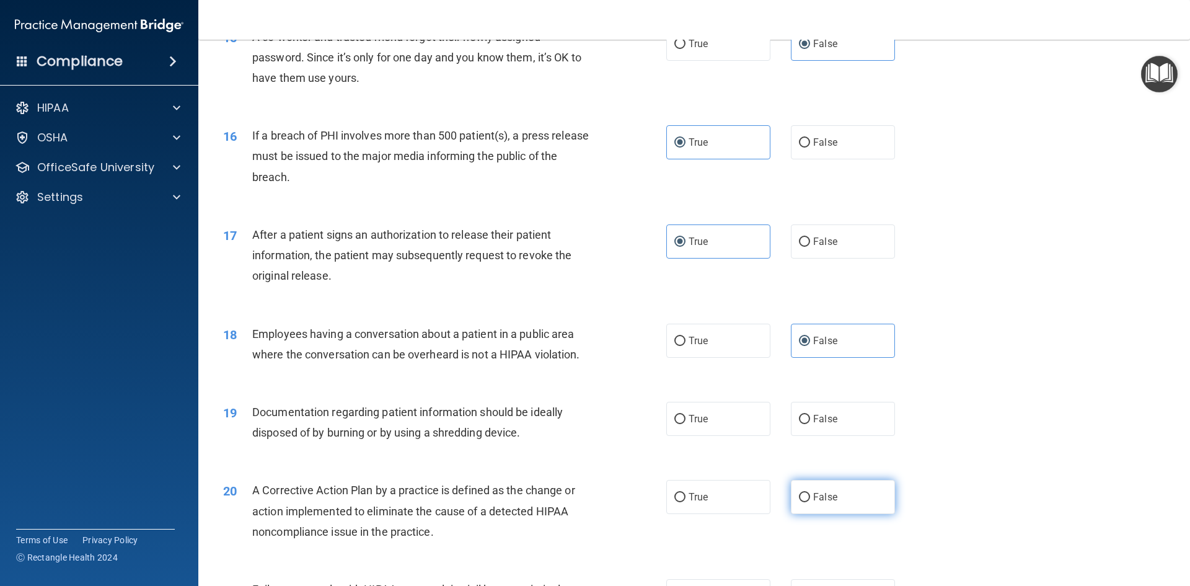
scroll to position [1425, 0]
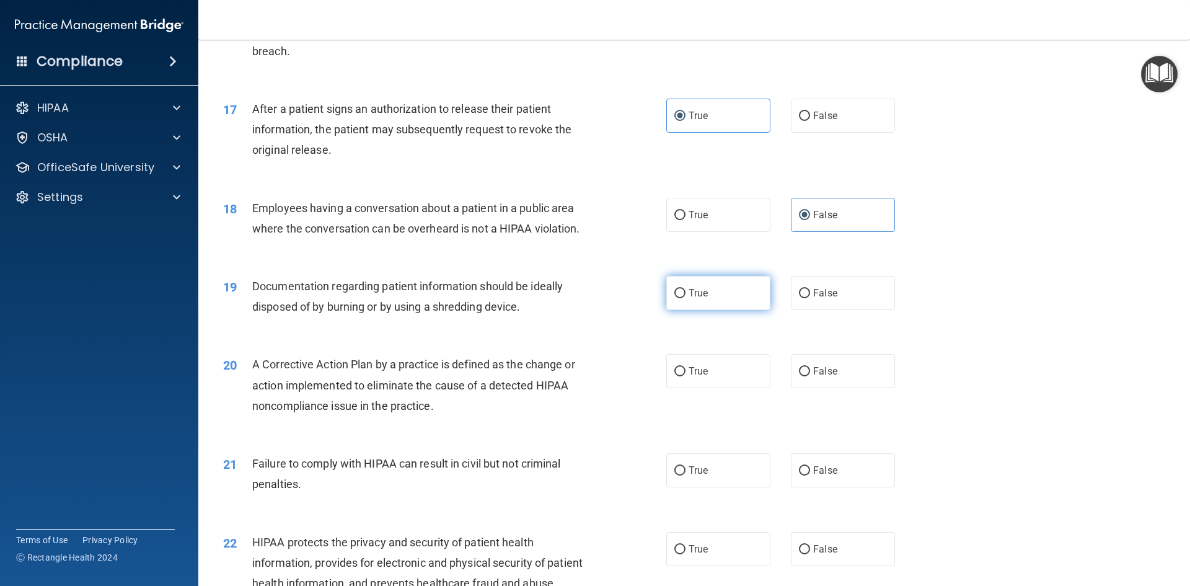
click at [724, 310] on label "True" at bounding box center [718, 293] width 104 height 34
click at [685, 298] on input "True" at bounding box center [679, 293] width 11 height 9
radio input "true"
click at [714, 387] on label "True" at bounding box center [718, 371] width 104 height 34
click at [685, 376] on input "True" at bounding box center [679, 371] width 11 height 9
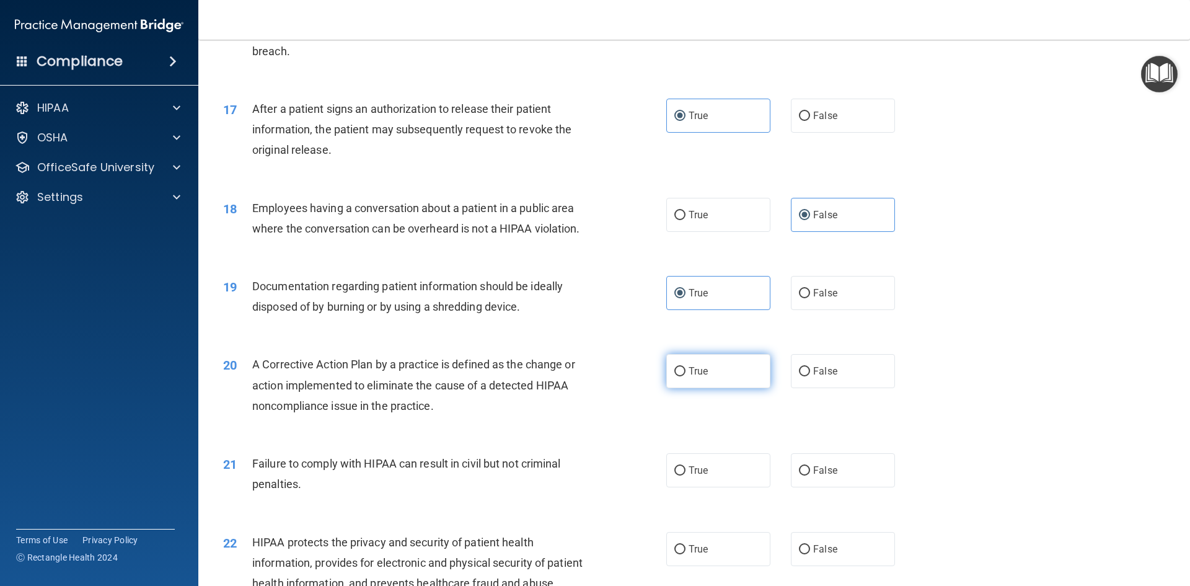
radio input "true"
click at [819, 476] on span "False" at bounding box center [825, 470] width 24 height 12
click at [810, 475] on input "False" at bounding box center [804, 470] width 11 height 9
radio input "true"
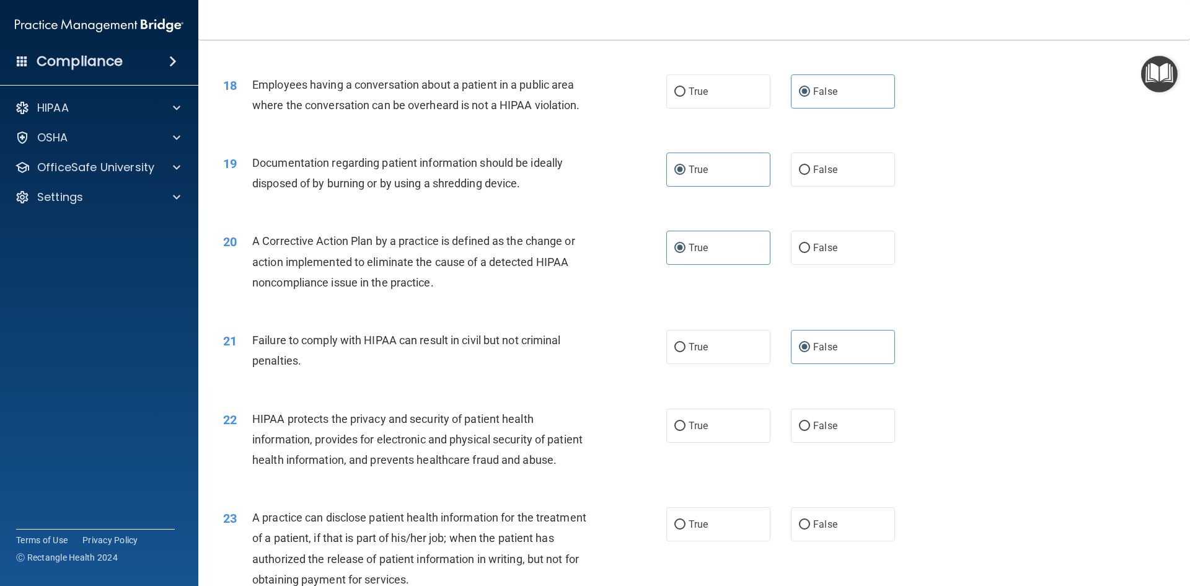
scroll to position [1549, 0]
click at [742, 437] on label "True" at bounding box center [718, 425] width 104 height 34
click at [685, 430] on input "True" at bounding box center [679, 425] width 11 height 9
radio input "true"
click at [838, 540] on label "False" at bounding box center [843, 523] width 104 height 34
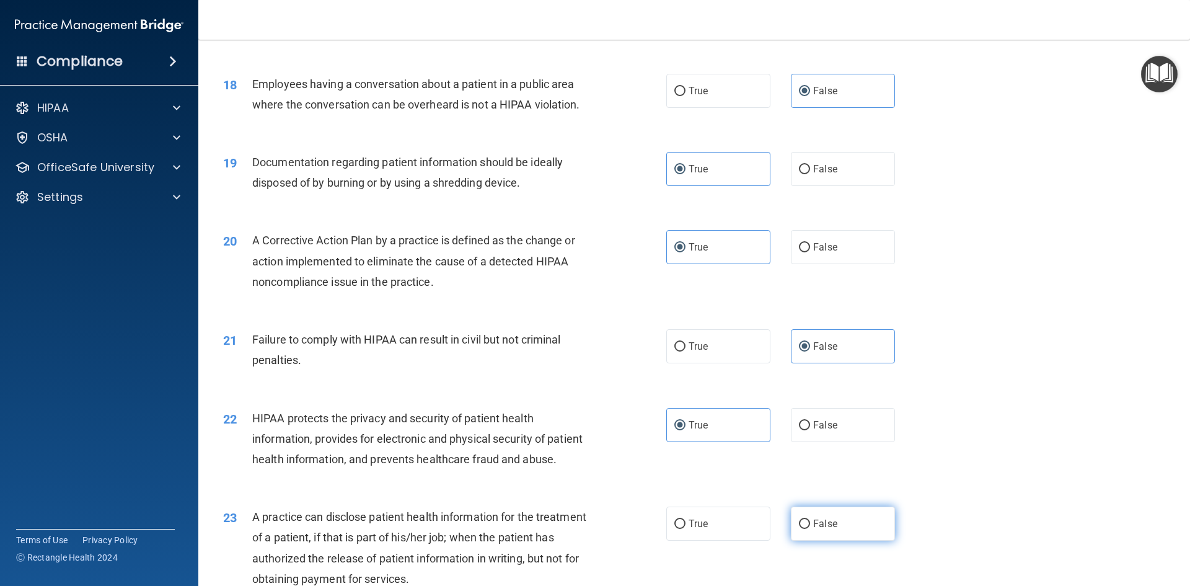
click at [810, 529] on input "False" at bounding box center [804, 523] width 11 height 9
radio input "true"
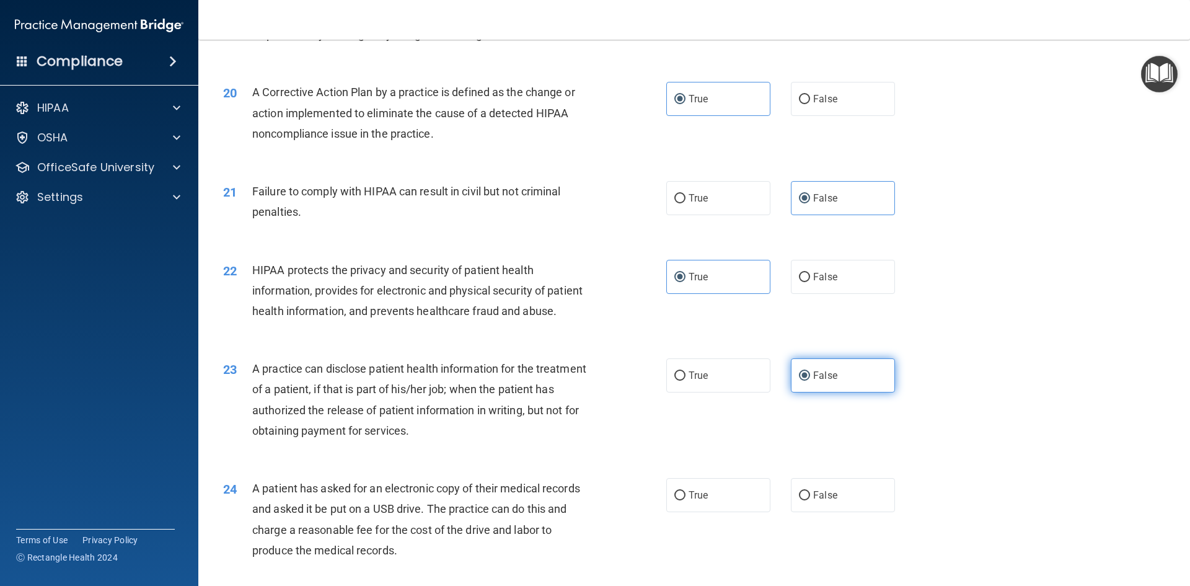
scroll to position [1735, 0]
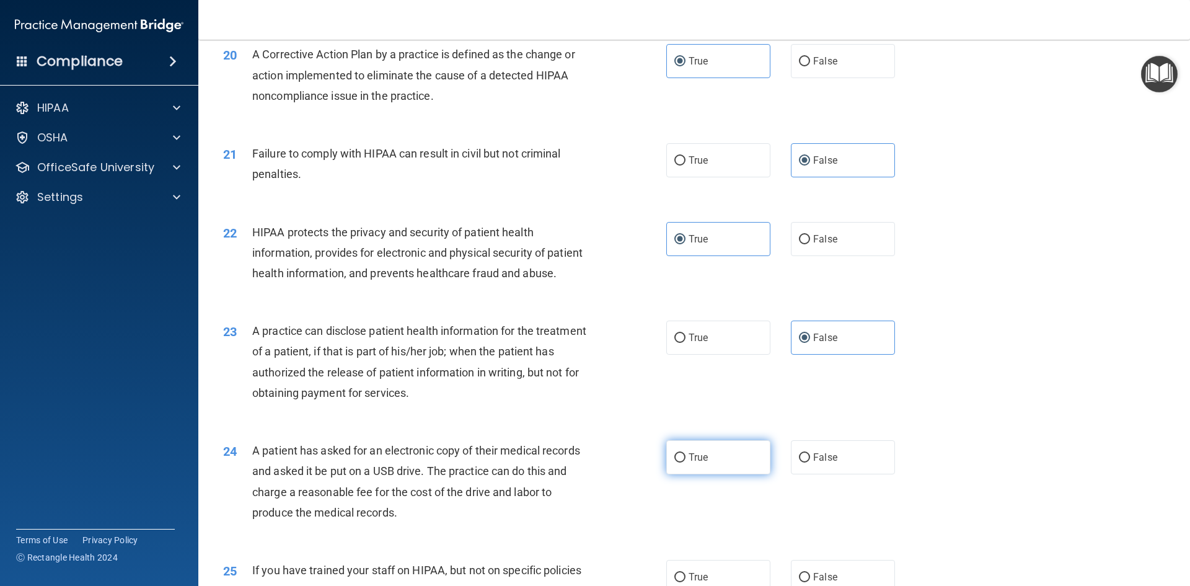
click at [729, 474] on label "True" at bounding box center [718, 457] width 104 height 34
click at [685, 462] on input "True" at bounding box center [679, 457] width 11 height 9
radio input "true"
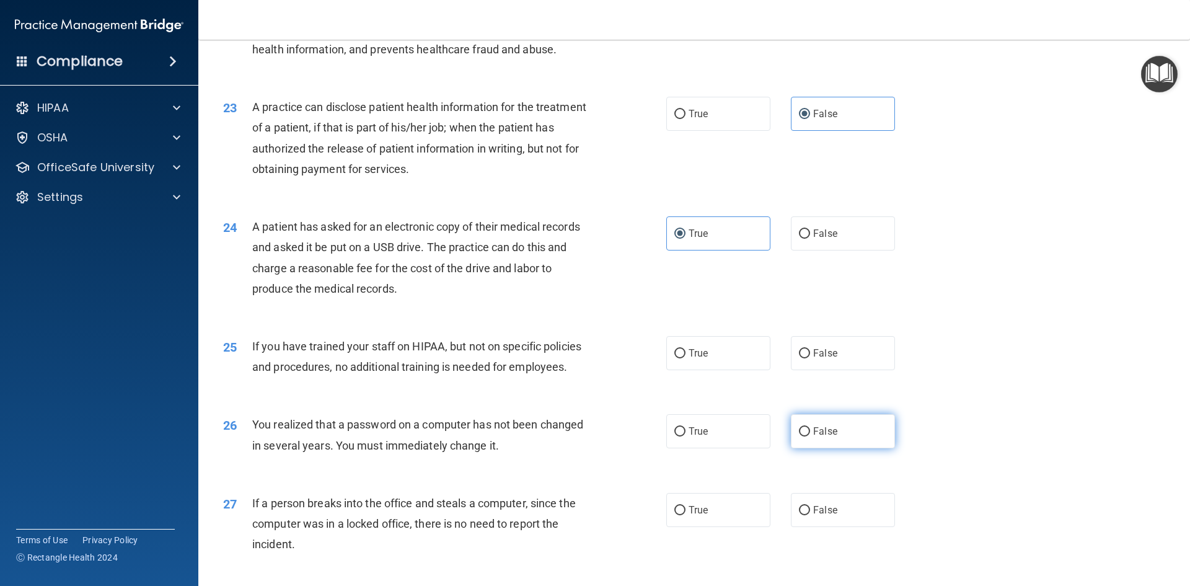
scroll to position [1983, 0]
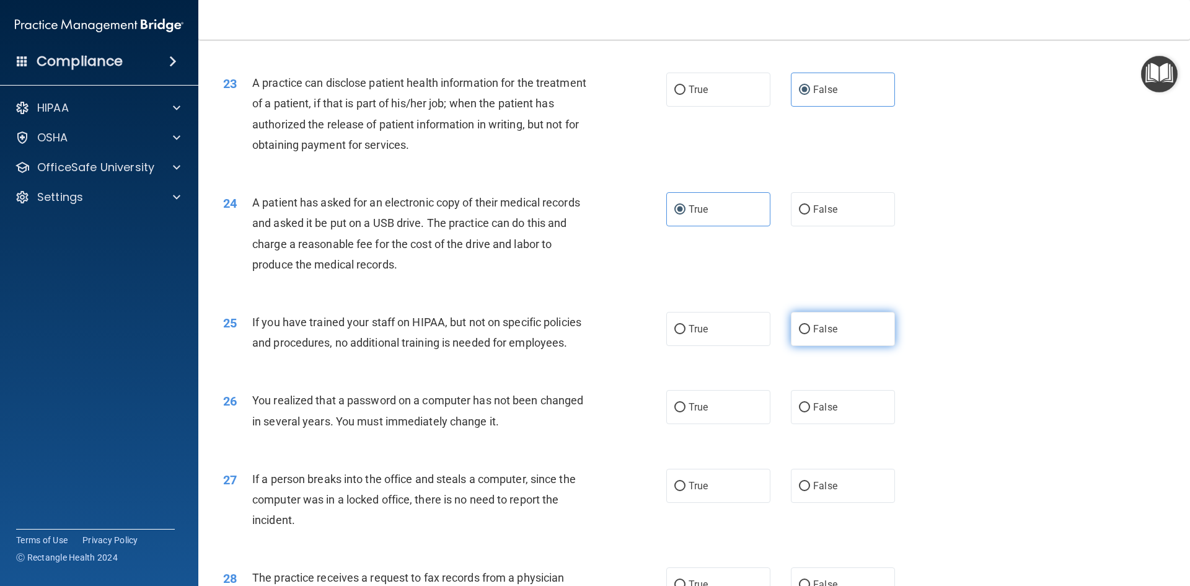
click at [807, 346] on label "False" at bounding box center [843, 329] width 104 height 34
click at [807, 334] on input "False" at bounding box center [804, 329] width 11 height 9
radio input "true"
click at [711, 424] on label "True" at bounding box center [718, 407] width 104 height 34
click at [685, 412] on input "True" at bounding box center [679, 407] width 11 height 9
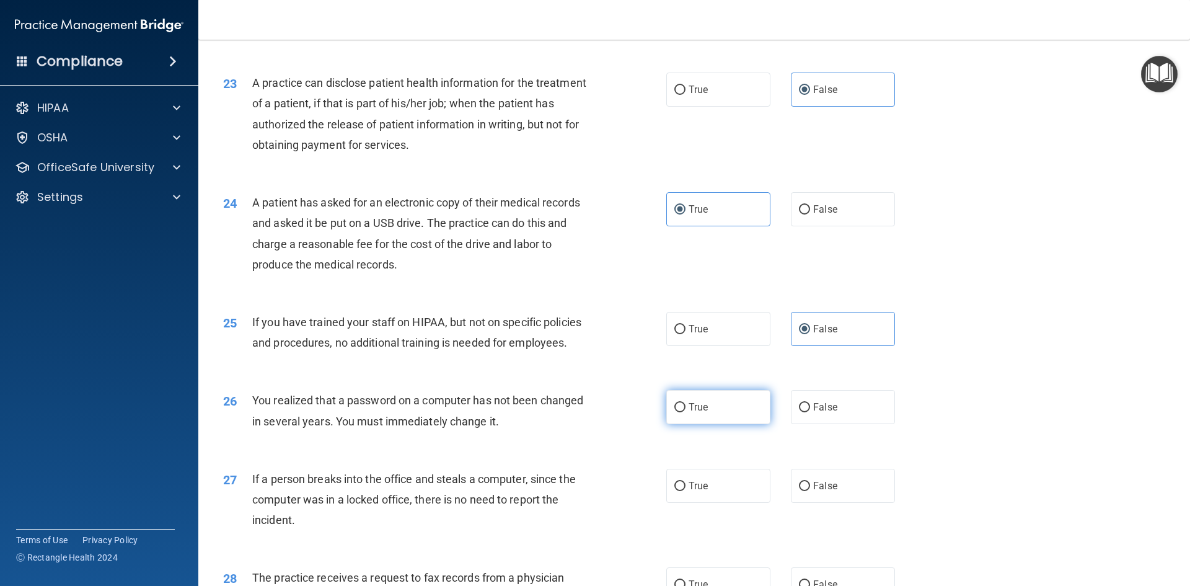
radio input "true"
click at [802, 491] on input "False" at bounding box center [804, 485] width 11 height 9
radio input "true"
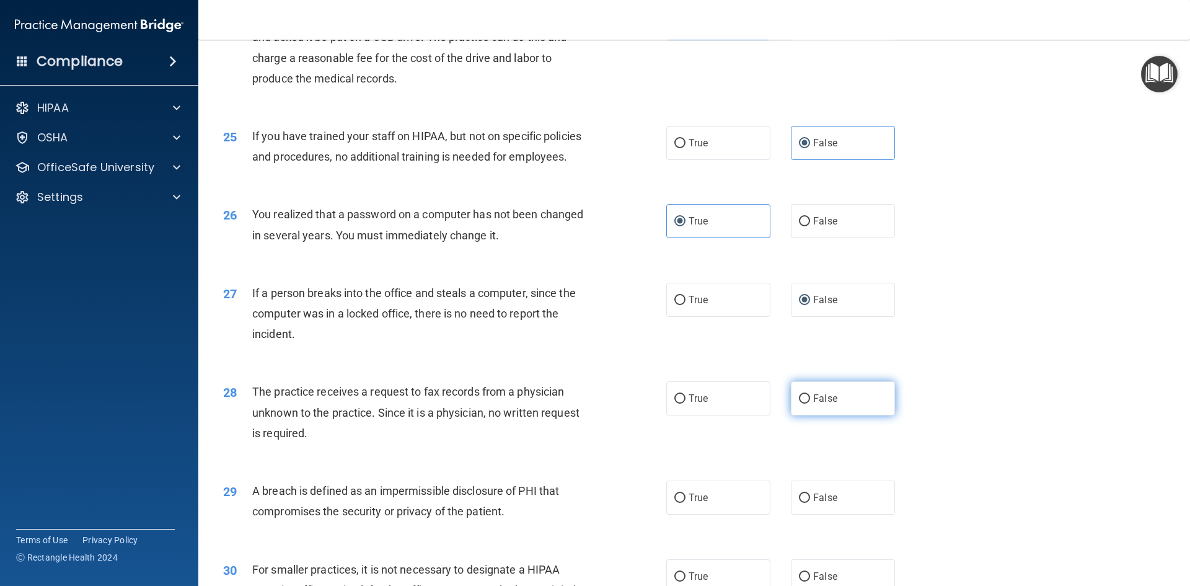
click at [805, 415] on label "False" at bounding box center [843, 398] width 104 height 34
click at [805, 403] on input "False" at bounding box center [804, 398] width 11 height 9
radio input "true"
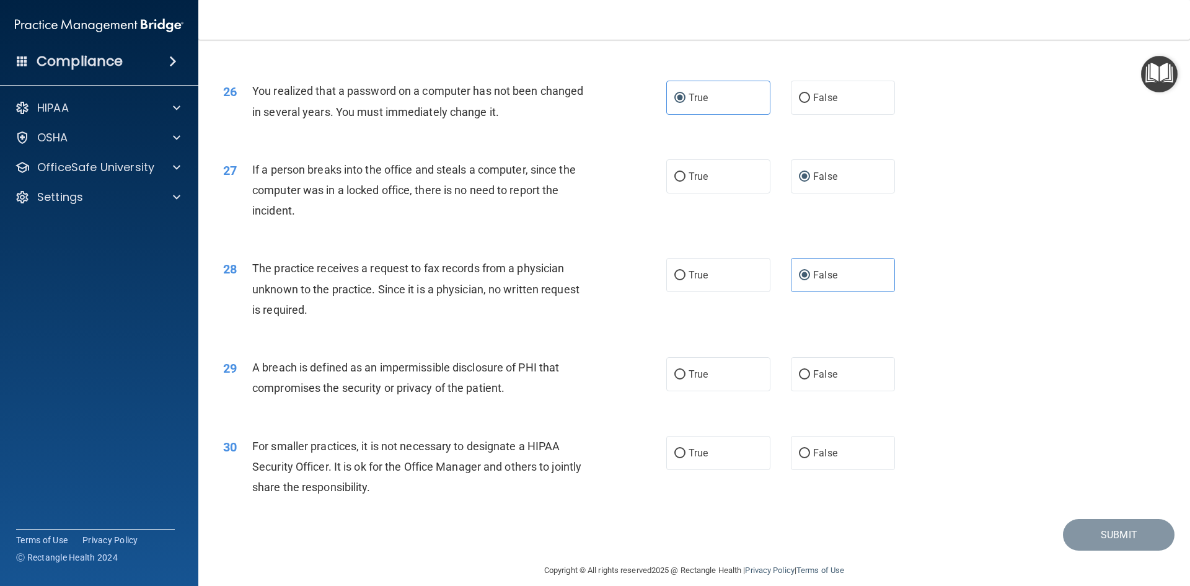
scroll to position [2293, 0]
click at [729, 390] on label "True" at bounding box center [718, 373] width 104 height 34
click at [685, 379] on input "True" at bounding box center [679, 373] width 11 height 9
radio input "true"
click at [801, 469] on label "False" at bounding box center [843, 452] width 104 height 34
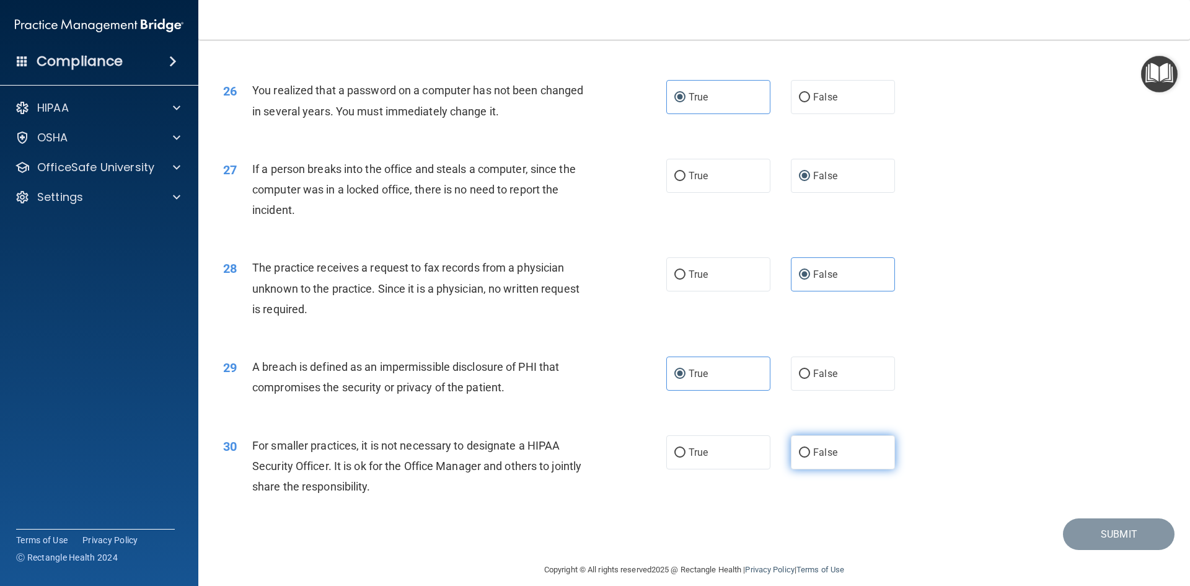
click at [801, 457] on input "False" at bounding box center [804, 452] width 11 height 9
radio input "true"
click at [1086, 550] on button "Submit" at bounding box center [1119, 534] width 112 height 32
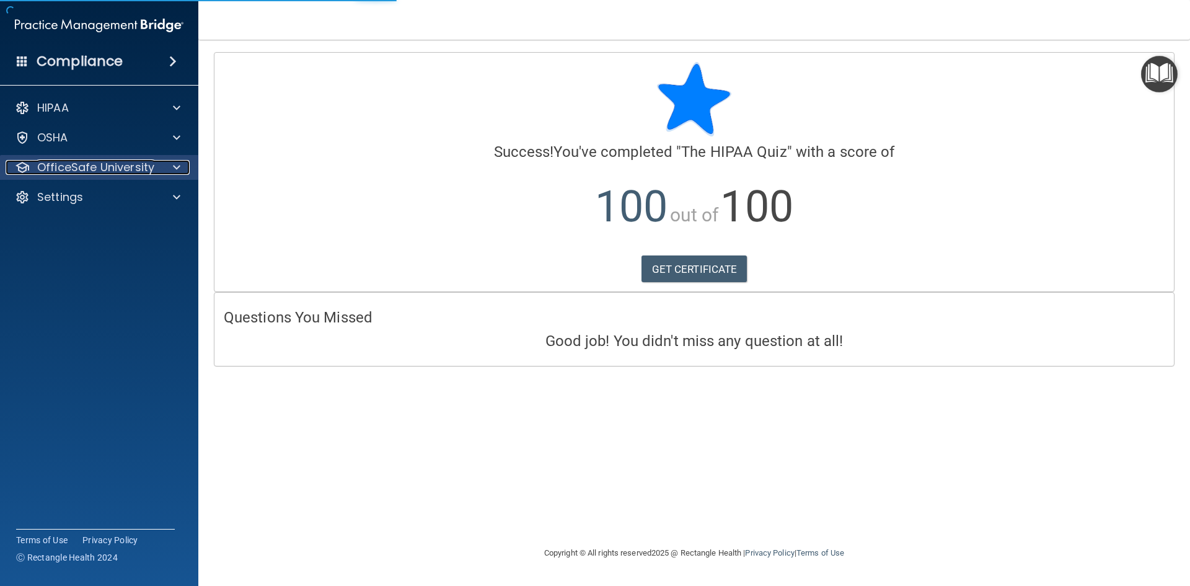
click at [181, 167] on div at bounding box center [174, 167] width 31 height 15
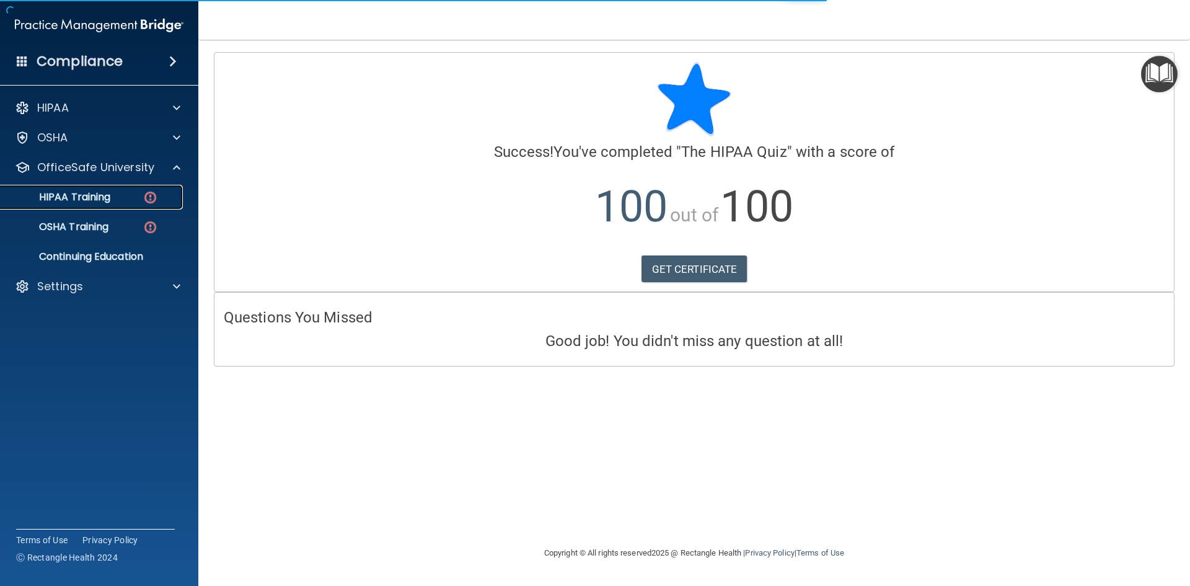
click at [95, 199] on p "HIPAA Training" at bounding box center [59, 197] width 102 height 12
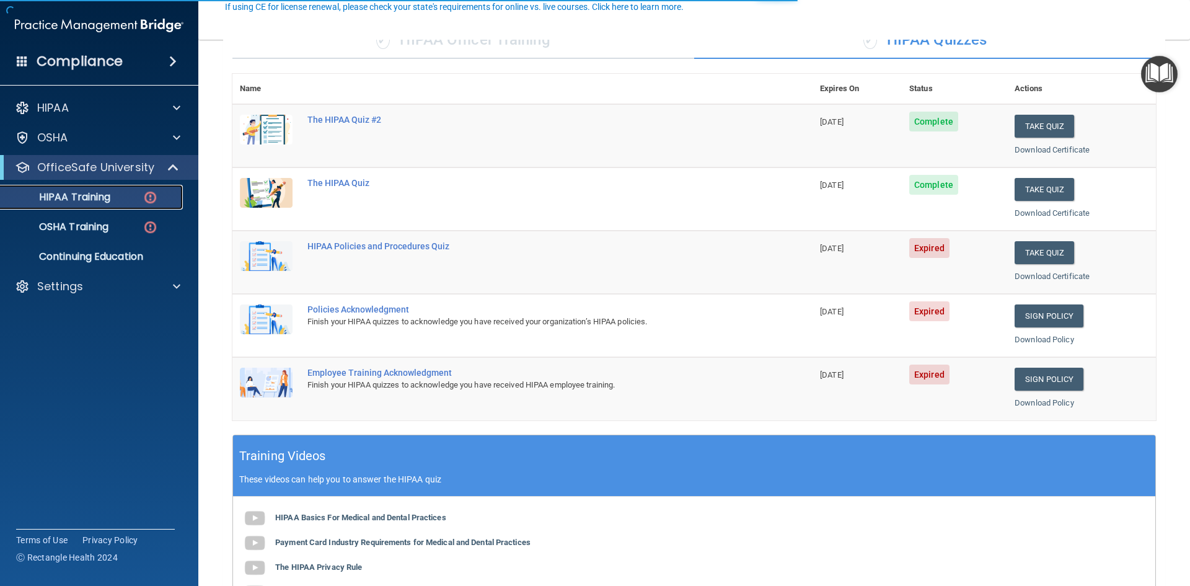
scroll to position [124, 0]
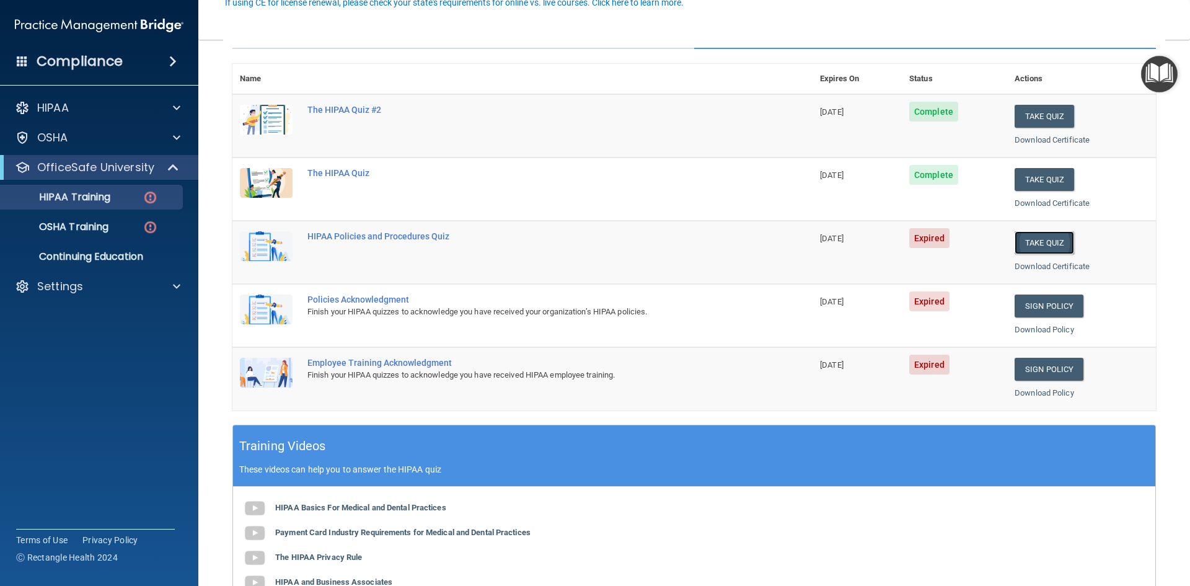
click at [1024, 237] on button "Take Quiz" at bounding box center [1043, 242] width 59 height 23
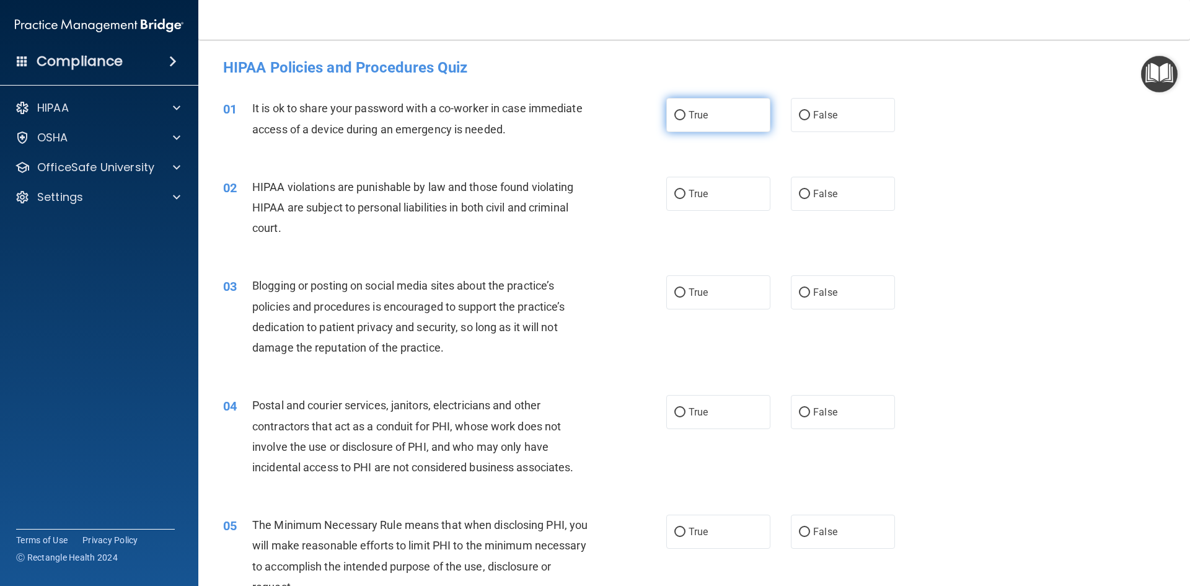
click at [684, 123] on label "True" at bounding box center [718, 115] width 104 height 34
click at [684, 120] on input "True" at bounding box center [679, 115] width 11 height 9
radio input "true"
click at [868, 204] on label "False" at bounding box center [843, 194] width 104 height 34
click at [810, 199] on input "False" at bounding box center [804, 194] width 11 height 9
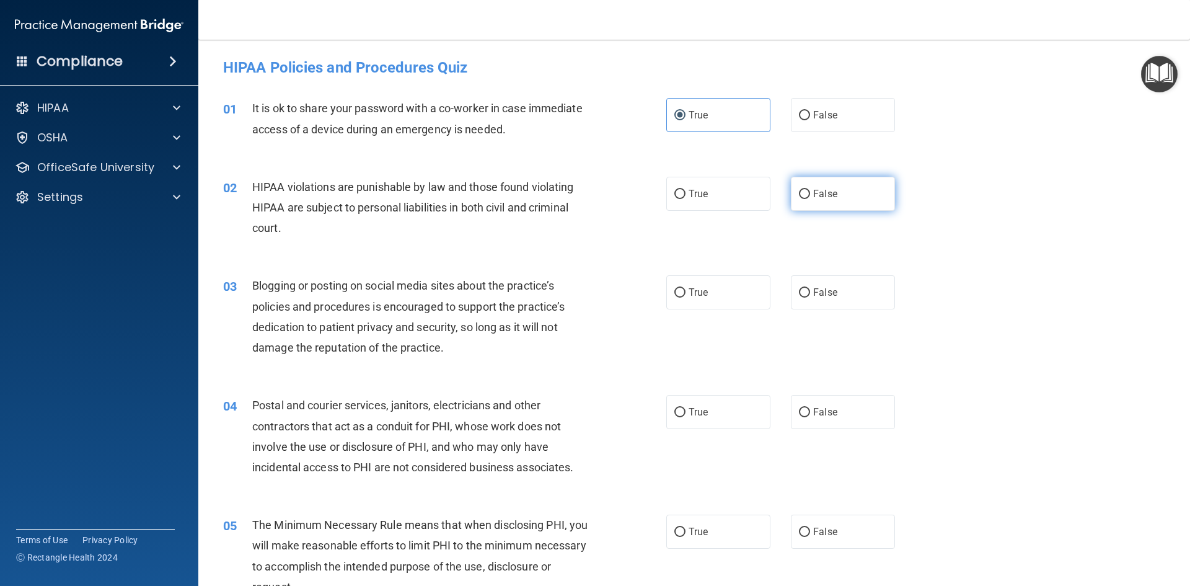
radio input "true"
click at [727, 303] on label "True" at bounding box center [718, 292] width 104 height 34
click at [685, 297] on input "True" at bounding box center [679, 292] width 11 height 9
radio input "true"
click at [707, 418] on label "True" at bounding box center [718, 412] width 104 height 34
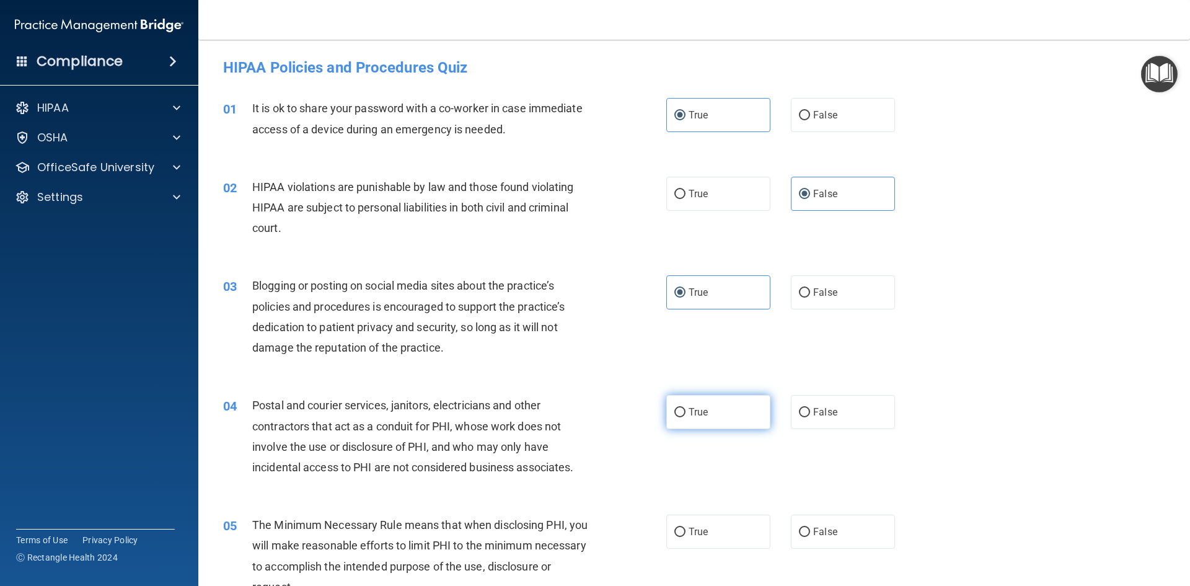
click at [685, 417] on input "True" at bounding box center [679, 412] width 11 height 9
radio input "true"
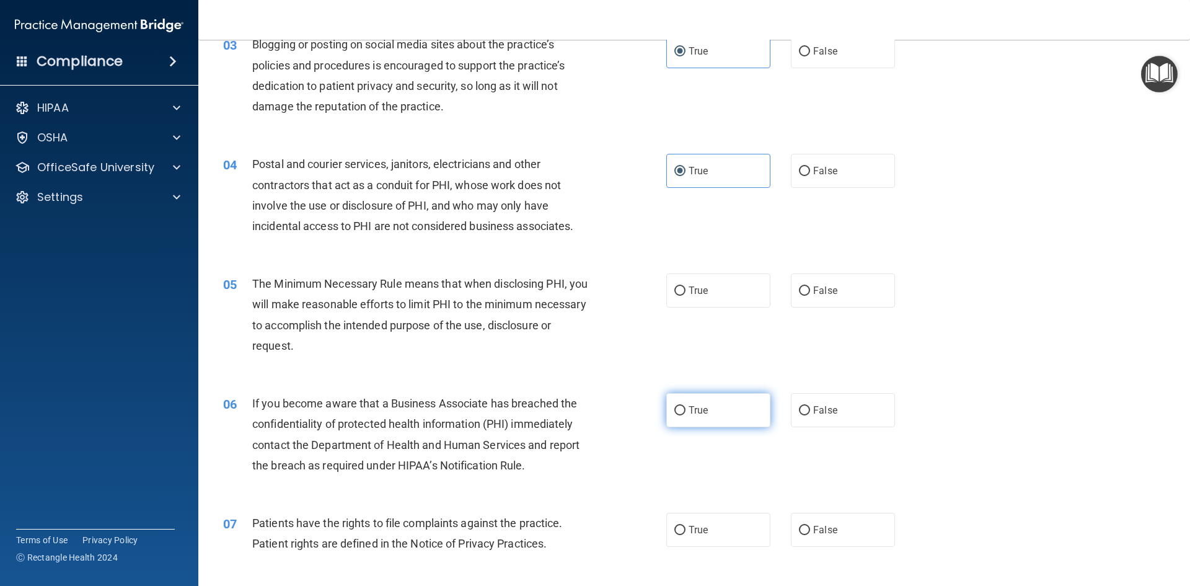
scroll to position [310, 0]
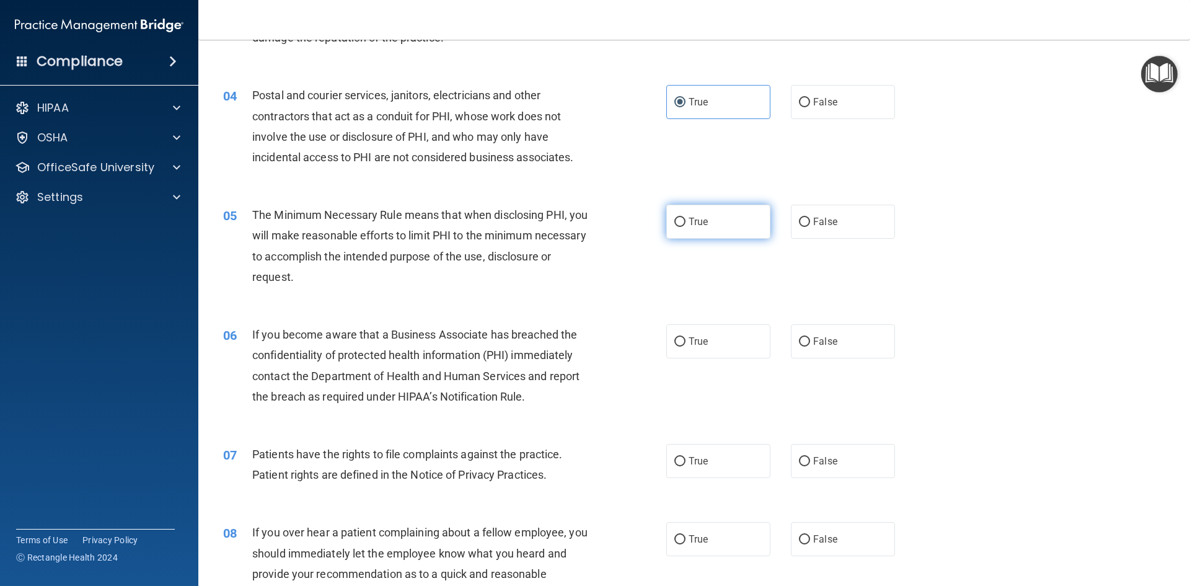
click at [708, 230] on label "True" at bounding box center [718, 221] width 104 height 34
click at [685, 227] on input "True" at bounding box center [679, 221] width 11 height 9
radio input "true"
click at [841, 341] on label "False" at bounding box center [843, 341] width 104 height 34
click at [810, 341] on input "False" at bounding box center [804, 341] width 11 height 9
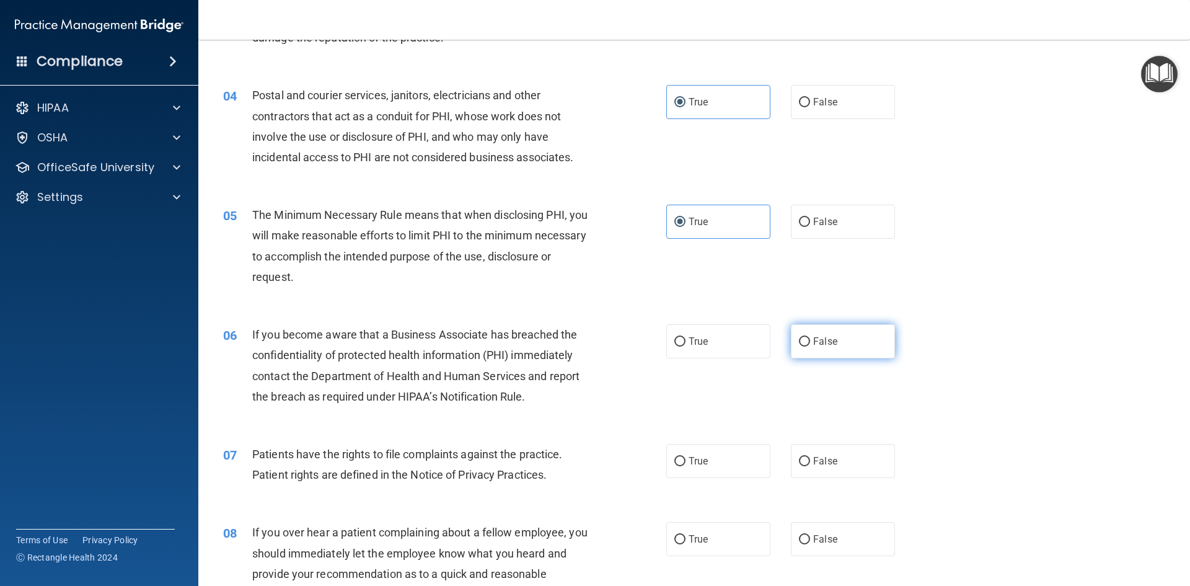
radio input "true"
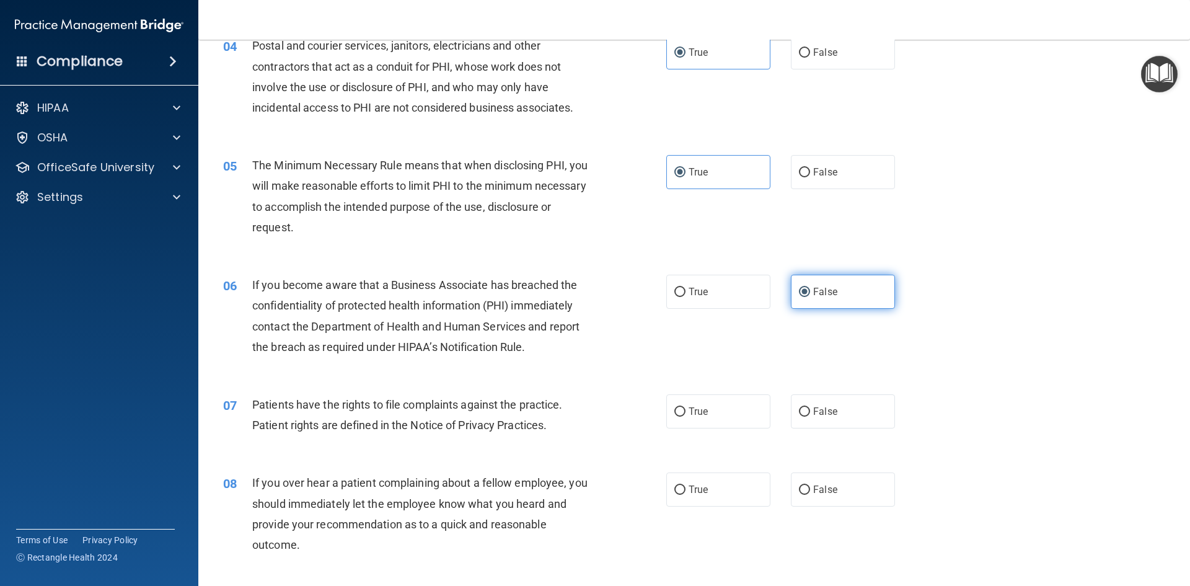
scroll to position [496, 0]
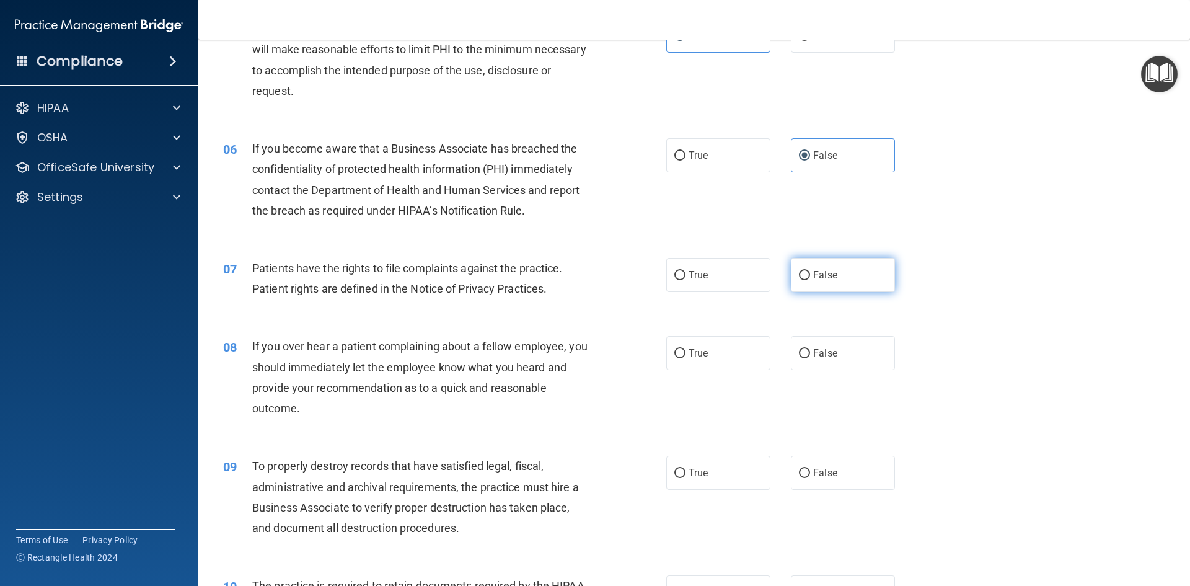
click at [822, 283] on label "False" at bounding box center [843, 275] width 104 height 34
click at [810, 280] on input "False" at bounding box center [804, 275] width 11 height 9
radio input "true"
click at [816, 345] on label "False" at bounding box center [843, 353] width 104 height 34
click at [810, 349] on input "False" at bounding box center [804, 353] width 11 height 9
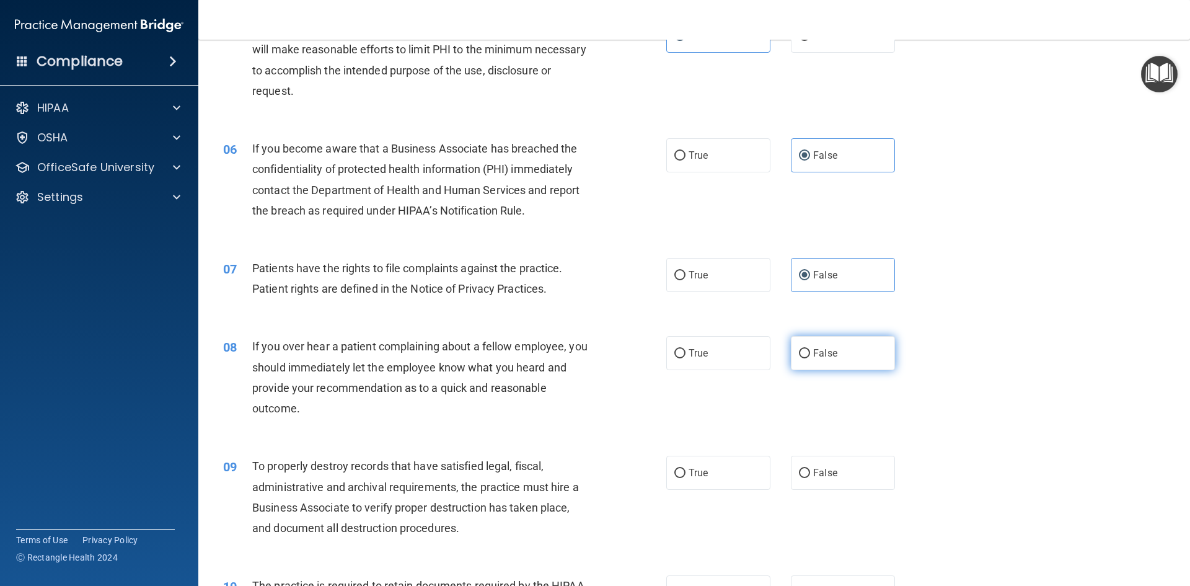
radio input "true"
click at [701, 465] on label "True" at bounding box center [718, 472] width 104 height 34
click at [685, 468] on input "True" at bounding box center [679, 472] width 11 height 9
radio input "true"
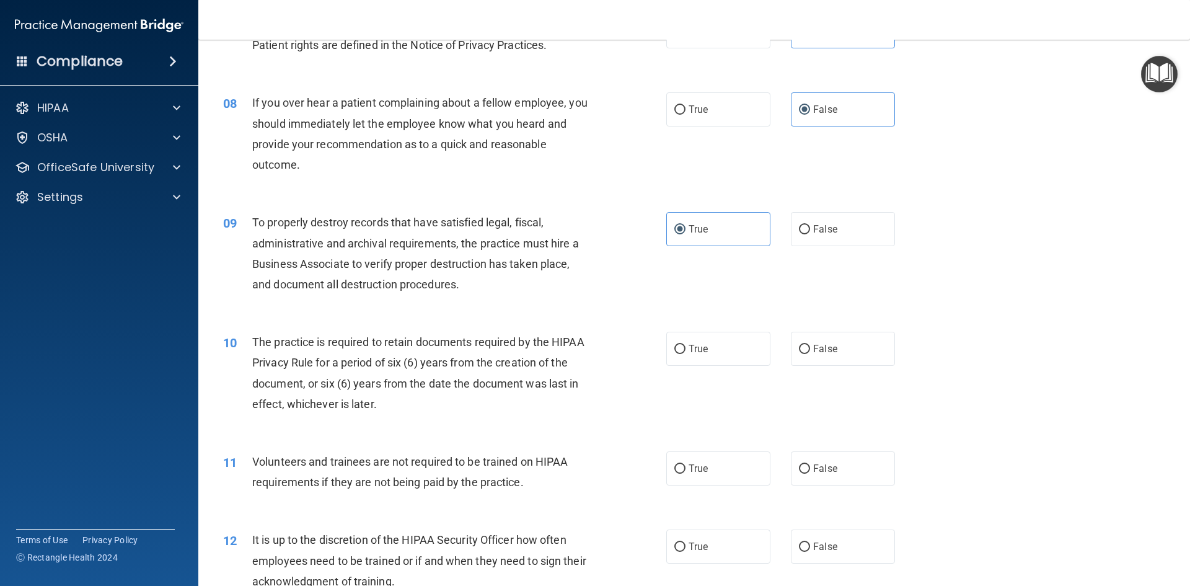
scroll to position [744, 0]
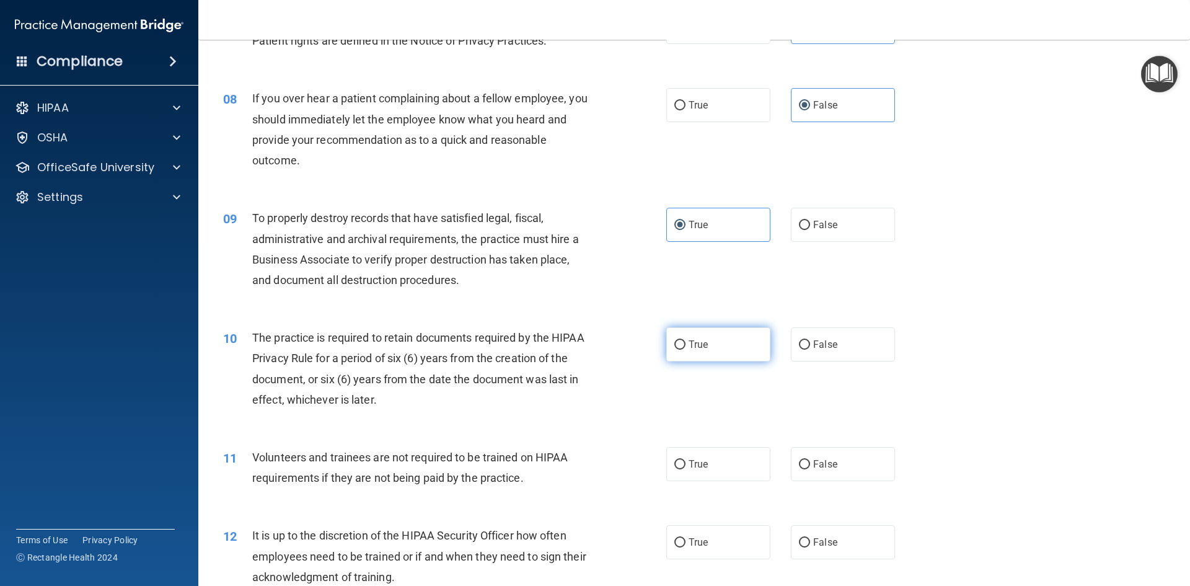
click at [701, 336] on label "True" at bounding box center [718, 344] width 104 height 34
click at [685, 340] on input "True" at bounding box center [679, 344] width 11 height 9
radio input "true"
click at [711, 483] on div "11 Volunteers and trainees are not required to be trained on HIPAA requirements…" at bounding box center [694, 470] width 960 height 78
click at [712, 472] on label "True" at bounding box center [718, 464] width 104 height 34
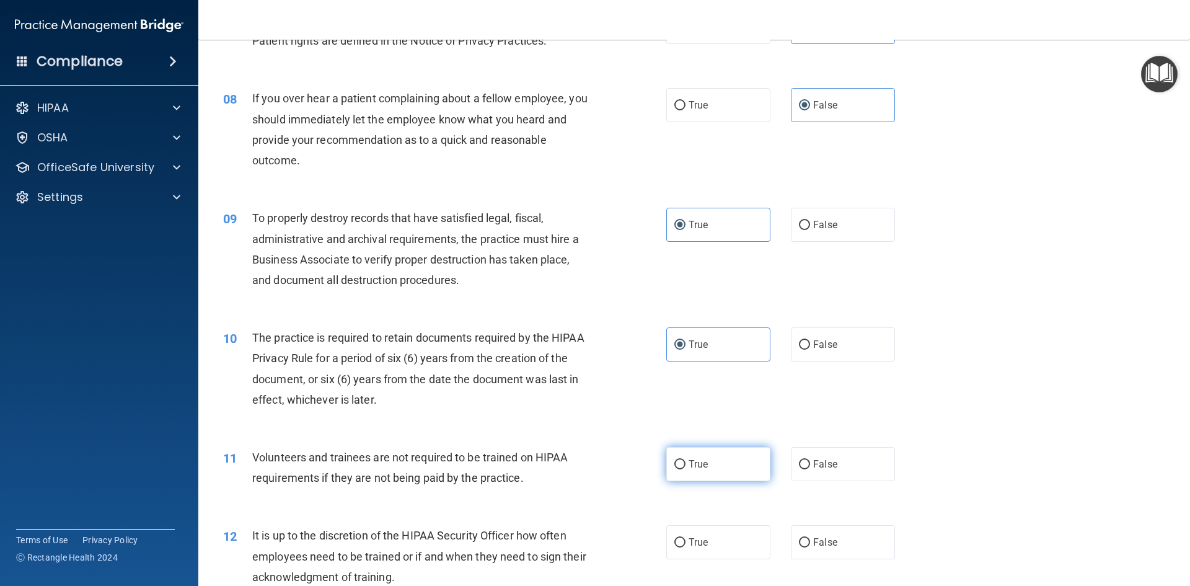
click at [685, 469] on input "True" at bounding box center [679, 464] width 11 height 9
radio input "true"
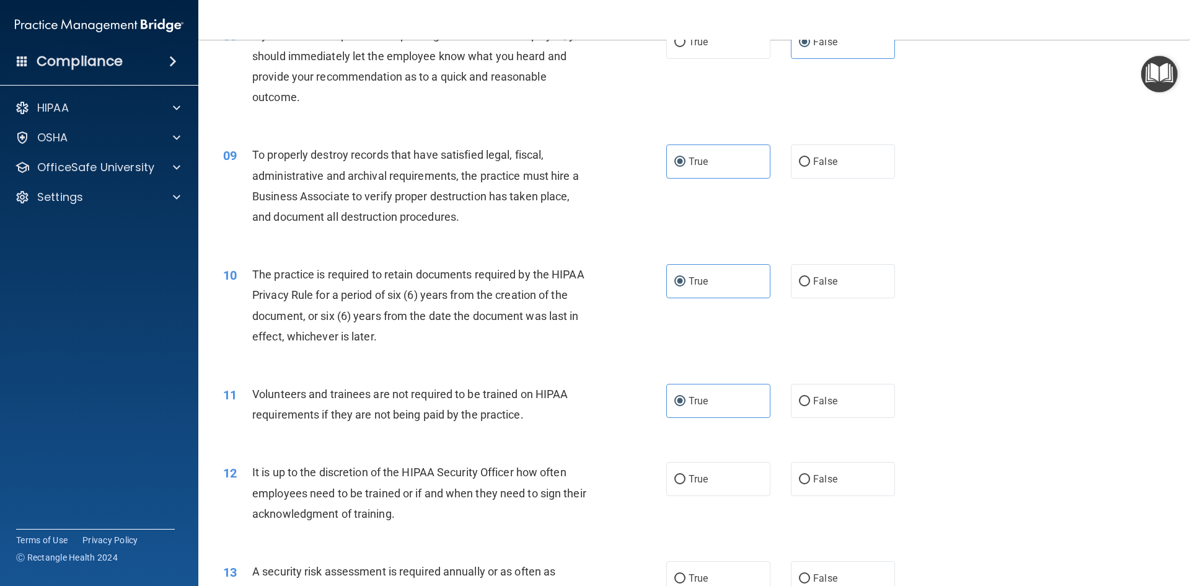
scroll to position [929, 0]
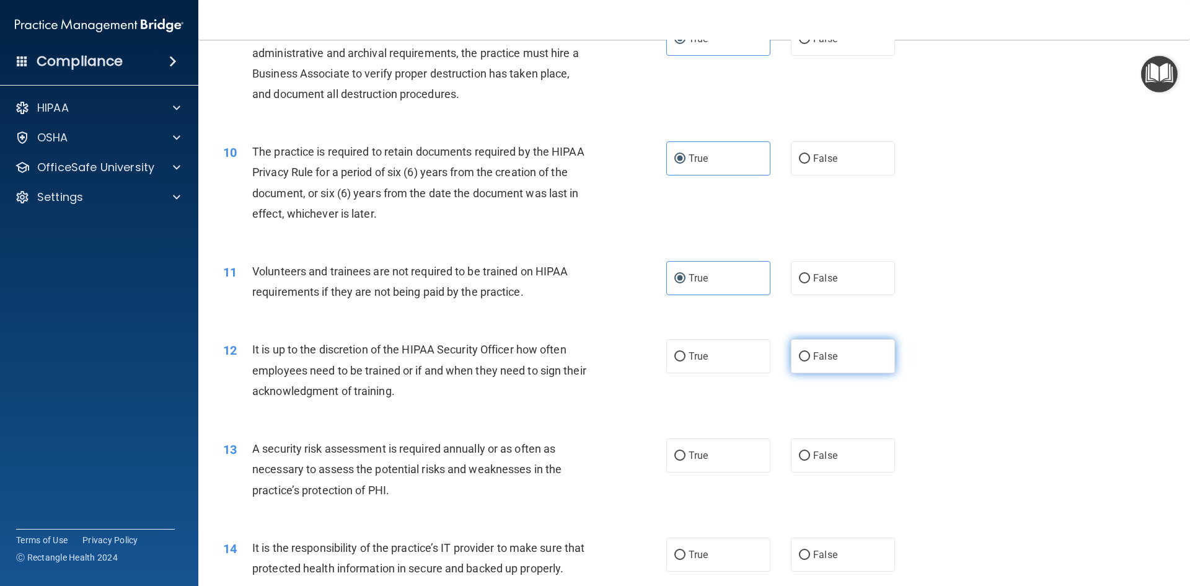
click at [818, 358] on span "False" at bounding box center [825, 356] width 24 height 12
click at [810, 358] on input "False" at bounding box center [804, 356] width 11 height 9
radio input "true"
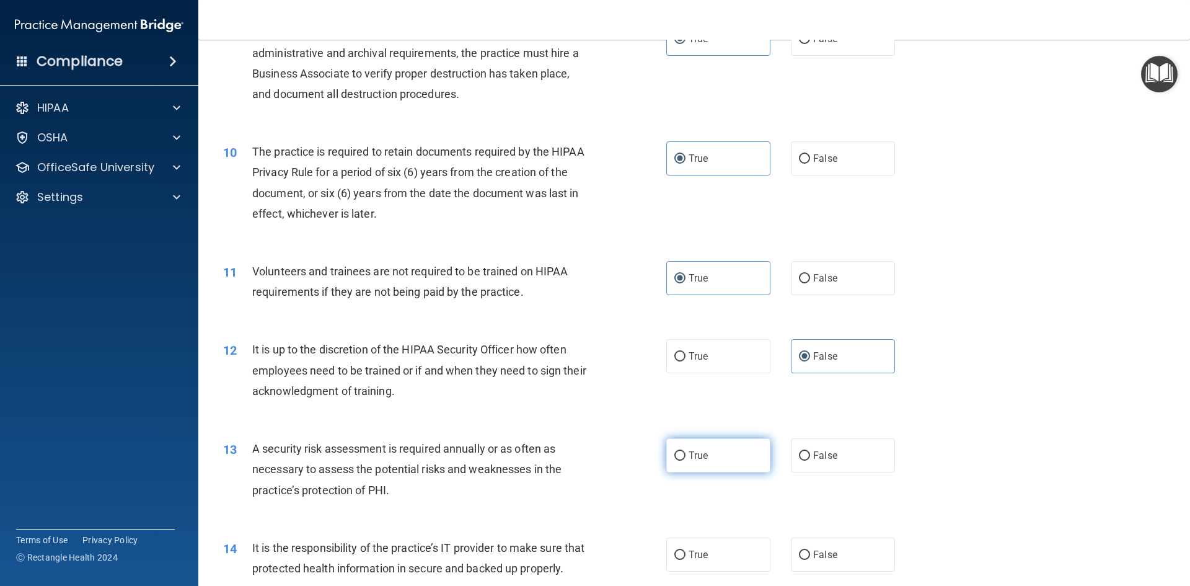
click at [744, 459] on label "True" at bounding box center [718, 455] width 104 height 34
click at [685, 459] on input "True" at bounding box center [679, 455] width 11 height 9
radio input "true"
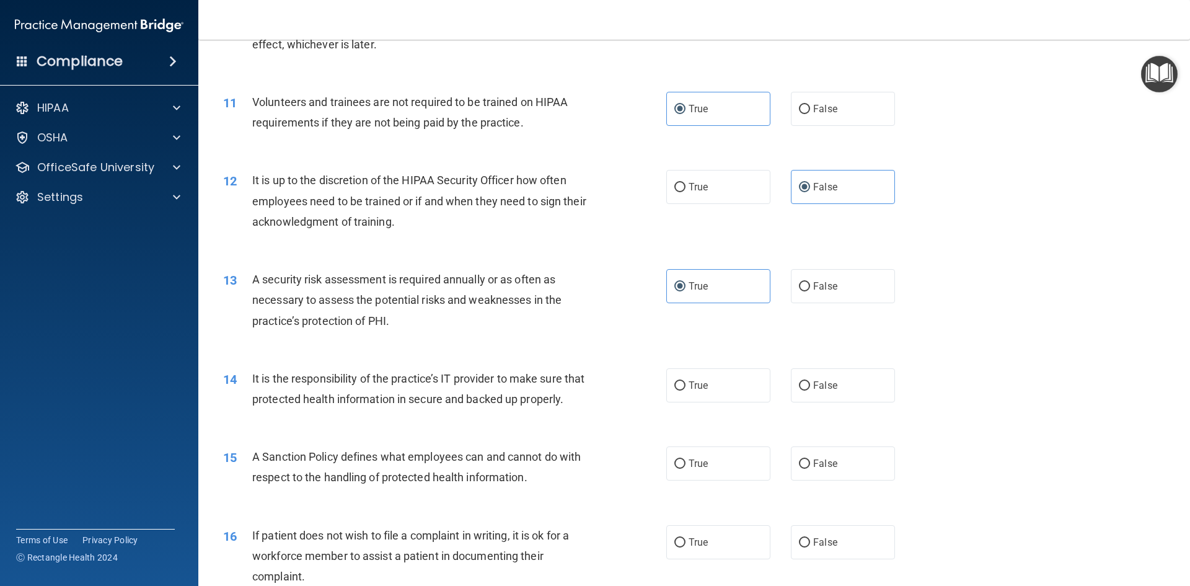
scroll to position [1115, 0]
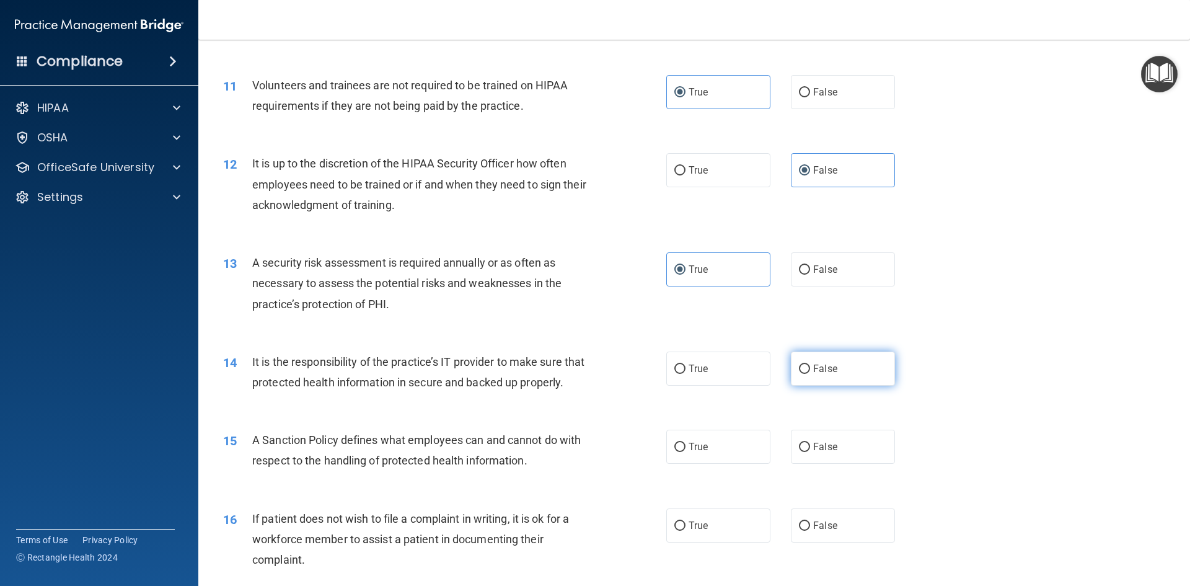
click at [820, 379] on label "False" at bounding box center [843, 368] width 104 height 34
click at [810, 374] on input "False" at bounding box center [804, 368] width 11 height 9
radio input "true"
click at [804, 463] on label "False" at bounding box center [843, 446] width 104 height 34
click at [804, 452] on input "False" at bounding box center [804, 446] width 11 height 9
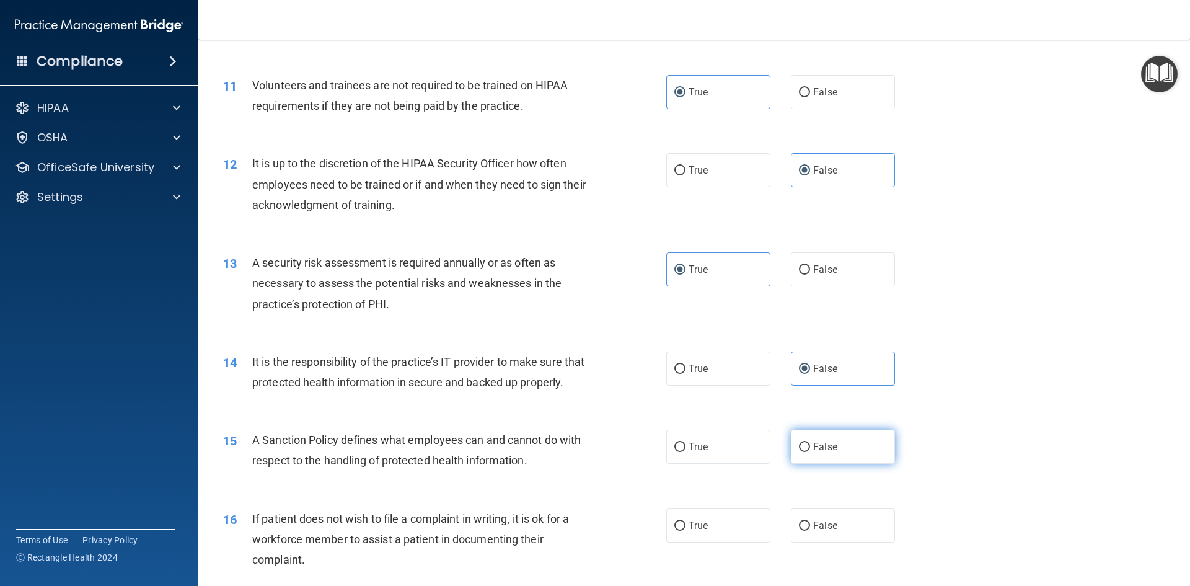
radio input "true"
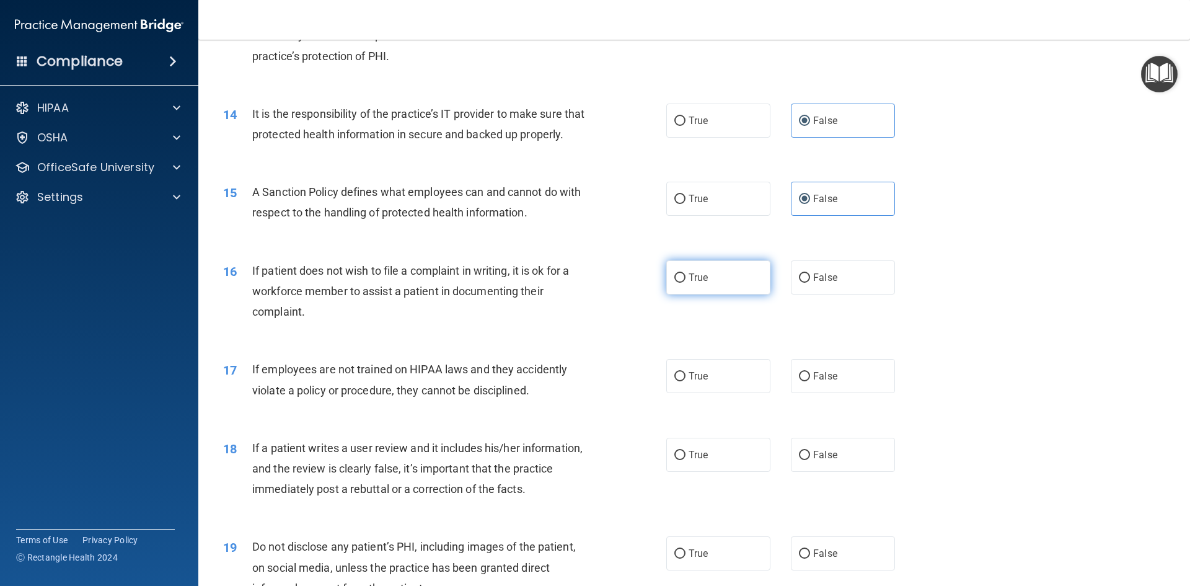
click at [726, 294] on label "True" at bounding box center [718, 277] width 104 height 34
click at [685, 283] on input "True" at bounding box center [679, 277] width 11 height 9
radio input "true"
click at [732, 393] on label "True" at bounding box center [718, 376] width 104 height 34
click at [685, 381] on input "True" at bounding box center [679, 376] width 11 height 9
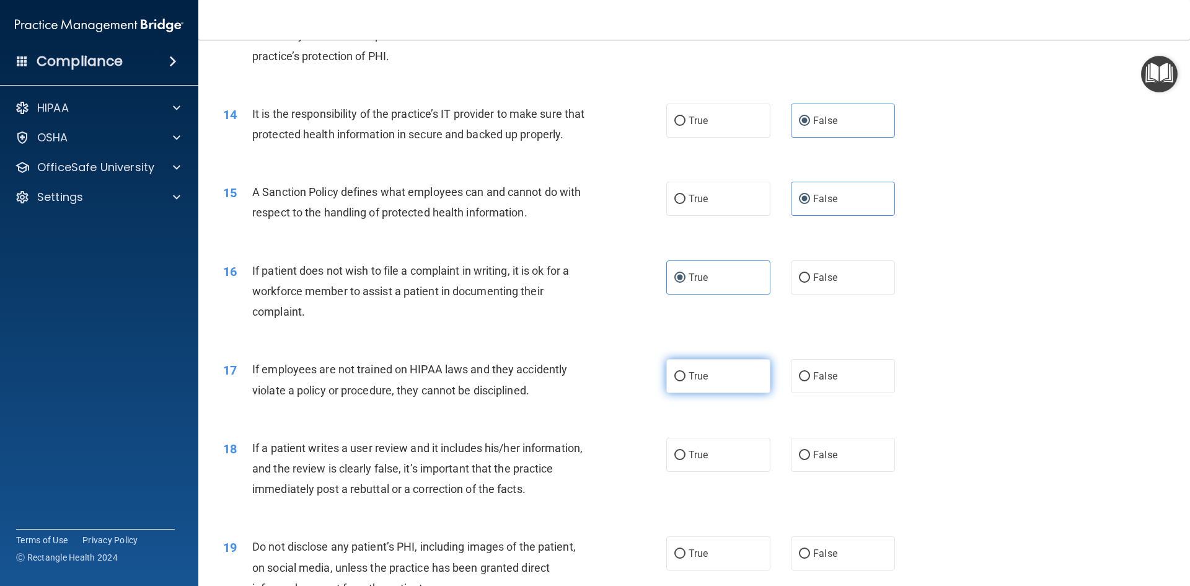
radio input "true"
click at [820, 460] on span "False" at bounding box center [825, 455] width 24 height 12
click at [810, 460] on input "False" at bounding box center [804, 454] width 11 height 9
radio input "true"
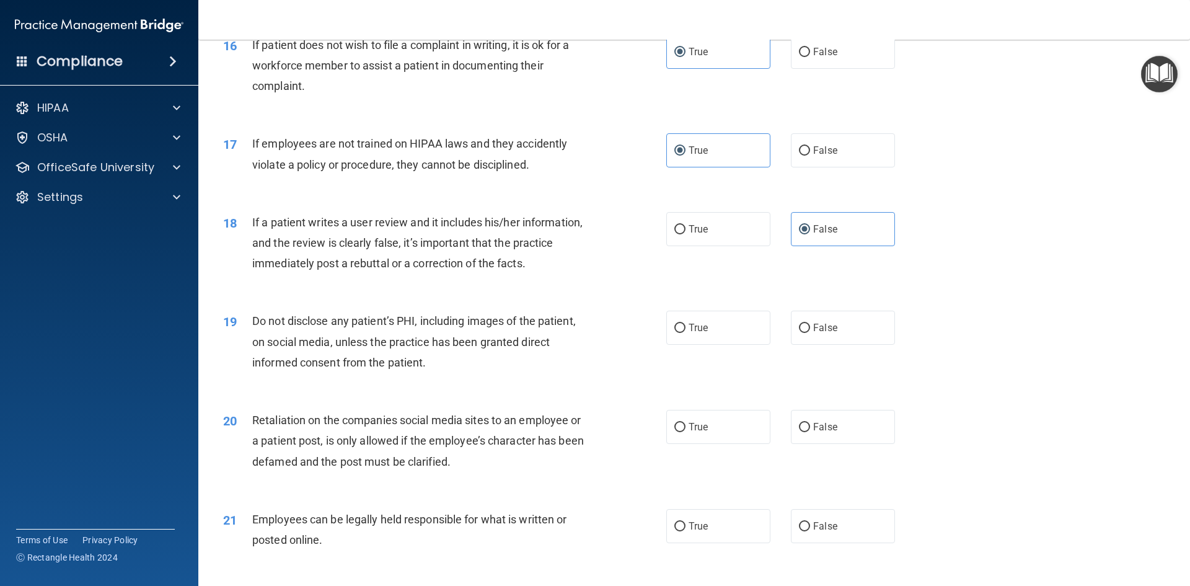
scroll to position [1611, 0]
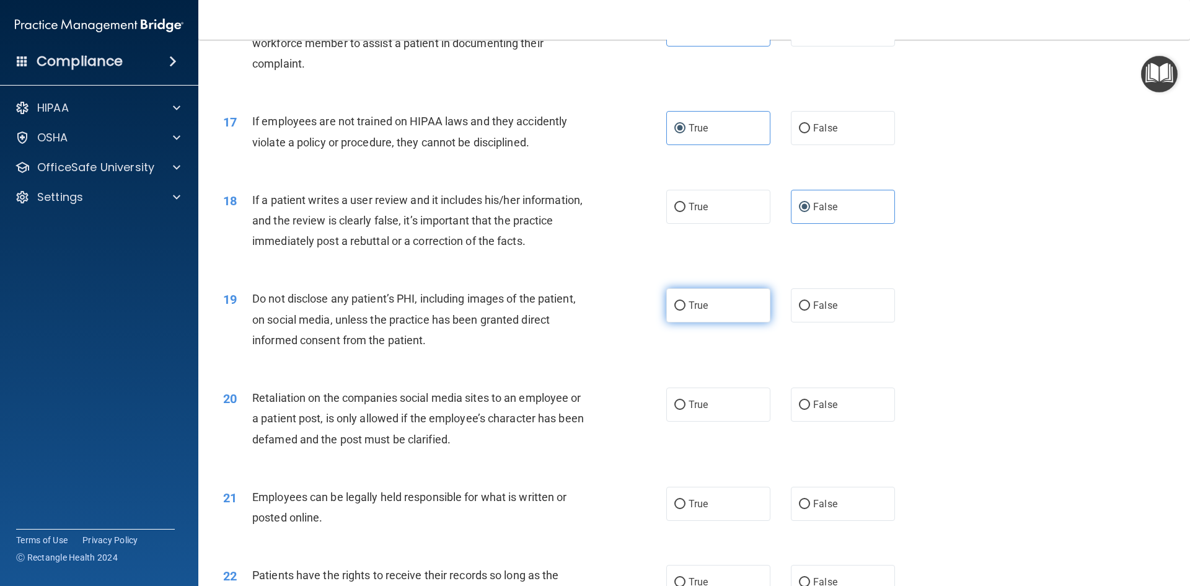
click at [697, 311] on span "True" at bounding box center [697, 305] width 19 height 12
click at [685, 310] on input "True" at bounding box center [679, 305] width 11 height 9
radio input "true"
click at [734, 421] on label "True" at bounding box center [718, 404] width 104 height 34
click at [685, 410] on input "True" at bounding box center [679, 404] width 11 height 9
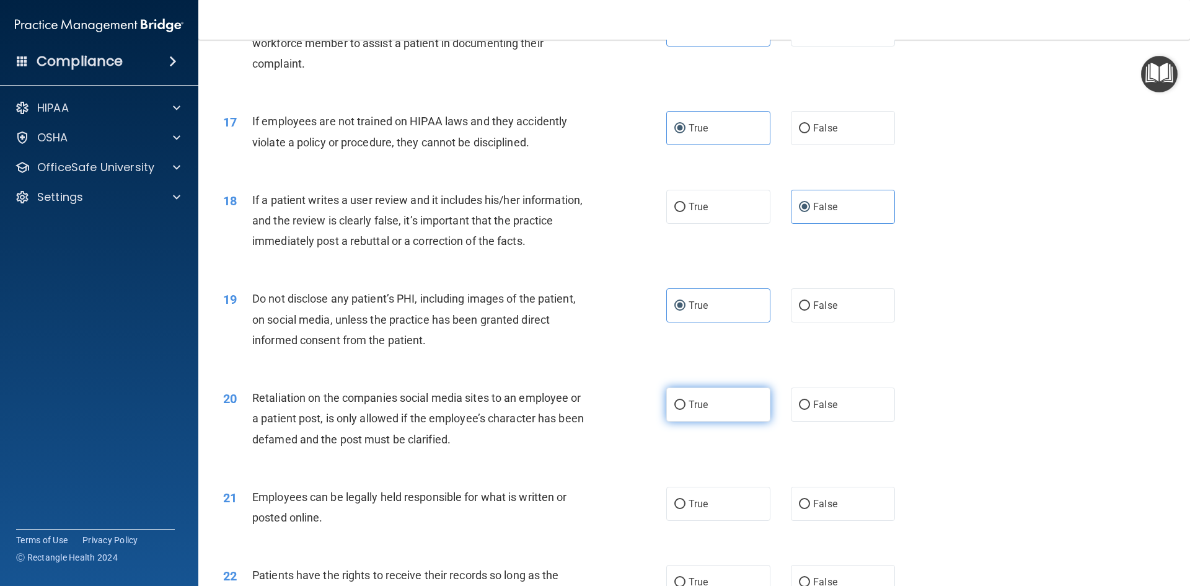
radio input "true"
click at [813, 509] on span "False" at bounding box center [825, 504] width 24 height 12
click at [810, 509] on input "False" at bounding box center [804, 503] width 11 height 9
radio input "true"
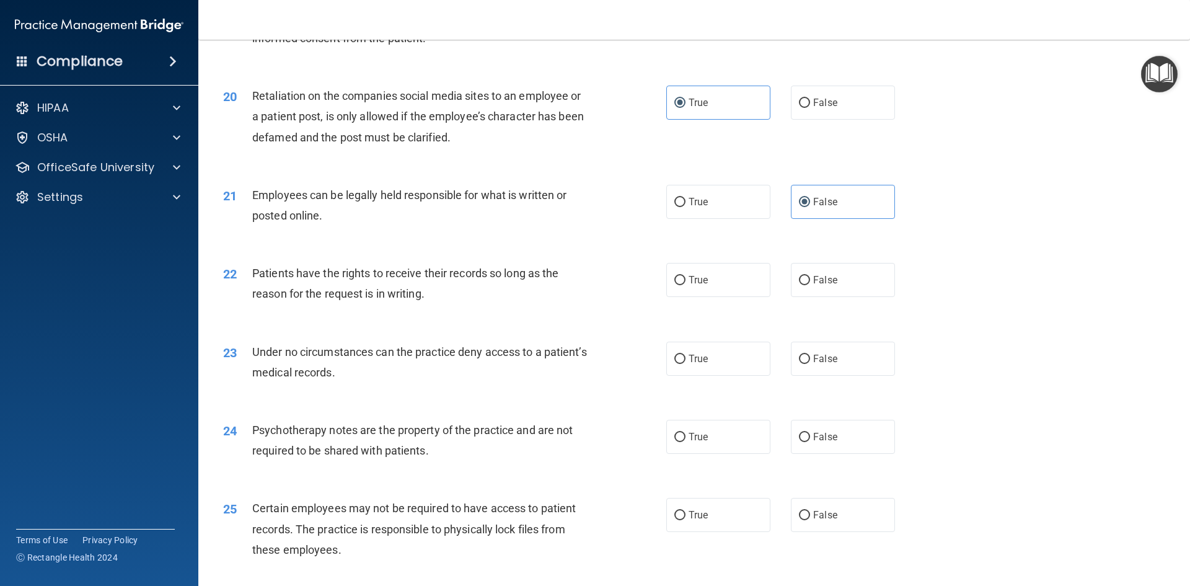
scroll to position [1921, 0]
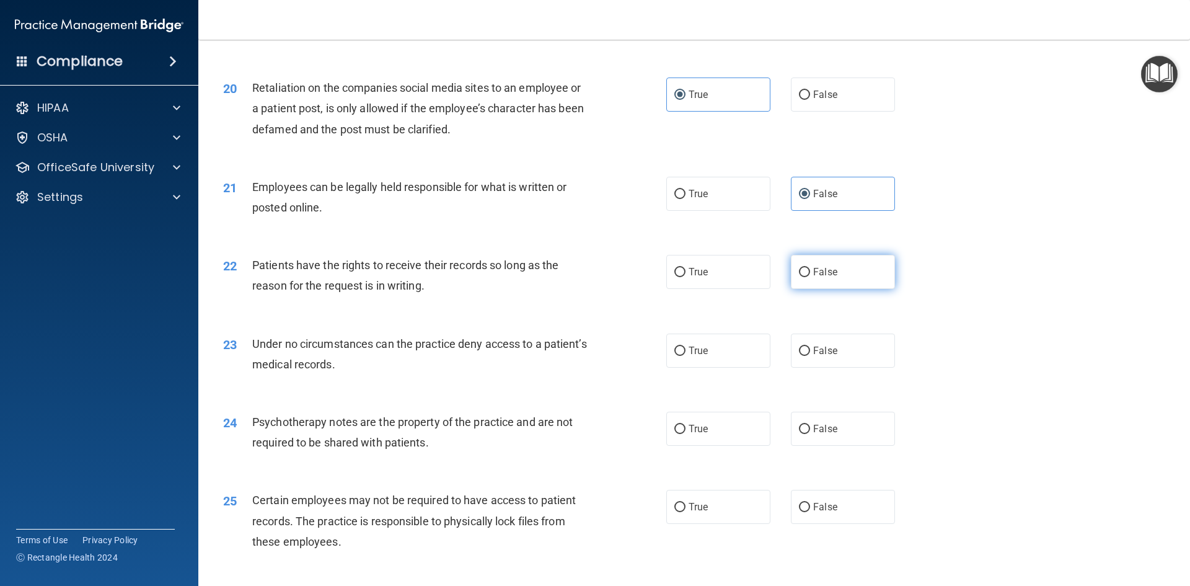
click at [800, 280] on label "False" at bounding box center [843, 272] width 104 height 34
click at [800, 277] on input "False" at bounding box center [804, 272] width 11 height 9
radio input "true"
click at [706, 367] on label "True" at bounding box center [718, 350] width 104 height 34
click at [685, 356] on input "True" at bounding box center [679, 350] width 11 height 9
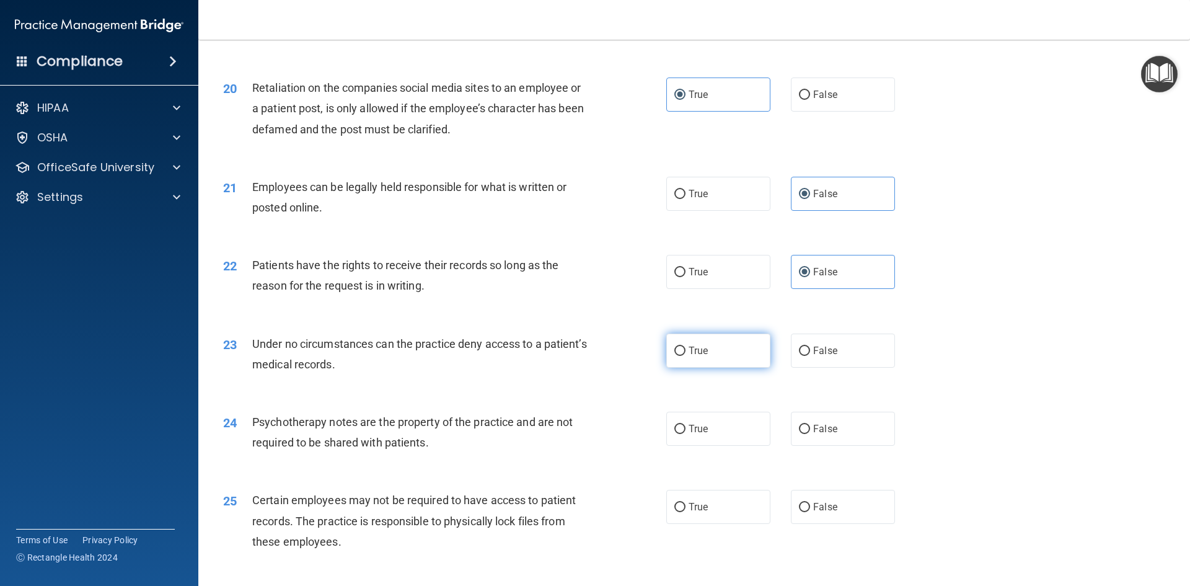
radio input "true"
click at [716, 446] on label "True" at bounding box center [718, 428] width 104 height 34
click at [685, 434] on input "True" at bounding box center [679, 428] width 11 height 9
radio input "true"
click at [832, 521] on label "False" at bounding box center [843, 507] width 104 height 34
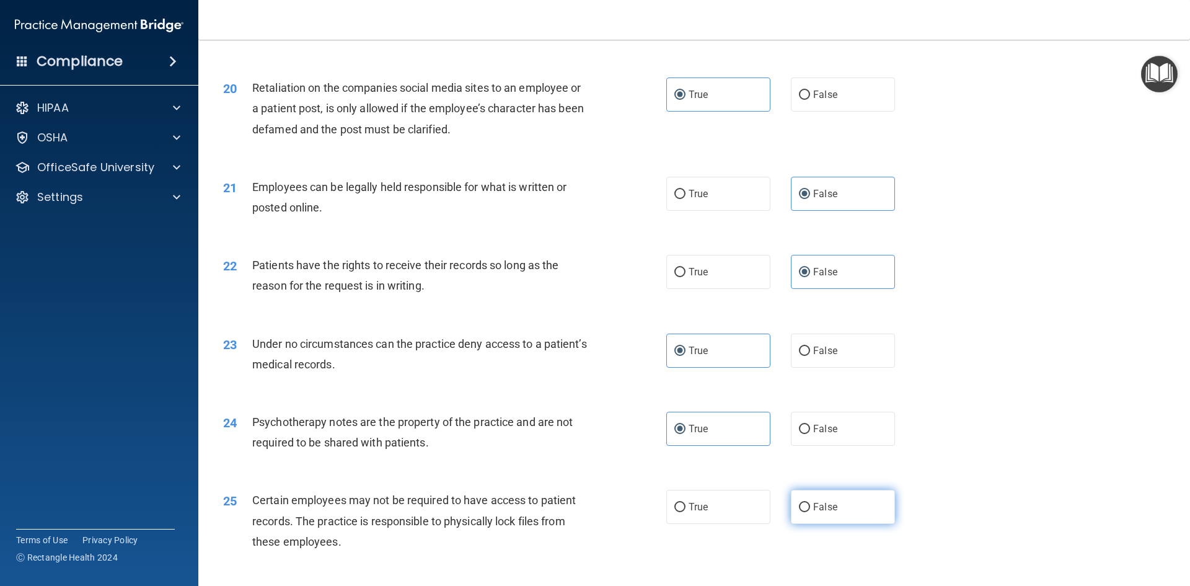
click at [810, 512] on input "False" at bounding box center [804, 507] width 11 height 9
radio input "true"
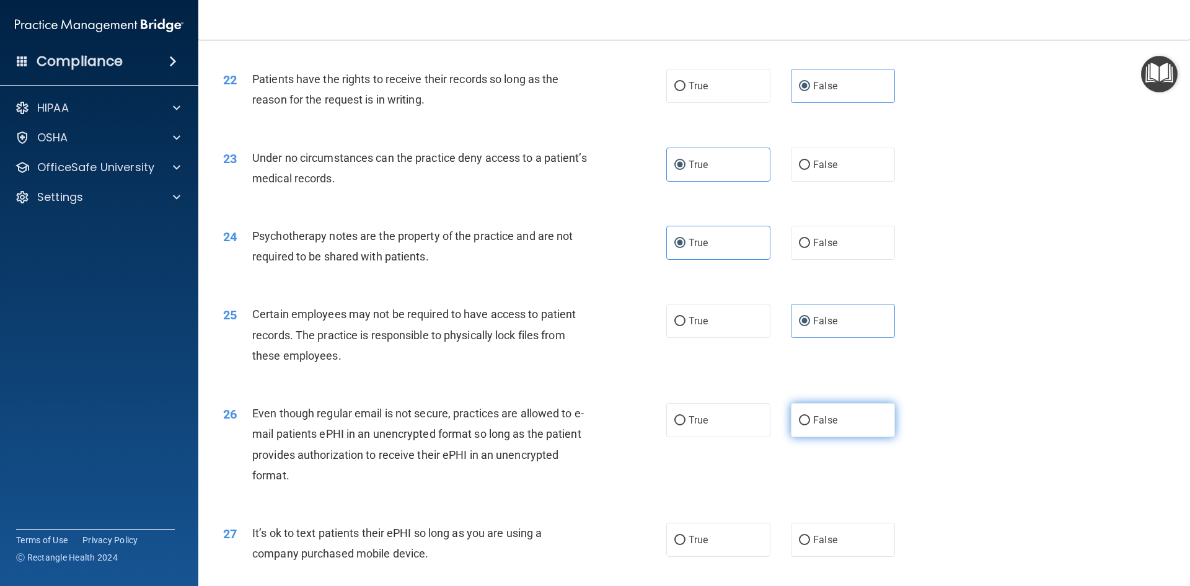
click at [813, 426] on span "False" at bounding box center [825, 420] width 24 height 12
click at [809, 425] on input "False" at bounding box center [804, 420] width 11 height 9
radio input "true"
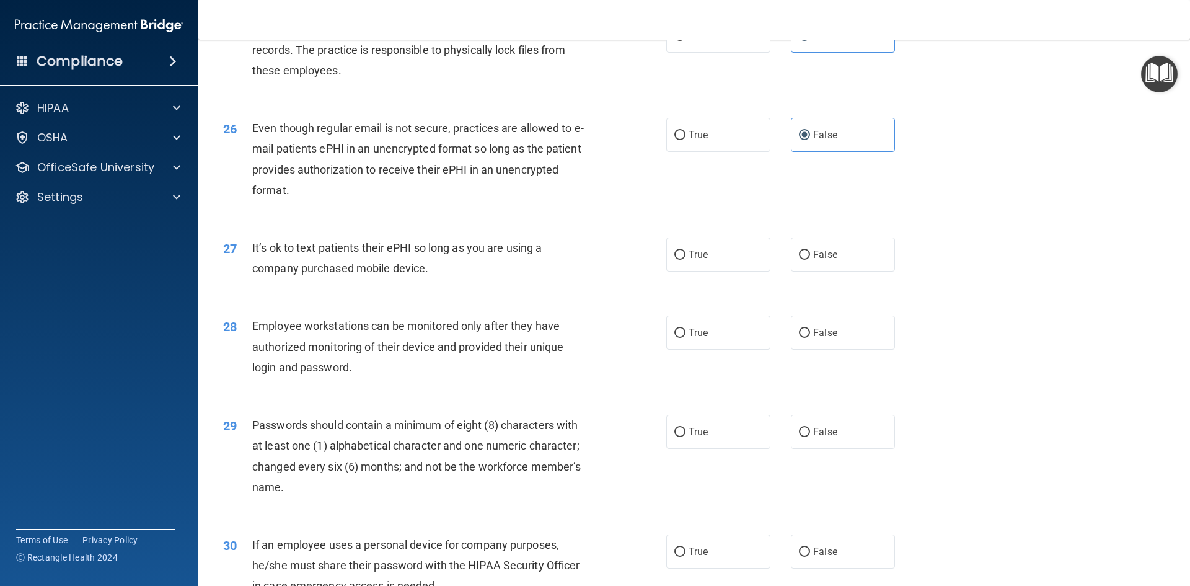
scroll to position [2417, 0]
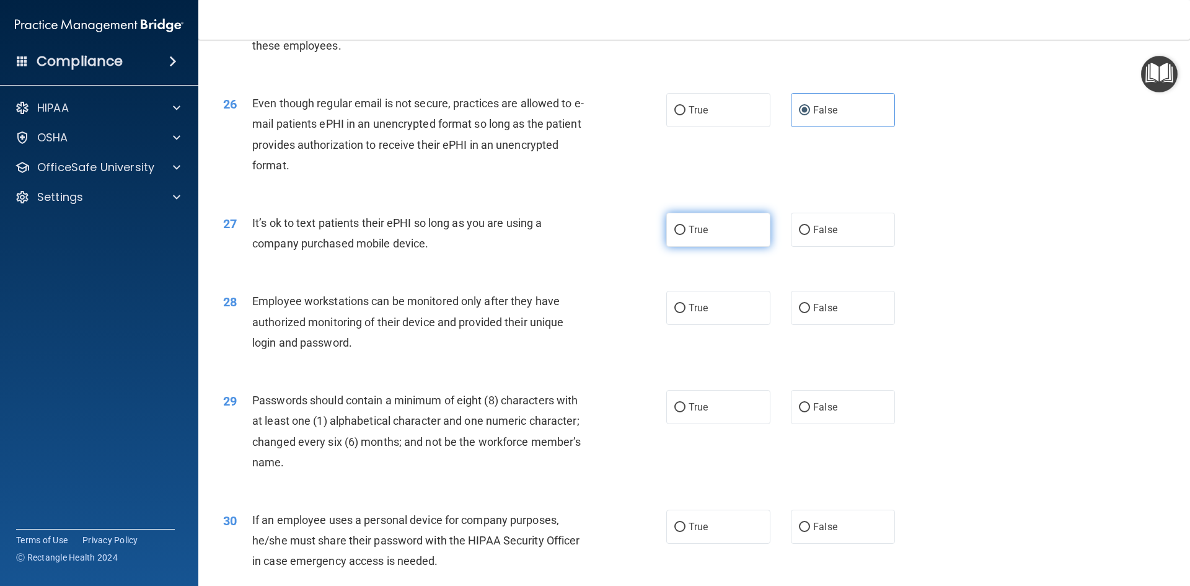
click at [704, 247] on label "True" at bounding box center [718, 230] width 104 height 34
click at [685, 235] on input "True" at bounding box center [679, 230] width 11 height 9
radio input "true"
click at [710, 325] on label "True" at bounding box center [718, 308] width 104 height 34
click at [685, 313] on input "True" at bounding box center [679, 308] width 11 height 9
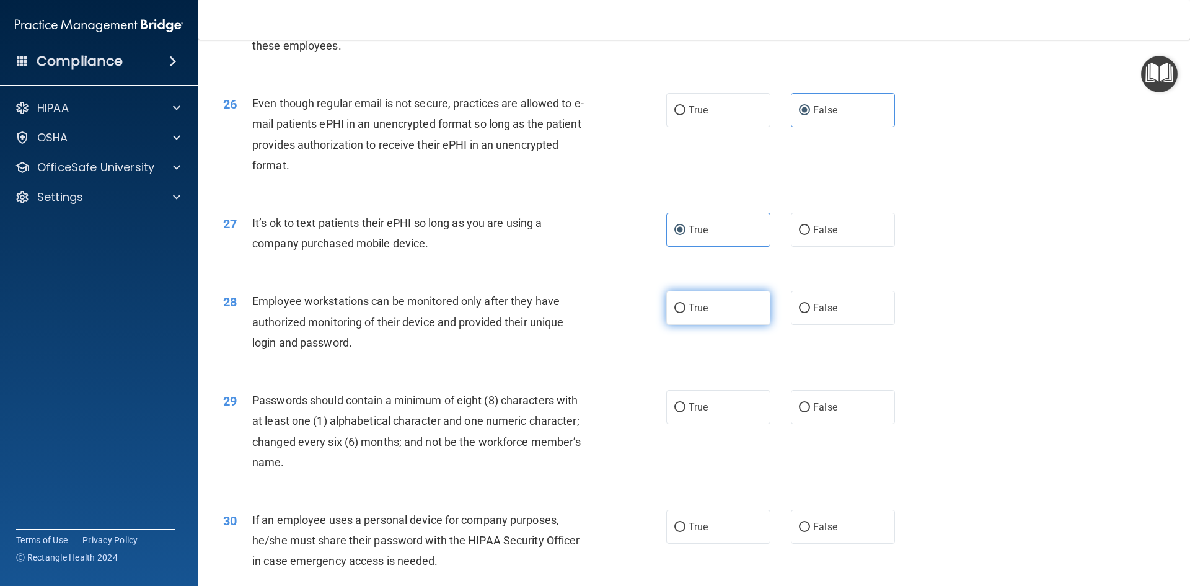
radio input "true"
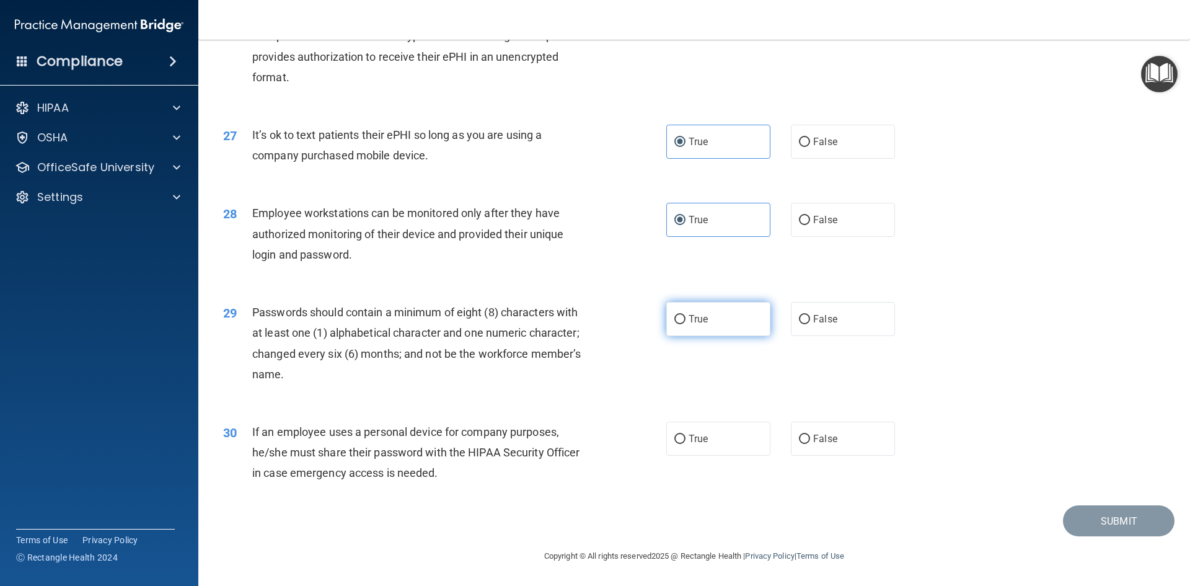
scroll to position [2525, 0]
click at [711, 317] on label "True" at bounding box center [718, 319] width 104 height 34
click at [685, 317] on input "True" at bounding box center [679, 319] width 11 height 9
radio input "true"
click at [718, 435] on label "True" at bounding box center [718, 438] width 104 height 34
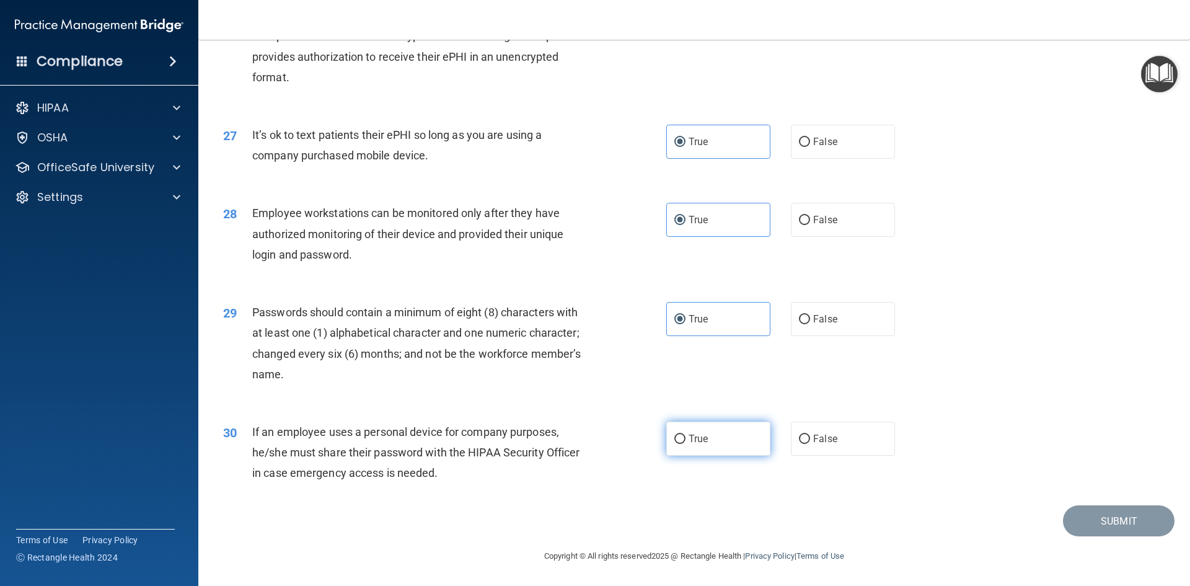
click at [685, 435] on input "True" at bounding box center [679, 438] width 11 height 9
radio input "true"
click at [1123, 554] on footer "Copyright © All rights reserved 2025 @ Rectangle Health | Privacy Policy | Term…" at bounding box center [694, 554] width 942 height 37
click at [1108, 511] on button "Submit" at bounding box center [1119, 521] width 112 height 32
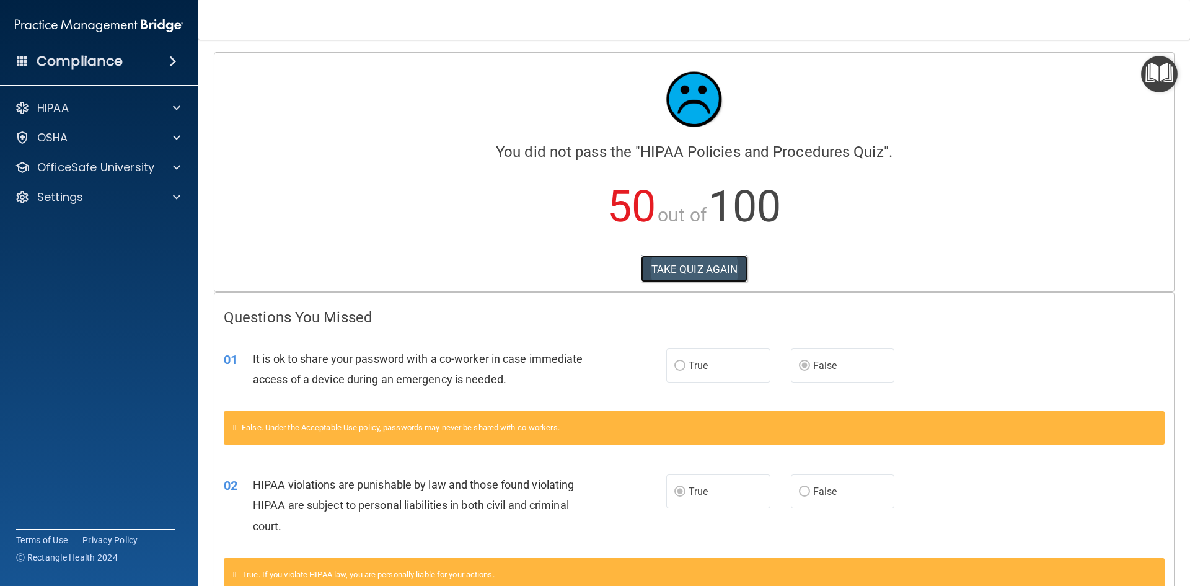
click at [661, 268] on button "TAKE QUIZ AGAIN" at bounding box center [694, 268] width 107 height 27
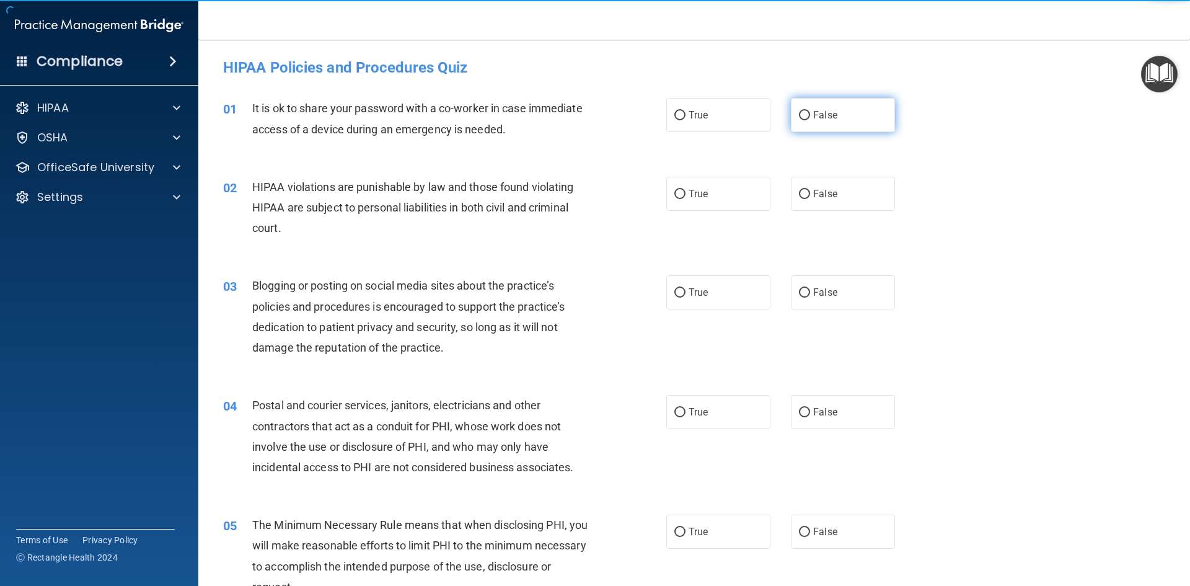
click at [801, 126] on label "False" at bounding box center [843, 115] width 104 height 34
click at [801, 120] on input "False" at bounding box center [804, 115] width 11 height 9
radio input "true"
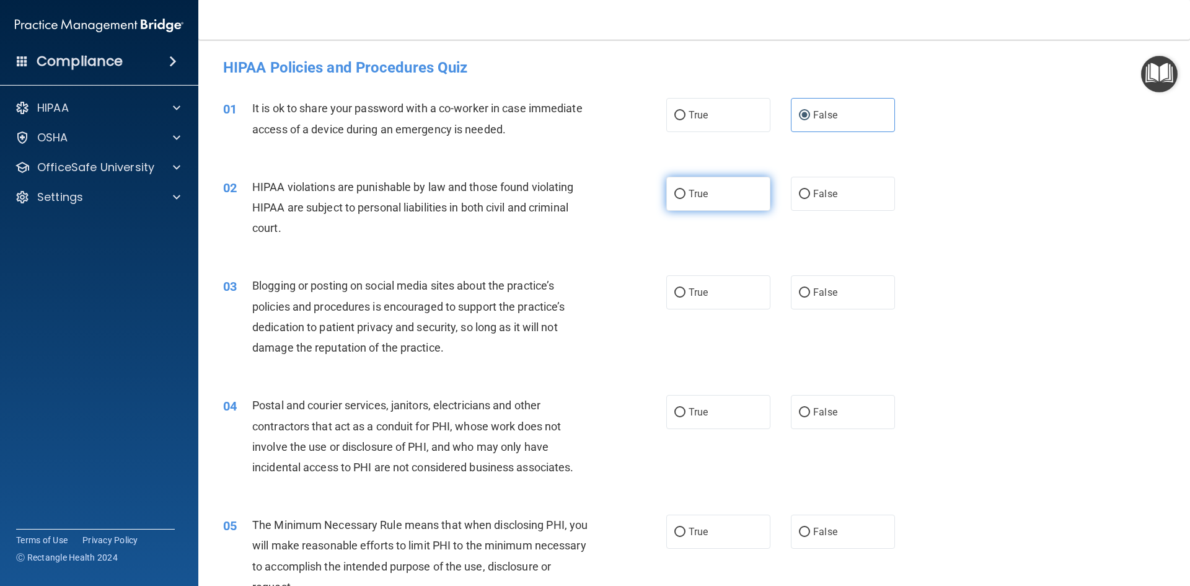
click at [716, 191] on label "True" at bounding box center [718, 194] width 104 height 34
click at [685, 191] on input "True" at bounding box center [679, 194] width 11 height 9
radio input "true"
click at [828, 293] on span "False" at bounding box center [825, 292] width 24 height 12
click at [792, 291] on label "False" at bounding box center [843, 292] width 104 height 34
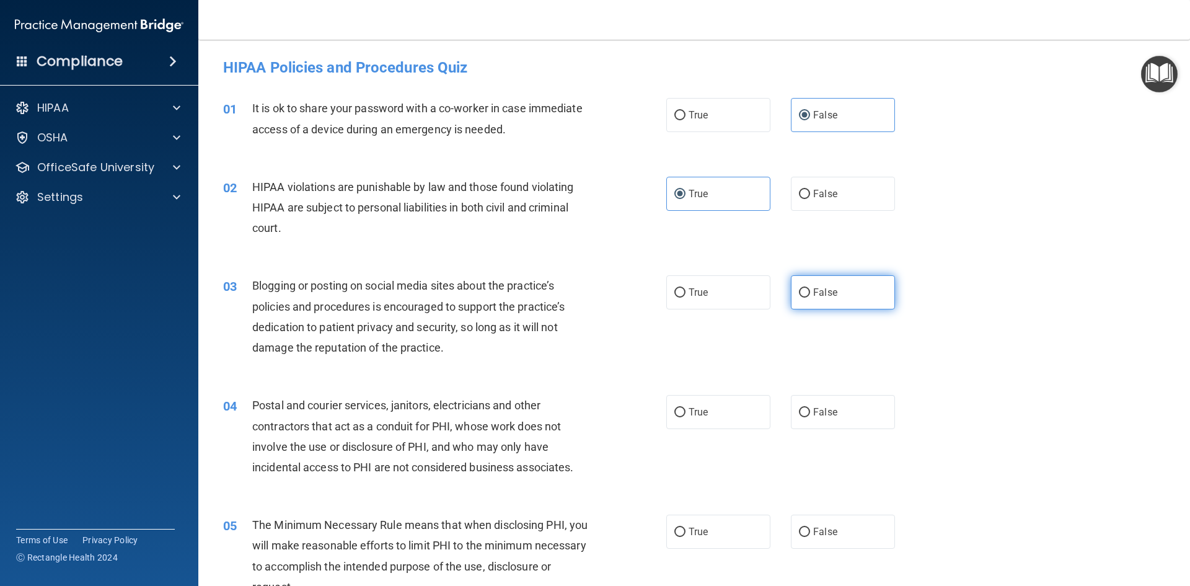
click at [799, 291] on input "False" at bounding box center [804, 292] width 11 height 9
radio input "true"
click at [705, 408] on label "True" at bounding box center [718, 412] width 104 height 34
click at [685, 408] on input "True" at bounding box center [679, 412] width 11 height 9
radio input "true"
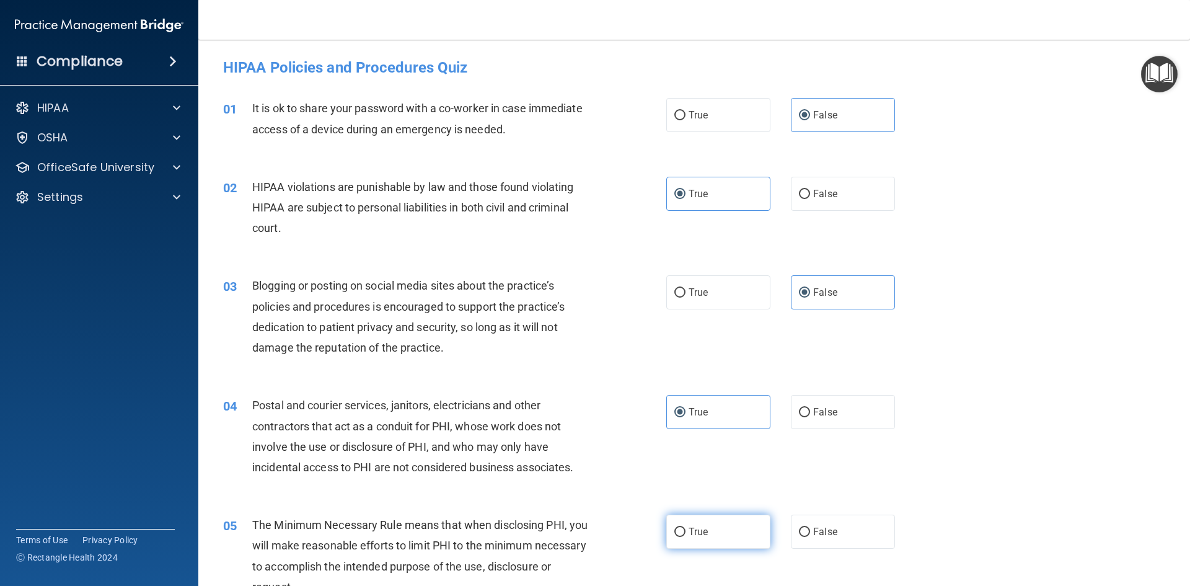
click at [688, 528] on span "True" at bounding box center [697, 531] width 19 height 12
click at [685, 528] on input "True" at bounding box center [679, 531] width 11 height 9
radio input "true"
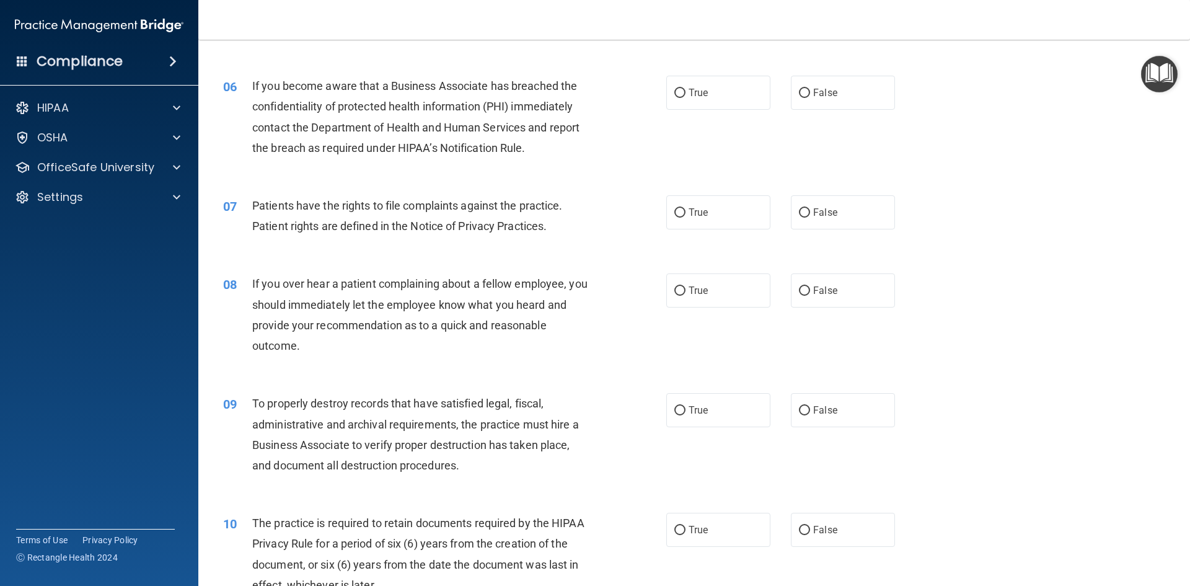
scroll to position [558, 0]
click at [820, 103] on label "False" at bounding box center [843, 93] width 104 height 34
click at [810, 99] on input "False" at bounding box center [804, 93] width 11 height 9
radio input "true"
click at [726, 215] on label "True" at bounding box center [718, 213] width 104 height 34
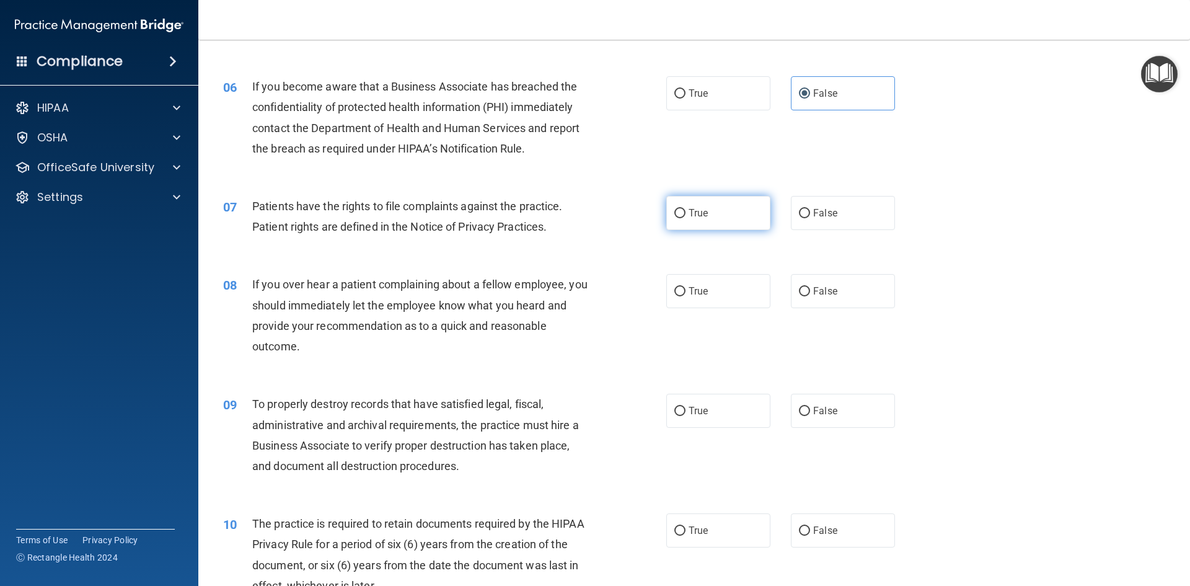
click at [685, 215] on input "True" at bounding box center [679, 213] width 11 height 9
radio input "true"
click at [813, 290] on span "False" at bounding box center [825, 291] width 24 height 12
click at [810, 290] on input "False" at bounding box center [804, 291] width 11 height 9
radio input "true"
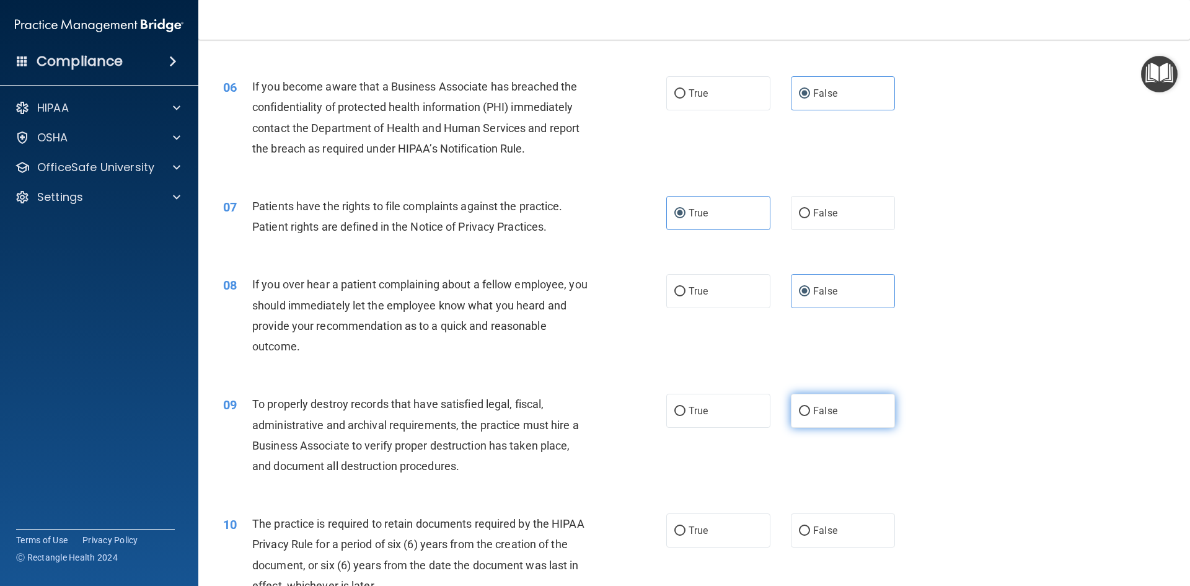
click at [825, 402] on label "False" at bounding box center [843, 410] width 104 height 34
click at [810, 406] on input "False" at bounding box center [804, 410] width 11 height 9
radio input "true"
click at [704, 525] on label "True" at bounding box center [718, 530] width 104 height 34
click at [685, 526] on input "True" at bounding box center [679, 530] width 11 height 9
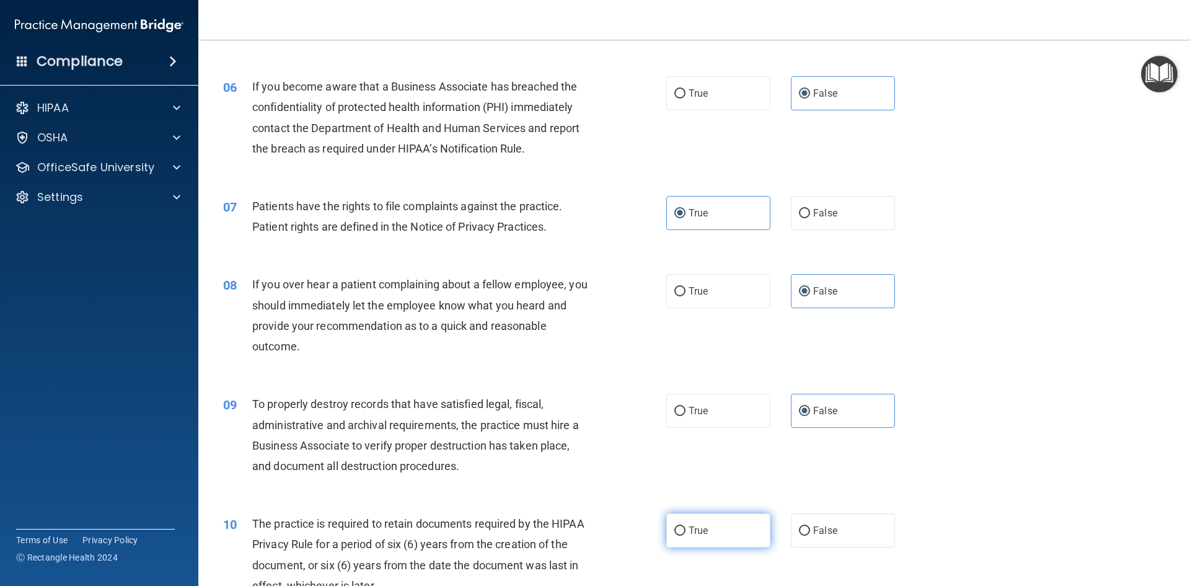
radio input "true"
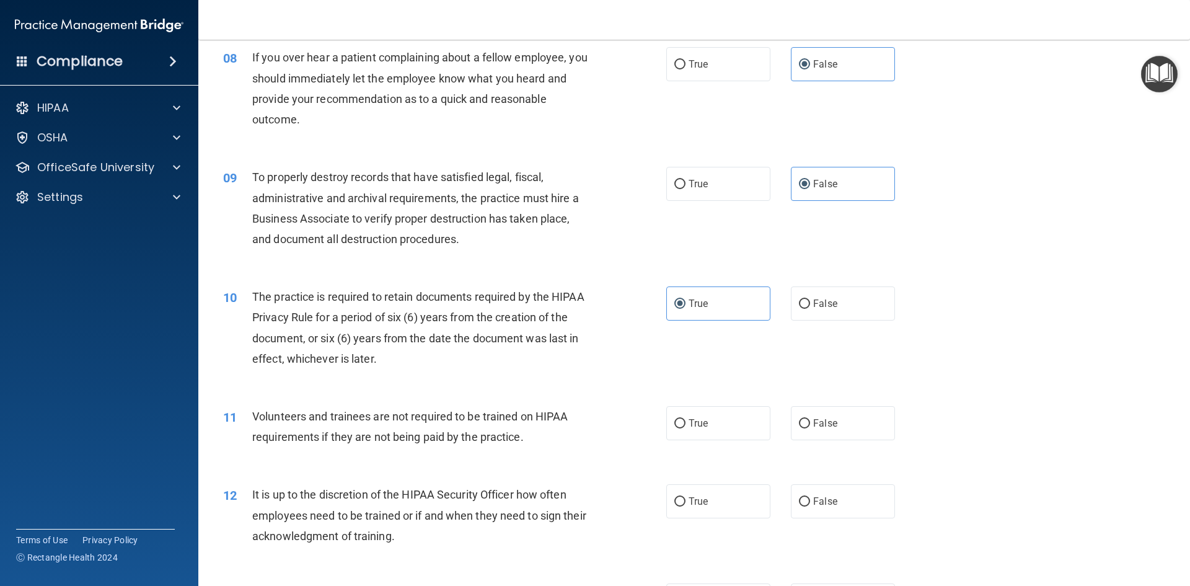
scroll to position [867, 0]
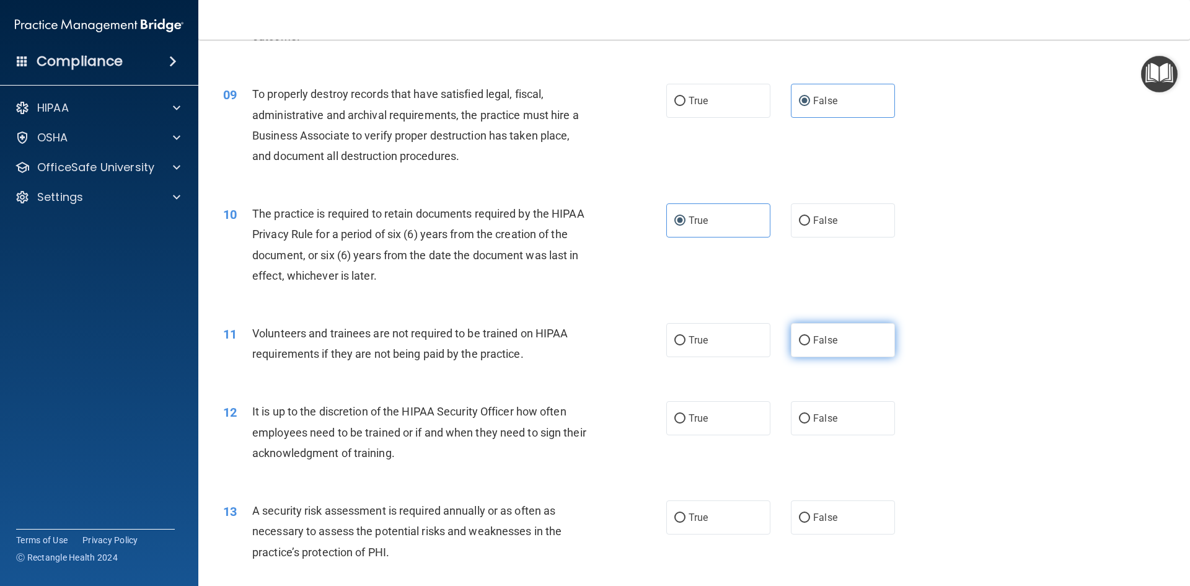
click at [860, 343] on label "False" at bounding box center [843, 340] width 104 height 34
click at [810, 343] on input "False" at bounding box center [804, 340] width 11 height 9
radio input "true"
click at [843, 413] on label "False" at bounding box center [843, 418] width 104 height 34
click at [810, 414] on input "False" at bounding box center [804, 418] width 11 height 9
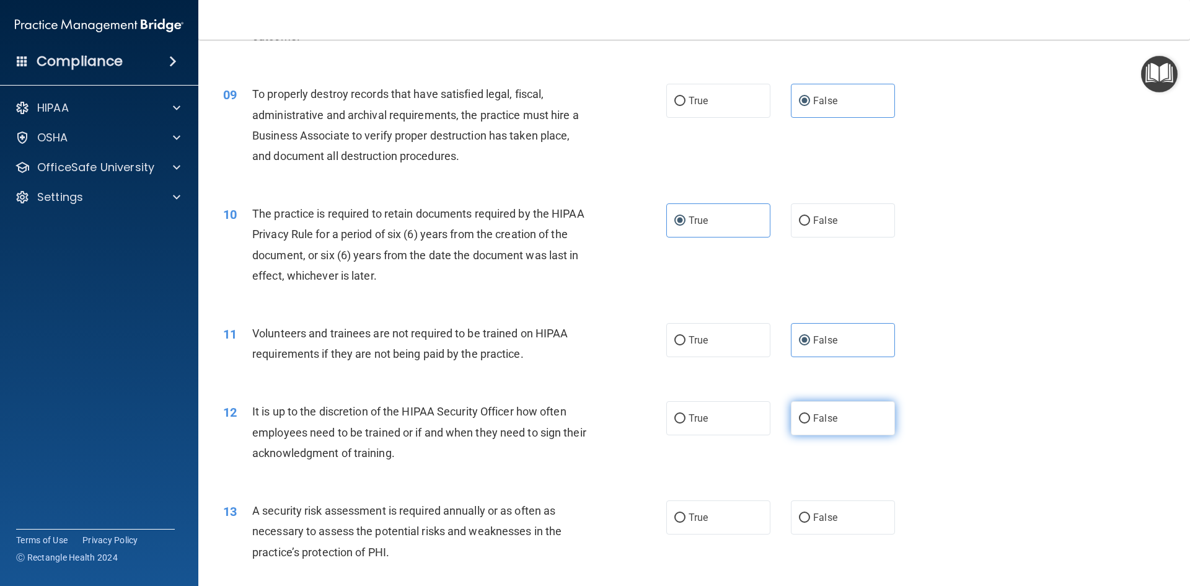
radio input "true"
click at [739, 522] on label "True" at bounding box center [718, 517] width 104 height 34
click at [685, 522] on input "True" at bounding box center [679, 517] width 11 height 9
radio input "true"
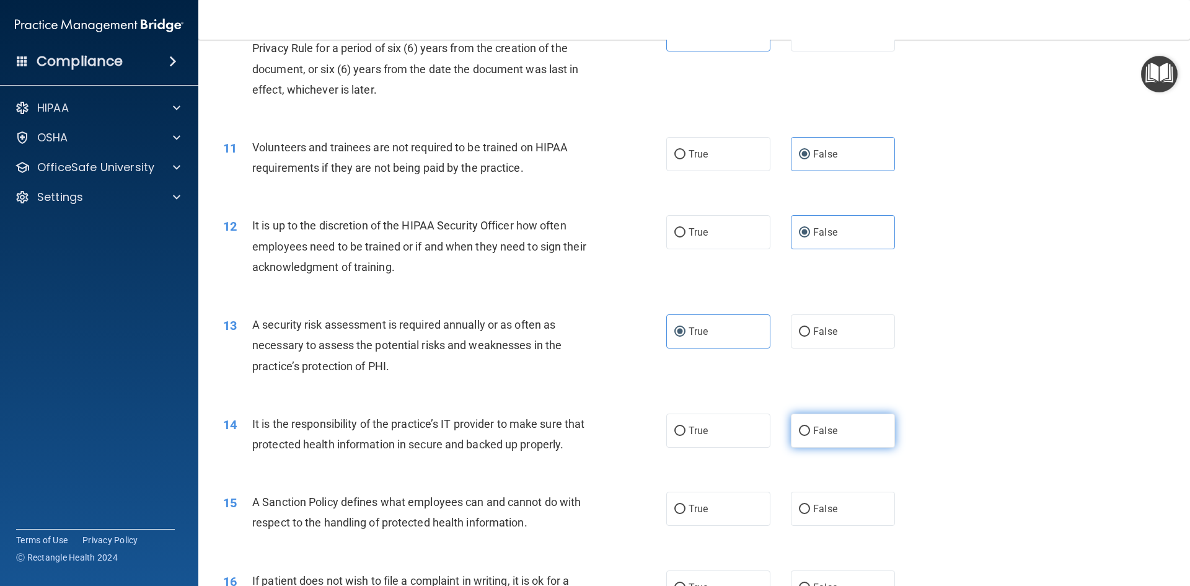
click at [820, 437] on label "False" at bounding box center [843, 430] width 104 height 34
click at [810, 436] on input "False" at bounding box center [804, 430] width 11 height 9
radio input "true"
drag, startPoint x: 826, startPoint y: 548, endPoint x: 824, endPoint y: 540, distance: 8.3
click at [825, 548] on div "15 A Sanction Policy defines what employees can and cannot do with respect to t…" at bounding box center [694, 515] width 960 height 78
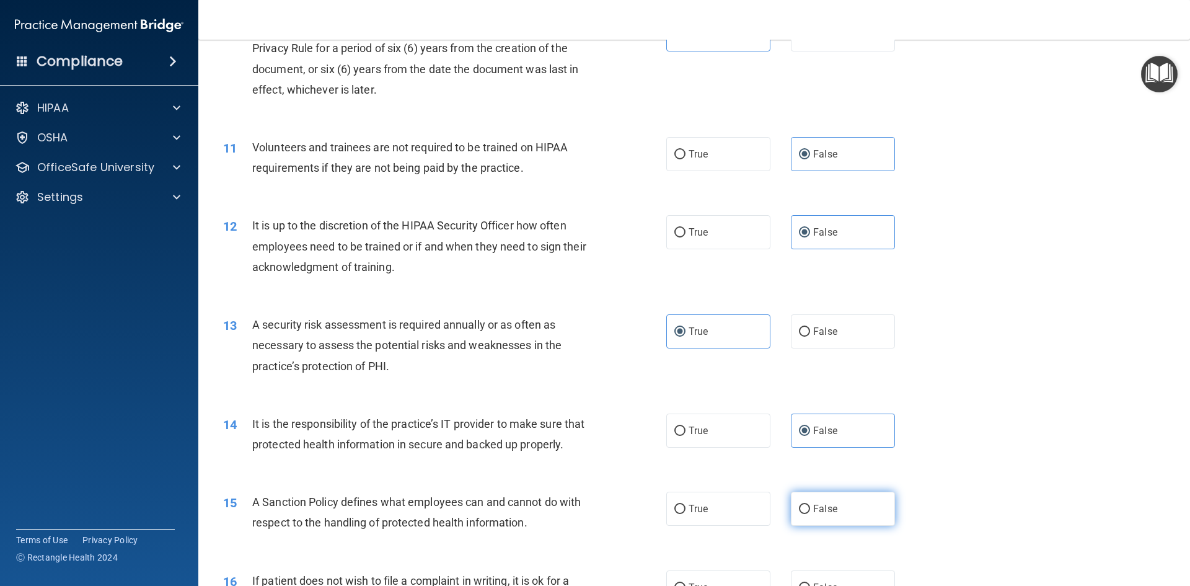
click at [824, 514] on span "False" at bounding box center [825, 509] width 24 height 12
click at [810, 514] on input "False" at bounding box center [804, 508] width 11 height 9
radio input "true"
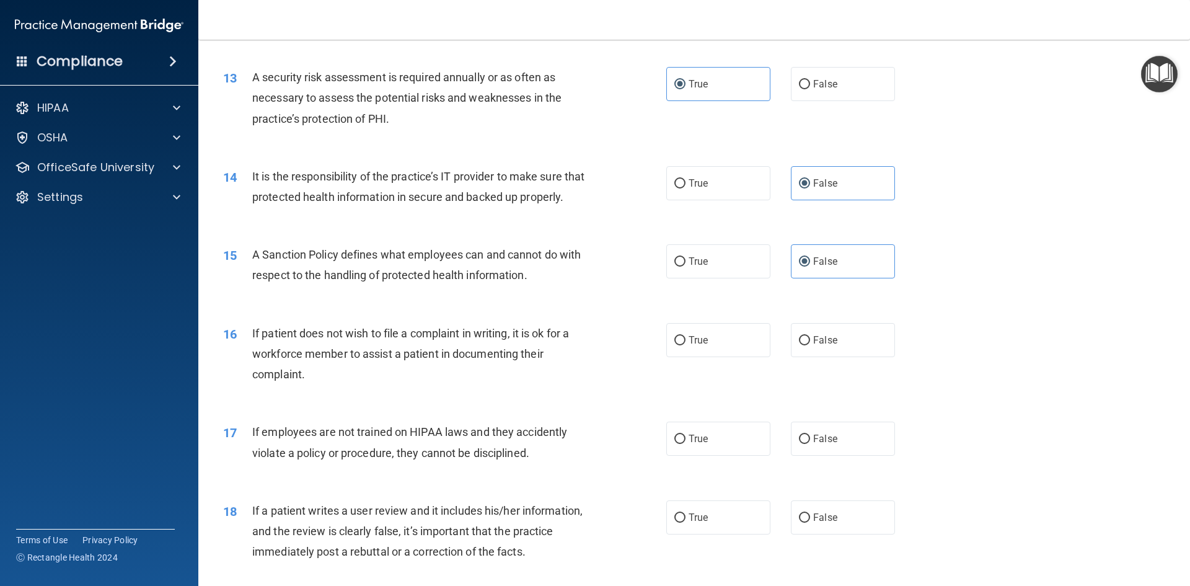
scroll to position [1301, 0]
click at [724, 356] on label "True" at bounding box center [718, 339] width 104 height 34
click at [685, 345] on input "True" at bounding box center [679, 339] width 11 height 9
radio input "true"
click at [845, 455] on label "False" at bounding box center [843, 438] width 104 height 34
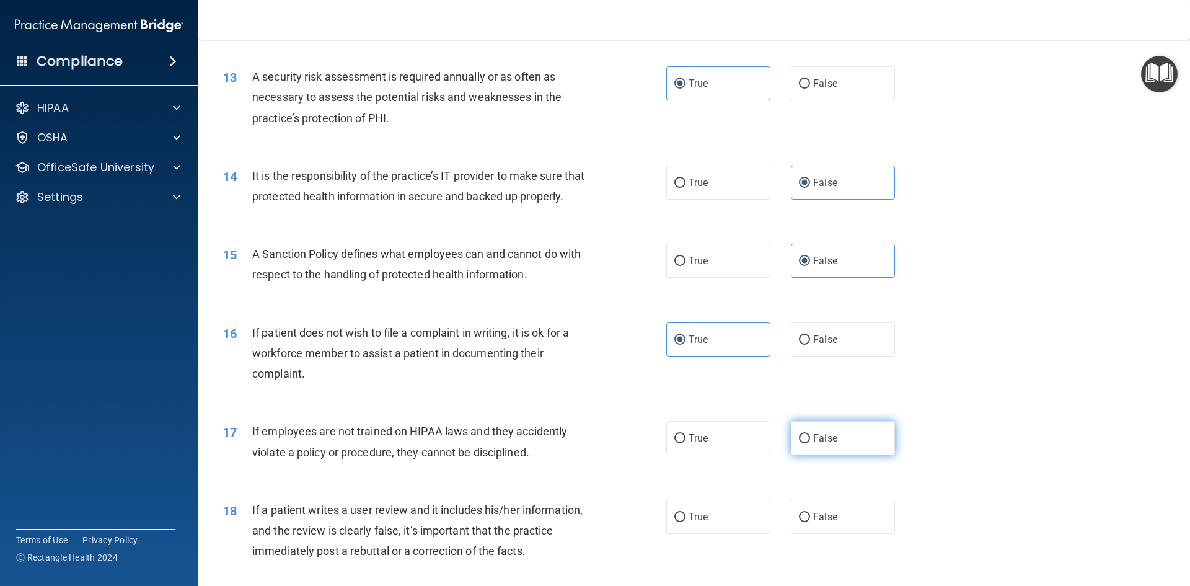
click at [810, 443] on input "False" at bounding box center [804, 438] width 11 height 9
radio input "true"
click at [729, 532] on label "True" at bounding box center [718, 516] width 104 height 34
click at [685, 522] on input "True" at bounding box center [679, 516] width 11 height 9
radio input "true"
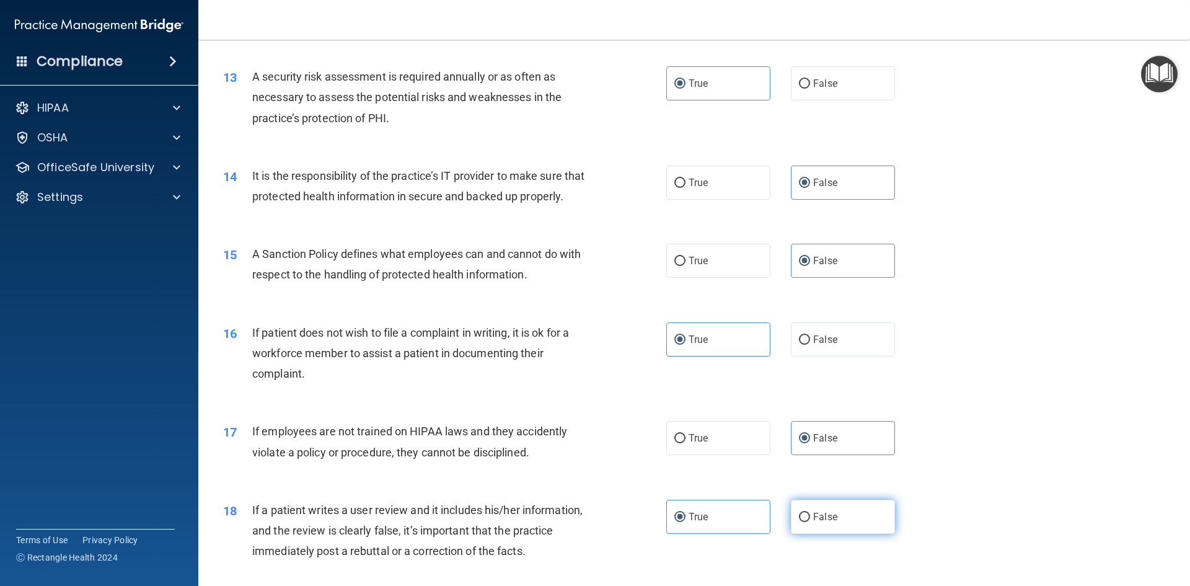
click at [828, 533] on label "False" at bounding box center [843, 516] width 104 height 34
click at [810, 522] on input "False" at bounding box center [804, 516] width 11 height 9
radio input "true"
radio input "false"
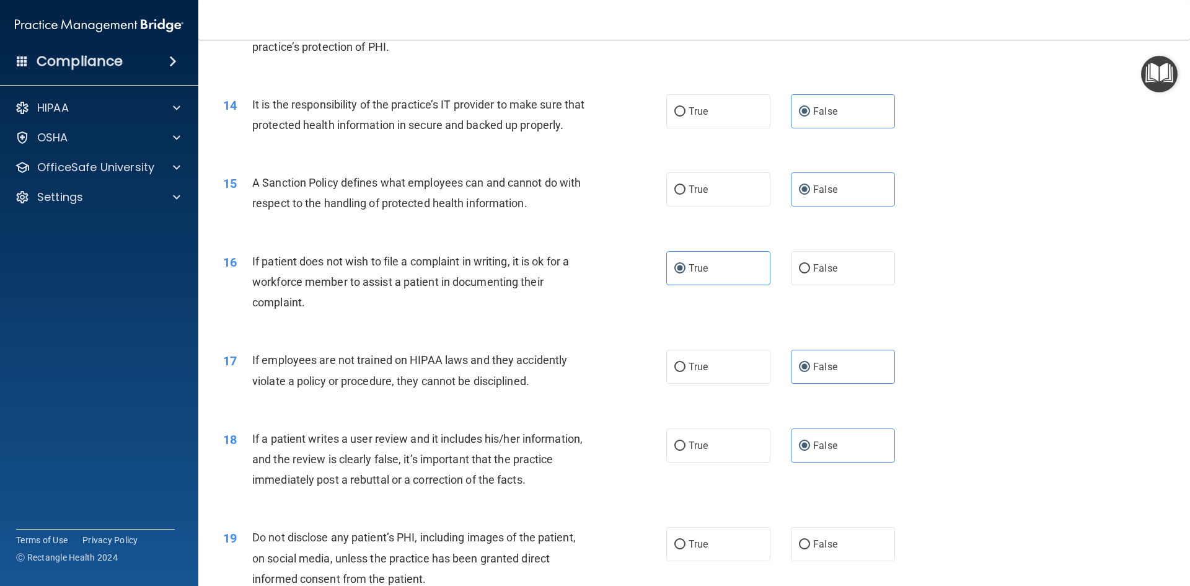
scroll to position [1487, 0]
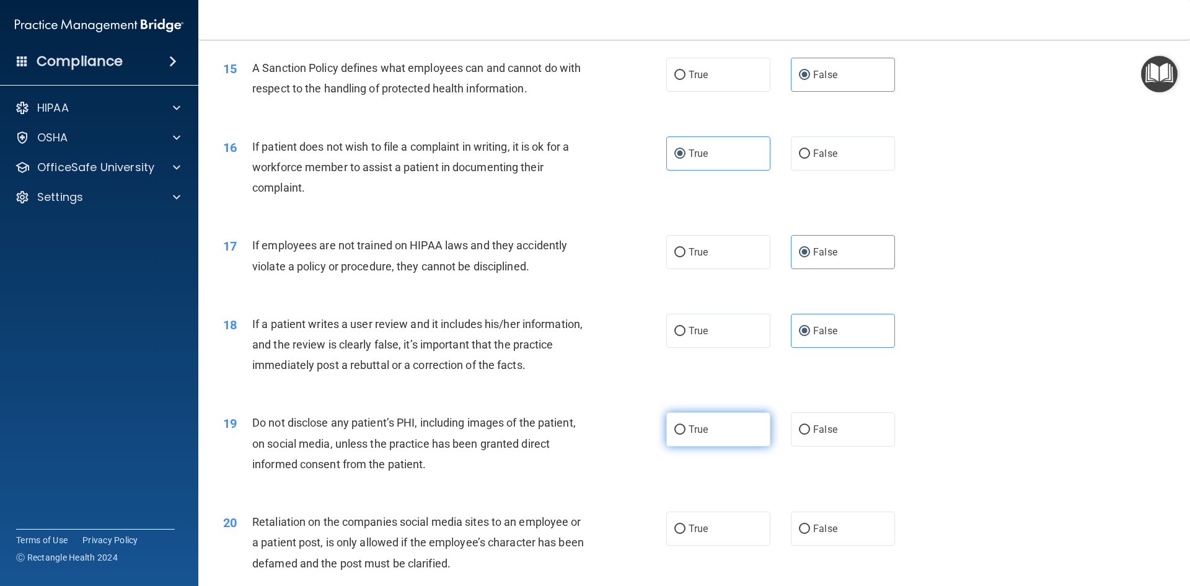
click at [742, 443] on label "True" at bounding box center [718, 429] width 104 height 34
click at [685, 434] on input "True" at bounding box center [679, 429] width 11 height 9
radio input "true"
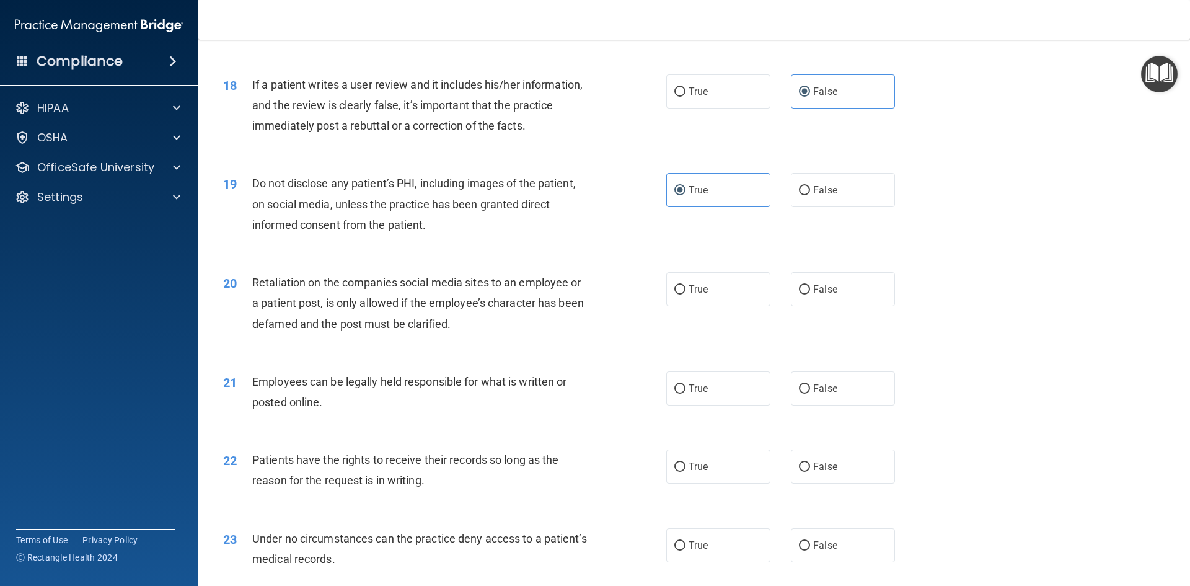
scroll to position [1735, 0]
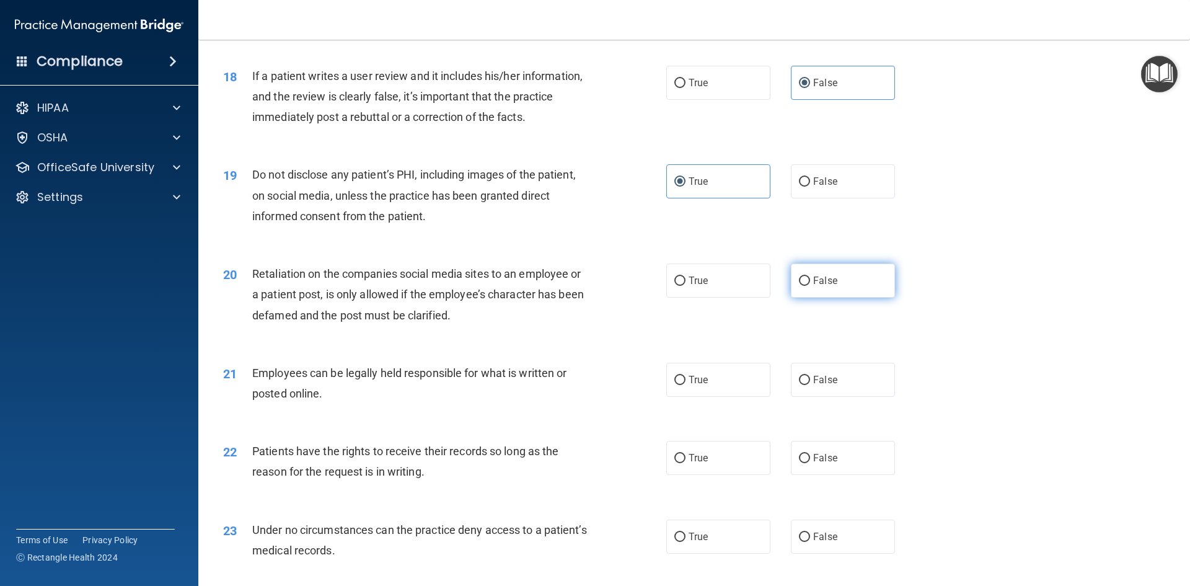
click at [819, 286] on span "False" at bounding box center [825, 280] width 24 height 12
click at [810, 286] on input "False" at bounding box center [804, 280] width 11 height 9
radio input "true"
click at [723, 397] on label "True" at bounding box center [718, 379] width 104 height 34
click at [685, 385] on input "True" at bounding box center [679, 379] width 11 height 9
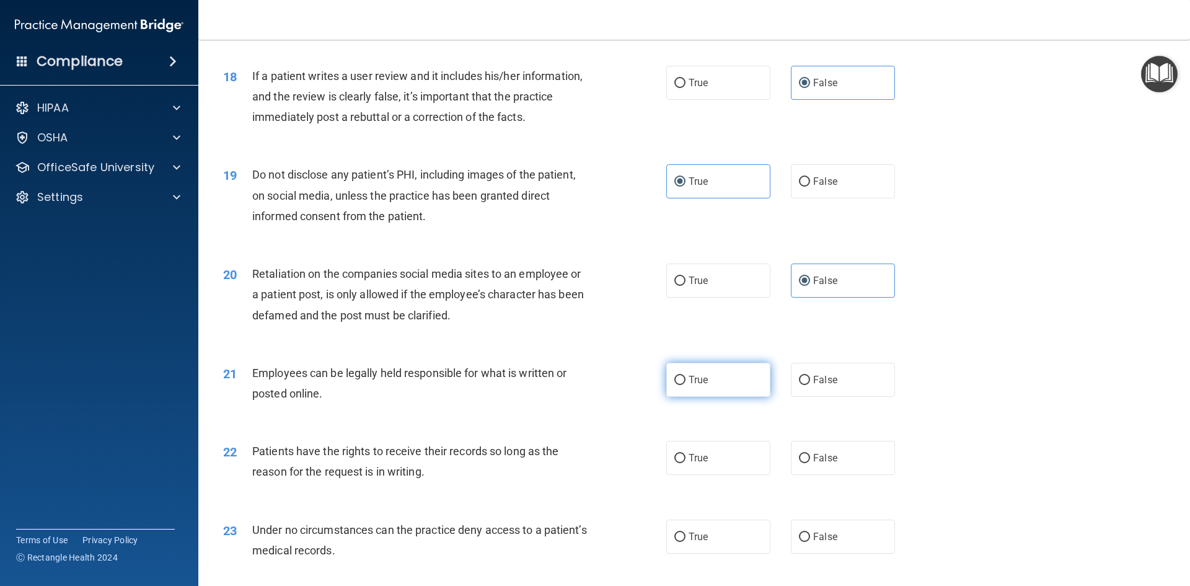
radio input "true"
click at [824, 472] on label "False" at bounding box center [843, 458] width 104 height 34
click at [810, 463] on input "False" at bounding box center [804, 458] width 11 height 9
radio input "true"
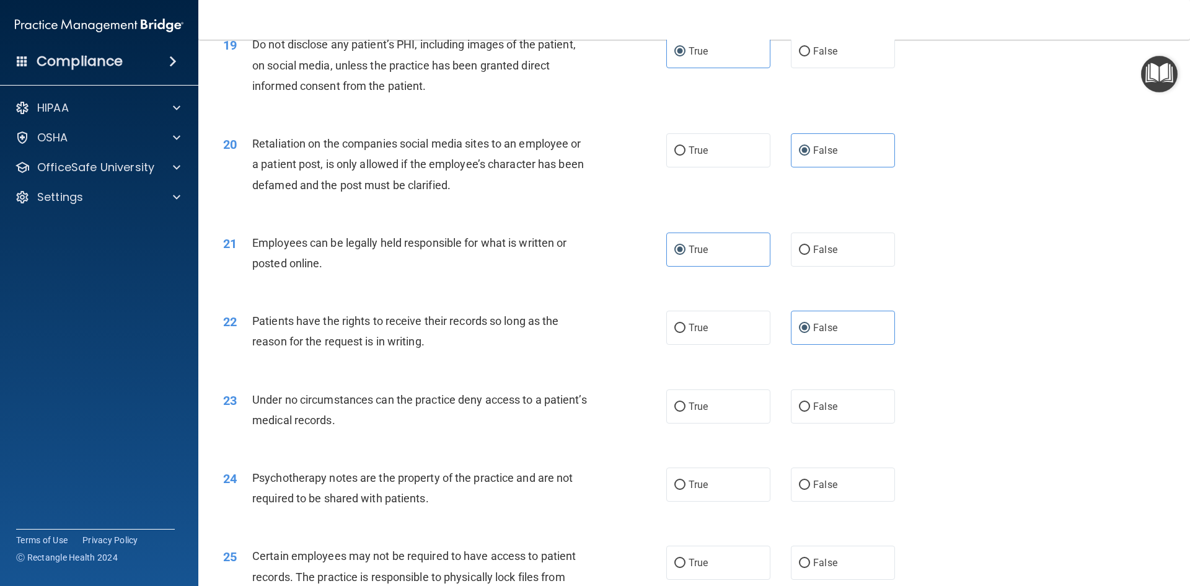
scroll to position [1921, 0]
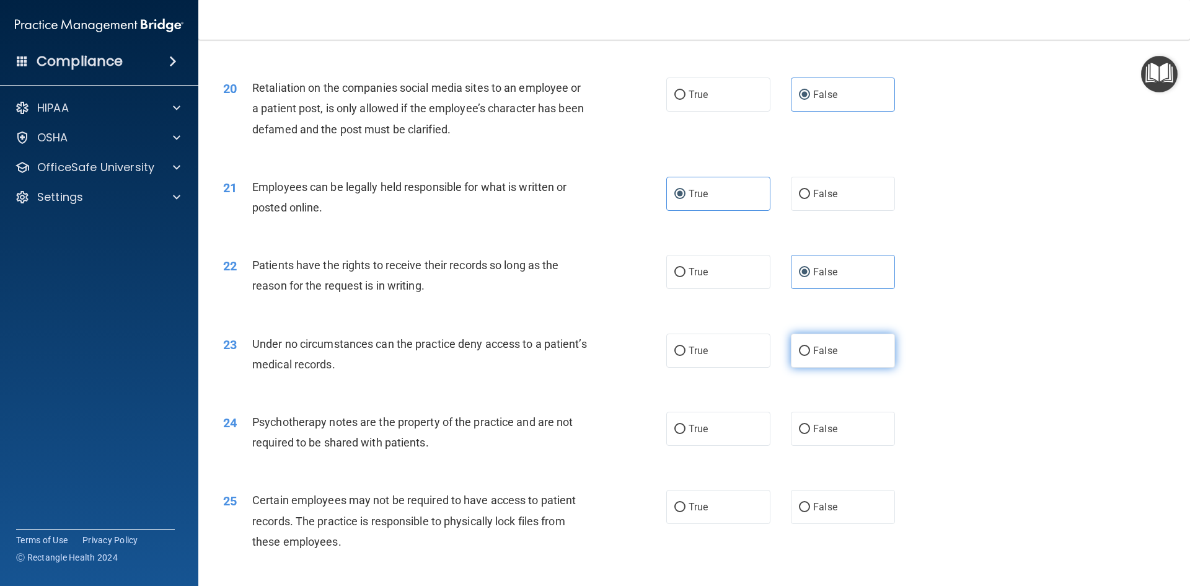
click at [822, 367] on label "False" at bounding box center [843, 350] width 104 height 34
click at [810, 356] on input "False" at bounding box center [804, 350] width 11 height 9
radio input "true"
click at [716, 446] on label "True" at bounding box center [718, 428] width 104 height 34
click at [685, 434] on input "True" at bounding box center [679, 428] width 11 height 9
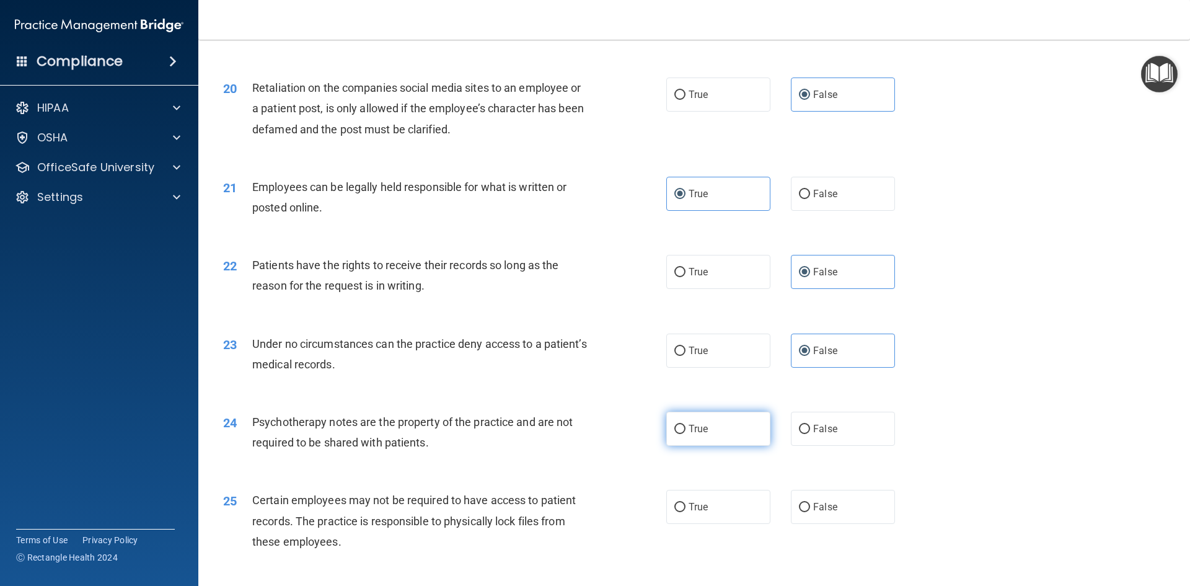
radio input "true"
click at [728, 516] on label "True" at bounding box center [718, 507] width 104 height 34
click at [685, 512] on input "True" at bounding box center [679, 507] width 11 height 9
radio input "true"
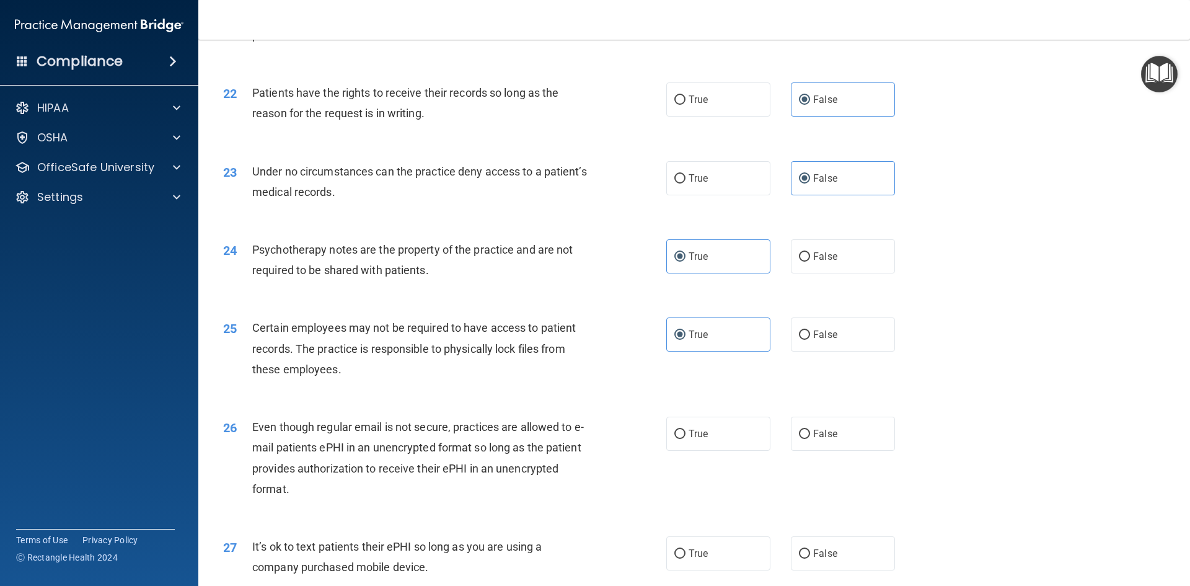
scroll to position [2107, 0]
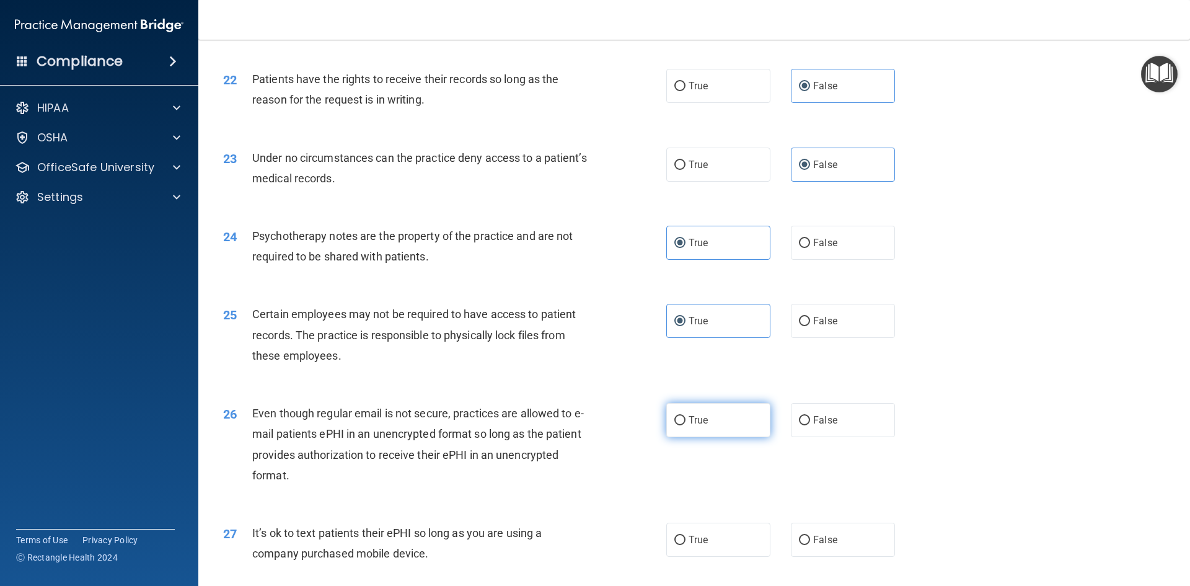
click at [732, 437] on label "True" at bounding box center [718, 420] width 104 height 34
click at [685, 425] on input "True" at bounding box center [679, 420] width 11 height 9
radio input "true"
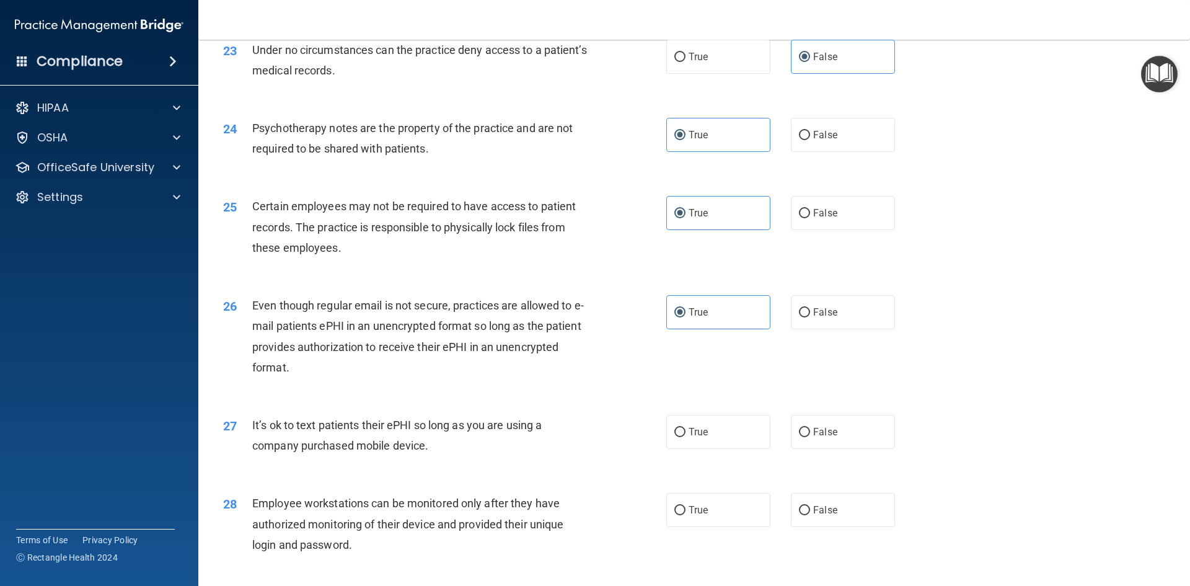
scroll to position [2231, 0]
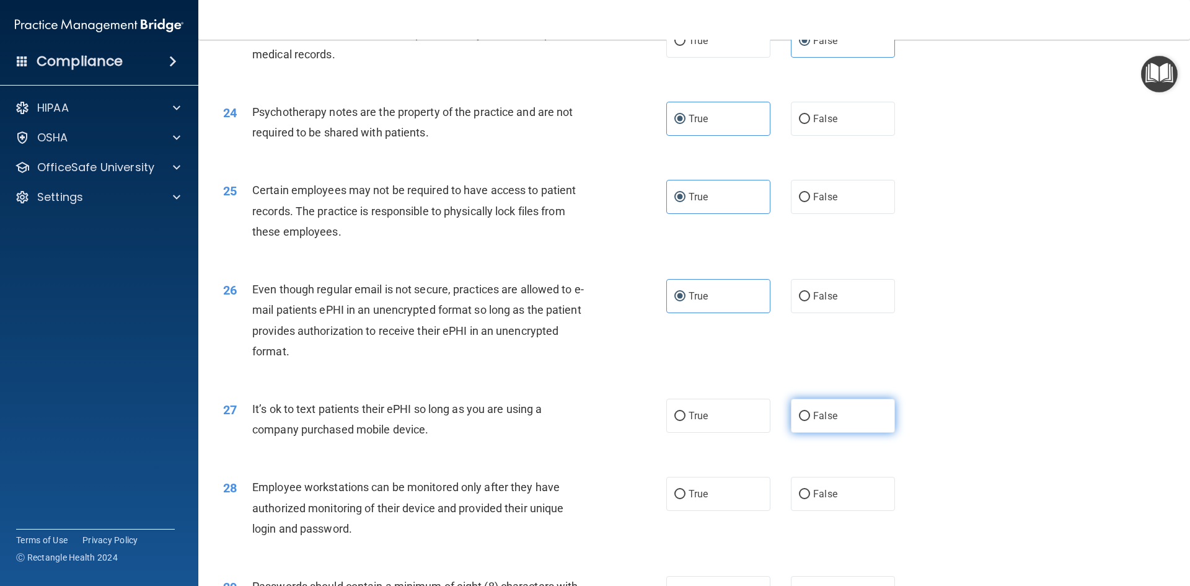
click at [822, 421] on span "False" at bounding box center [825, 416] width 24 height 12
click at [810, 421] on input "False" at bounding box center [804, 415] width 11 height 9
radio input "true"
click at [796, 511] on label "False" at bounding box center [843, 493] width 104 height 34
click at [799, 499] on input "False" at bounding box center [804, 494] width 11 height 9
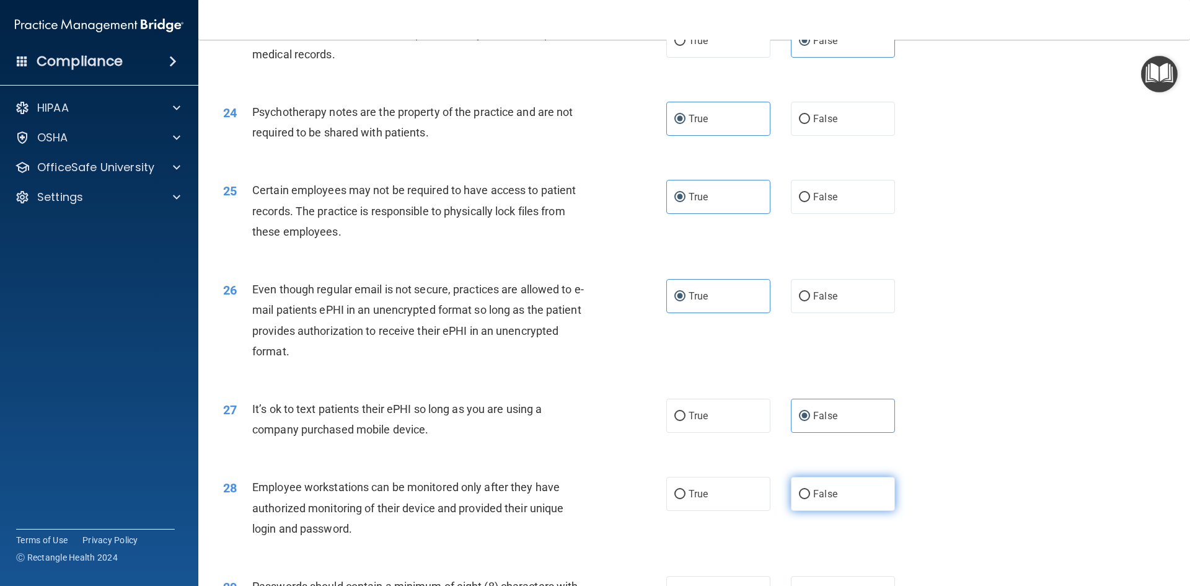
radio input "true"
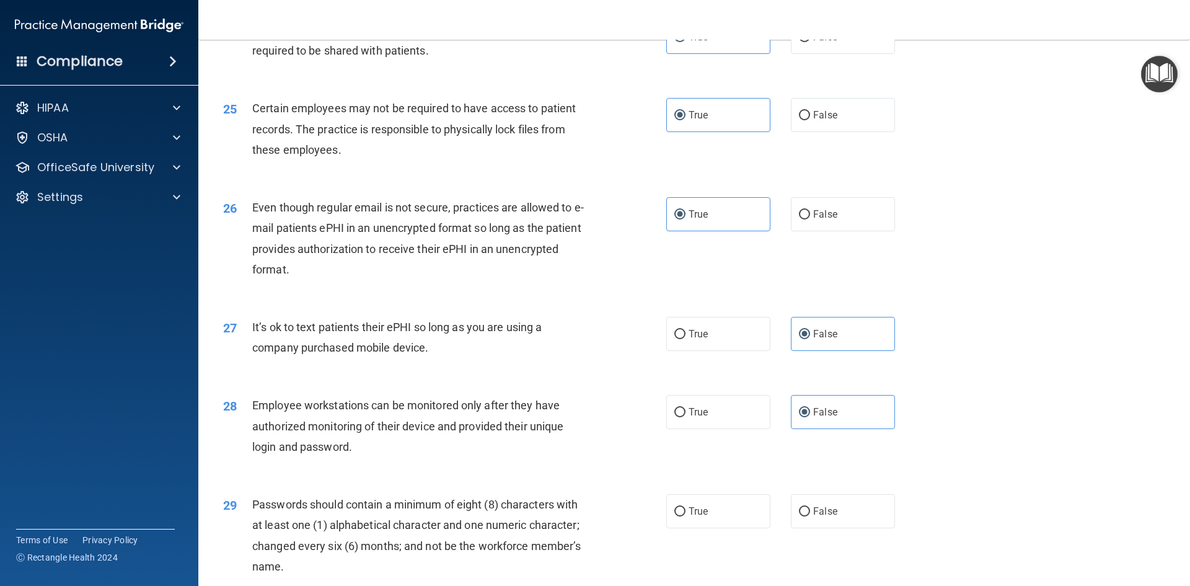
scroll to position [2479, 0]
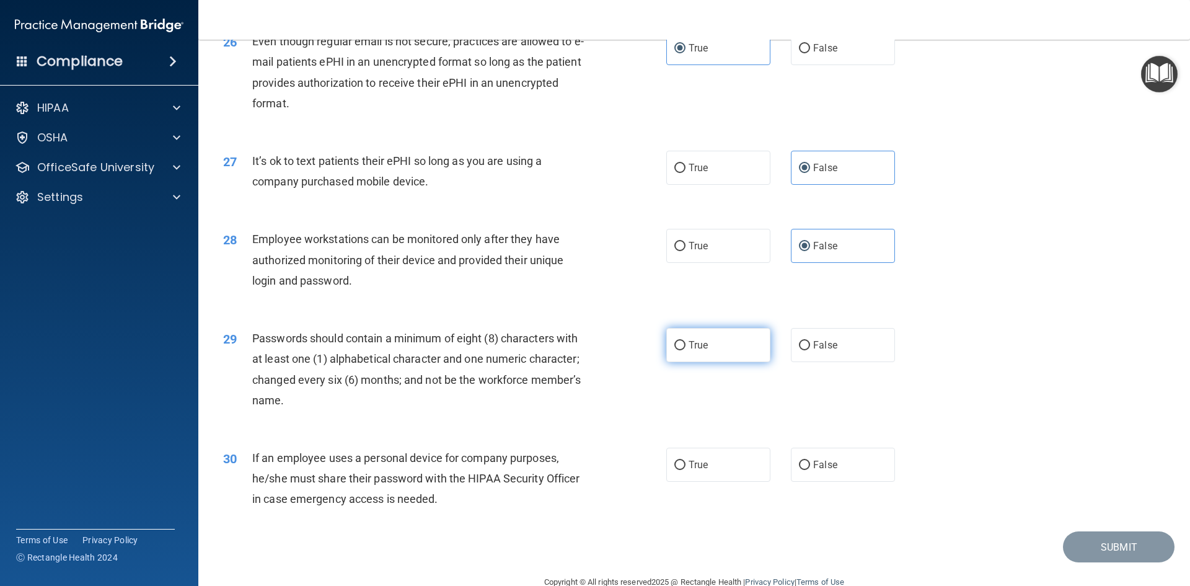
click at [715, 362] on label "True" at bounding box center [718, 345] width 104 height 34
click at [685, 350] on input "True" at bounding box center [679, 345] width 11 height 9
radio input "true"
click at [711, 481] on label "True" at bounding box center [718, 464] width 104 height 34
click at [685, 470] on input "True" at bounding box center [679, 464] width 11 height 9
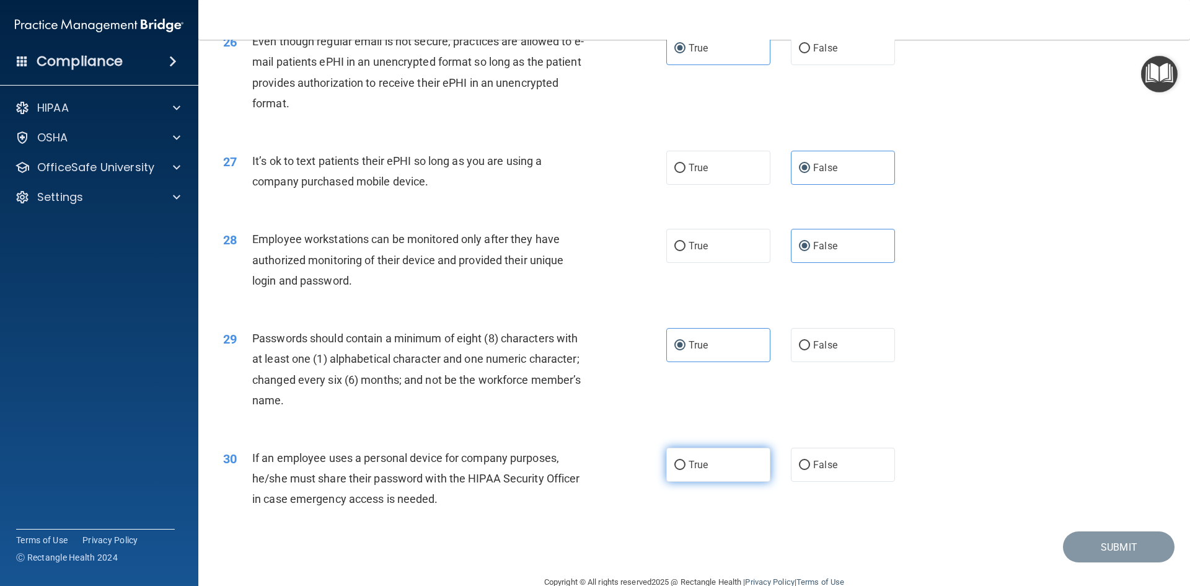
radio input "true"
click at [1095, 563] on button "Submit" at bounding box center [1119, 547] width 112 height 32
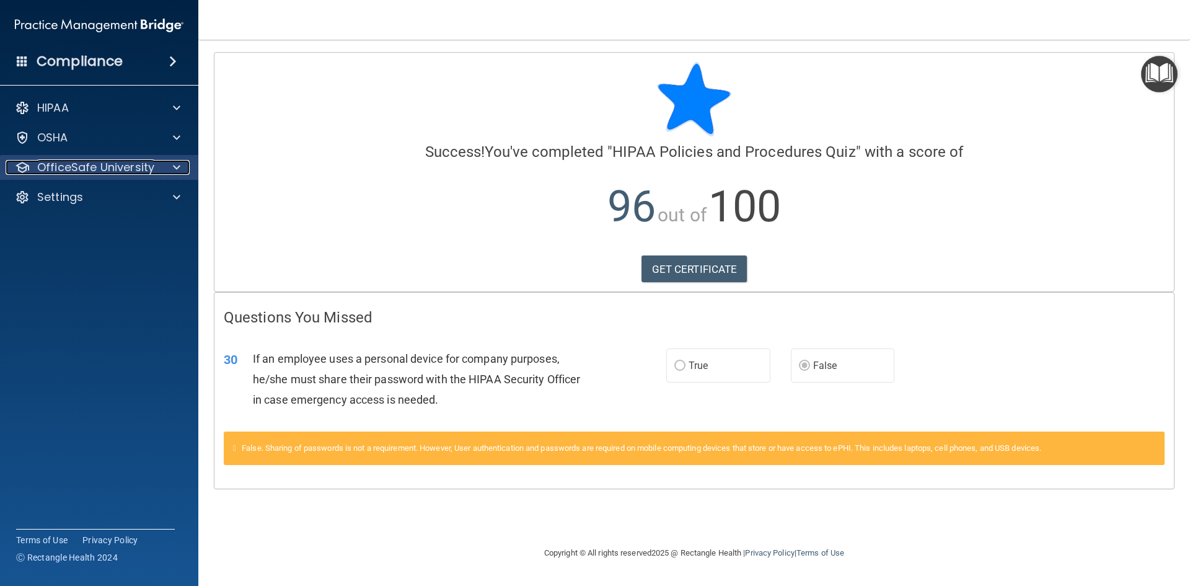
click at [169, 164] on div at bounding box center [174, 167] width 31 height 15
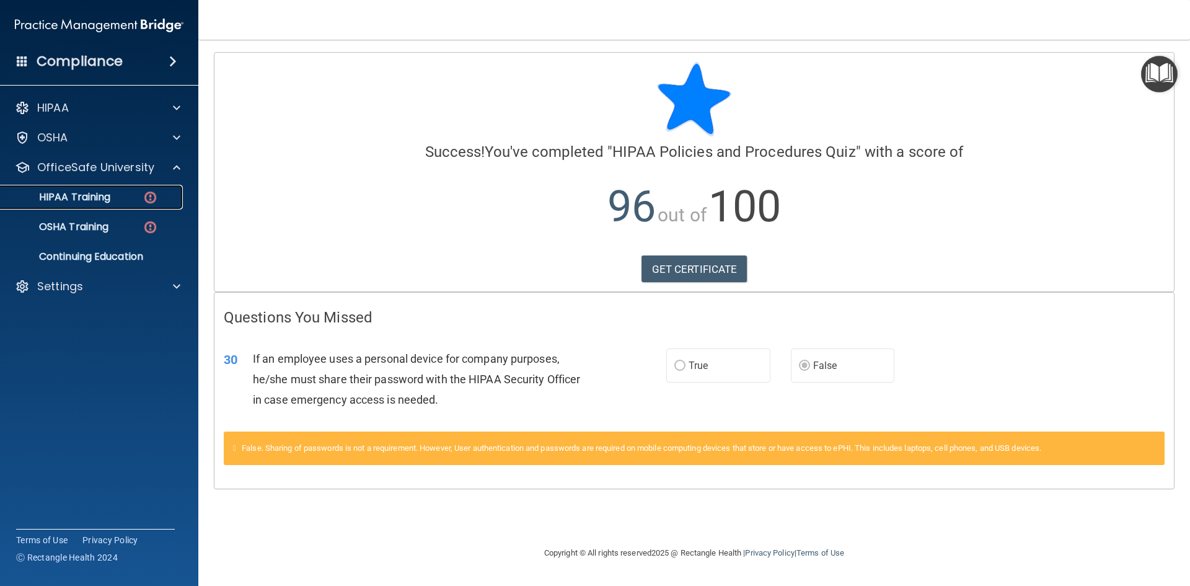
click at [92, 201] on p "HIPAA Training" at bounding box center [59, 197] width 102 height 12
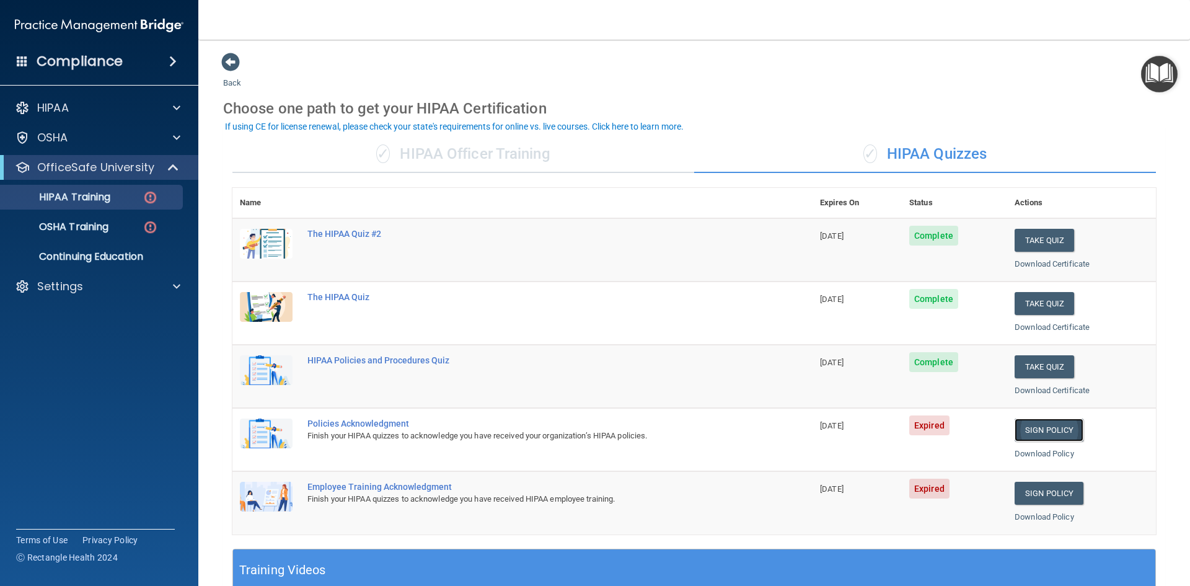
click at [1043, 430] on link "Sign Policy" at bounding box center [1048, 429] width 69 height 23
click at [93, 196] on p "HIPAA Training" at bounding box center [59, 197] width 102 height 12
click at [1043, 432] on link "Sign Policy" at bounding box center [1048, 429] width 69 height 23
click at [89, 231] on p "OSHA Training" at bounding box center [58, 227] width 100 height 12
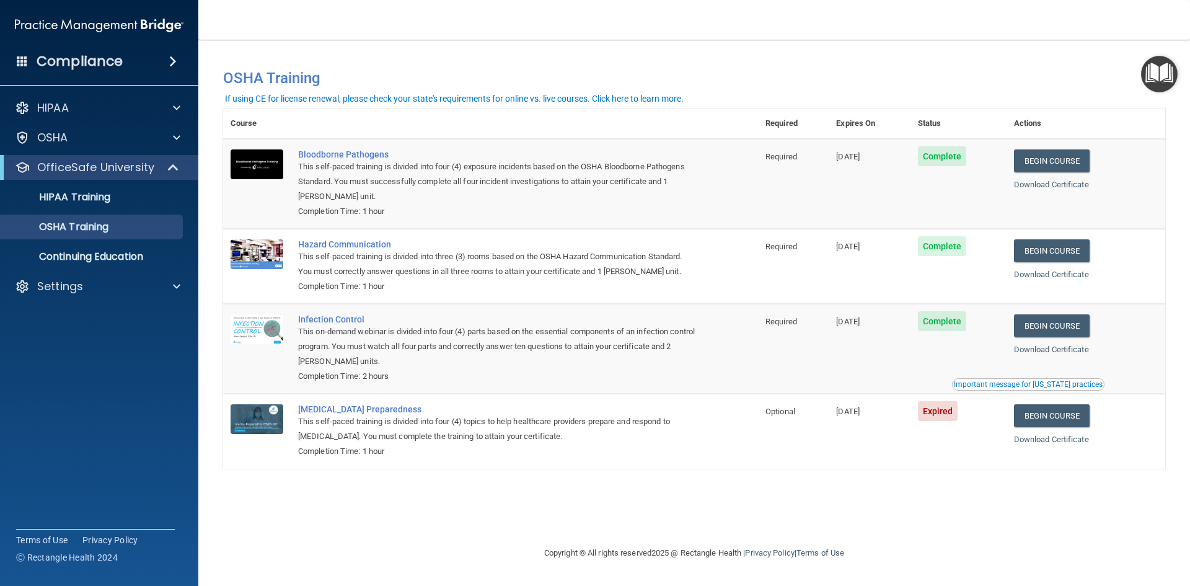
click at [1035, 385] on div "Important message for [US_STATE] practices" at bounding box center [1028, 383] width 149 height 7
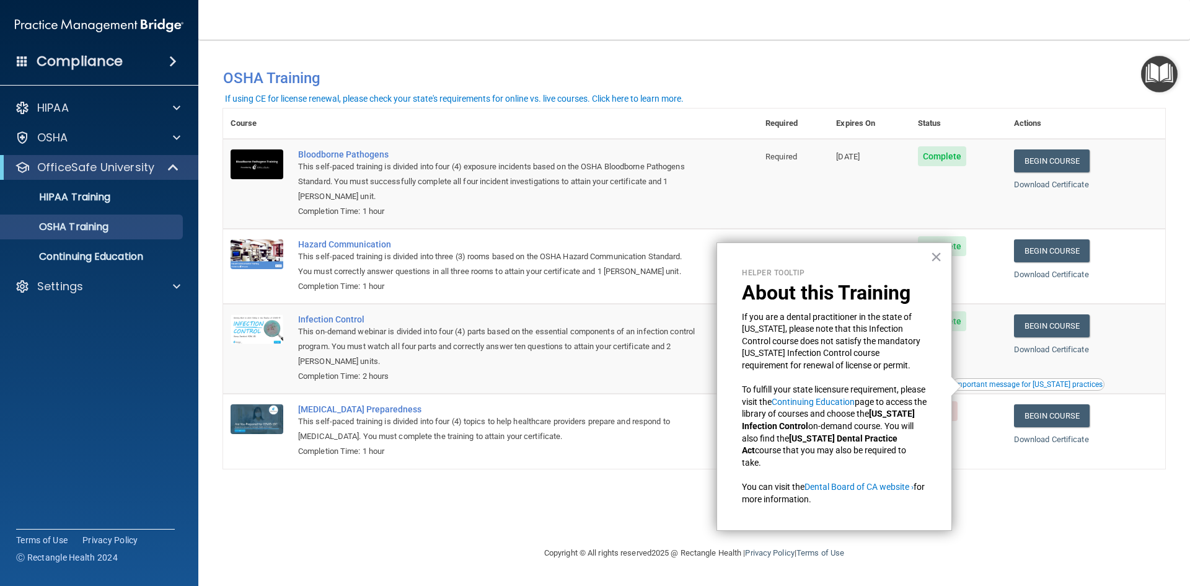
click at [1014, 511] on div "You have a course that has expired or is incomplete. Please complete the course…" at bounding box center [694, 292] width 942 height 481
click at [1065, 416] on link "Begin Course" at bounding box center [1052, 415] width 76 height 23
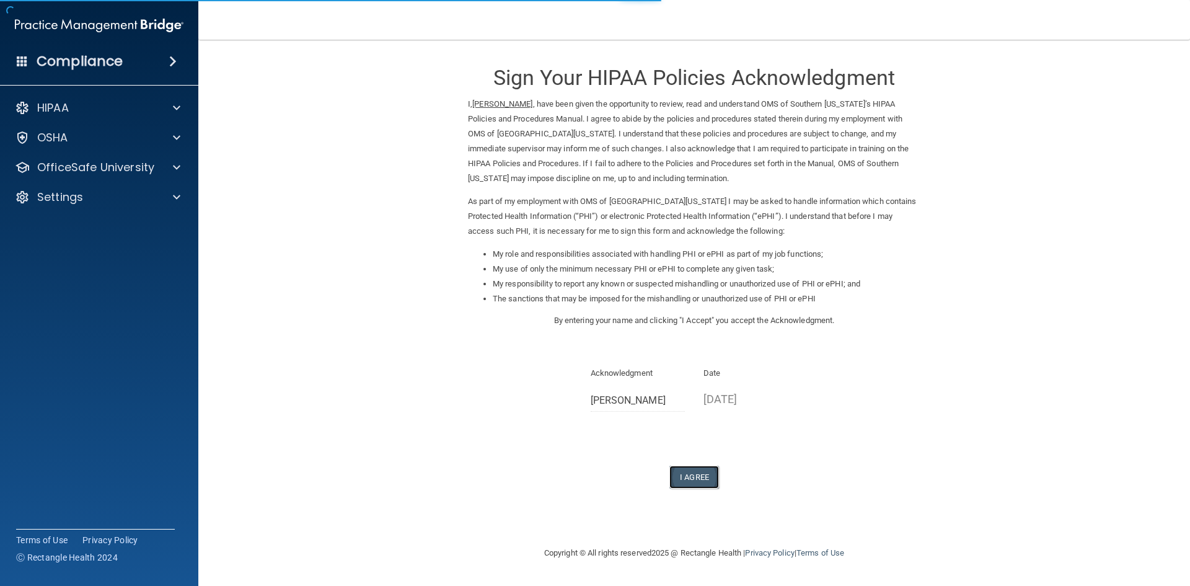
click at [696, 476] on button "I Agree" at bounding box center [694, 476] width 50 height 23
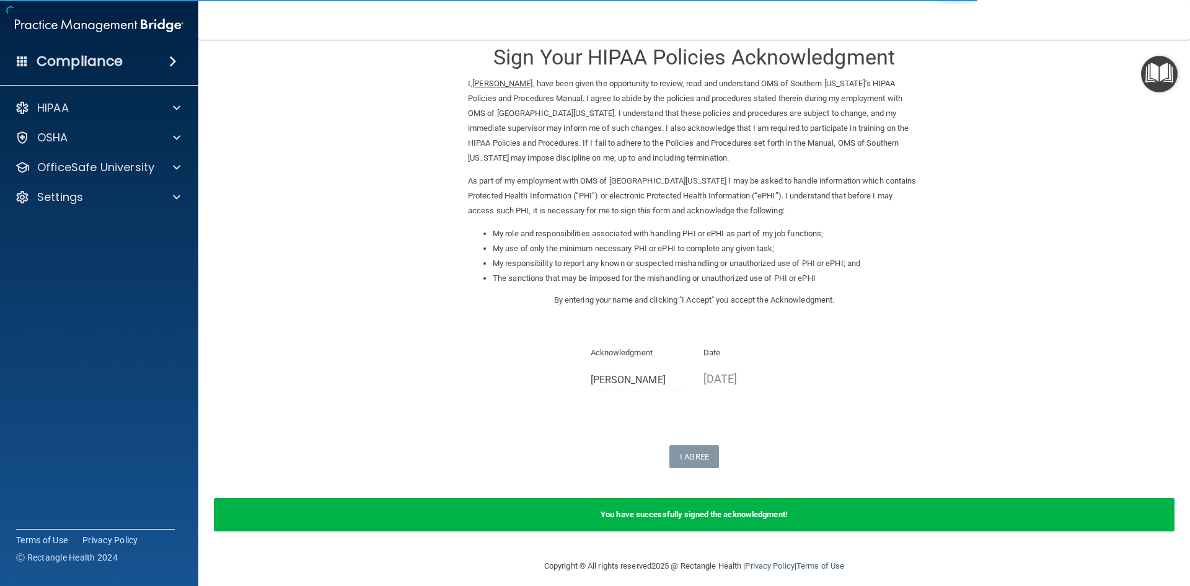
scroll to position [30, 0]
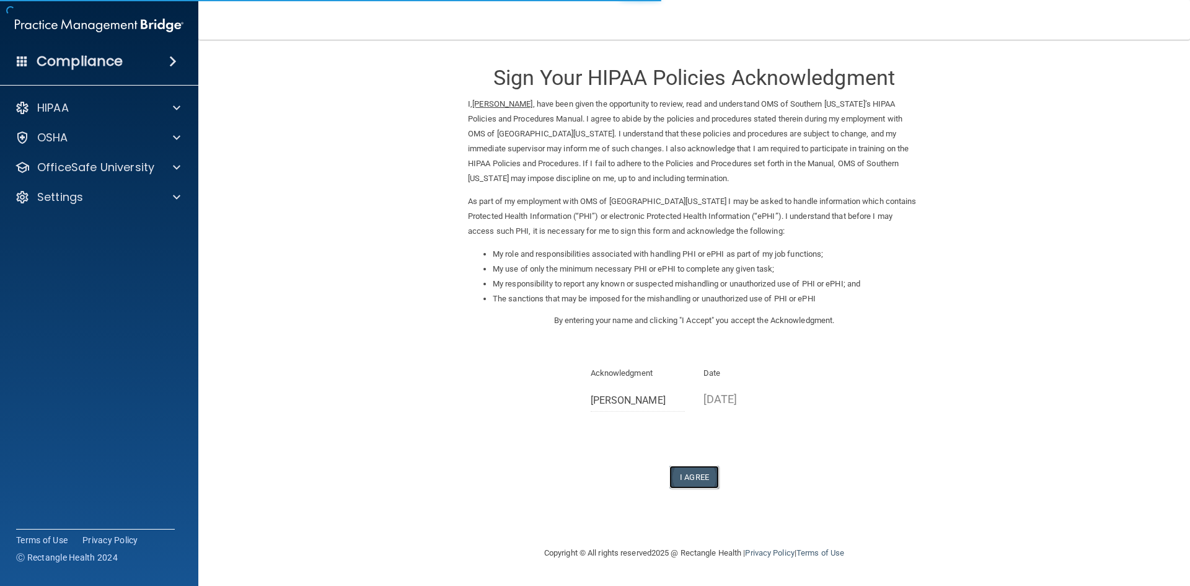
click at [694, 481] on button "I Agree" at bounding box center [694, 476] width 50 height 23
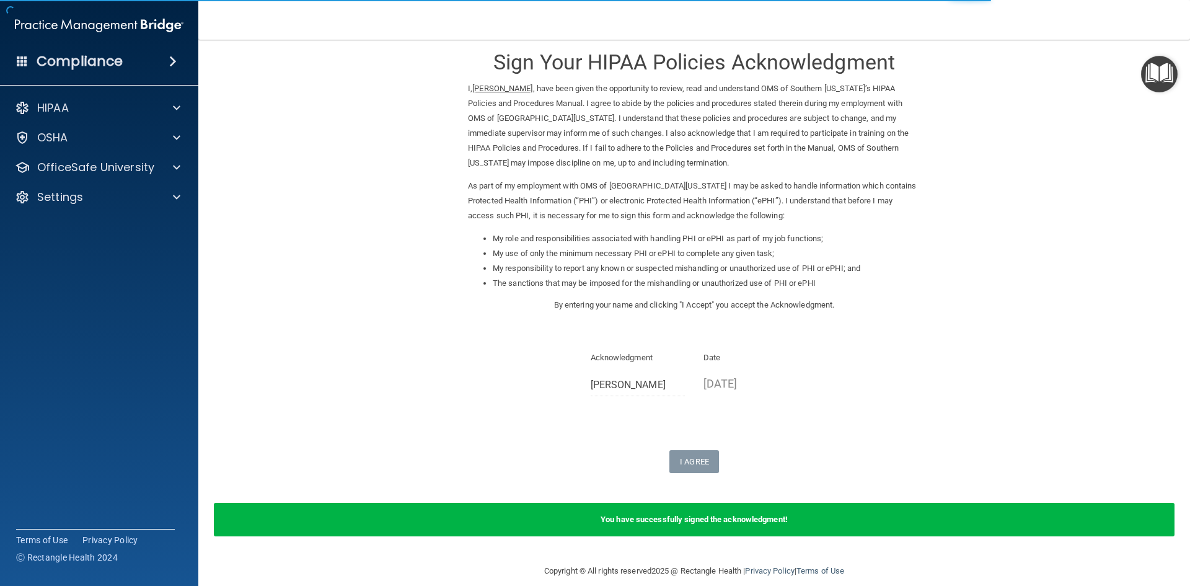
scroll to position [30, 0]
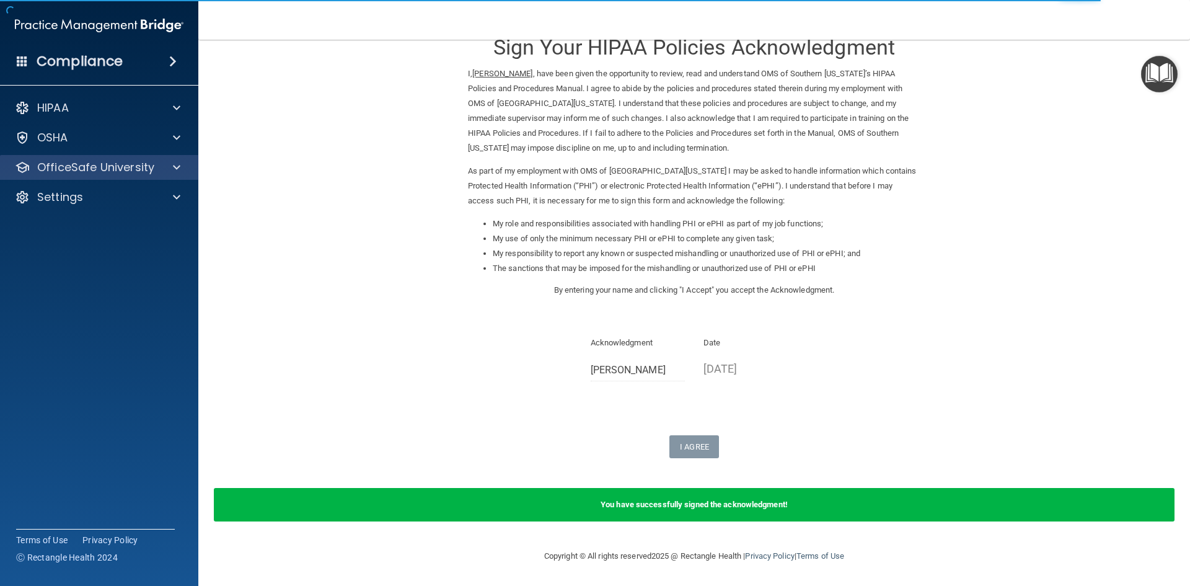
click at [171, 176] on div "OfficeSafe University" at bounding box center [99, 167] width 199 height 25
click at [187, 169] on div at bounding box center [174, 167] width 31 height 15
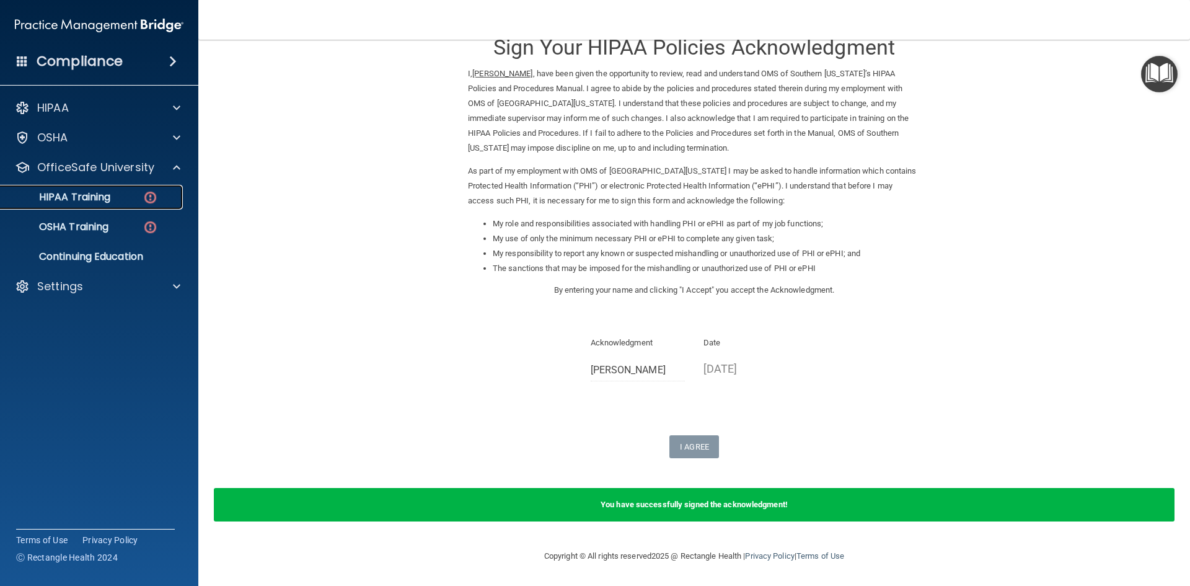
click at [89, 200] on p "HIPAA Training" at bounding box center [59, 197] width 102 height 12
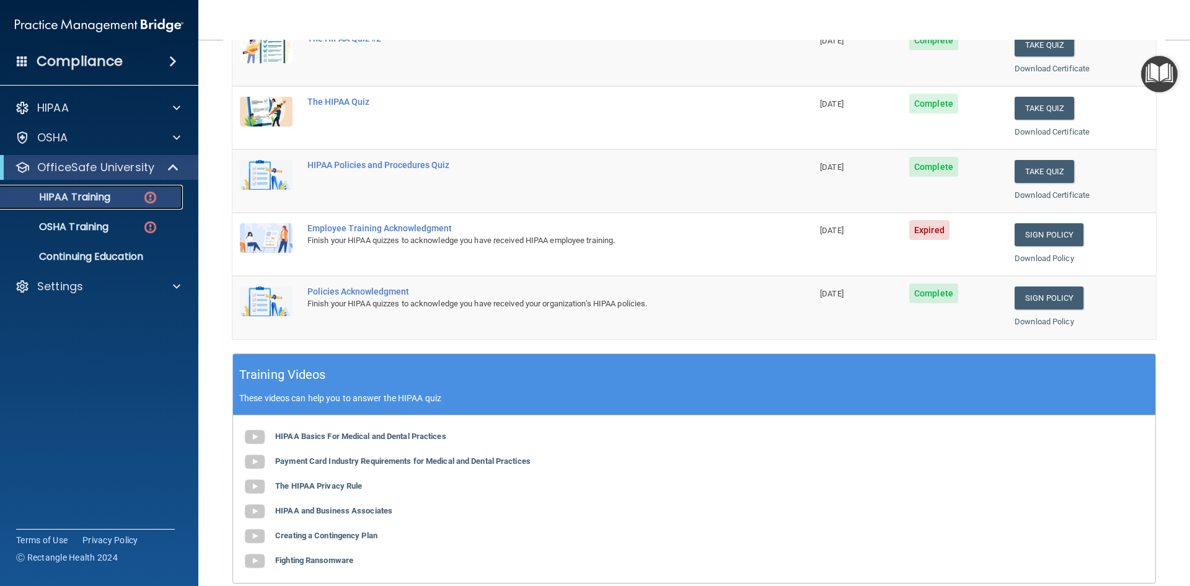
scroll to position [162, 0]
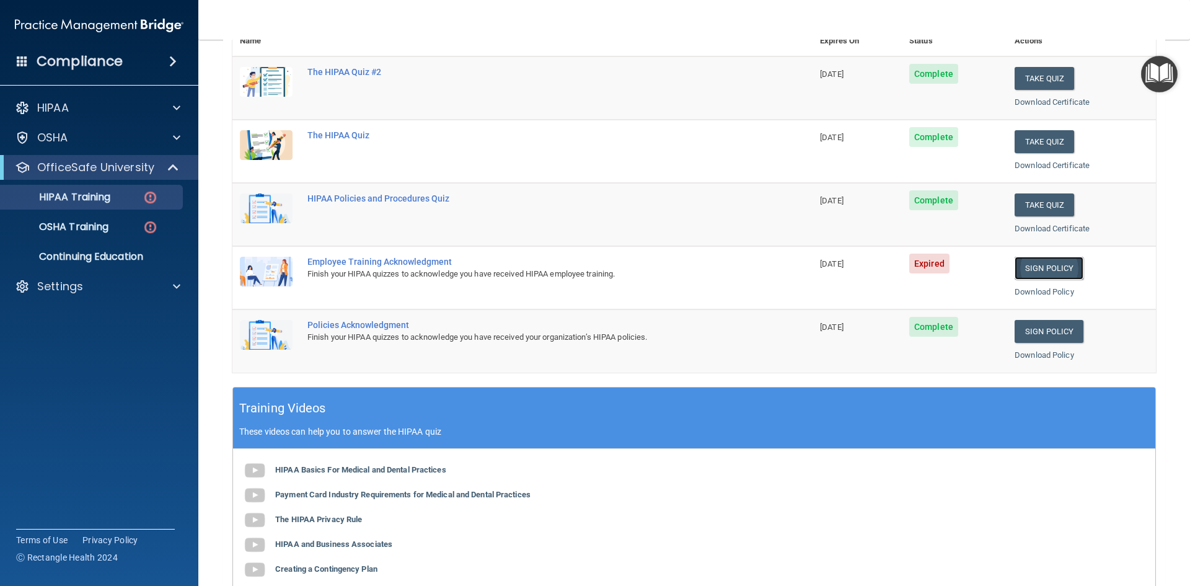
click at [1045, 265] on link "Sign Policy" at bounding box center [1048, 268] width 69 height 23
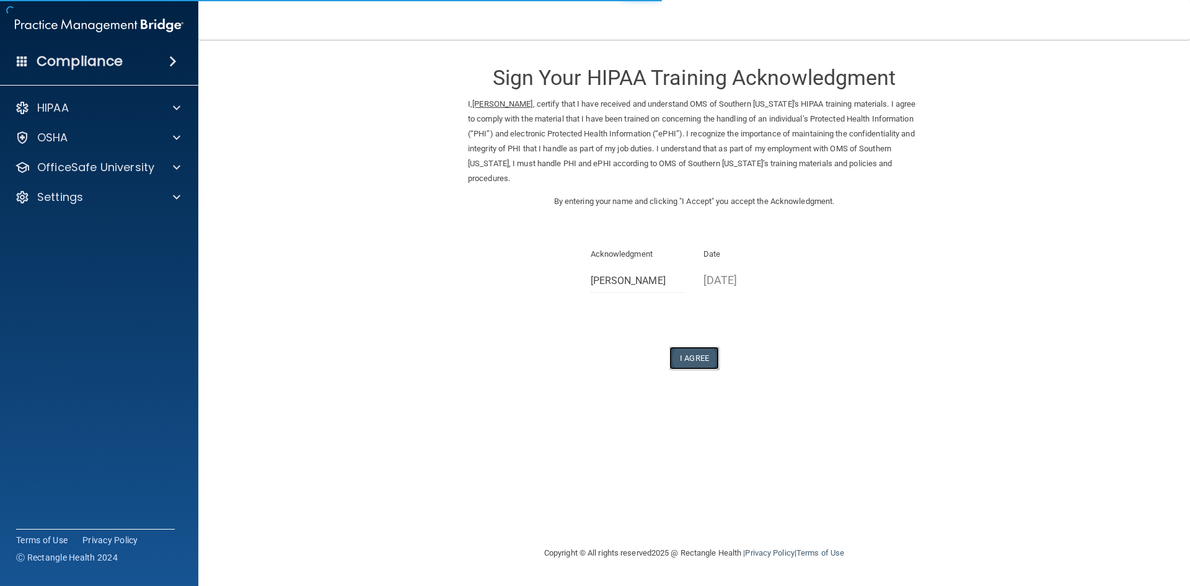
click at [690, 358] on button "I Agree" at bounding box center [694, 357] width 50 height 23
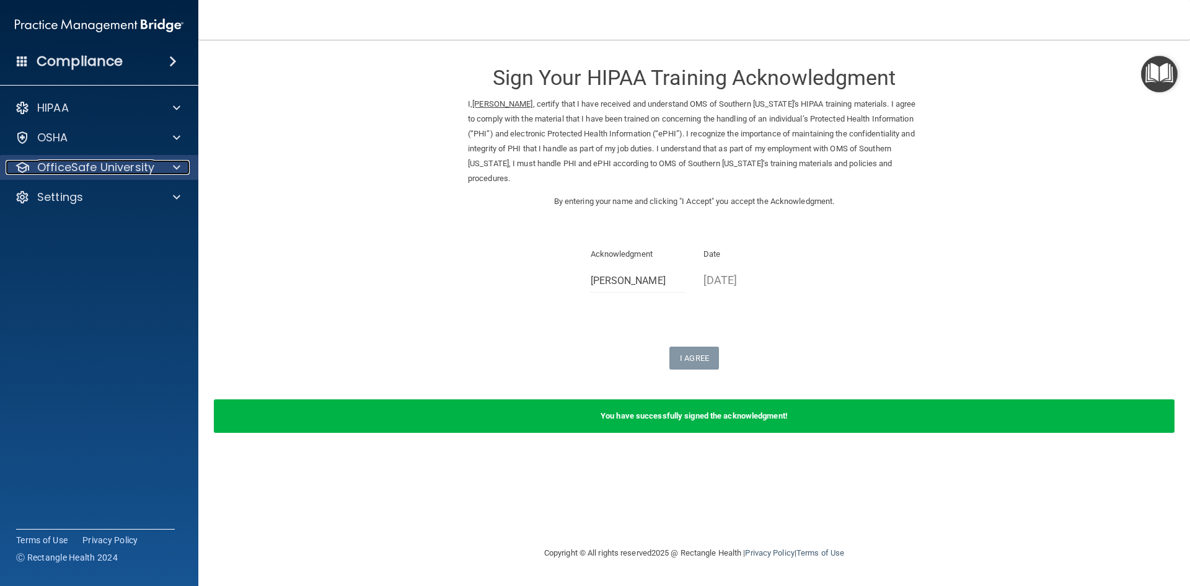
click at [98, 173] on p "OfficeSafe University" at bounding box center [95, 167] width 117 height 15
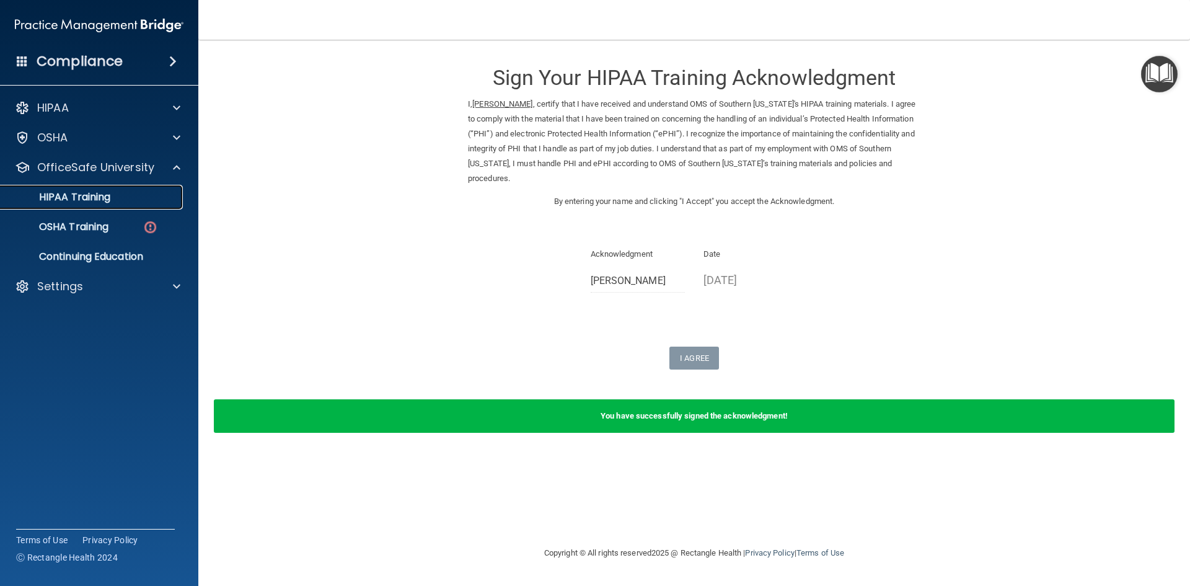
click at [86, 200] on p "HIPAA Training" at bounding box center [59, 197] width 102 height 12
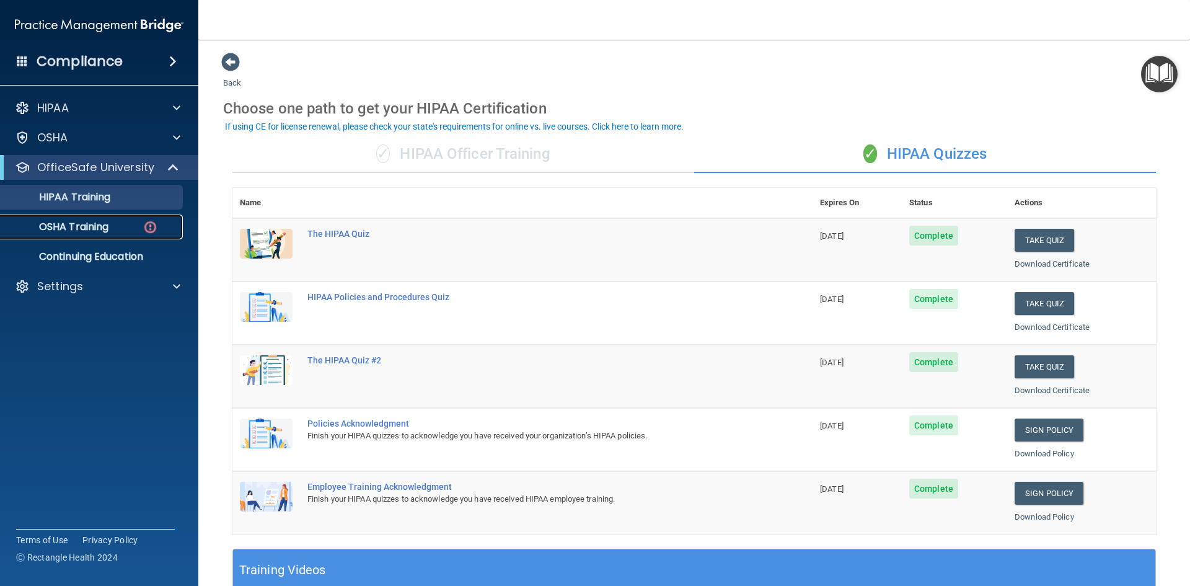
click at [91, 224] on p "OSHA Training" at bounding box center [58, 227] width 100 height 12
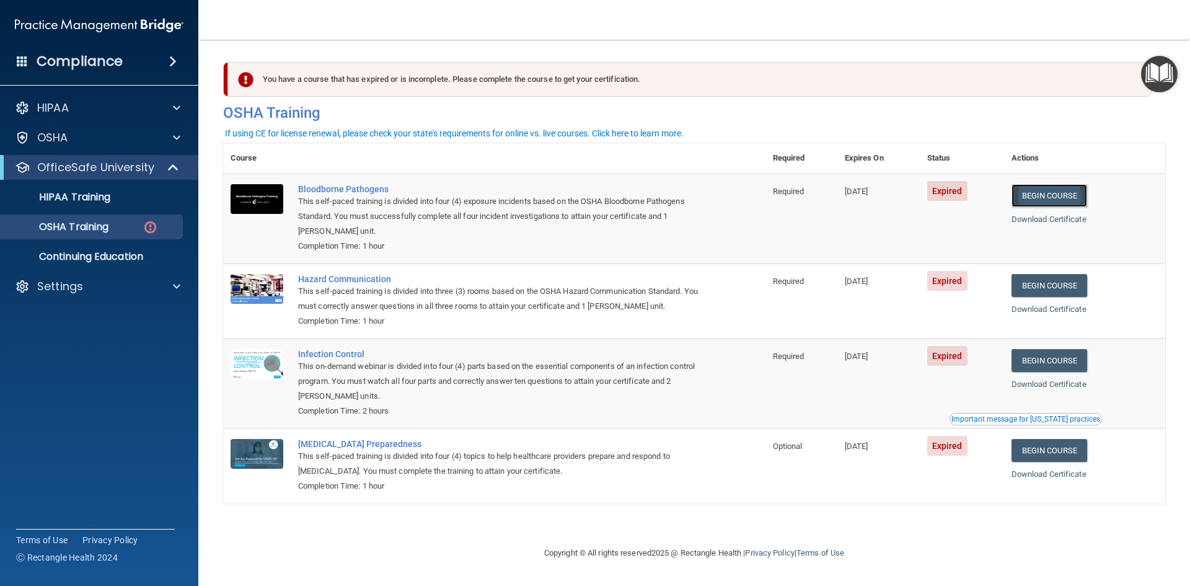
click at [1073, 196] on link "Begin Course" at bounding box center [1049, 195] width 76 height 23
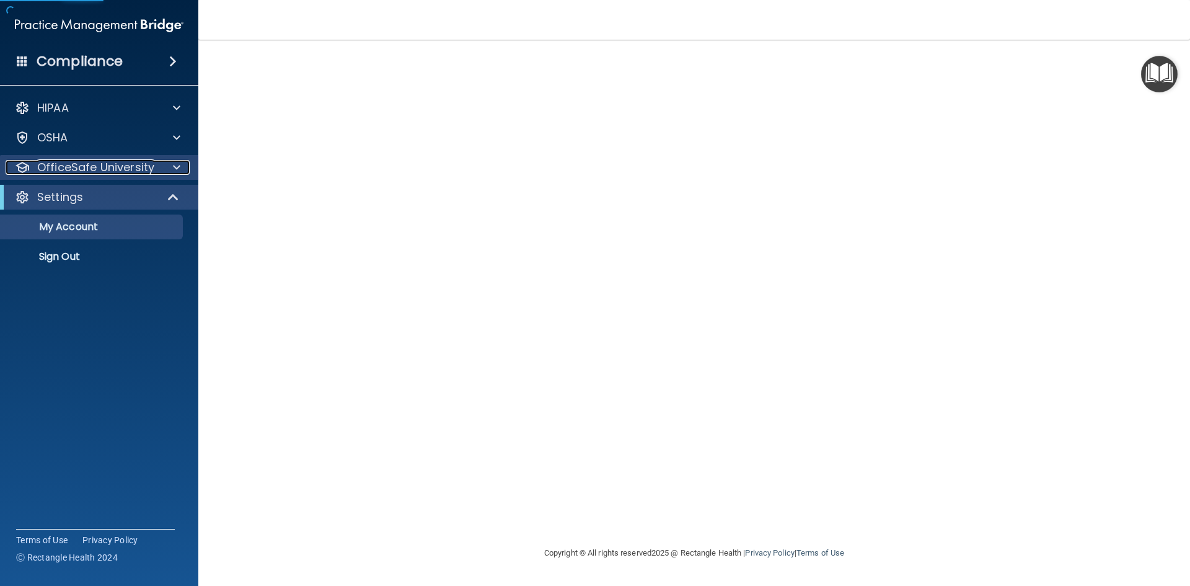
click at [179, 166] on span at bounding box center [176, 167] width 7 height 15
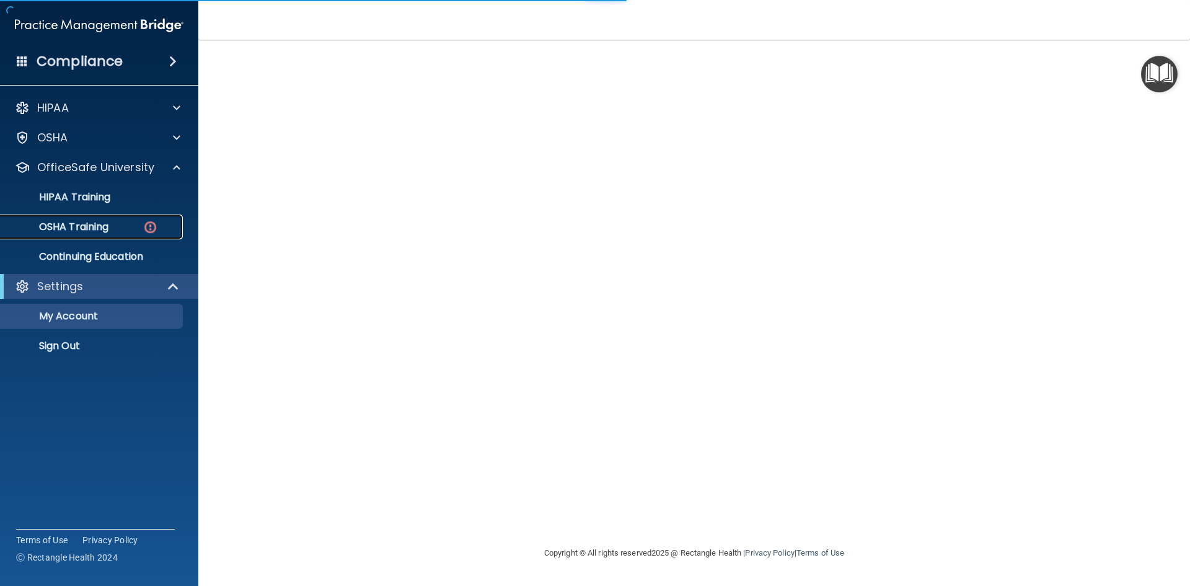
click at [77, 222] on p "OSHA Training" at bounding box center [58, 227] width 100 height 12
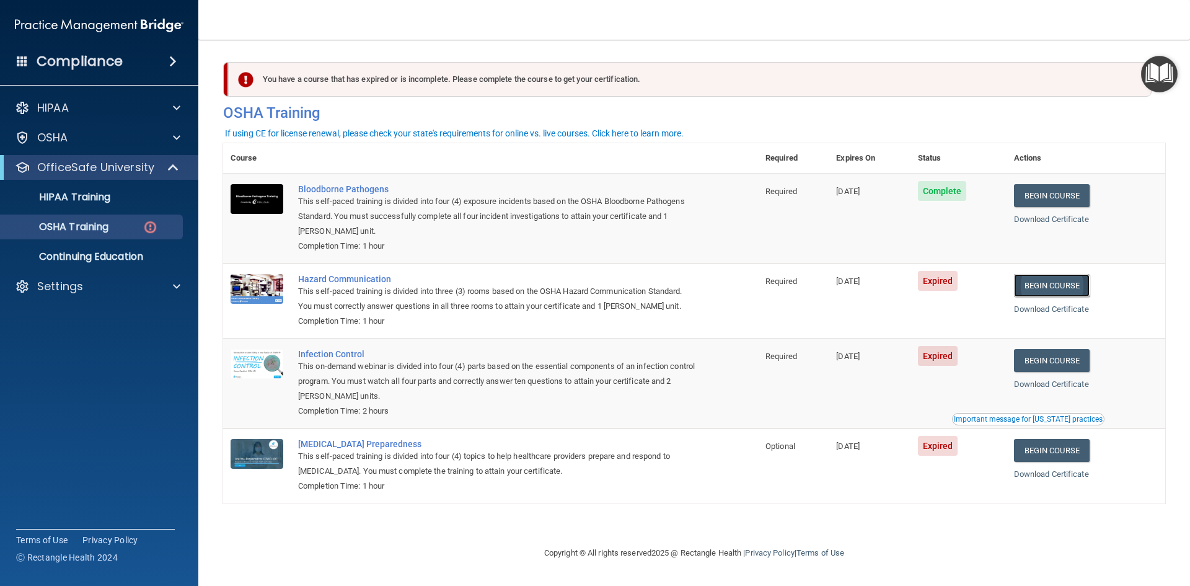
click at [1043, 288] on link "Begin Course" at bounding box center [1052, 285] width 76 height 23
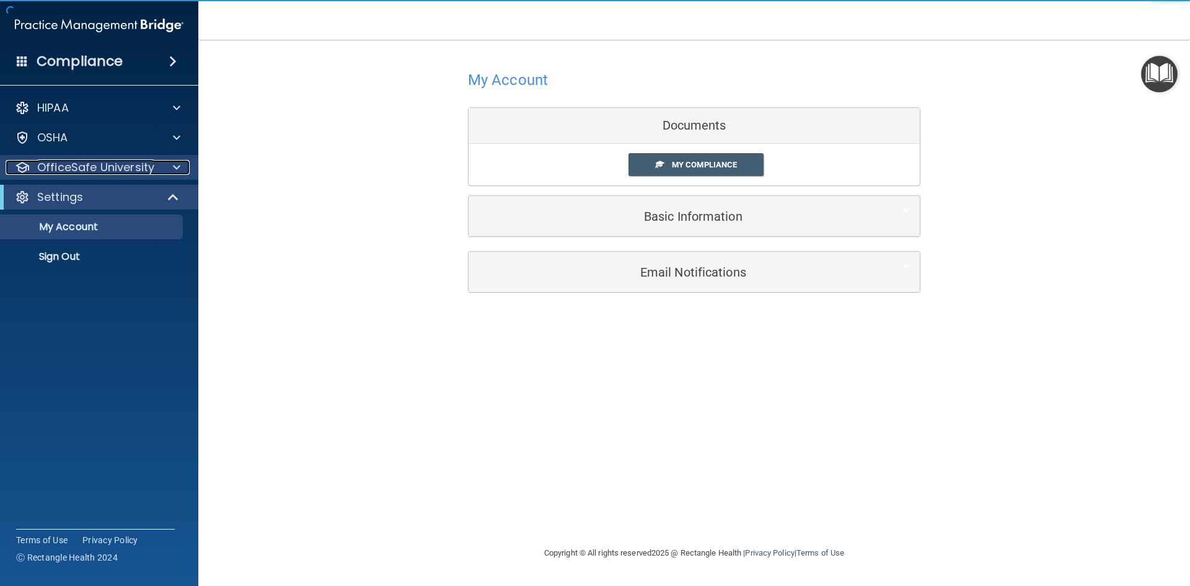
click at [175, 170] on span at bounding box center [176, 167] width 7 height 15
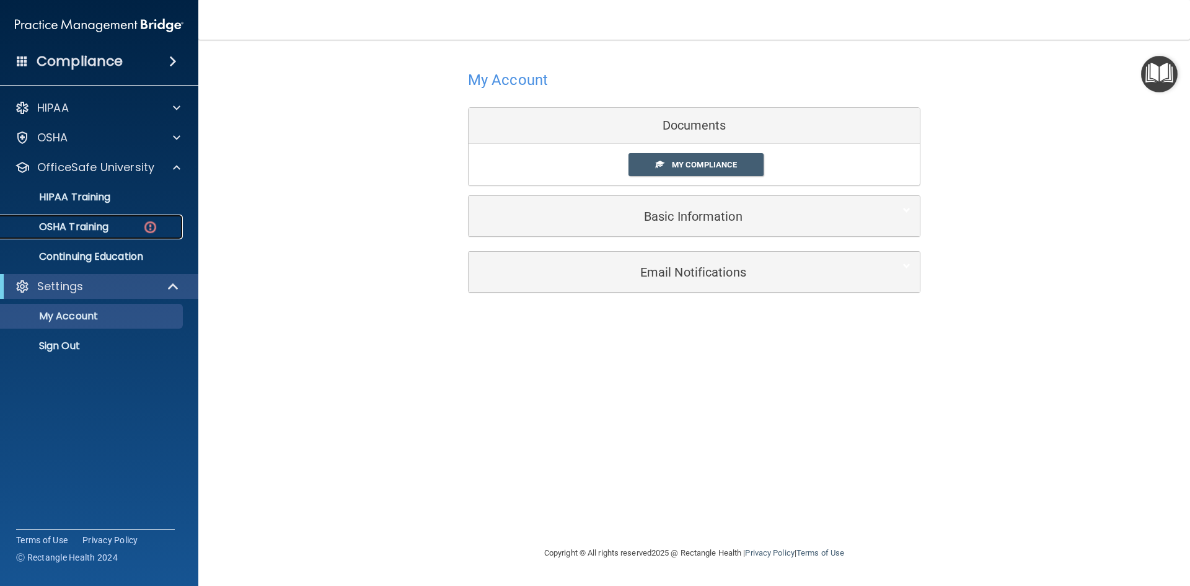
click at [83, 229] on p "OSHA Training" at bounding box center [58, 227] width 100 height 12
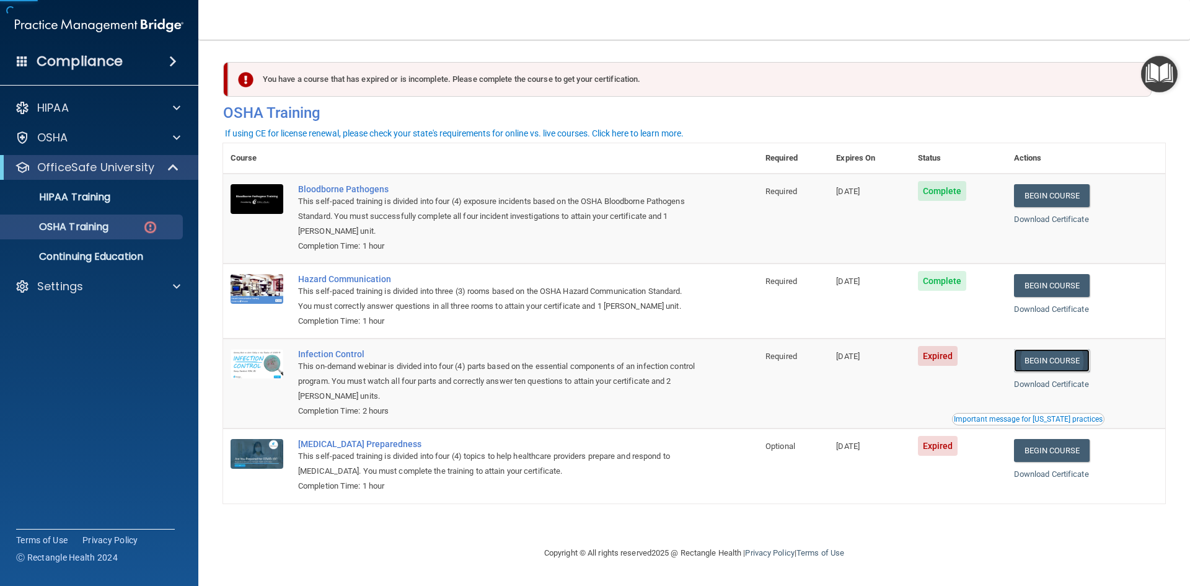
click at [1082, 359] on link "Begin Course" at bounding box center [1052, 360] width 76 height 23
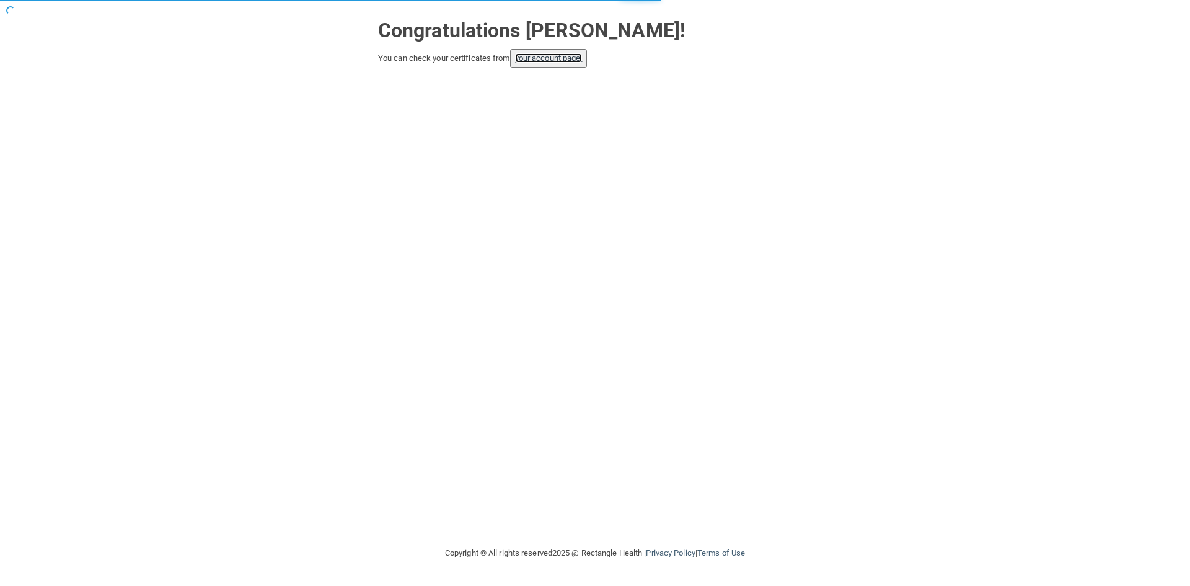
click at [543, 61] on link "your account page!" at bounding box center [549, 57] width 68 height 9
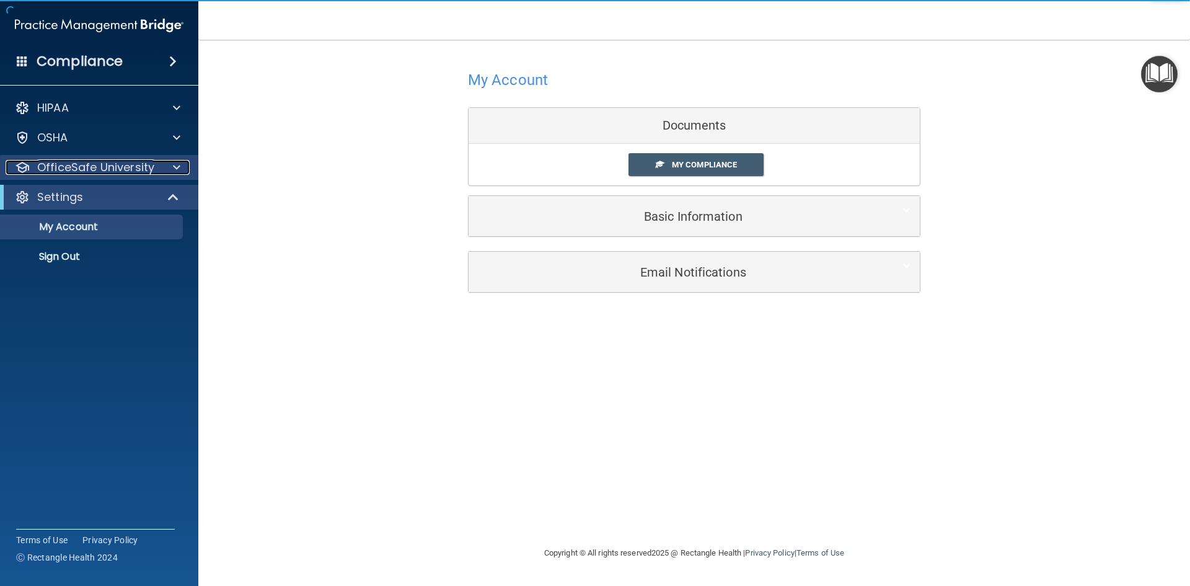
click at [173, 162] on span at bounding box center [176, 167] width 7 height 15
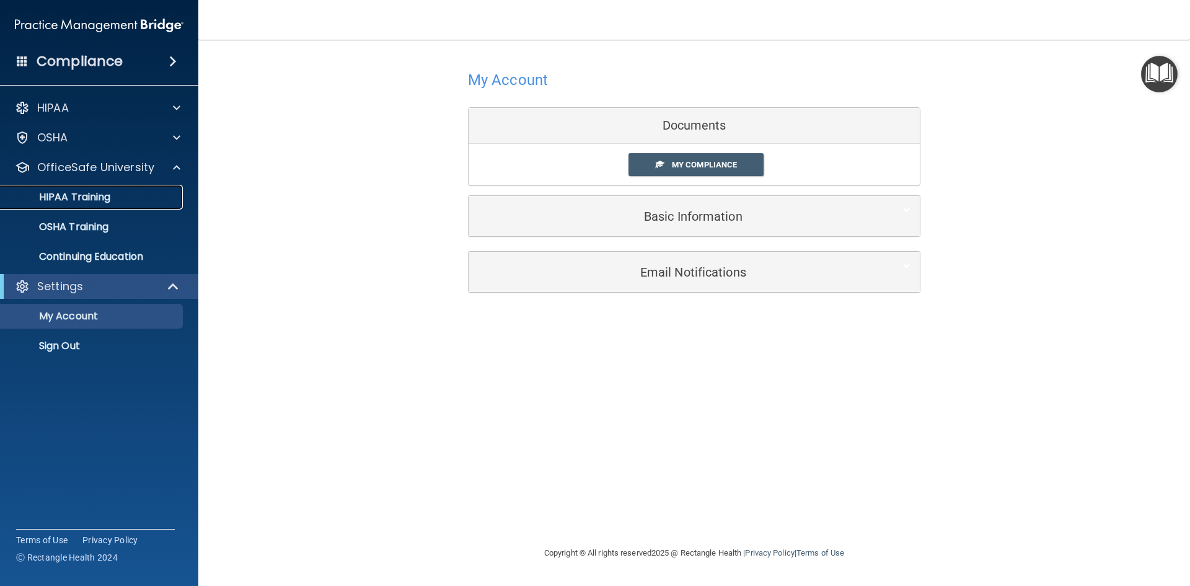
click at [67, 205] on link "HIPAA Training" at bounding box center [85, 197] width 195 height 25
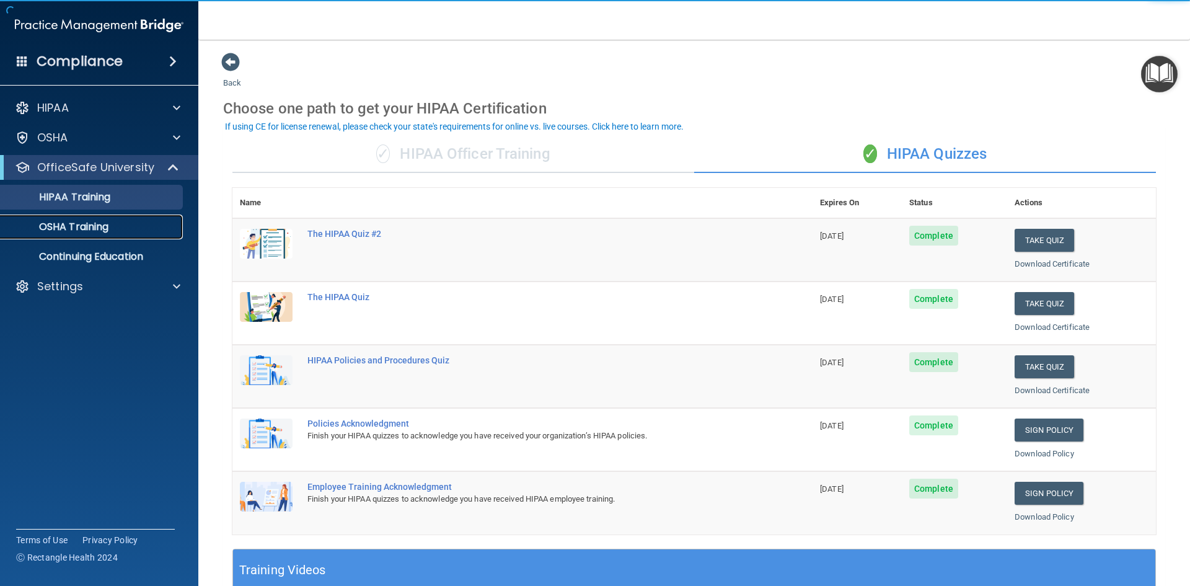
click at [89, 230] on p "OSHA Training" at bounding box center [58, 227] width 100 height 12
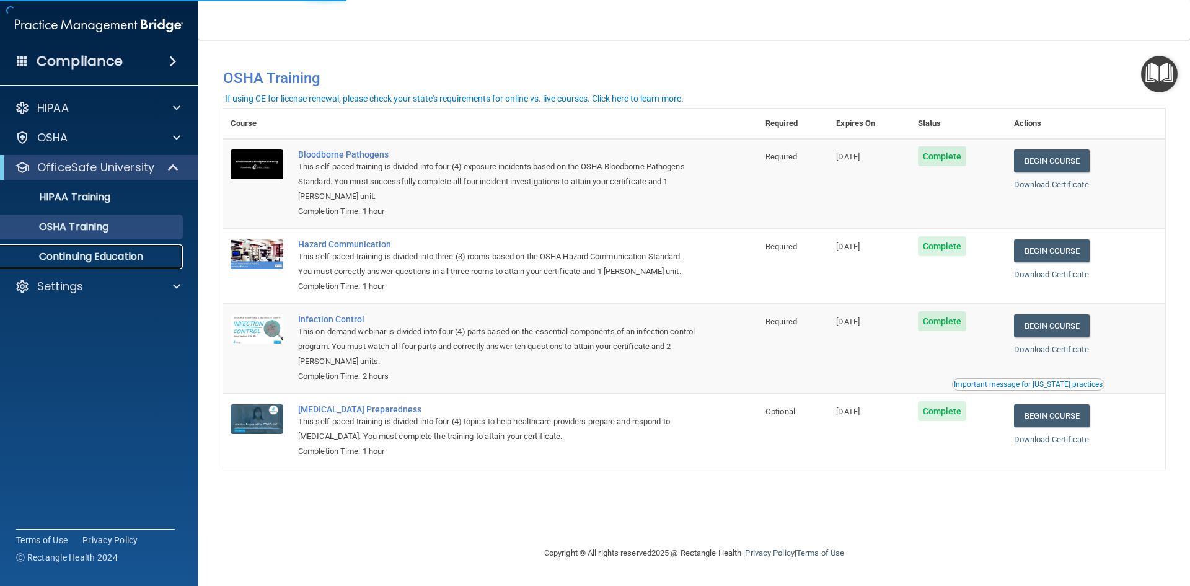
click at [115, 260] on p "Continuing Education" at bounding box center [92, 256] width 169 height 12
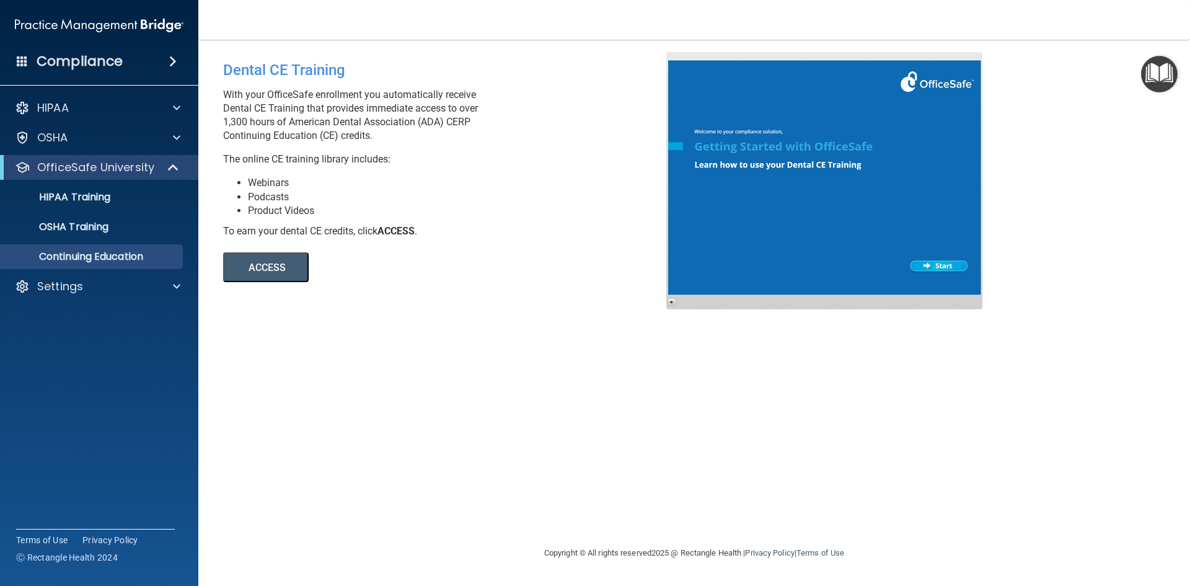
click at [262, 266] on button "ACCESS" at bounding box center [266, 267] width 86 height 30
